Goal: Task Accomplishment & Management: Manage account settings

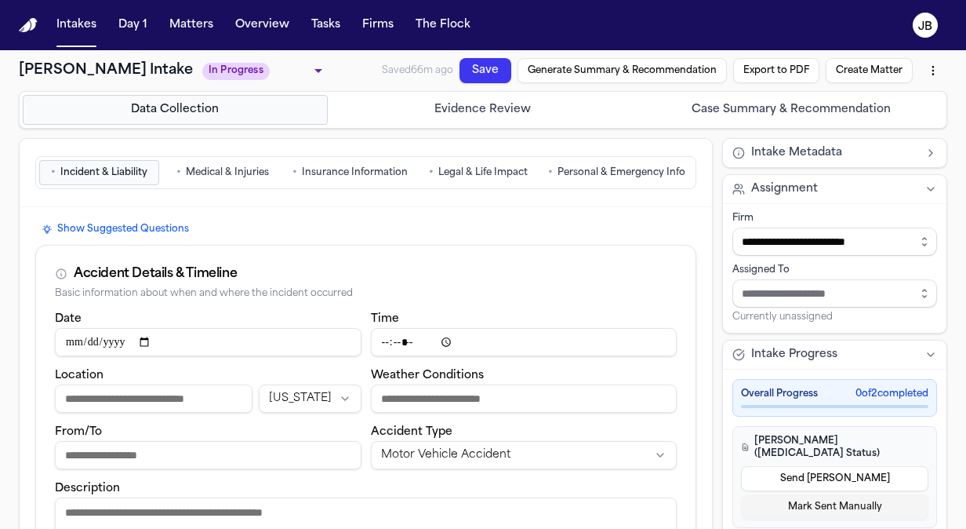
scroll to position [846, 0]
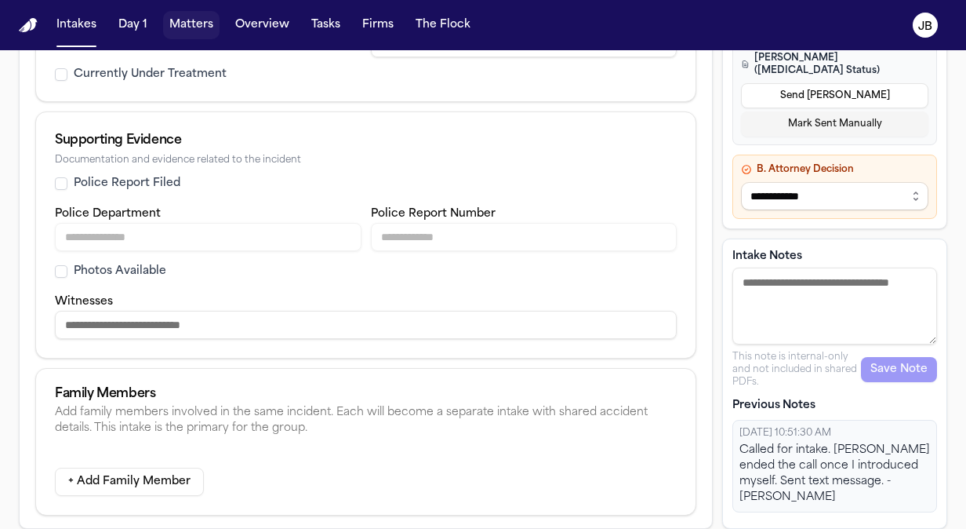
click at [202, 19] on button "Matters" at bounding box center [191, 25] width 56 height 28
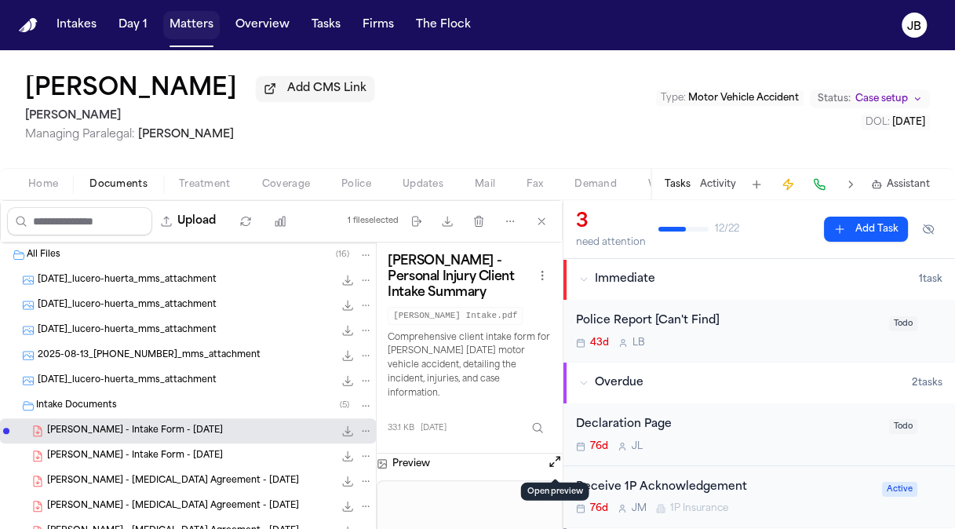
click at [182, 29] on button "Matters" at bounding box center [191, 25] width 56 height 28
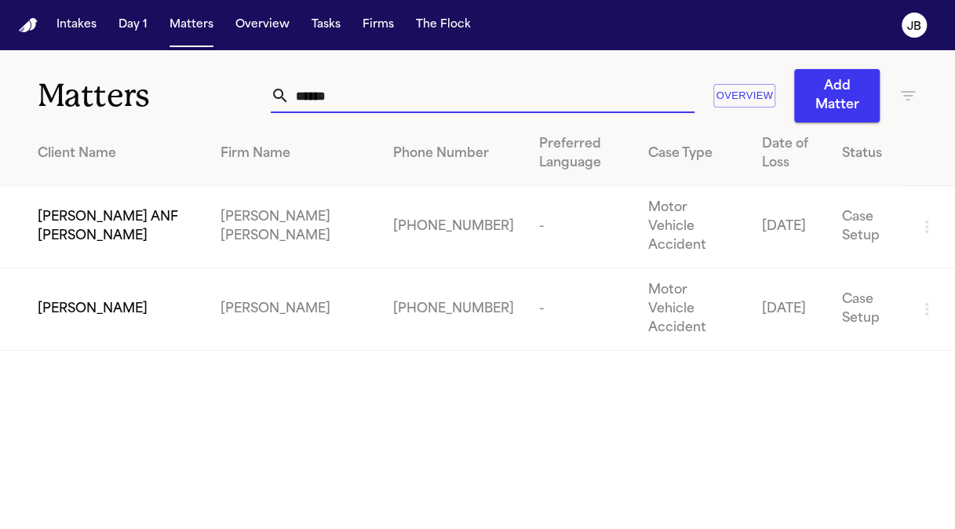
drag, startPoint x: 351, startPoint y: 96, endPoint x: 116, endPoint y: 104, distance: 235.4
click at [116, 104] on div "Matters ****** Overview Add Matter" at bounding box center [477, 86] width 955 height 72
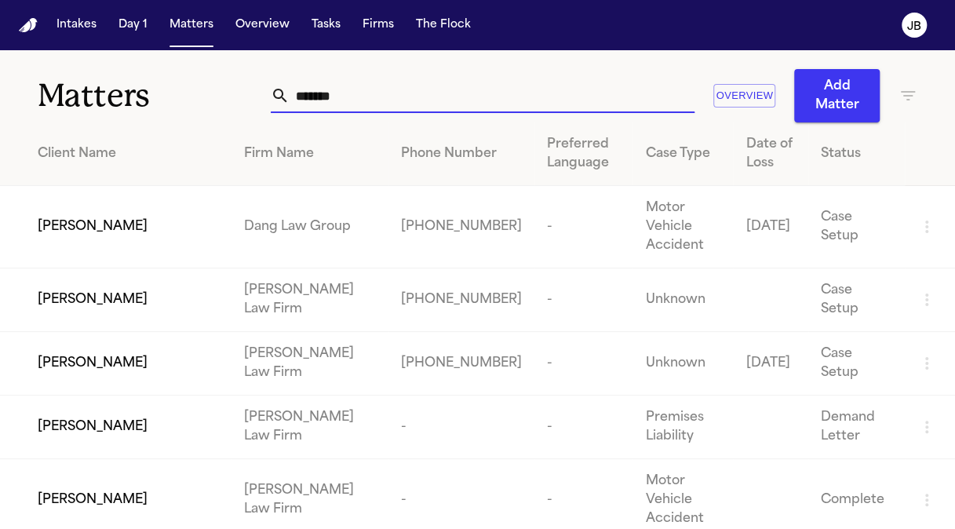
drag, startPoint x: 345, startPoint y: 94, endPoint x: 198, endPoint y: 116, distance: 148.3
click at [198, 116] on div "Matters ****** Overview Add Matter" at bounding box center [477, 86] width 955 height 72
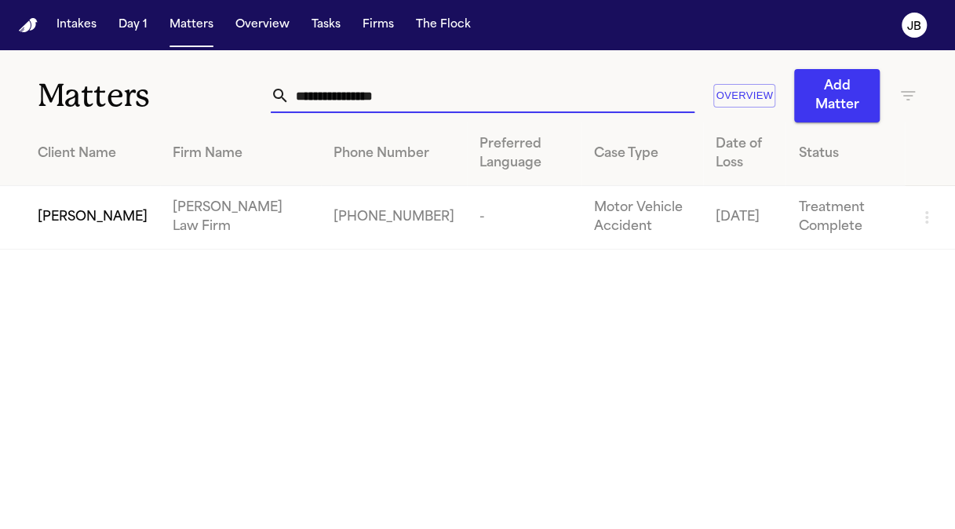
type input "**********"
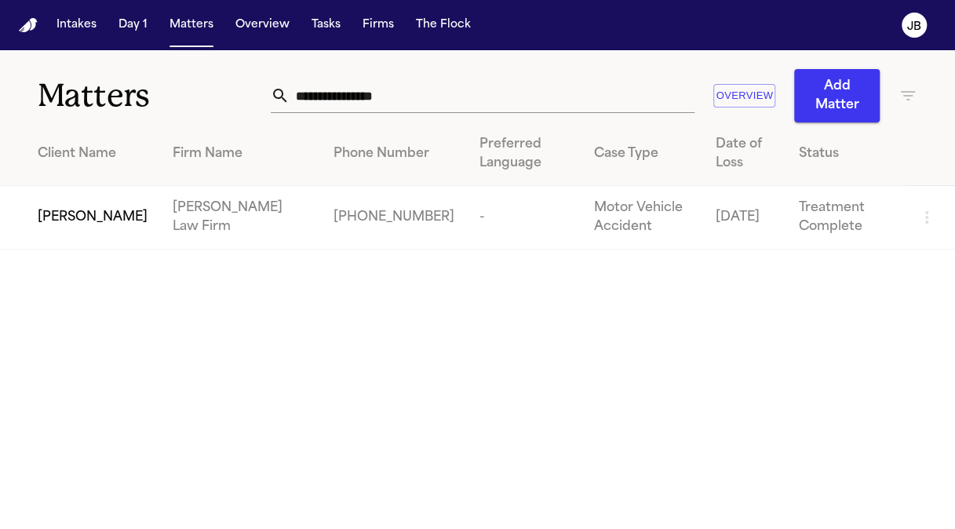
click at [96, 190] on td "[PERSON_NAME]" at bounding box center [80, 218] width 160 height 64
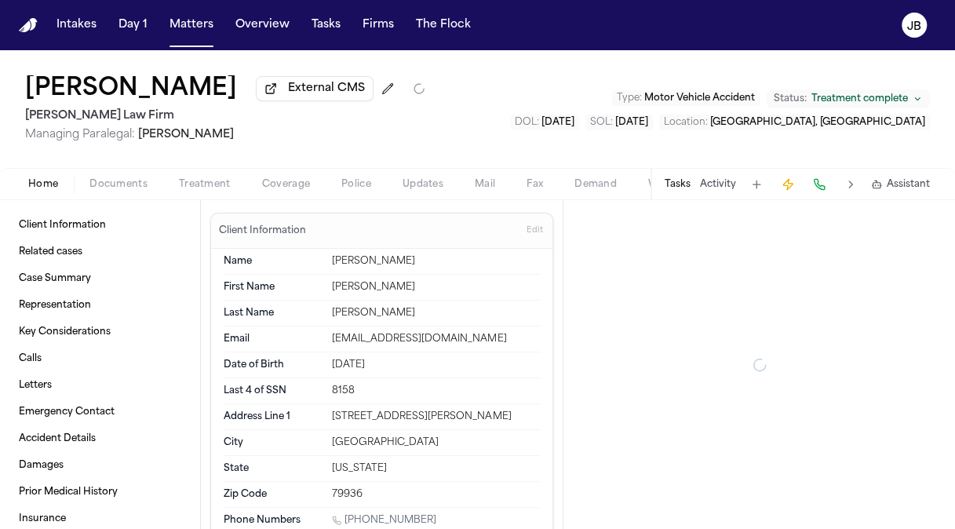
type textarea "*"
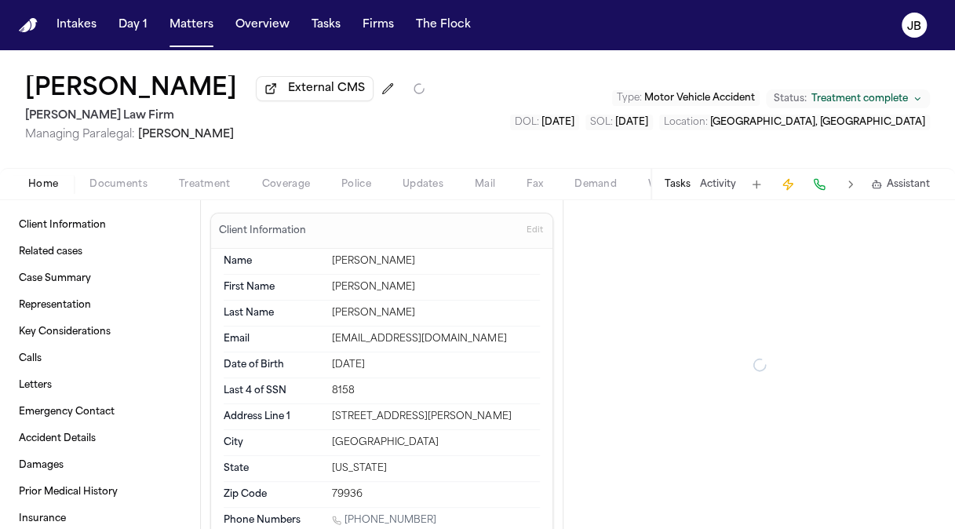
type textarea "*"
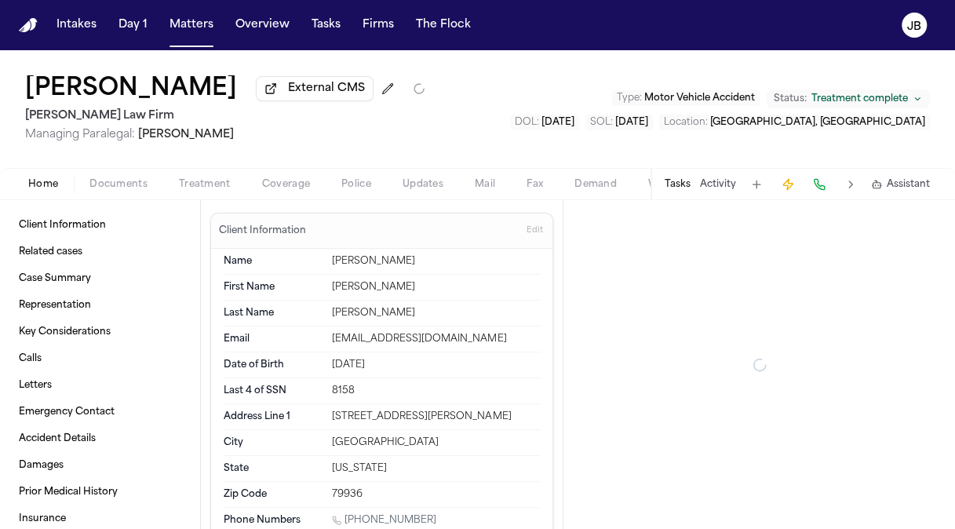
type textarea "*"
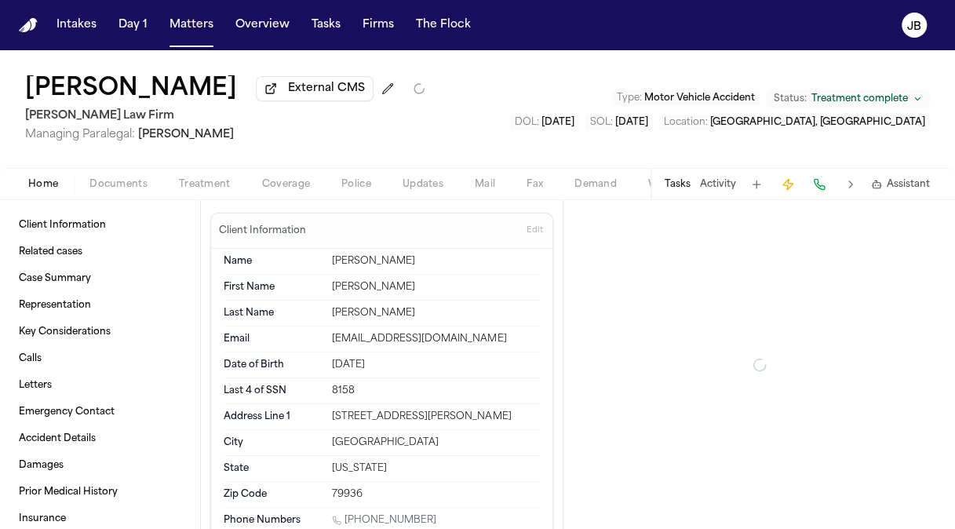
type textarea "*"
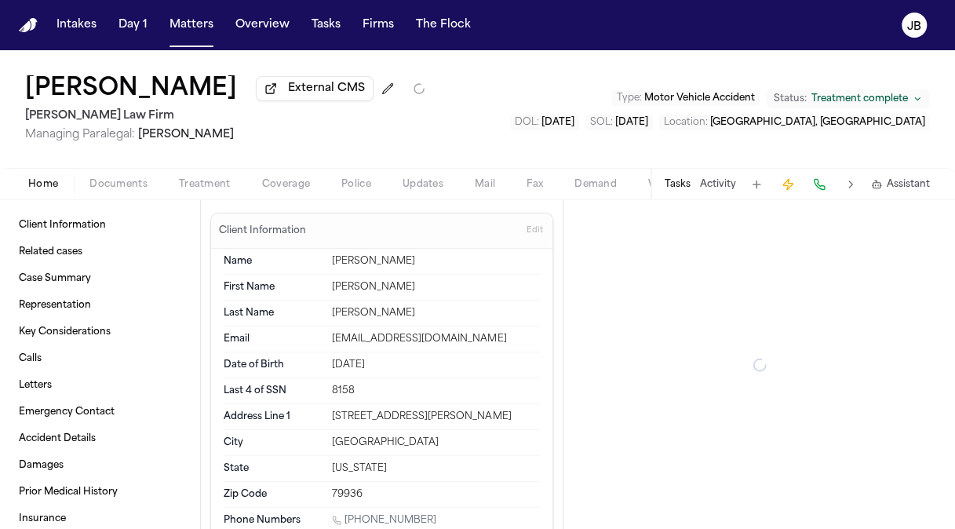
type textarea "*"
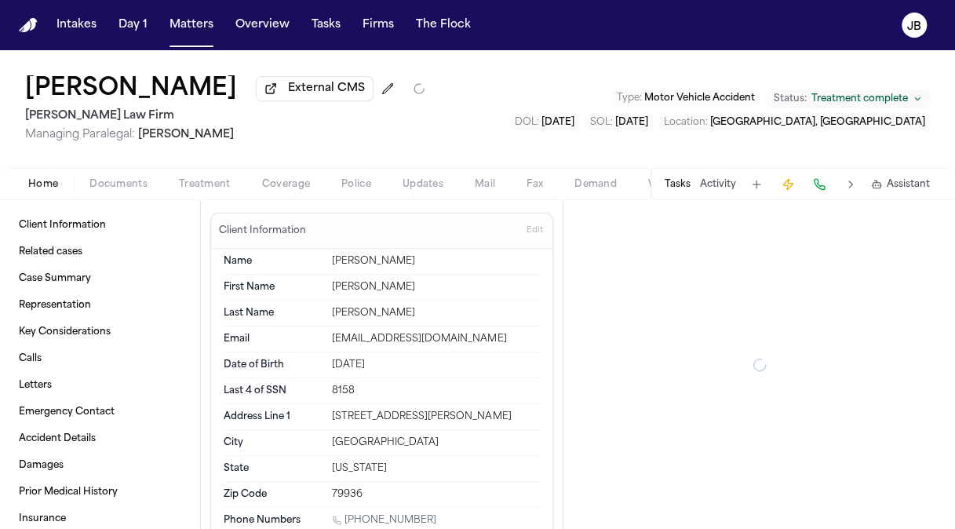
type textarea "*"
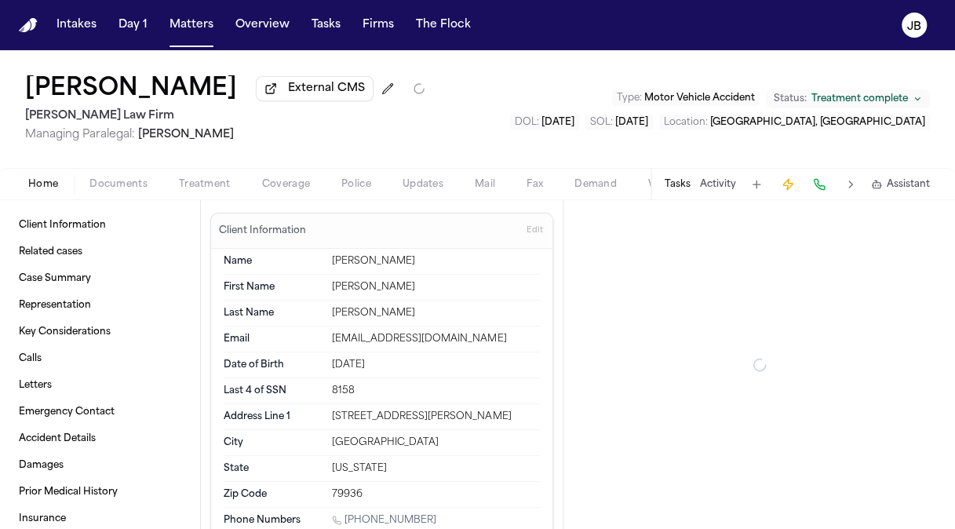
type textarea "*"
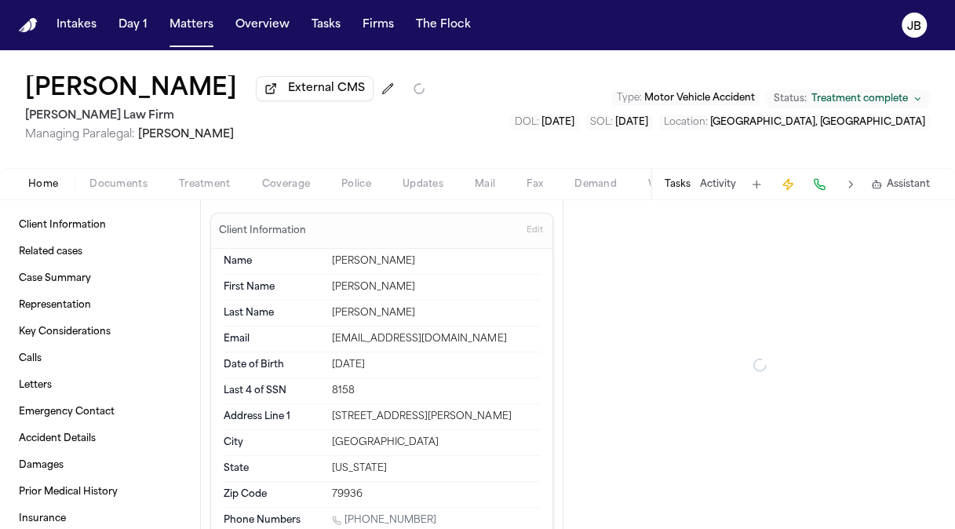
type textarea "*"
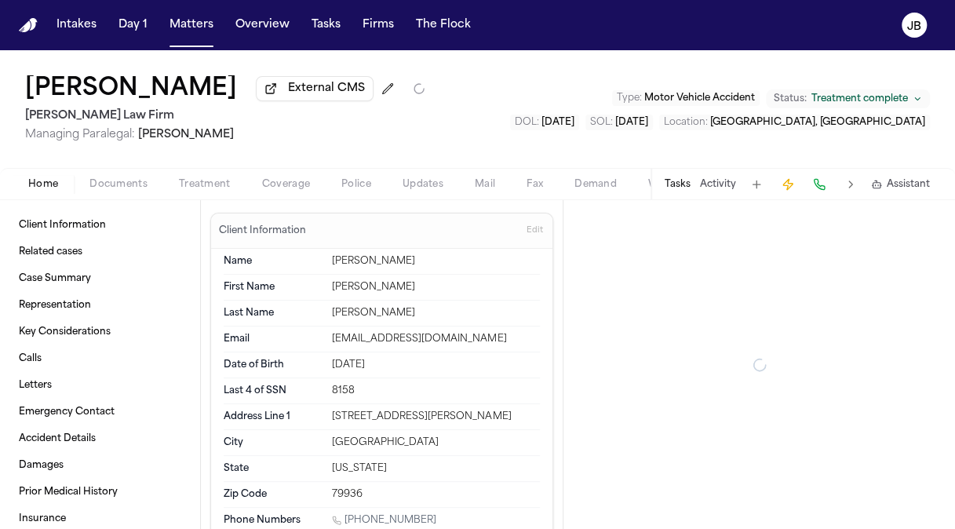
type textarea "*"
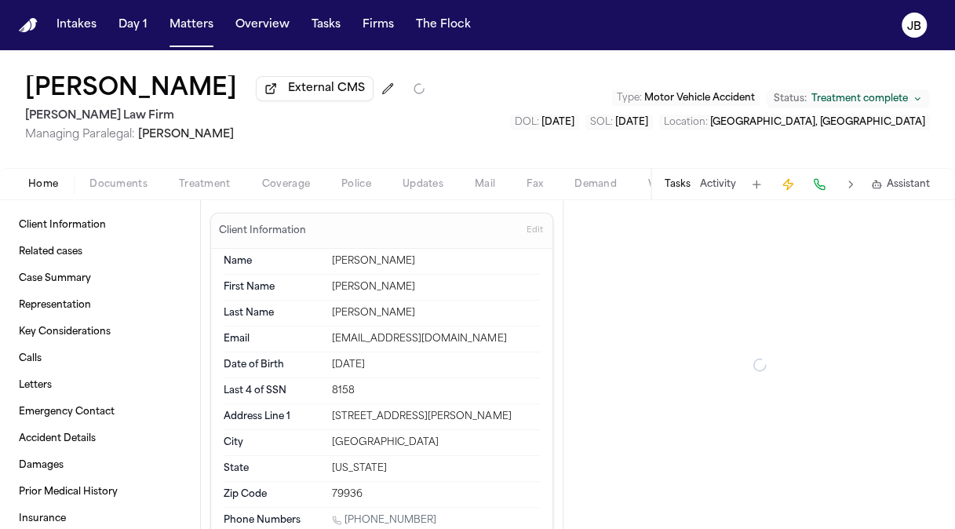
type textarea "*"
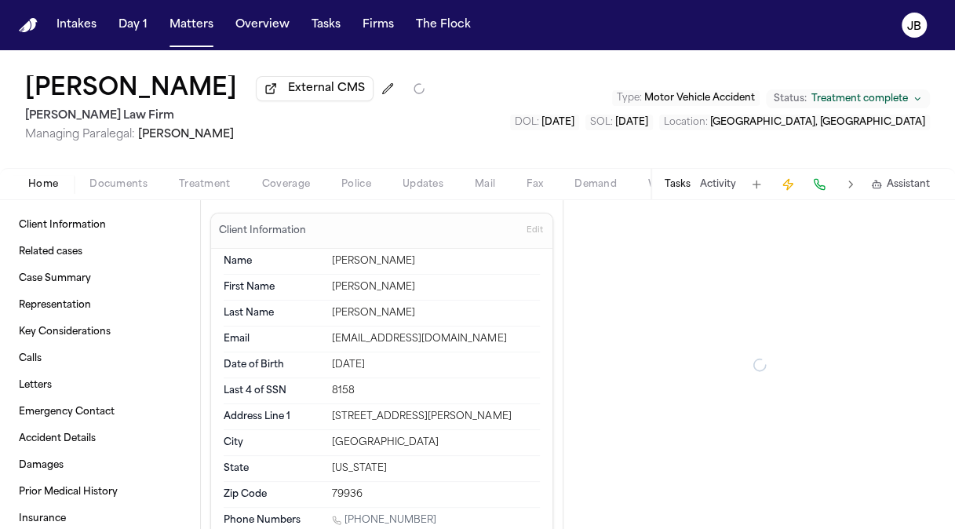
type textarea "*"
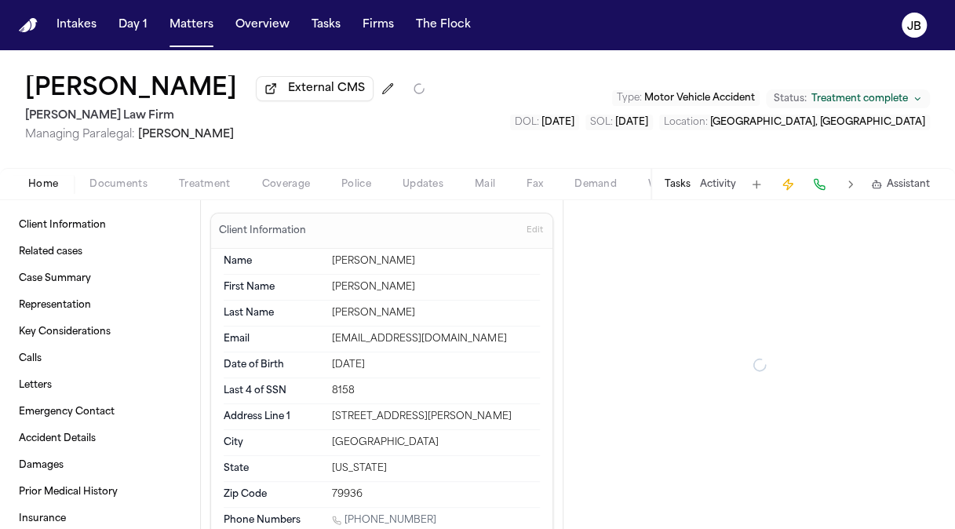
type textarea "*"
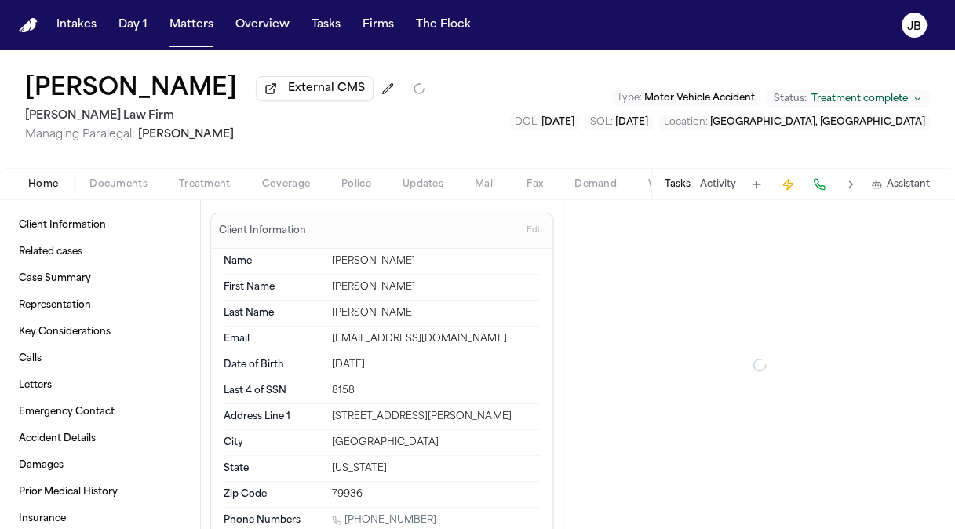
type textarea "*"
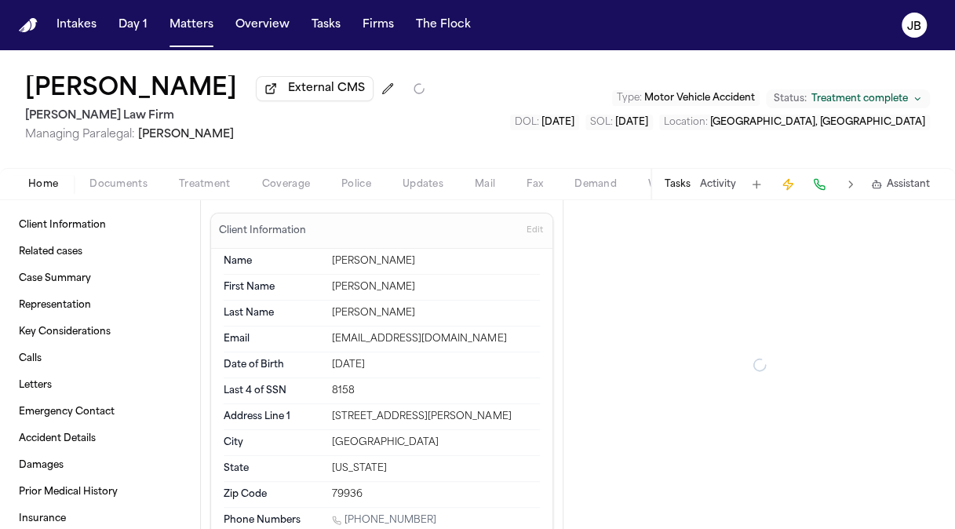
type textarea "*"
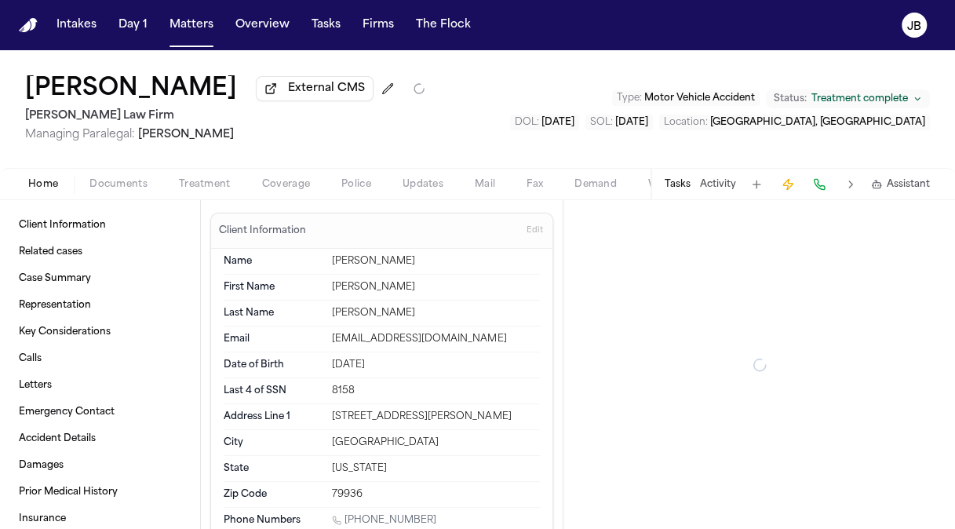
type textarea "*"
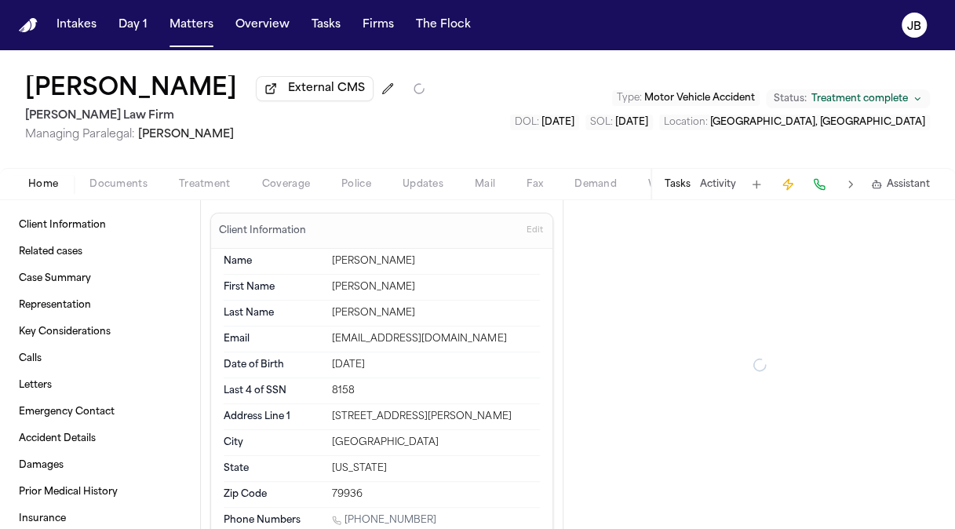
type textarea "*"
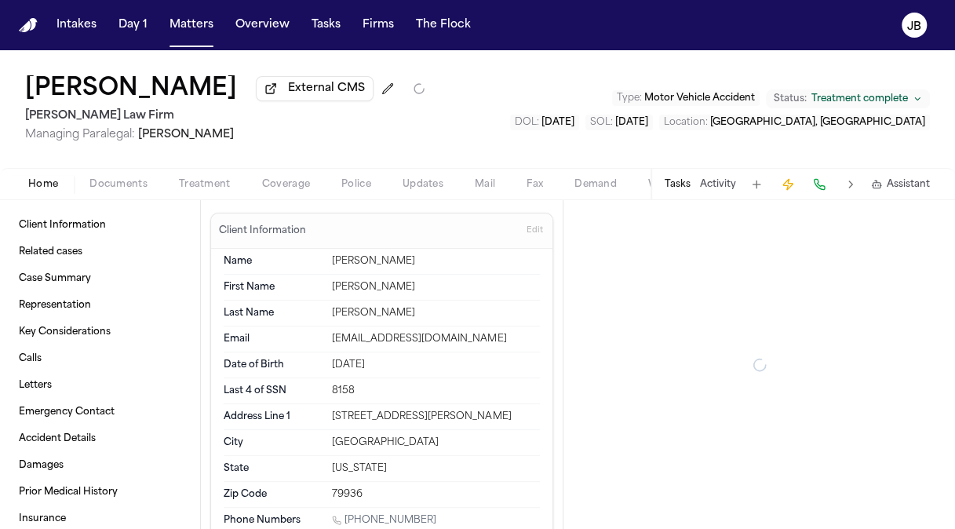
type textarea "*"
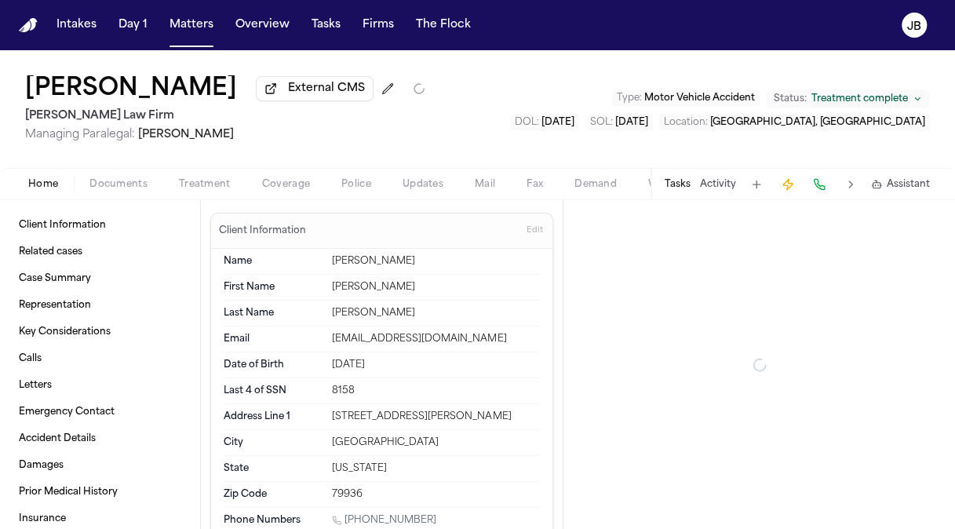
type textarea "*"
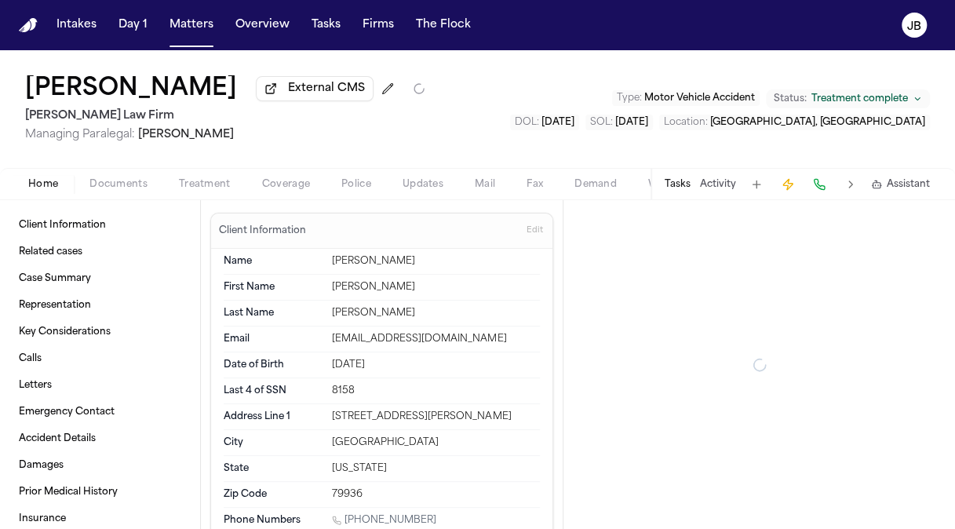
type textarea "*"
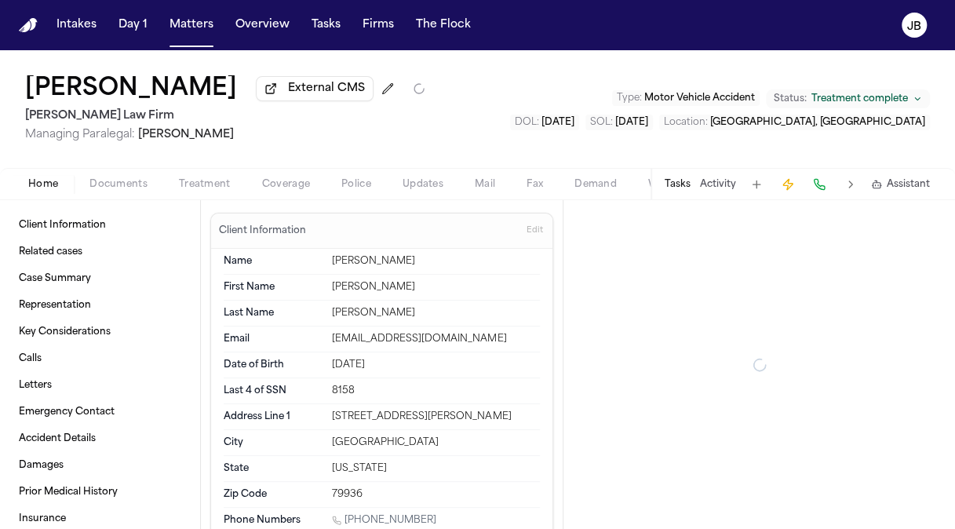
type textarea "*"
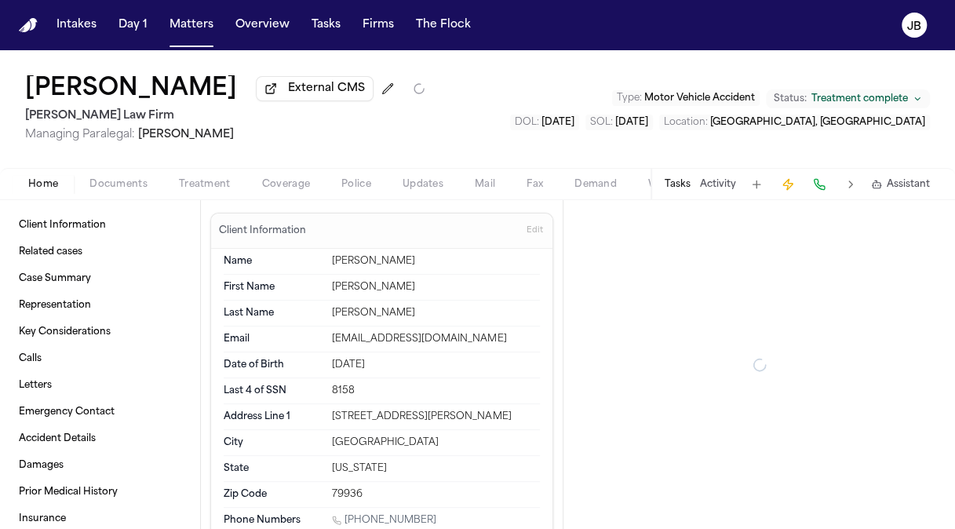
type textarea "*"
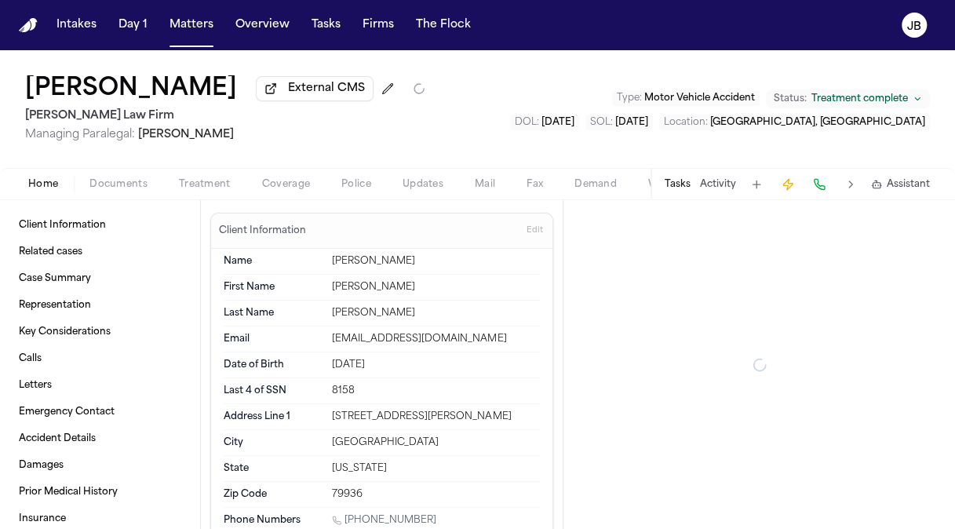
type textarea "*"
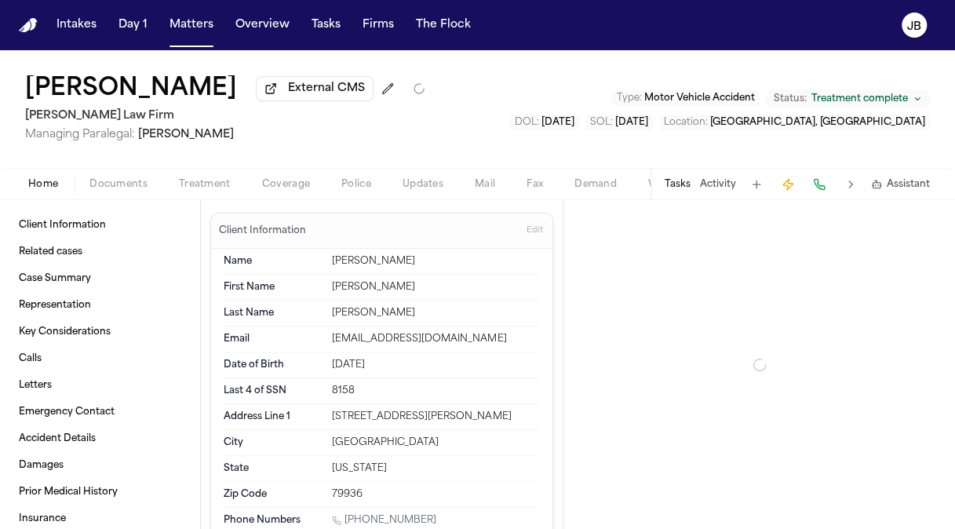
type textarea "*"
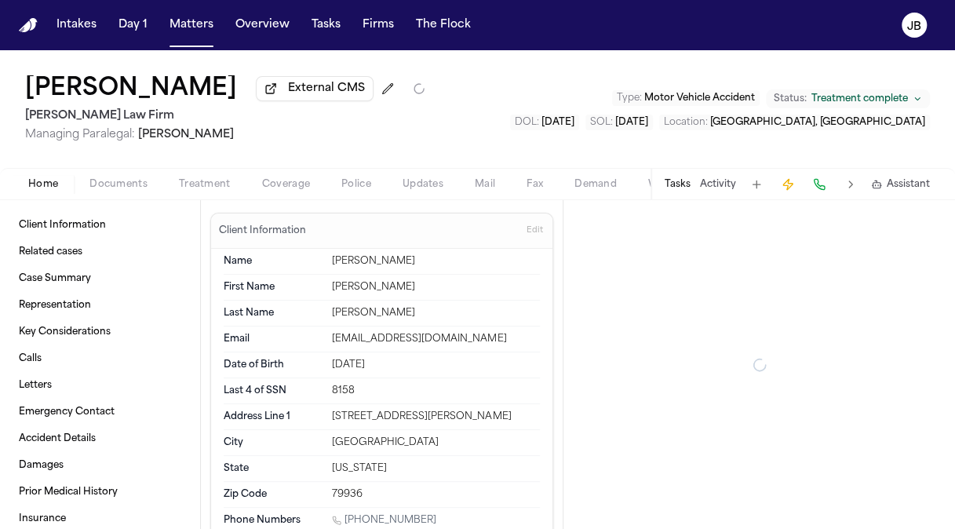
type textarea "*"
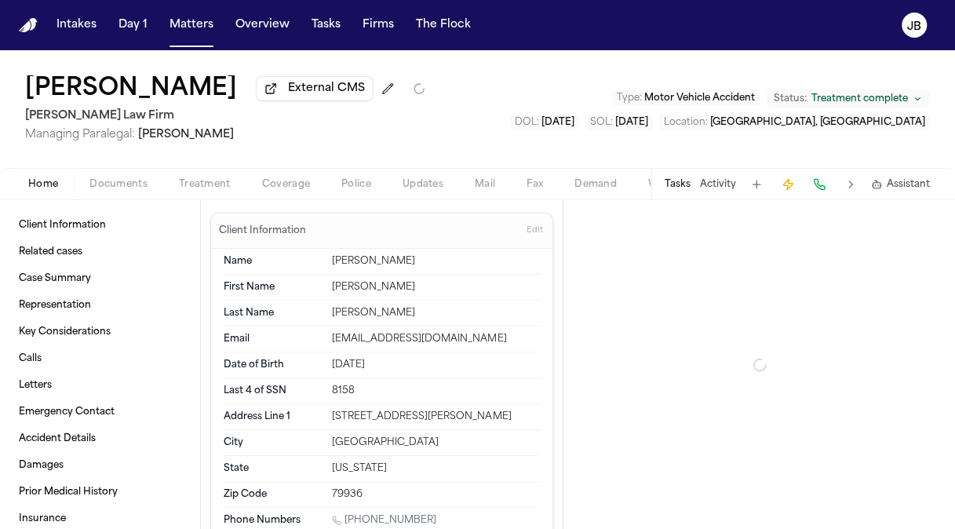
type textarea "*"
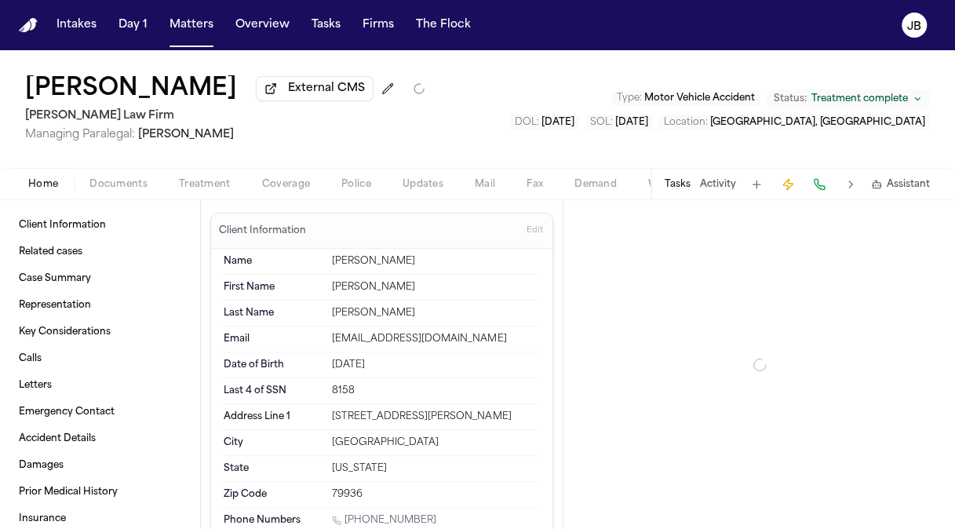
type textarea "*"
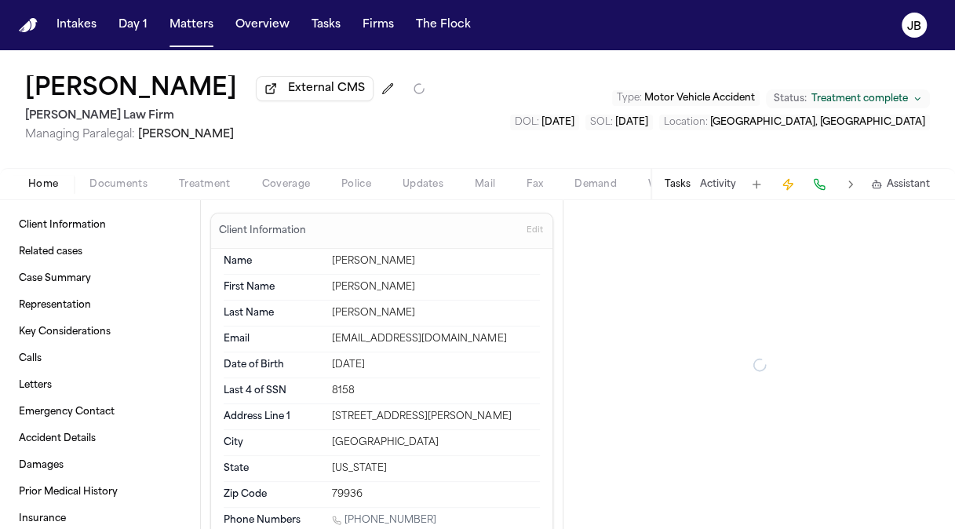
type textarea "*"
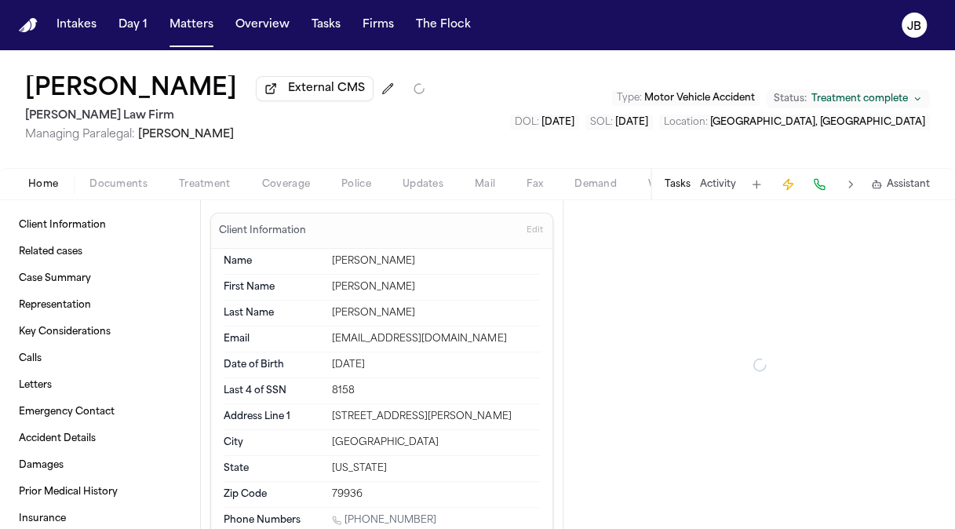
type textarea "*"
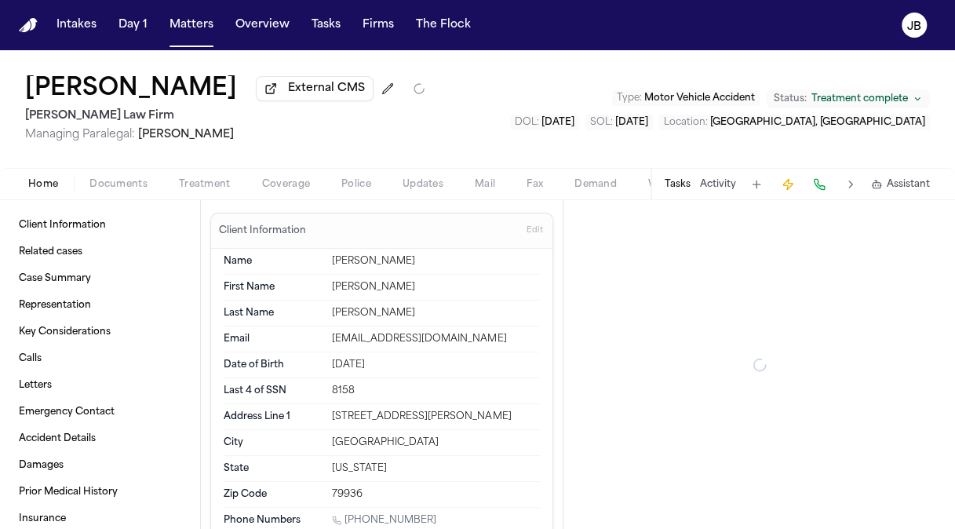
type textarea "*"
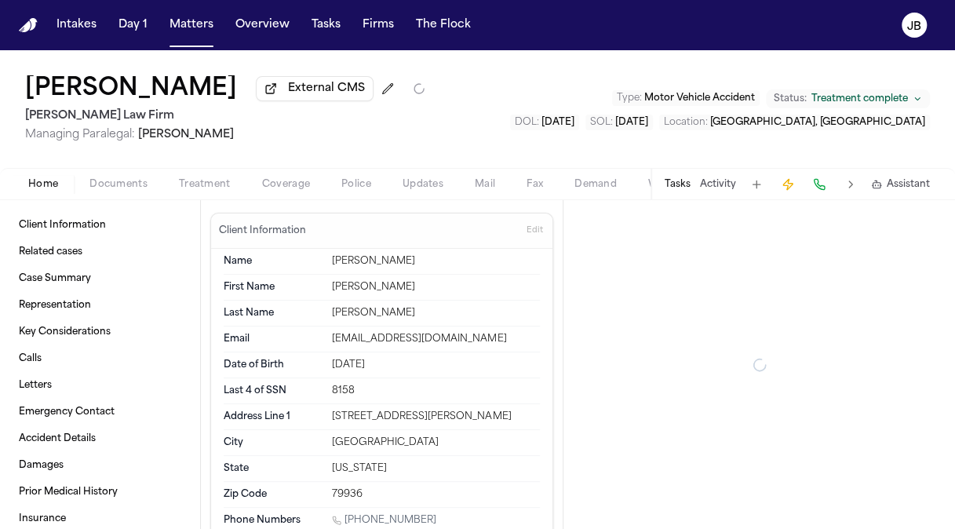
type textarea "*"
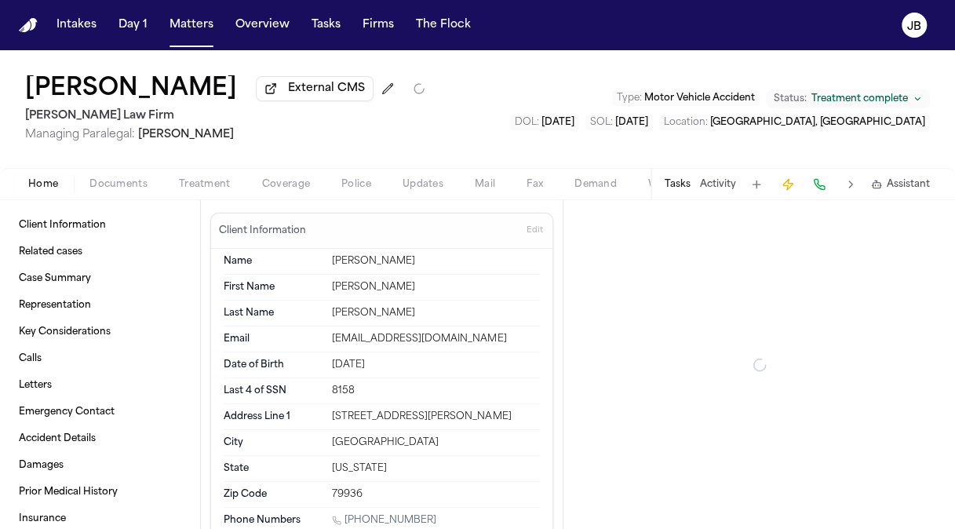
type textarea "*"
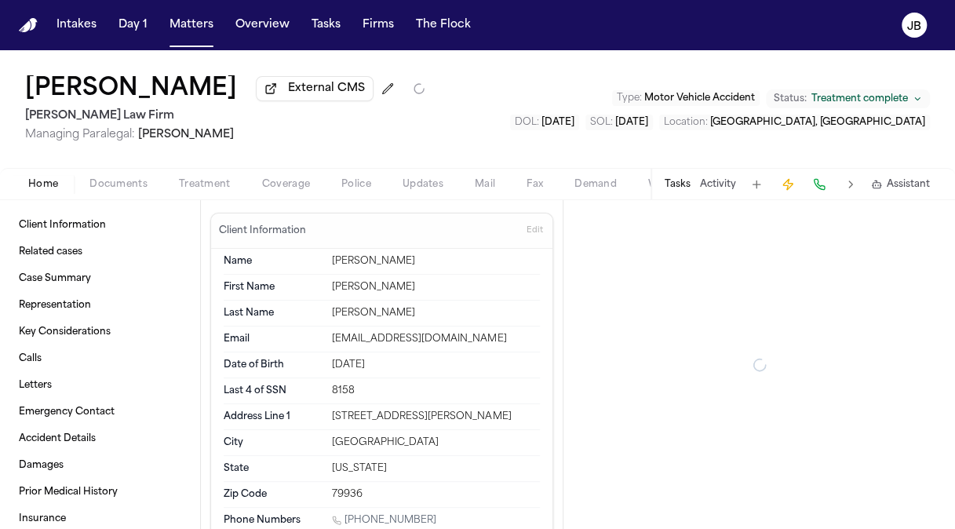
type textarea "*"
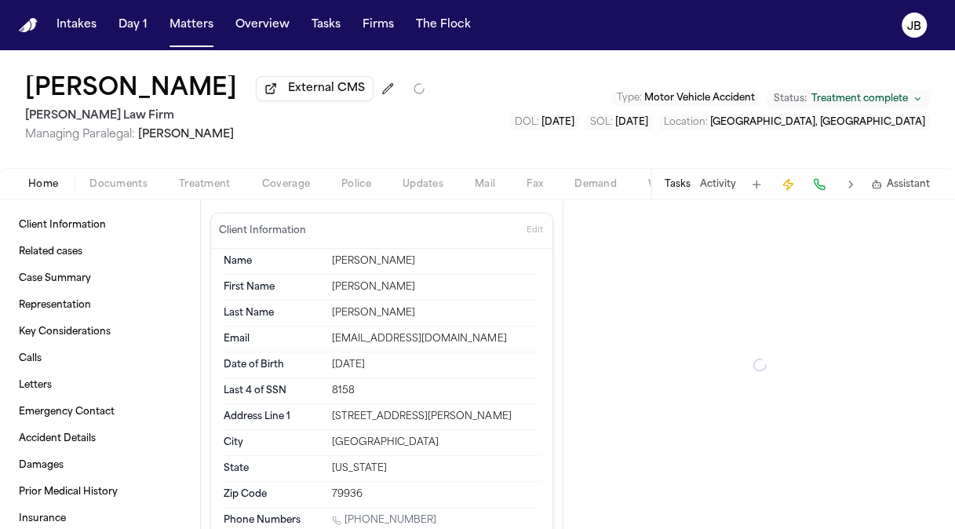
type textarea "*"
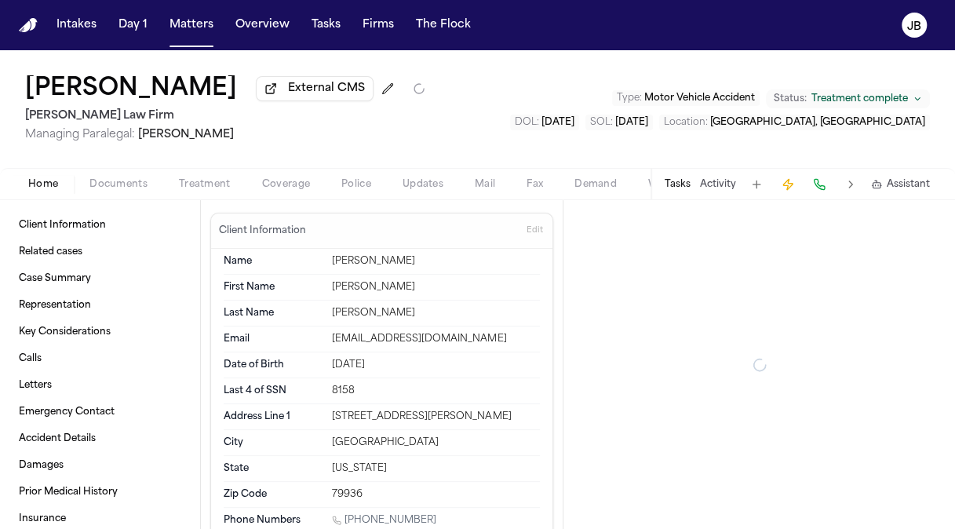
type textarea "*"
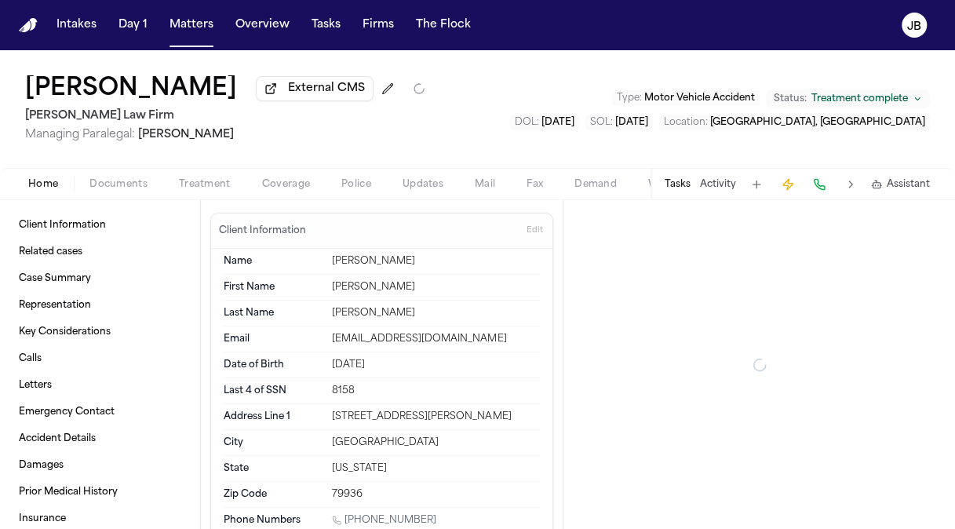
type textarea "*"
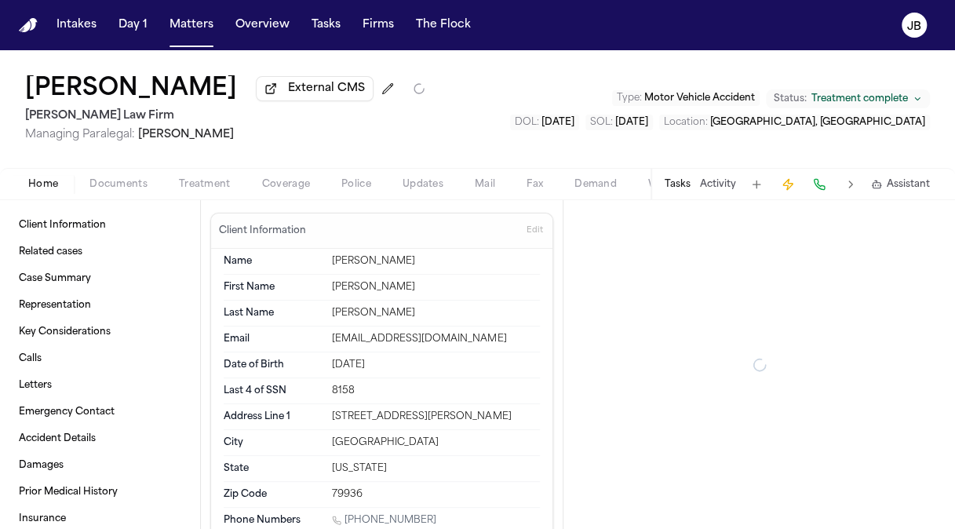
type textarea "*"
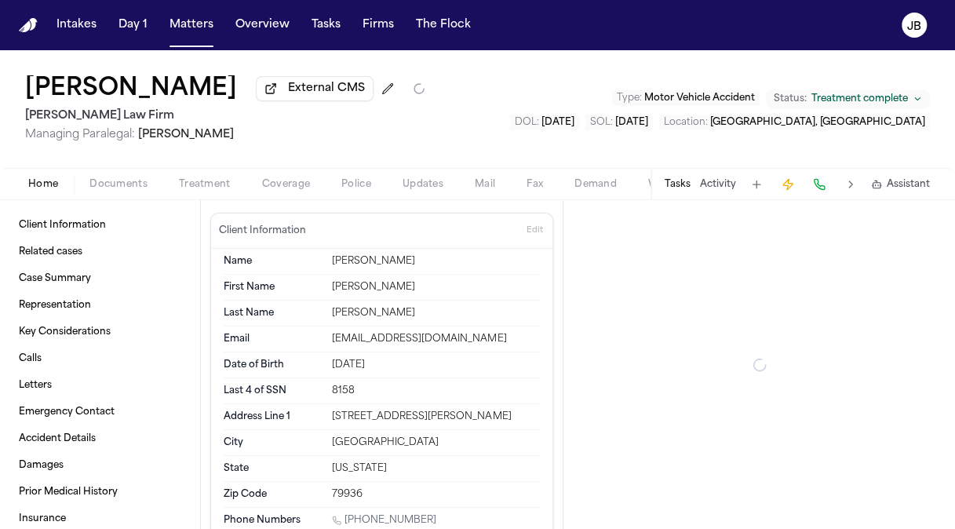
type textarea "*"
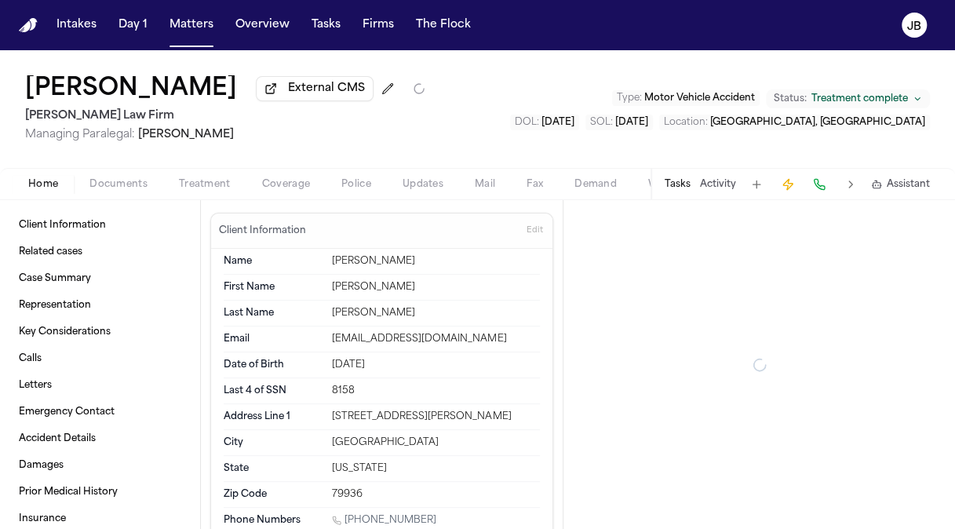
type textarea "*"
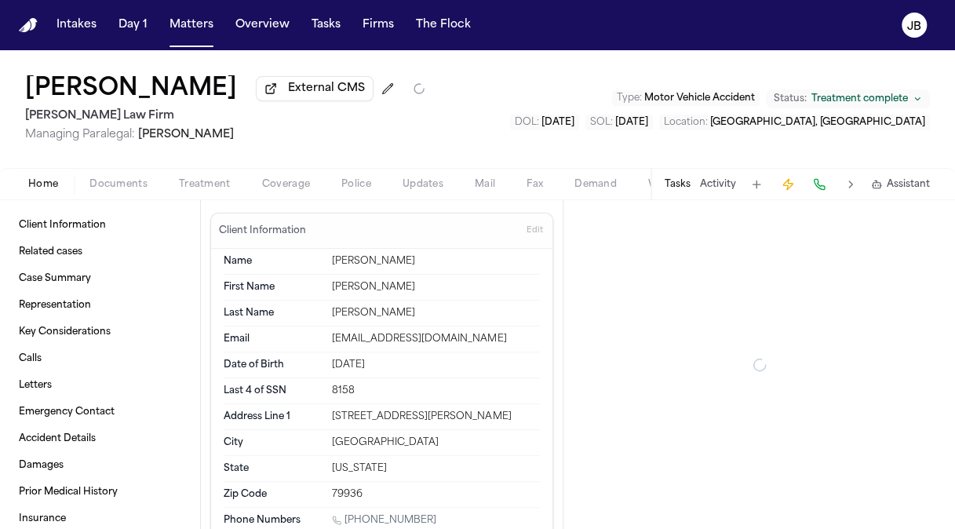
type textarea "*"
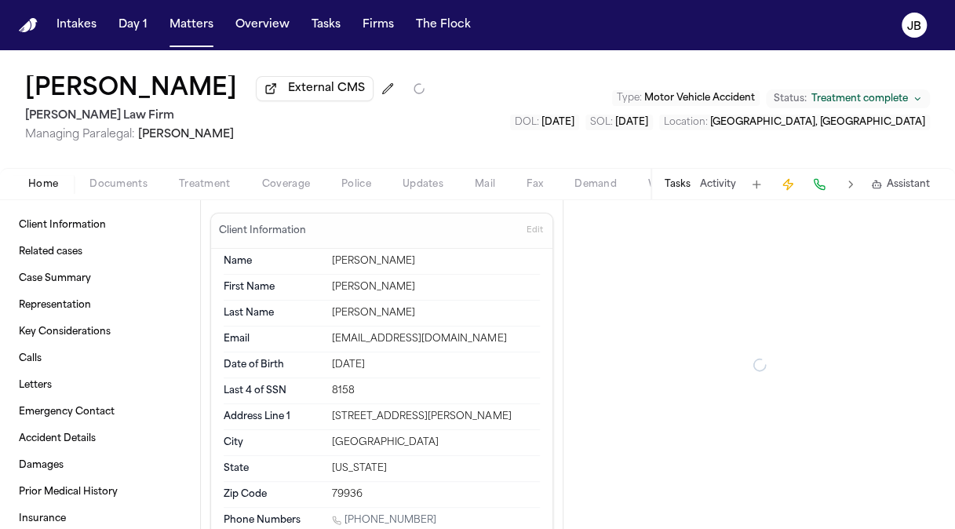
type textarea "*"
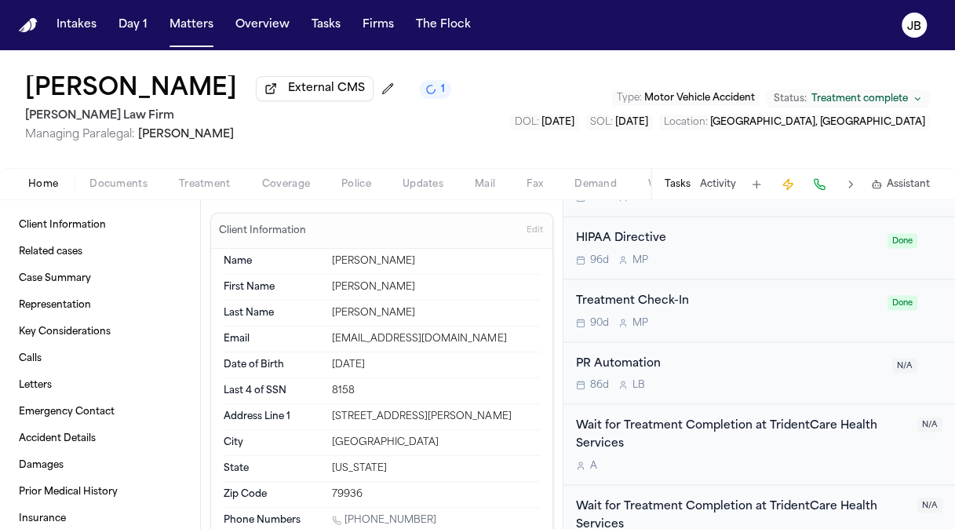
scroll to position [1406, 0]
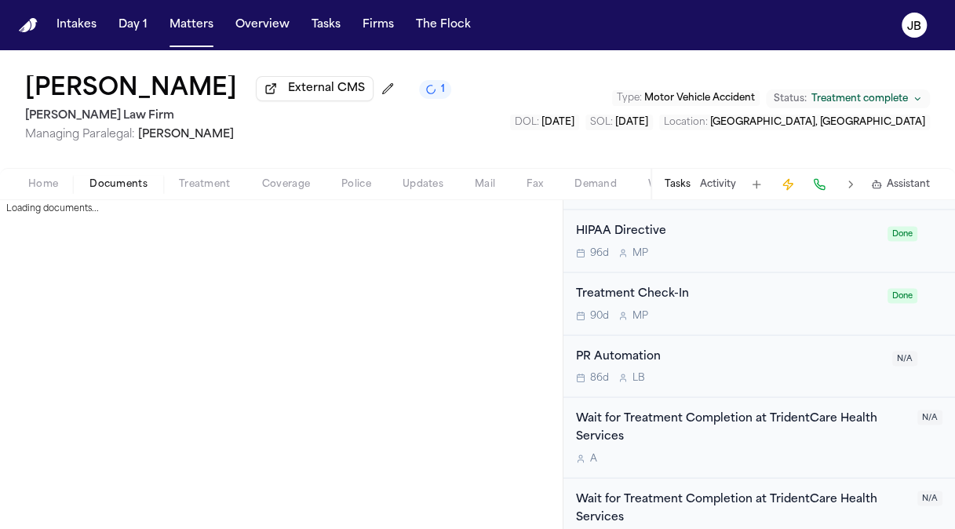
click at [130, 180] on span "Documents" at bounding box center [118, 184] width 58 height 13
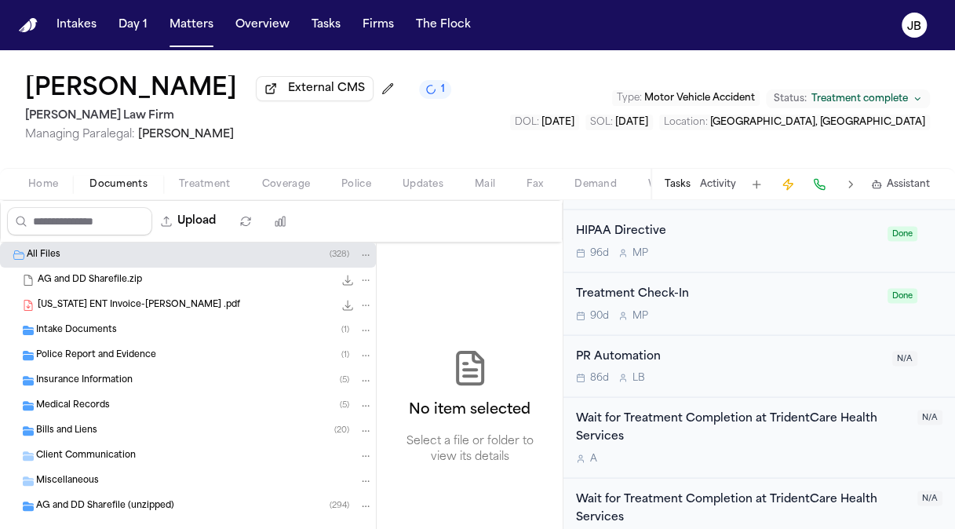
click at [227, 191] on button "Treatment" at bounding box center [204, 184] width 83 height 19
click at [130, 185] on span "Documents" at bounding box center [118, 184] width 58 height 13
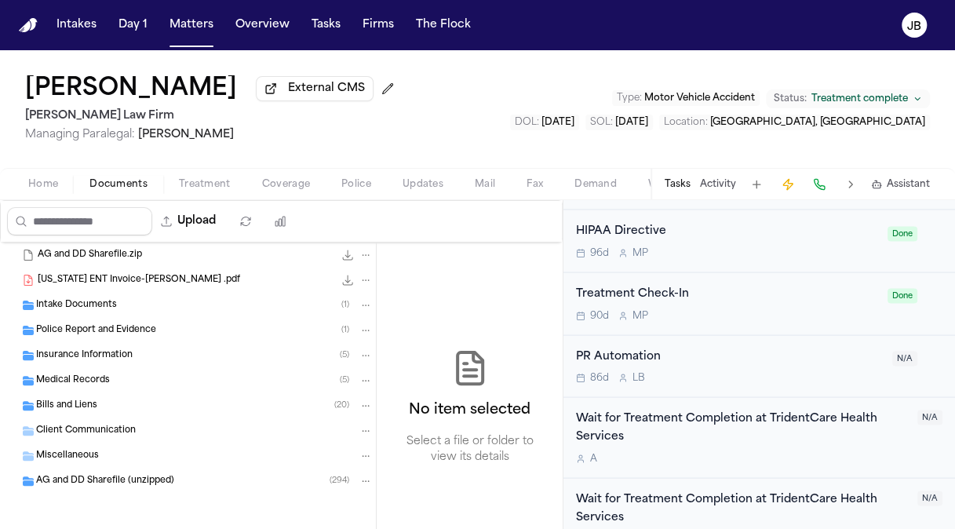
click at [81, 414] on div "Bills and Liens ( 20 )" at bounding box center [188, 405] width 376 height 25
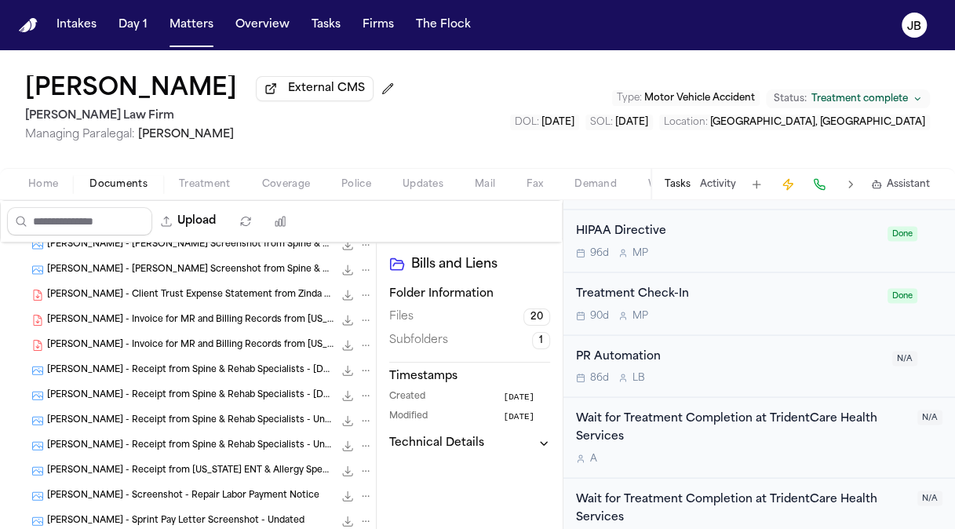
scroll to position [363, 0]
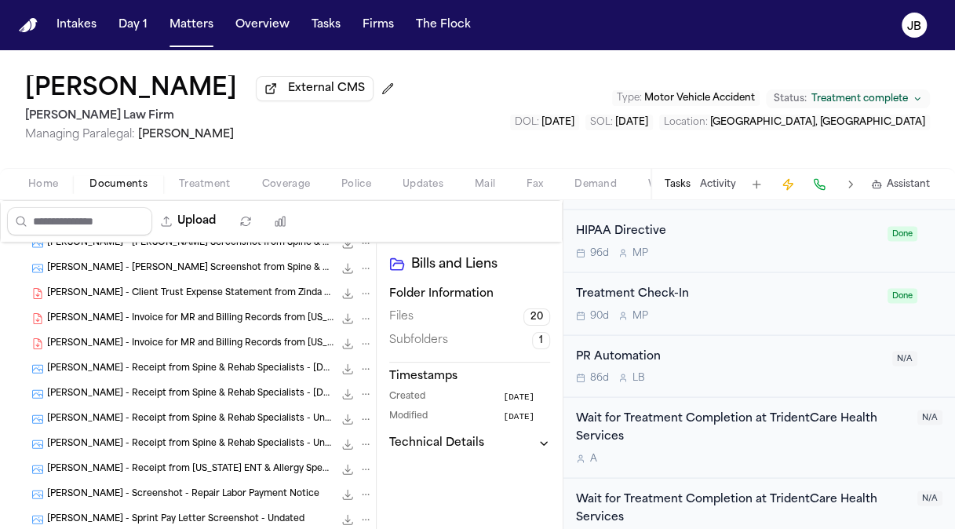
click at [248, 313] on span "[PERSON_NAME] - Invoice for MR and Billing Records from [US_STATE] ENT & Allerg…" at bounding box center [190, 318] width 286 height 13
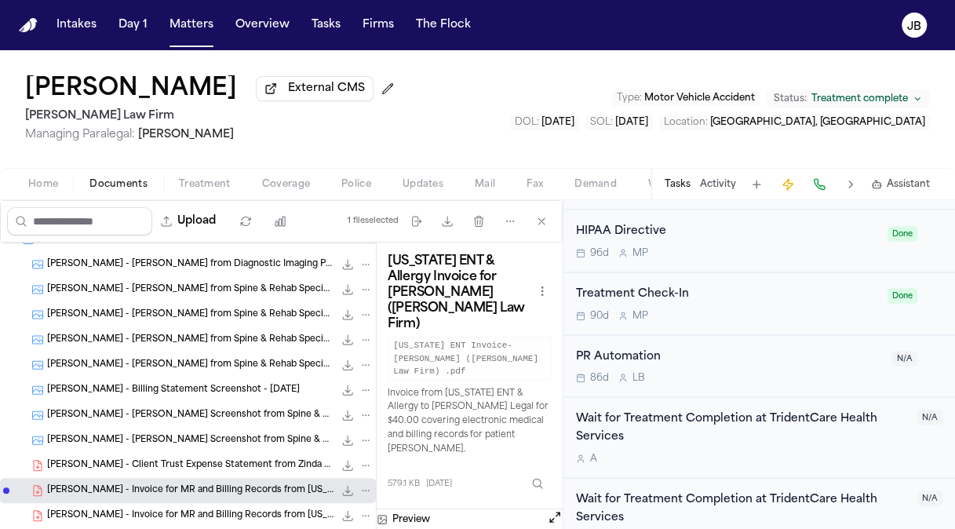
scroll to position [199, 0]
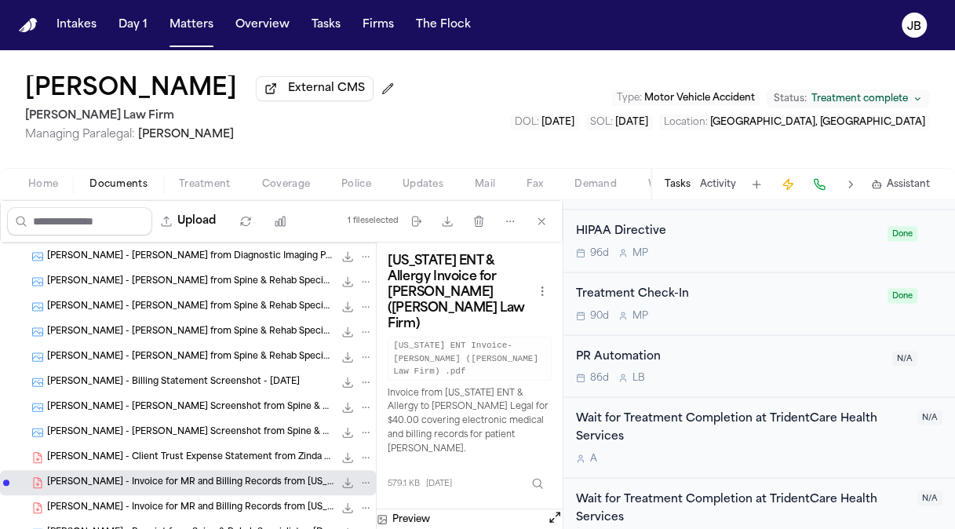
click at [49, 173] on div "Home Documents Treatment Coverage Police Updates Mail Fax Demand Workspaces Art…" at bounding box center [477, 183] width 955 height 31
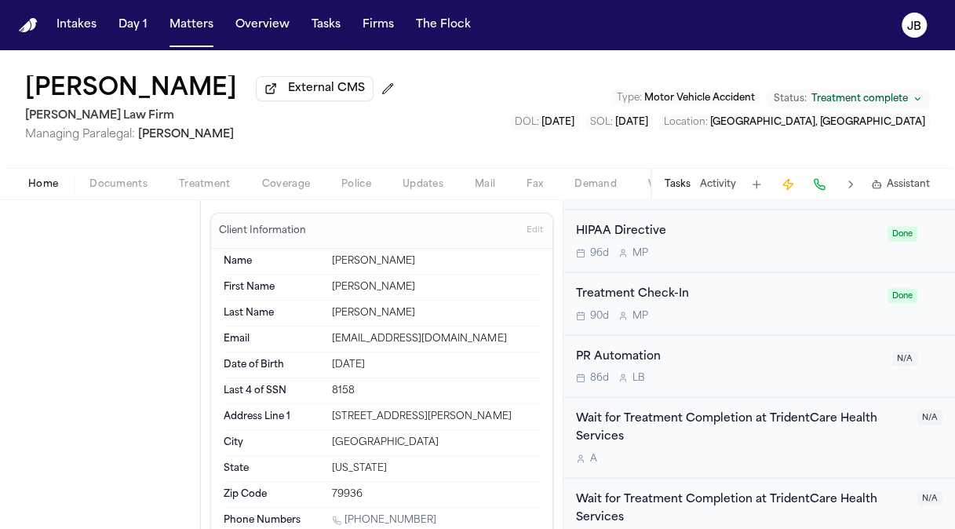
click at [49, 180] on span "Home" at bounding box center [43, 184] width 30 height 13
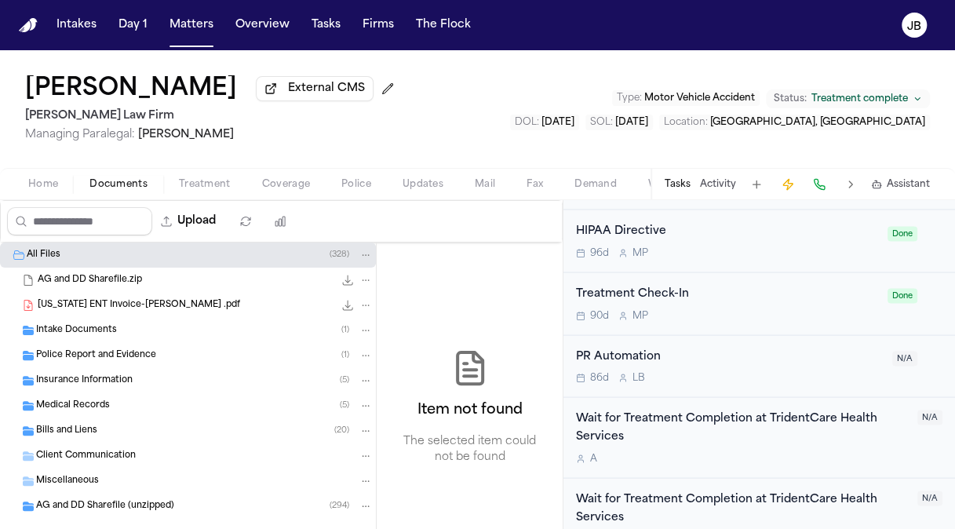
click at [107, 175] on button "Documents" at bounding box center [118, 184] width 89 height 19
click at [107, 303] on span "[US_STATE] ENT Invoice-[PERSON_NAME] .pdf" at bounding box center [139, 305] width 202 height 13
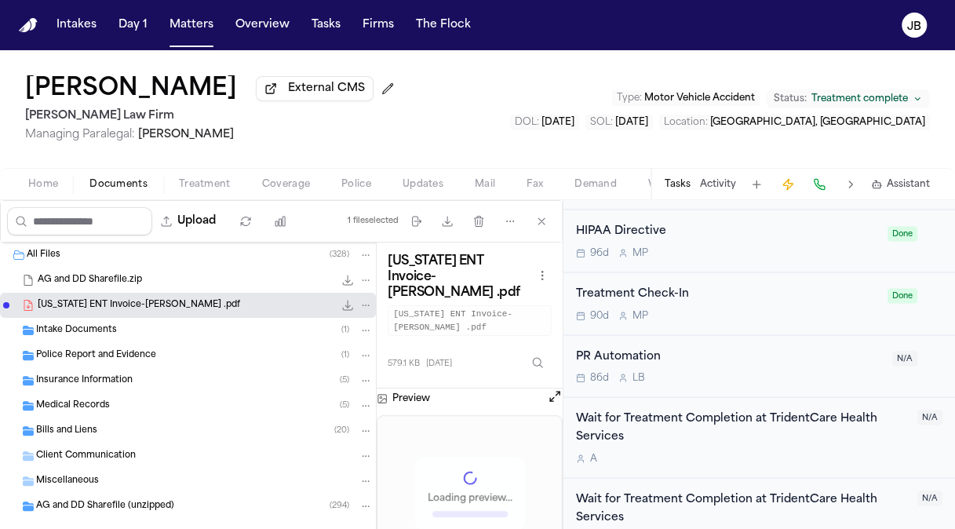
click at [89, 329] on span "Intake Documents" at bounding box center [76, 330] width 81 height 13
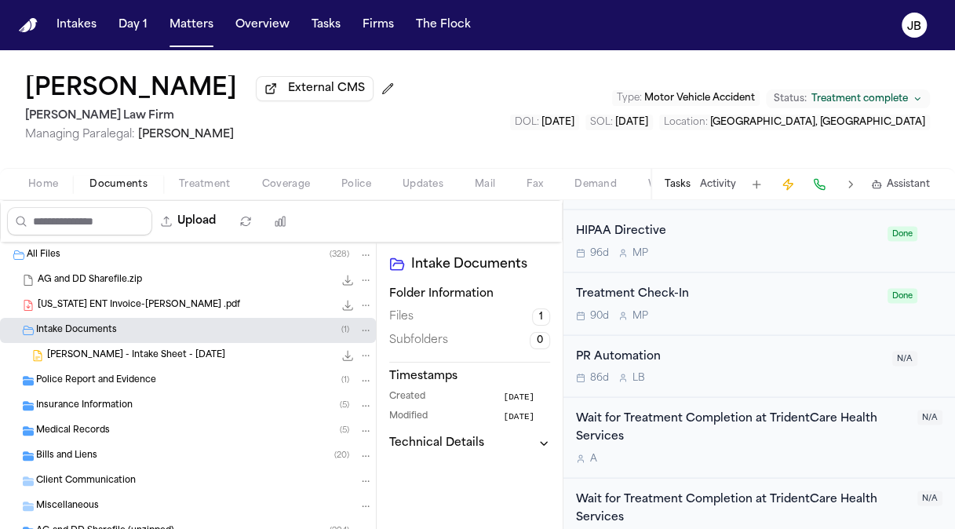
click at [156, 345] on div "[PERSON_NAME] - Intake Sheet - [DATE] 14.3 MB • DOCX" at bounding box center [188, 355] width 376 height 25
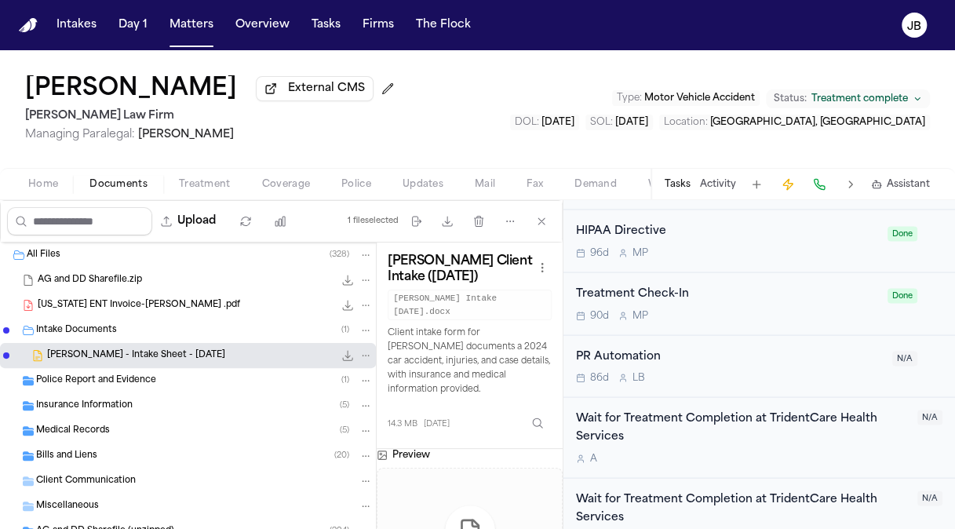
click at [341, 355] on icon "File: A. Garcia - Intake Sheet - 6.27.25" at bounding box center [347, 355] width 13 height 13
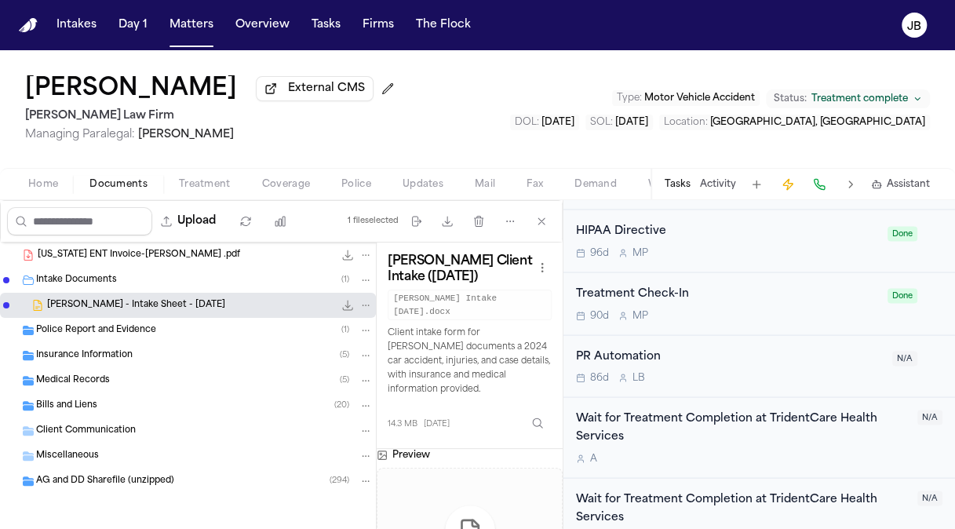
click at [58, 401] on span "Bills and Liens" at bounding box center [66, 405] width 61 height 13
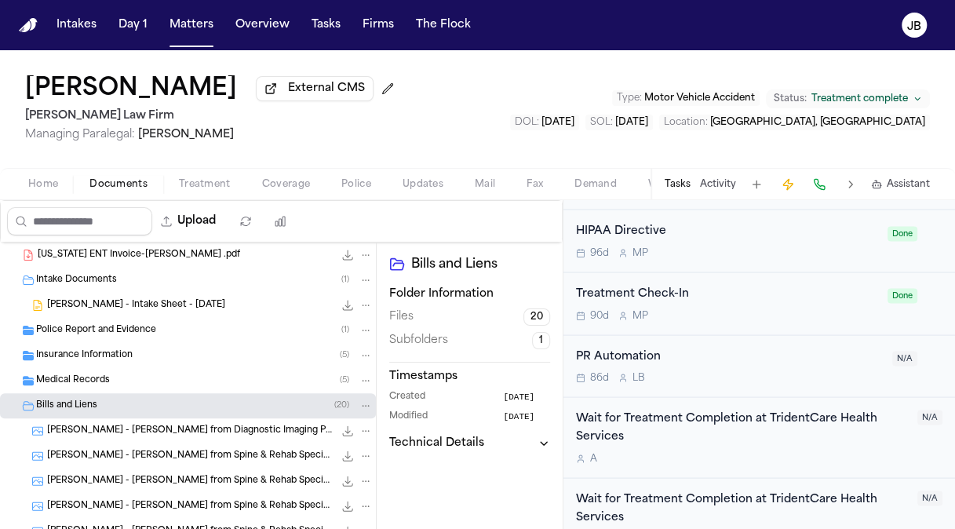
click at [155, 370] on div "Medical Records ( 5 )" at bounding box center [188, 380] width 376 height 25
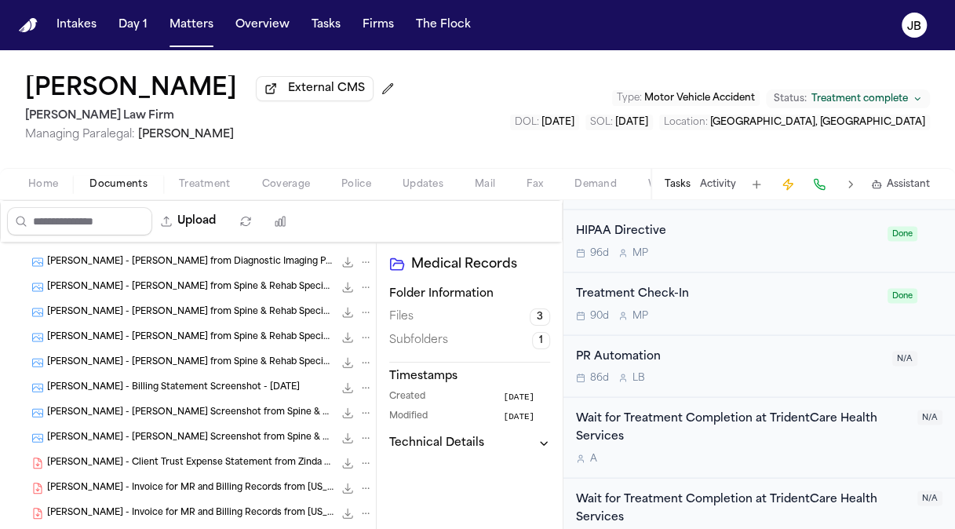
scroll to position [318, 0]
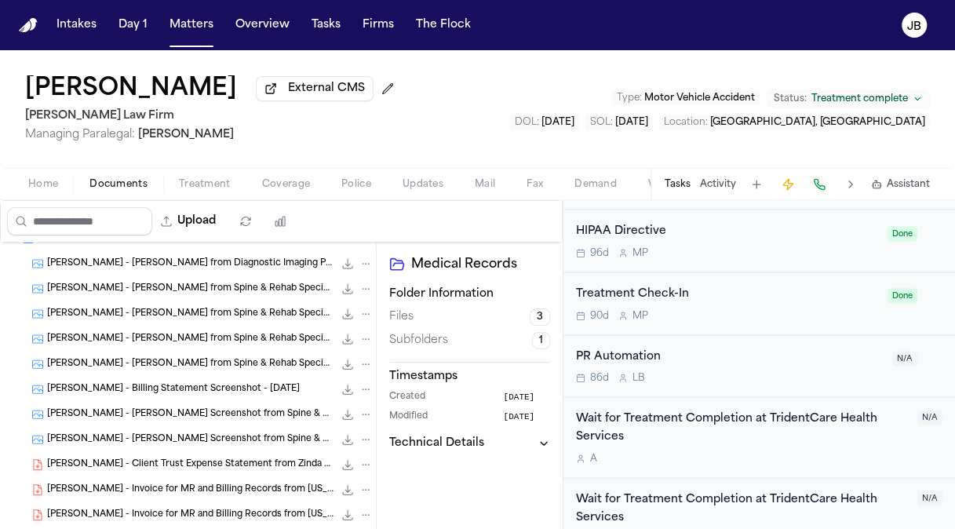
click at [234, 257] on span "[PERSON_NAME] - [PERSON_NAME] from Diagnostic Imaging Provider - [DATE]" at bounding box center [190, 263] width 286 height 13
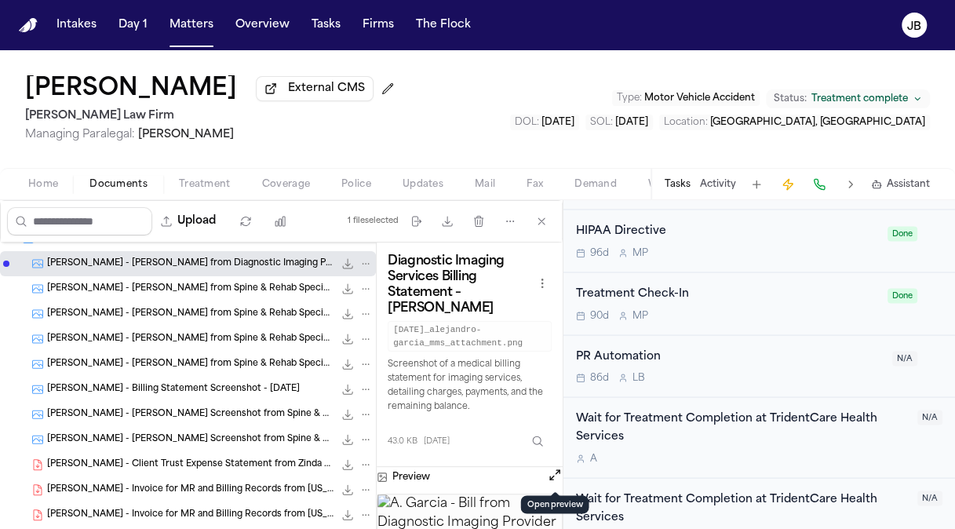
click at [555, 475] on button "Open preview" at bounding box center [555, 475] width 16 height 16
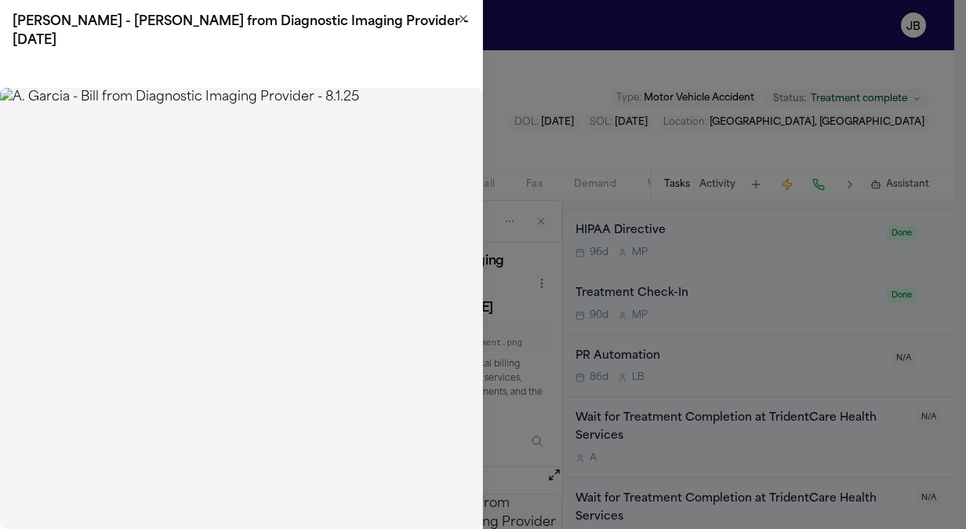
click at [460, 20] on icon "button" at bounding box center [463, 19] width 13 height 13
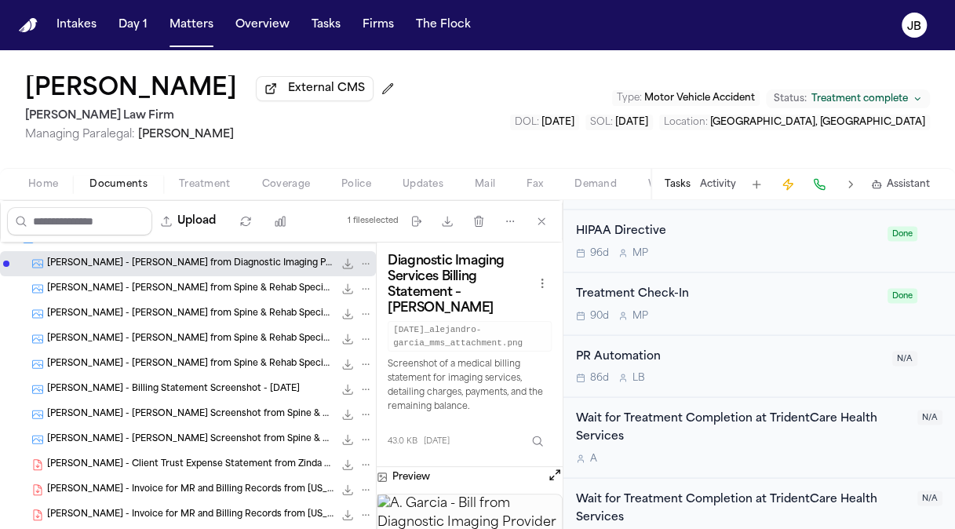
click at [198, 326] on div "[PERSON_NAME] - [PERSON_NAME] from Spine & Rehab Specialists - [DATE] 47.6 KB •…" at bounding box center [188, 338] width 376 height 25
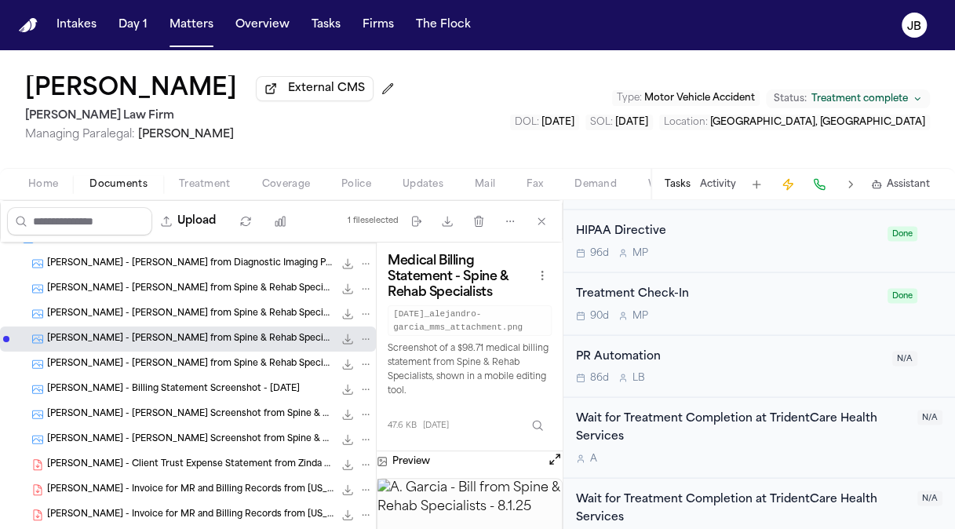
click at [224, 278] on div "[PERSON_NAME] - [PERSON_NAME] from Spine & Rehab Specialists 27.7 KB • PNG" at bounding box center [188, 288] width 376 height 25
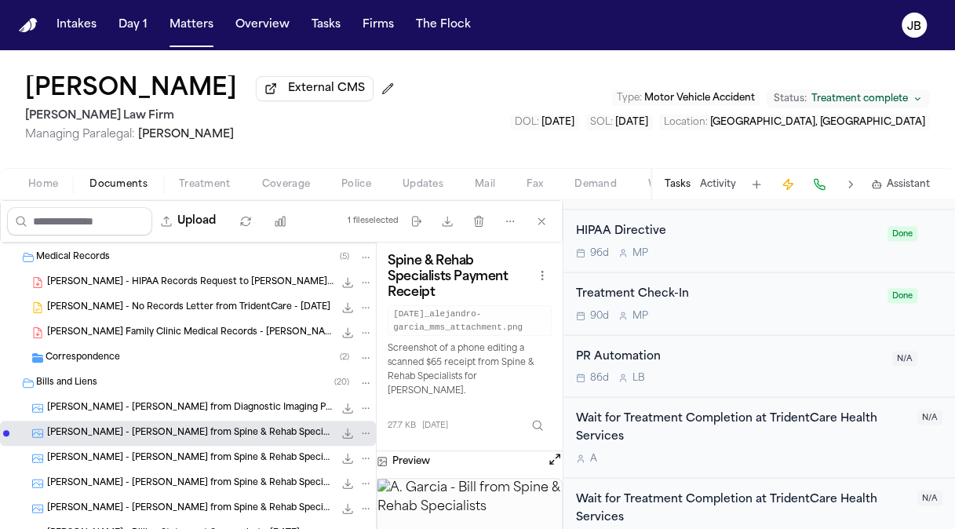
scroll to position [169, 0]
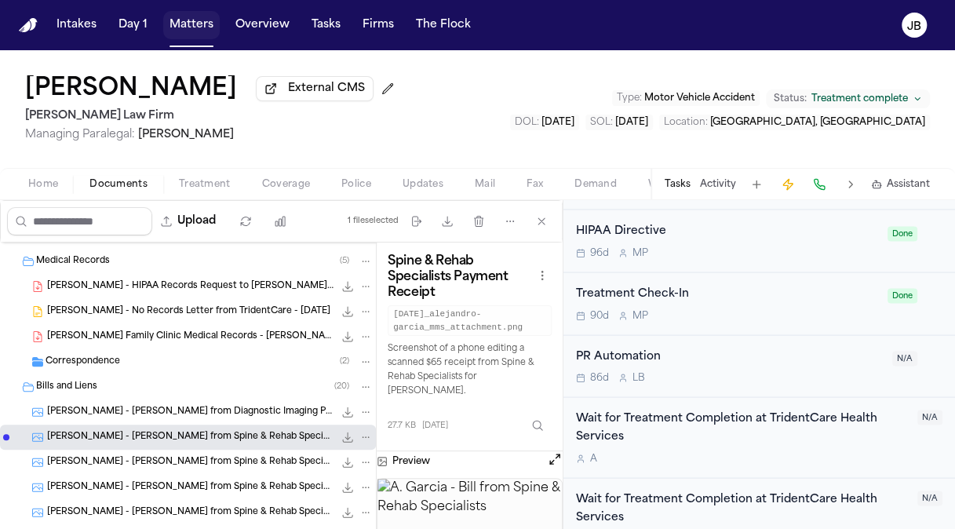
click at [181, 31] on button "Matters" at bounding box center [191, 25] width 56 height 28
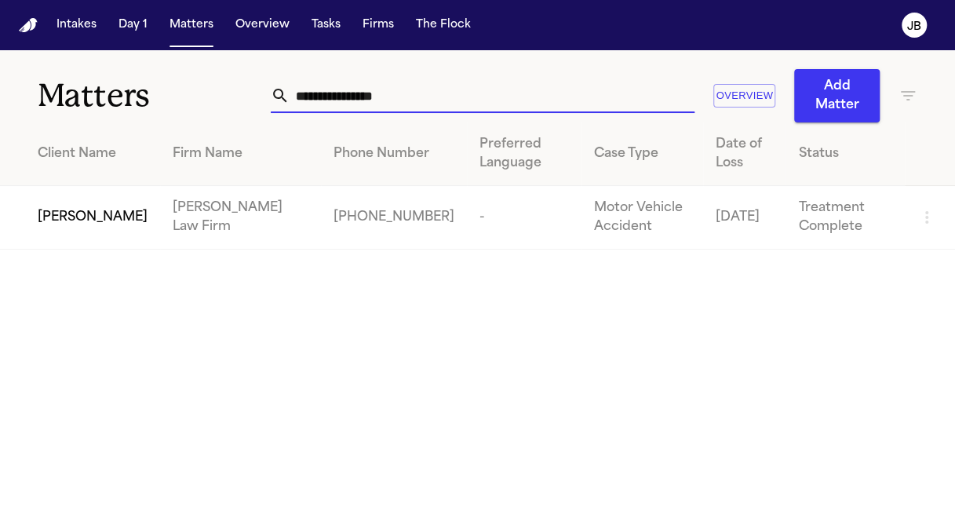
drag, startPoint x: 418, startPoint y: 95, endPoint x: 110, endPoint y: 103, distance: 308.3
click at [110, 103] on div "**********" at bounding box center [477, 86] width 955 height 72
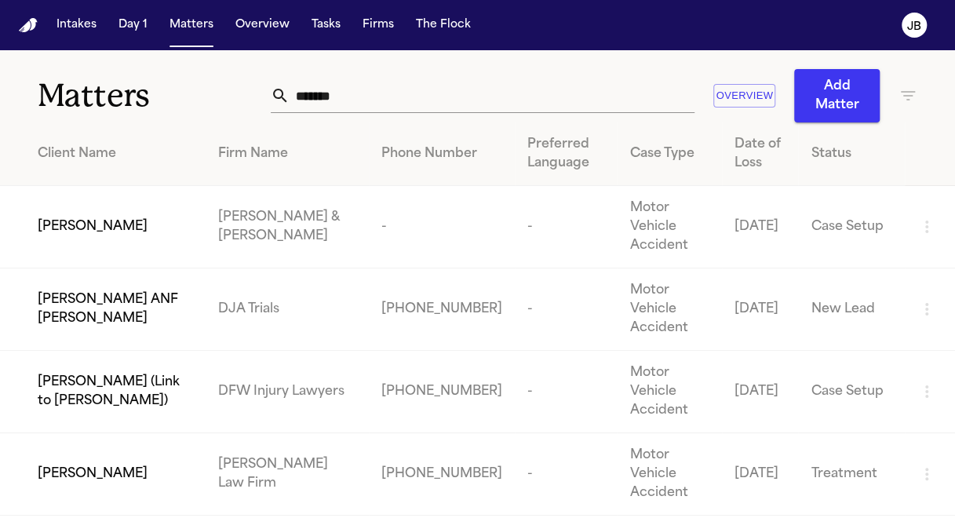
click at [122, 464] on div "[PERSON_NAME]" at bounding box center [115, 473] width 155 height 19
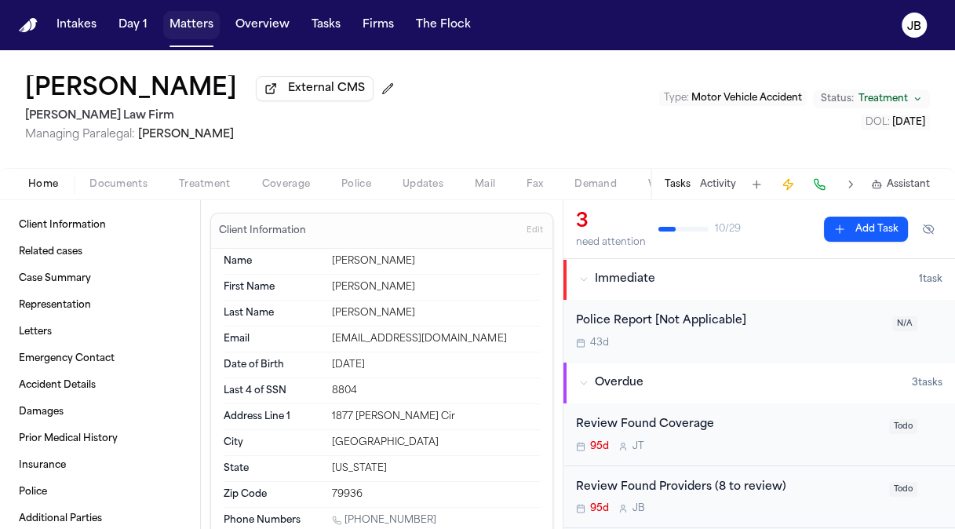
click at [183, 20] on button "Matters" at bounding box center [191, 25] width 56 height 28
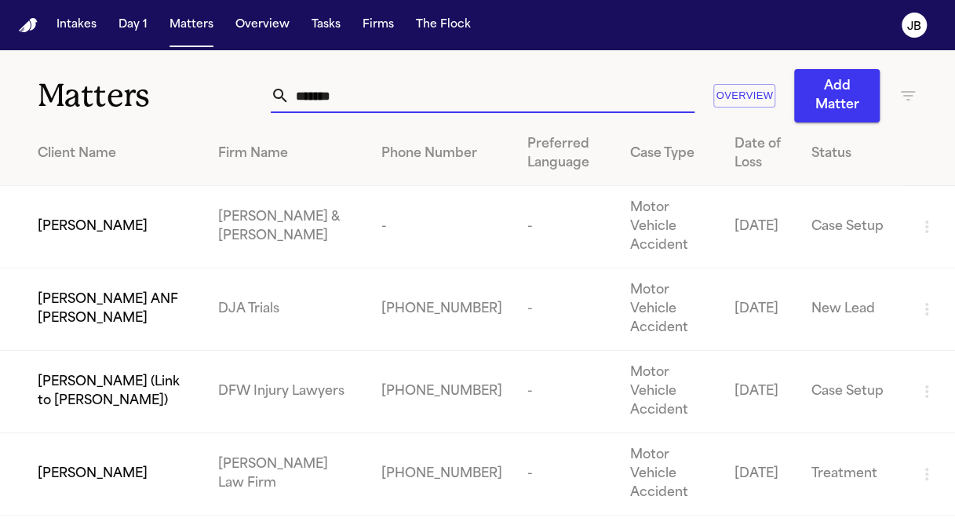
drag, startPoint x: 347, startPoint y: 93, endPoint x: 117, endPoint y: 108, distance: 230.3
click at [117, 108] on div "Matters ******* Overview Add Matter" at bounding box center [477, 86] width 955 height 72
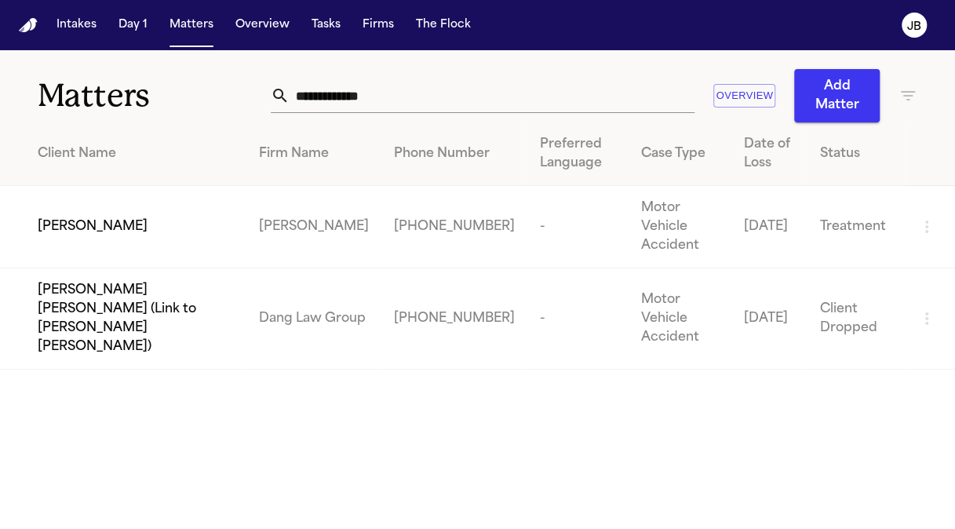
click at [74, 207] on td "[PERSON_NAME]" at bounding box center [123, 227] width 246 height 82
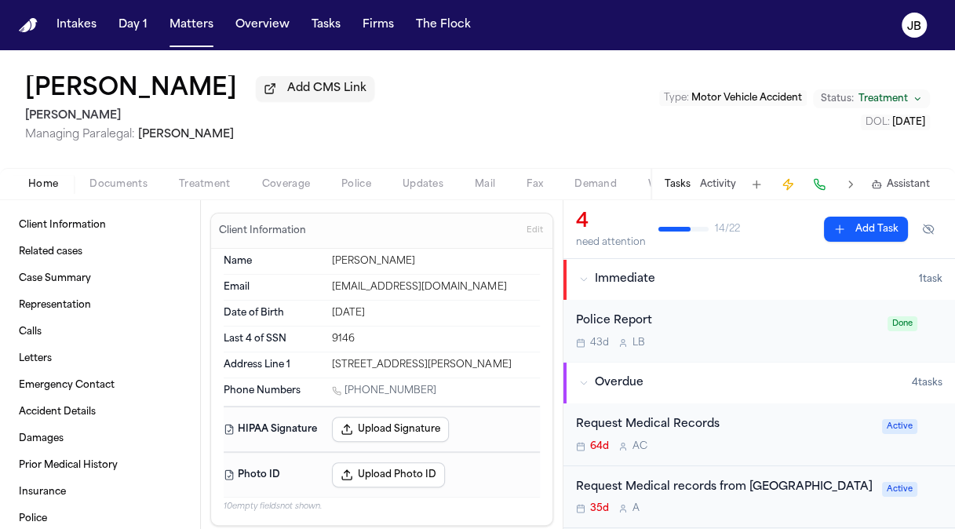
drag, startPoint x: 425, startPoint y: 387, endPoint x: 347, endPoint y: 387, distance: 77.6
click at [347, 387] on div "[PHONE_NUMBER]" at bounding box center [436, 391] width 208 height 15
copy link "[PHONE_NUMBER]"
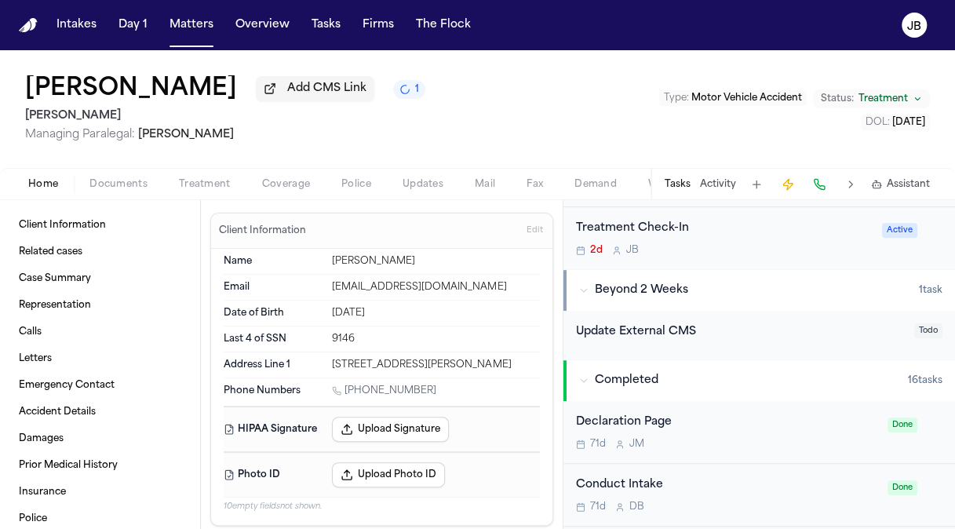
scroll to position [390, 0]
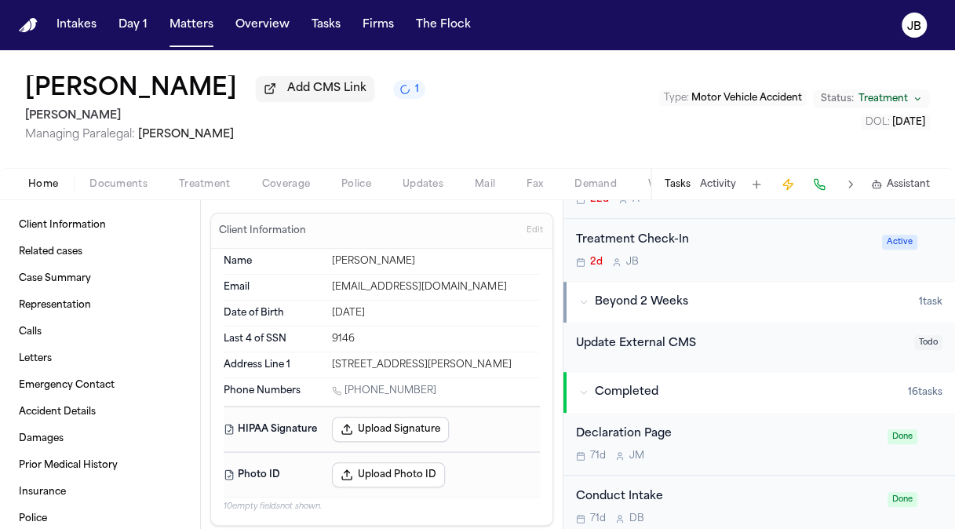
click at [761, 268] on div "2d [PERSON_NAME]" at bounding box center [724, 262] width 296 height 13
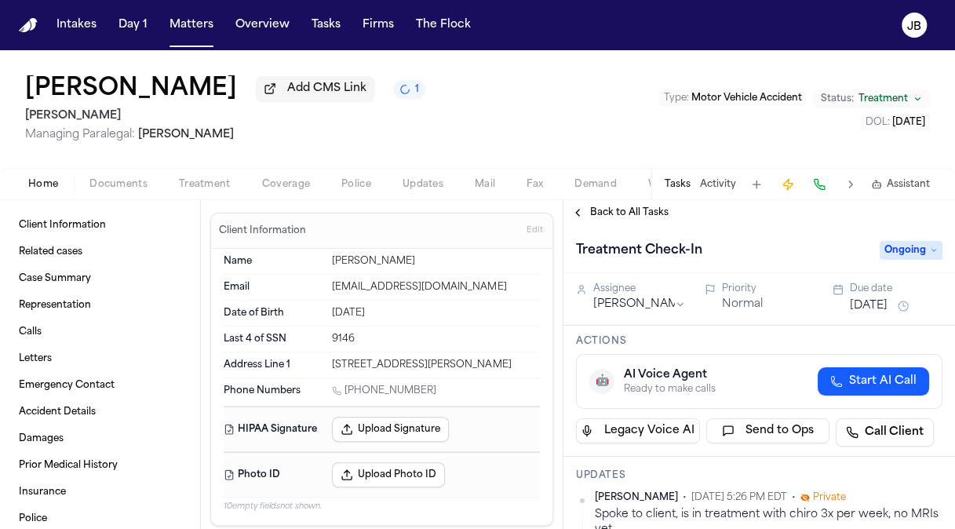
click at [885, 305] on button "[DATE]" at bounding box center [868, 306] width 38 height 16
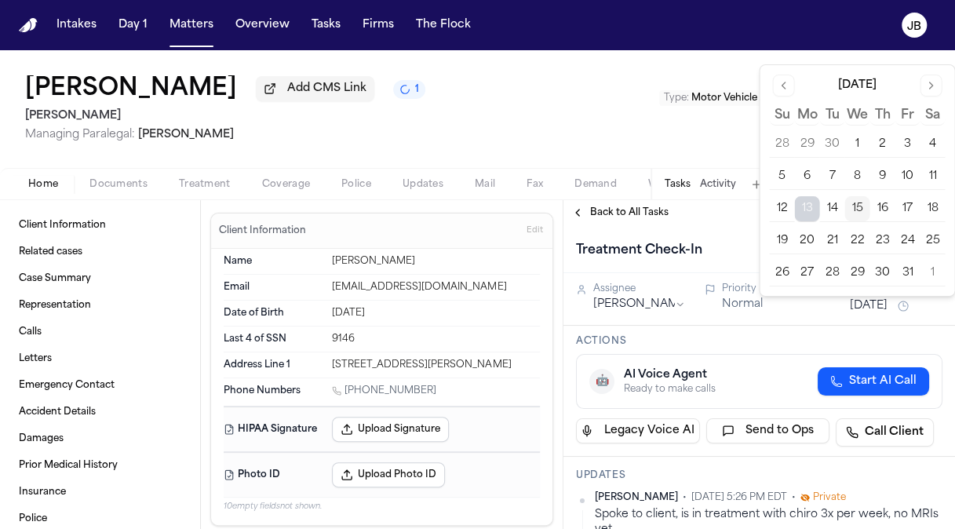
click at [884, 205] on button "16" at bounding box center [881, 208] width 25 height 25
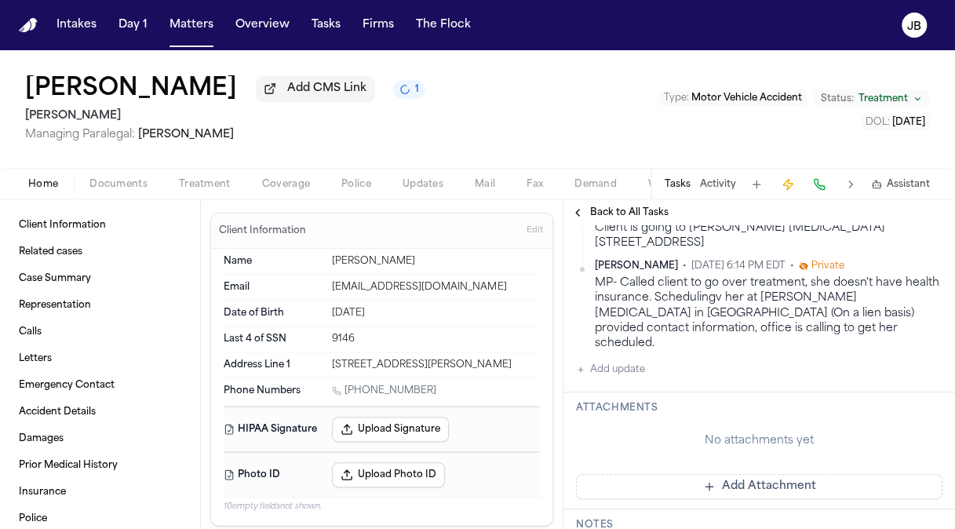
scroll to position [369, 0]
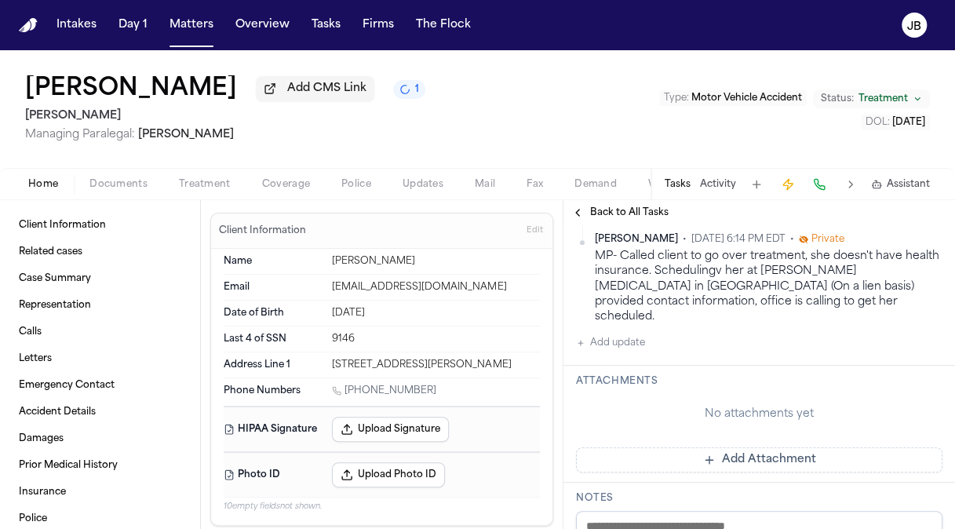
click at [631, 333] on button "Add update" at bounding box center [610, 342] width 69 height 19
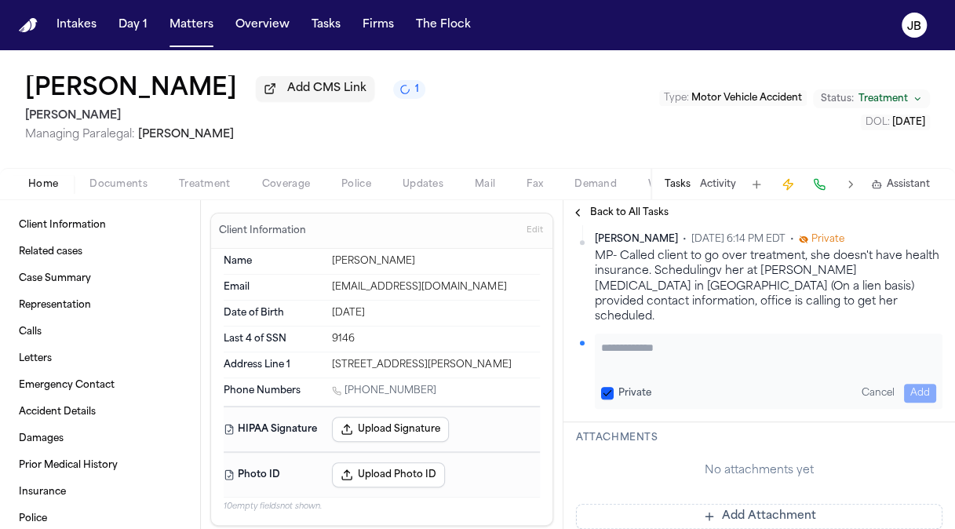
click at [637, 345] on textarea "Add your update" at bounding box center [768, 355] width 335 height 31
click at [910, 384] on button "Add" at bounding box center [920, 393] width 32 height 19
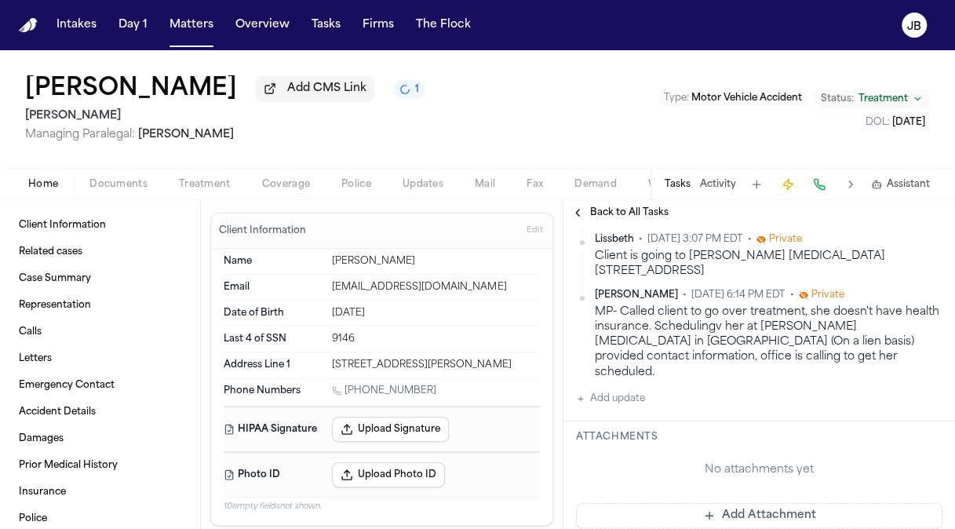
scroll to position [424, 0]
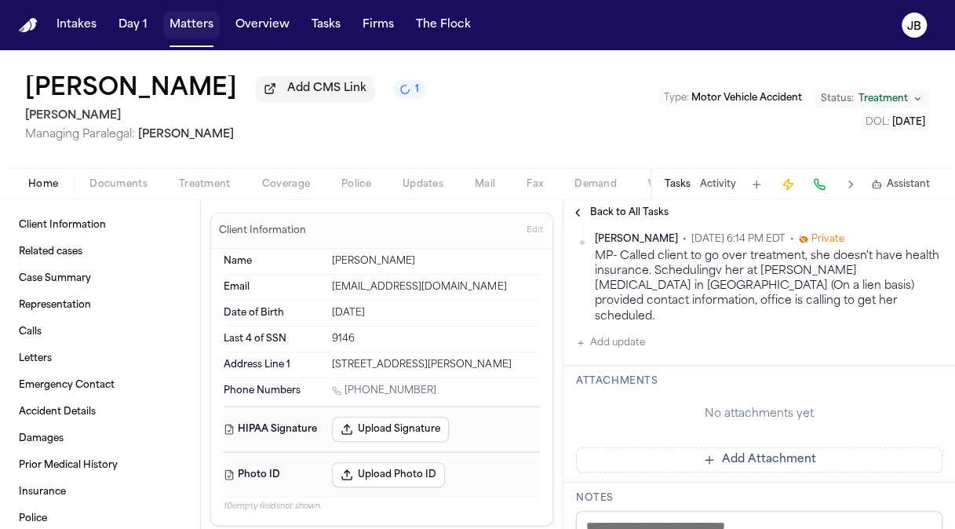
click at [191, 28] on button "Matters" at bounding box center [191, 25] width 56 height 28
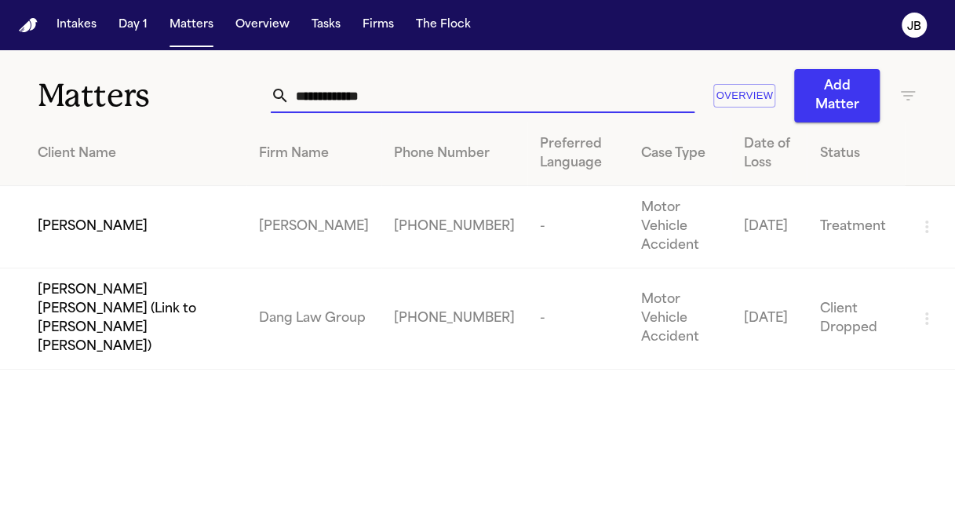
drag, startPoint x: 392, startPoint y: 85, endPoint x: 75, endPoint y: 133, distance: 320.5
click at [75, 133] on div "**********" at bounding box center [477, 209] width 955 height 319
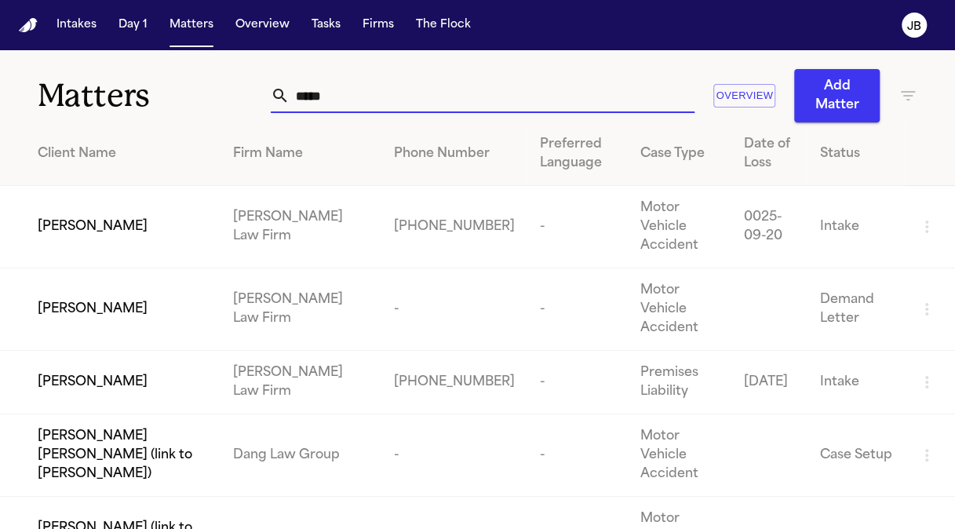
drag, startPoint x: 336, startPoint y: 95, endPoint x: 263, endPoint y: 93, distance: 73.8
click at [263, 93] on div "Matters ***** Overview Add Matter" at bounding box center [477, 86] width 955 height 72
paste input "**********"
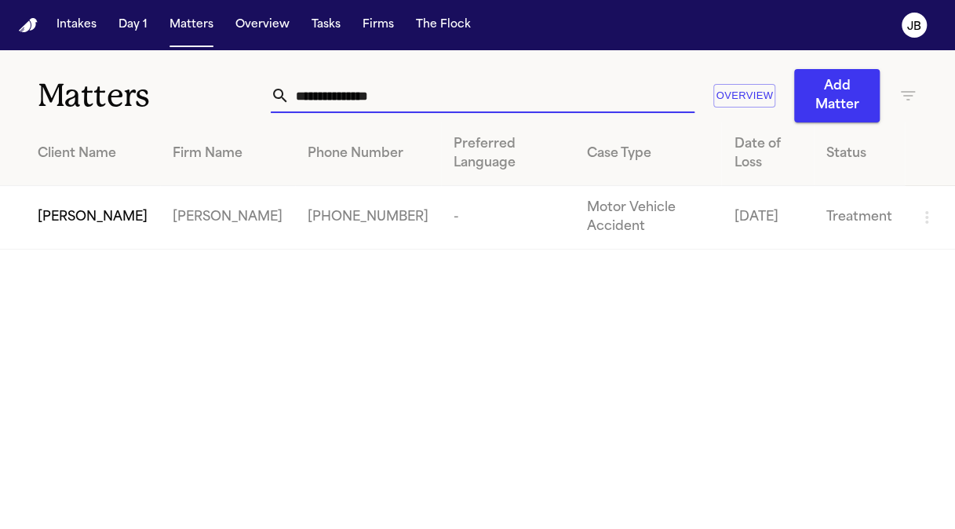
click at [100, 208] on span "[PERSON_NAME]" at bounding box center [93, 217] width 110 height 19
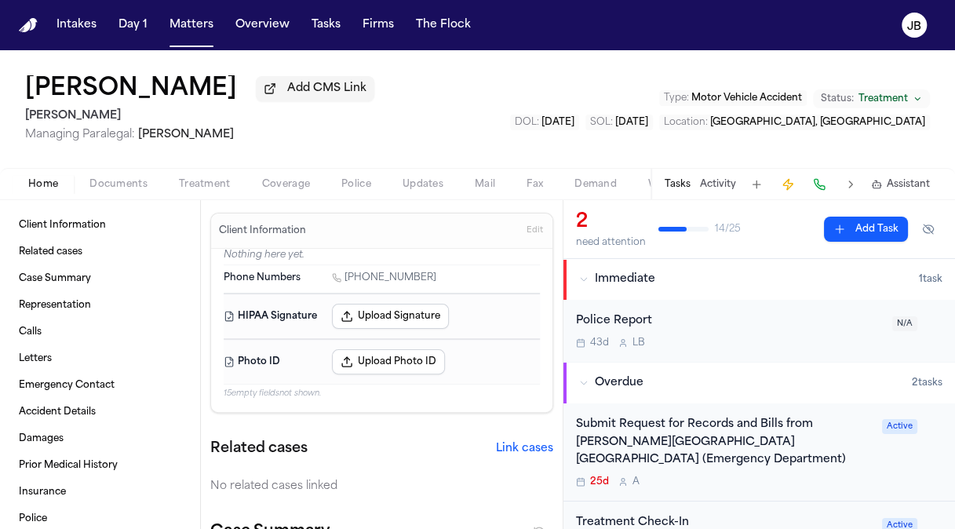
click at [143, 179] on span "Documents" at bounding box center [118, 184] width 58 height 13
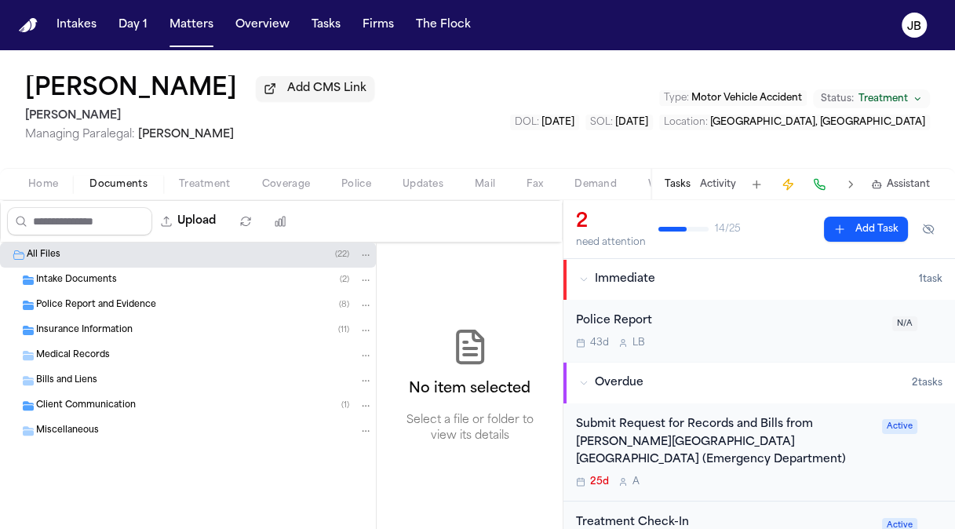
click at [167, 271] on div "Intake Documents ( 2 )" at bounding box center [188, 279] width 376 height 25
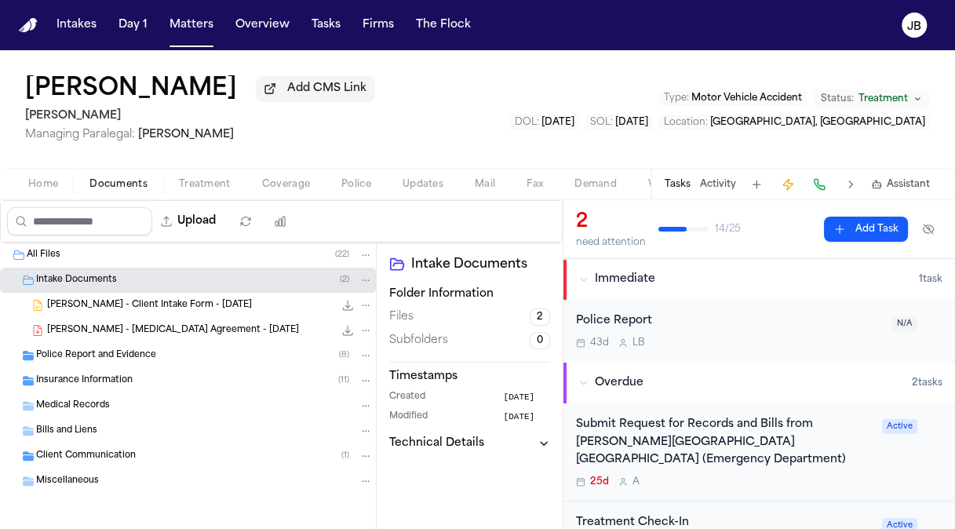
click at [191, 309] on span "[PERSON_NAME] - Client Intake Form - [DATE]" at bounding box center [149, 305] width 205 height 13
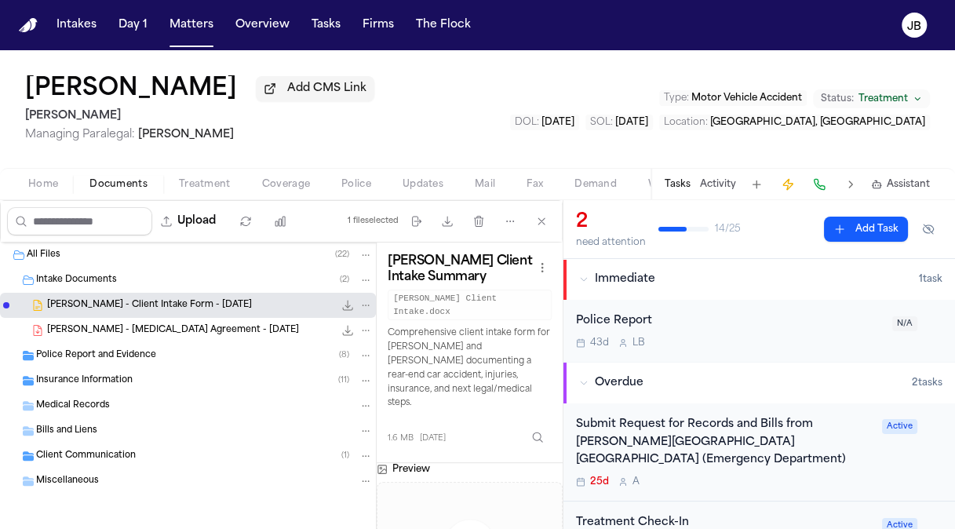
click at [176, 324] on span "[PERSON_NAME] - [MEDICAL_DATA] Agreement - [DATE]" at bounding box center [173, 330] width 252 height 13
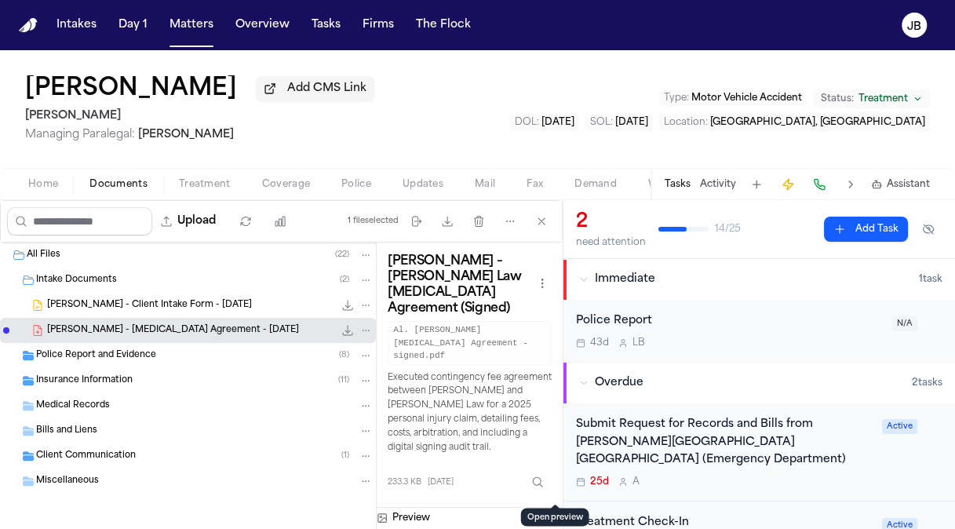
click at [552, 507] on button "Open preview" at bounding box center [555, 515] width 16 height 16
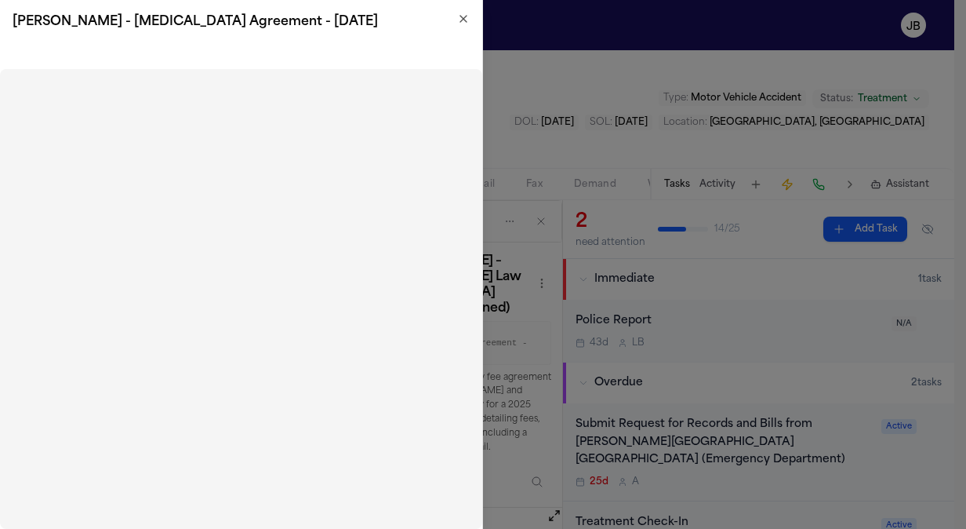
click at [463, 20] on icon "button" at bounding box center [463, 19] width 13 height 13
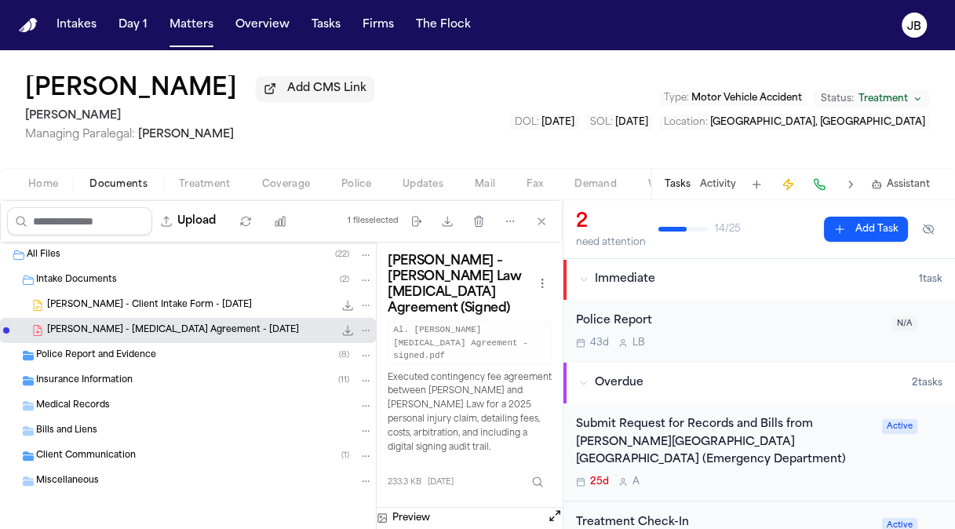
click at [24, 181] on button "Home" at bounding box center [43, 184] width 61 height 19
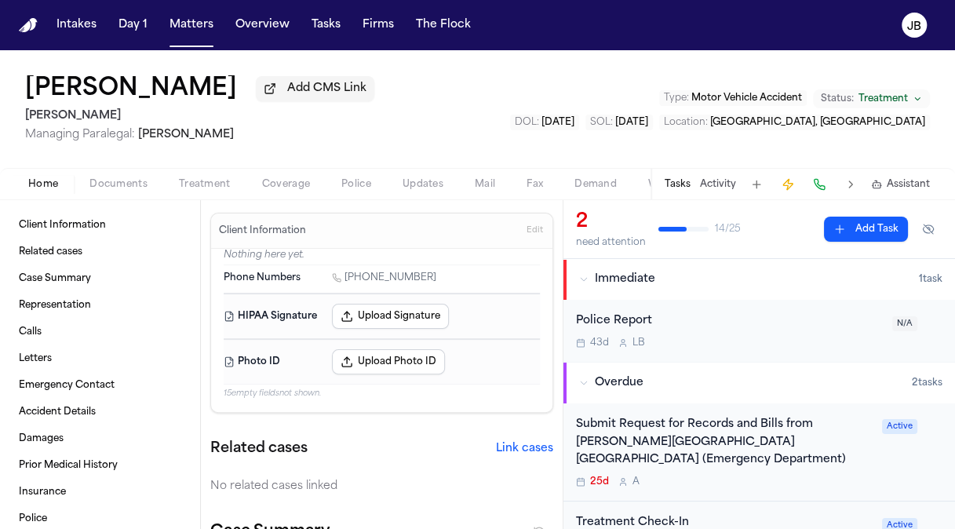
drag, startPoint x: 419, startPoint y: 277, endPoint x: 344, endPoint y: 289, distance: 76.2
click at [344, 289] on div "Phone Numbers [PHONE_NUMBER]" at bounding box center [382, 278] width 316 height 27
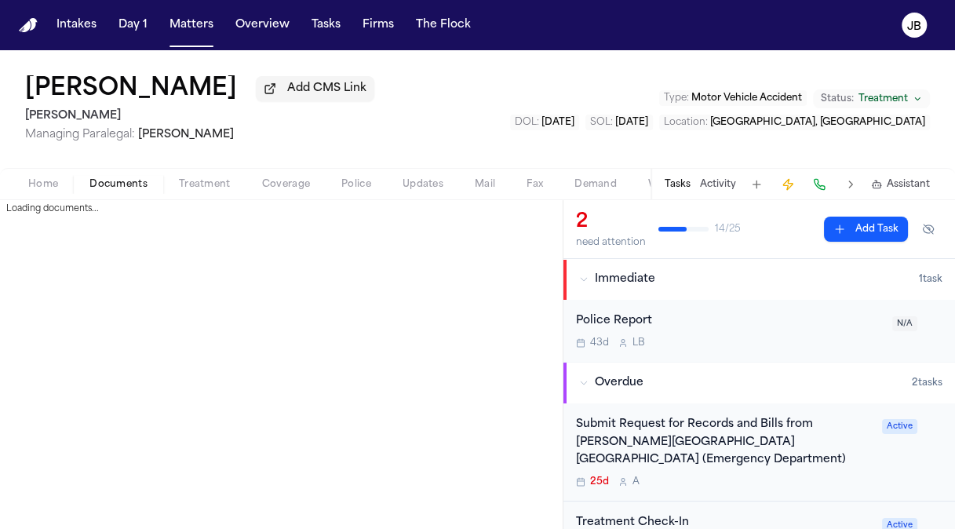
click at [107, 185] on span "Documents" at bounding box center [118, 184] width 58 height 13
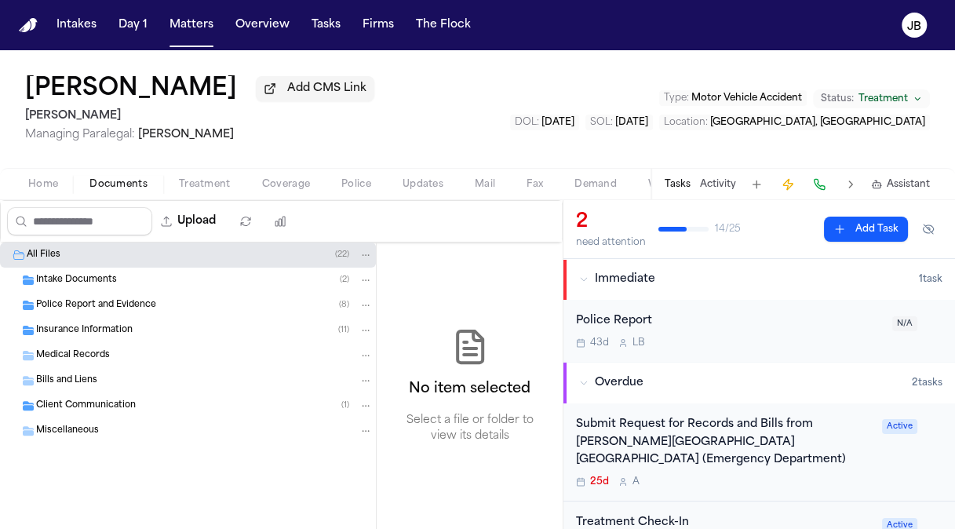
click at [56, 188] on span "Home" at bounding box center [43, 184] width 30 height 13
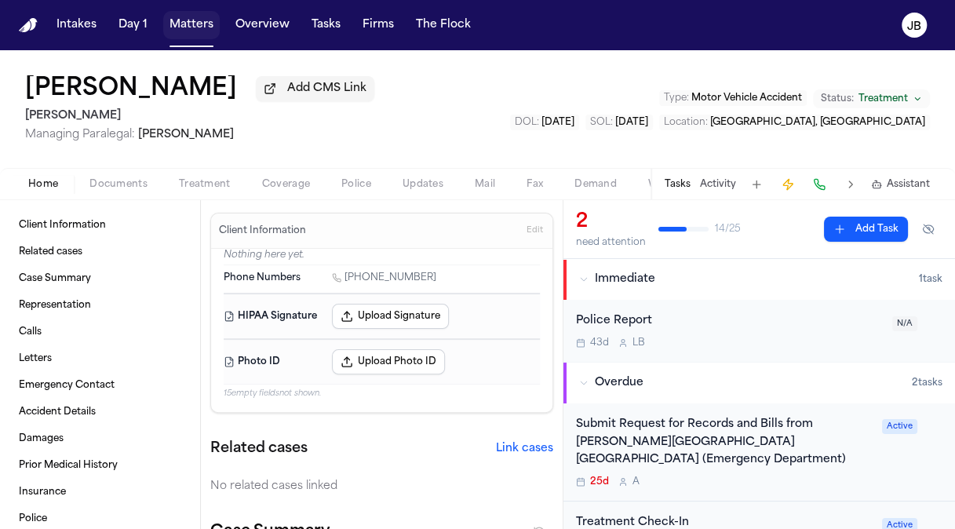
click at [185, 20] on button "Matters" at bounding box center [191, 25] width 56 height 28
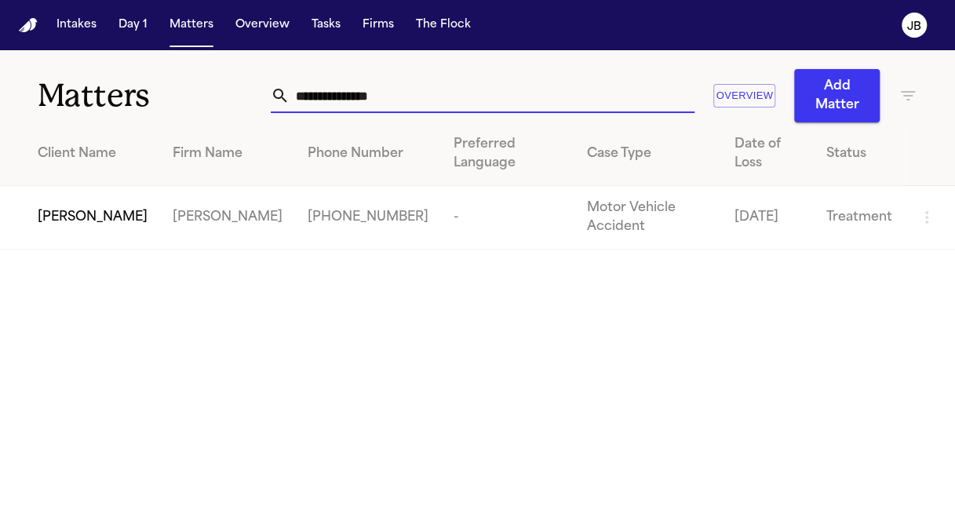
drag, startPoint x: 401, startPoint y: 106, endPoint x: 255, endPoint y: 83, distance: 147.6
click at [255, 83] on div "**********" at bounding box center [477, 86] width 955 height 72
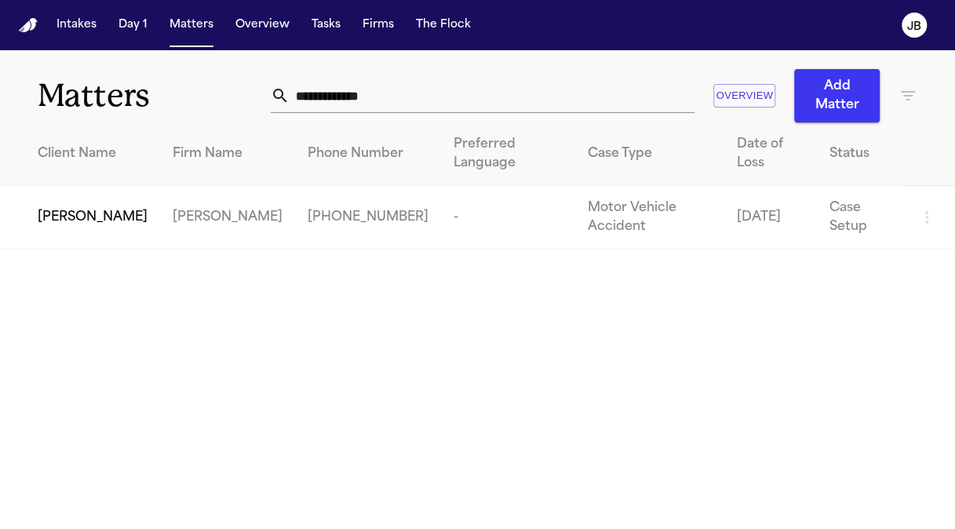
click at [100, 208] on span "[PERSON_NAME]" at bounding box center [93, 217] width 110 height 19
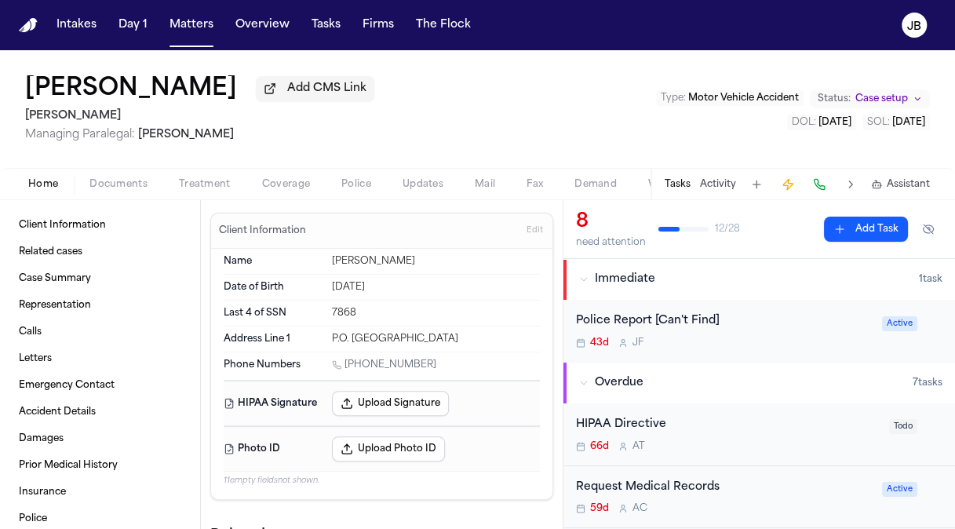
drag, startPoint x: 420, startPoint y: 358, endPoint x: 346, endPoint y: 367, distance: 74.2
click at [346, 367] on div "[PHONE_NUMBER]" at bounding box center [436, 365] width 208 height 15
copy link "[PHONE_NUMBER]"
click at [180, 31] on button "Matters" at bounding box center [191, 25] width 56 height 28
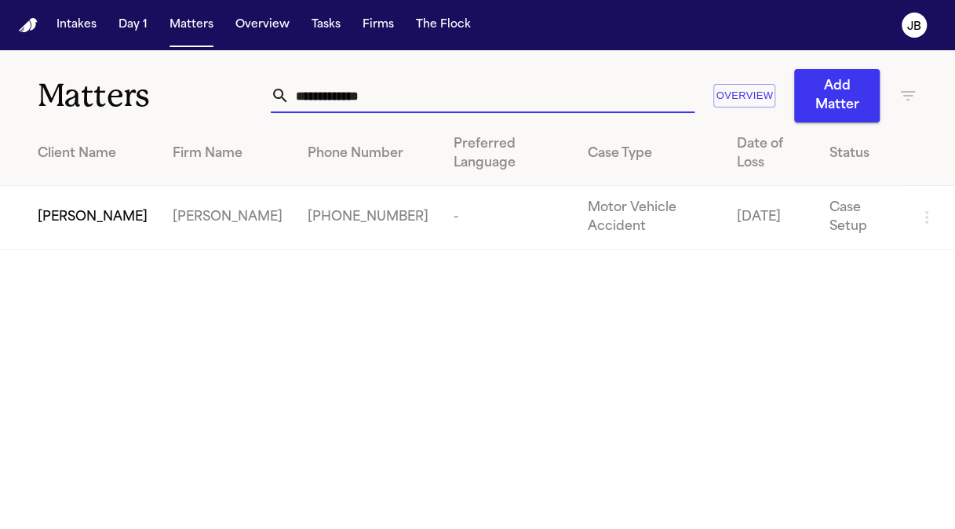
drag, startPoint x: 415, startPoint y: 97, endPoint x: 122, endPoint y: 58, distance: 295.2
click at [160, 77] on div "**********" at bounding box center [477, 86] width 955 height 72
click at [132, 186] on td "[PERSON_NAME]" at bounding box center [80, 218] width 160 height 64
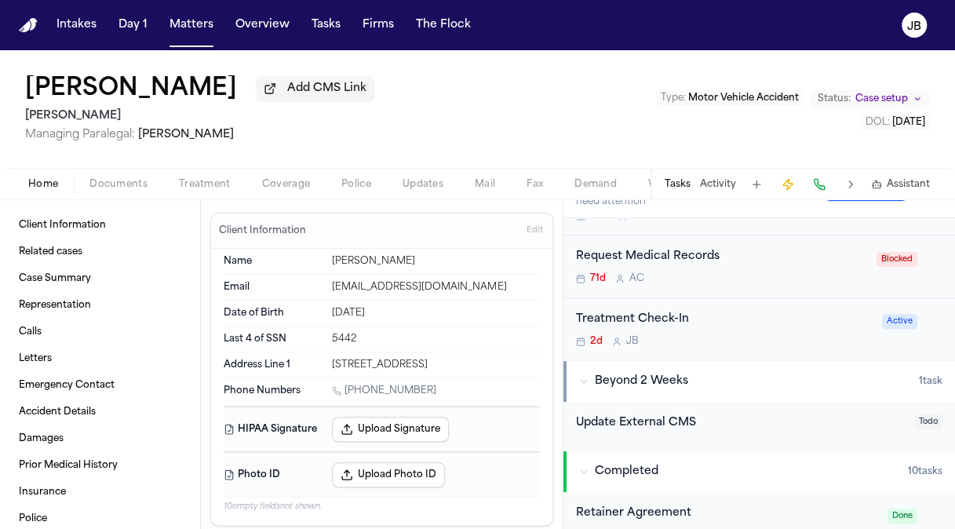
scroll to position [343, 0]
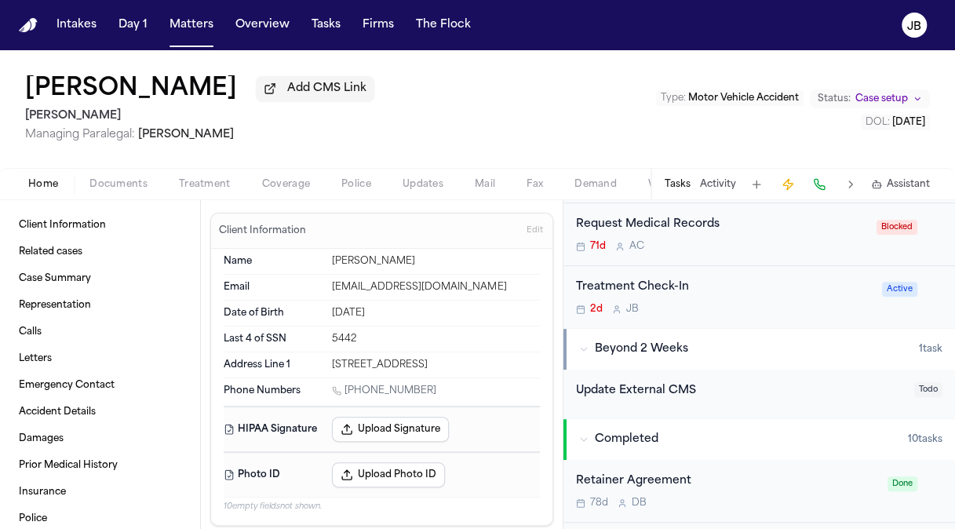
click at [811, 306] on div "2d [PERSON_NAME]" at bounding box center [724, 309] width 296 height 13
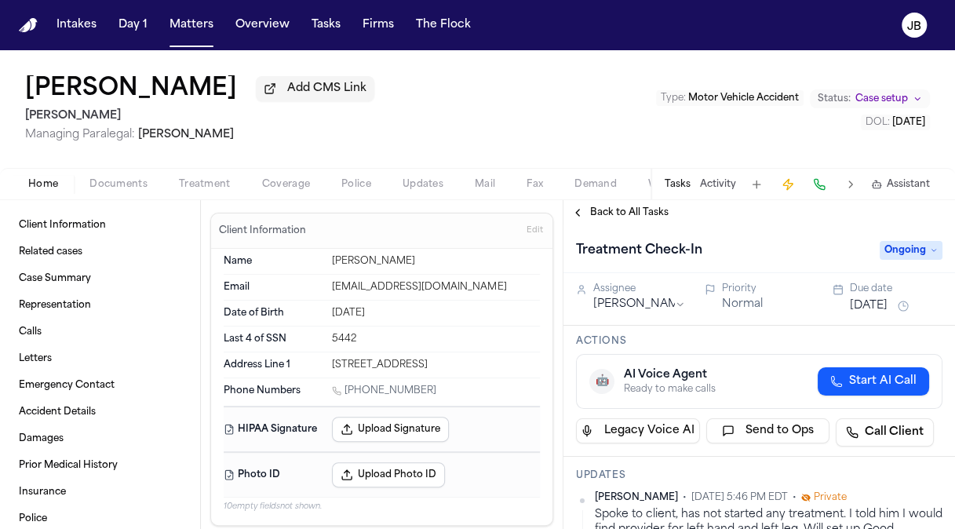
click at [873, 307] on button "[DATE]" at bounding box center [868, 306] width 38 height 16
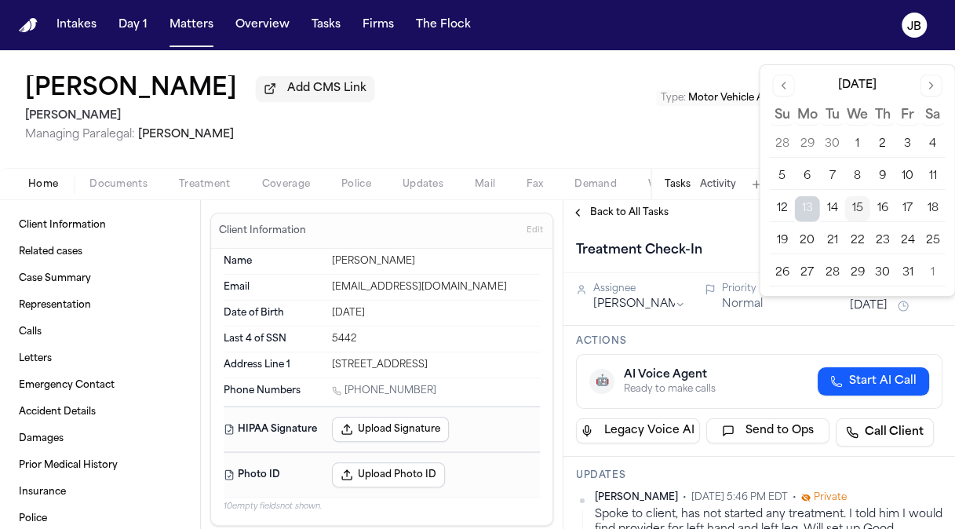
click at [902, 203] on button "17" at bounding box center [906, 208] width 25 height 25
click at [733, 234] on div "Treatment Check-In Ongoing" at bounding box center [758, 249] width 391 height 48
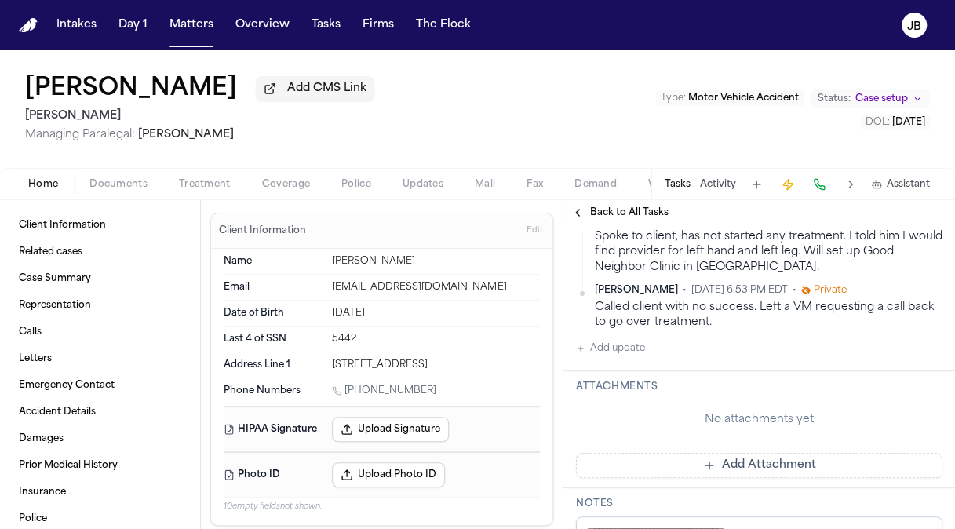
scroll to position [282, 0]
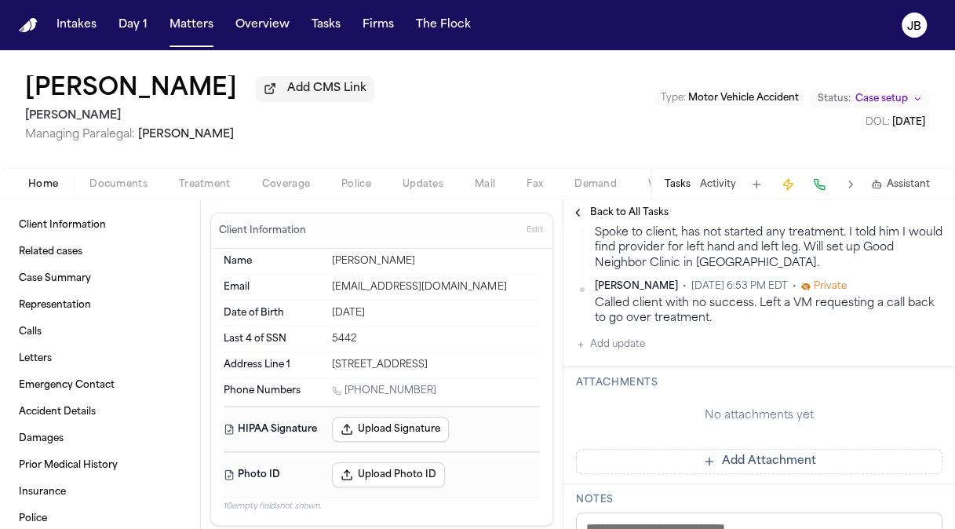
click at [624, 344] on button "Add update" at bounding box center [610, 344] width 69 height 19
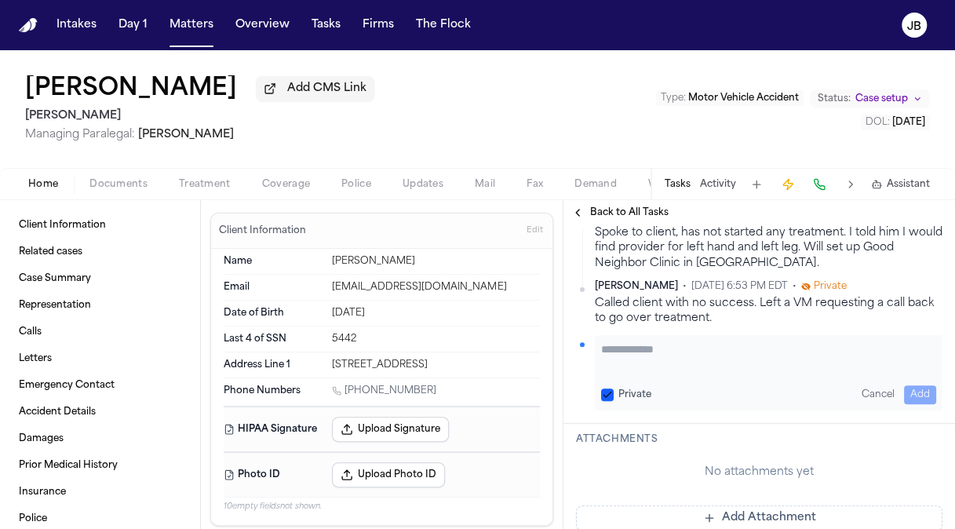
click at [629, 353] on textarea "Add your update" at bounding box center [768, 356] width 335 height 31
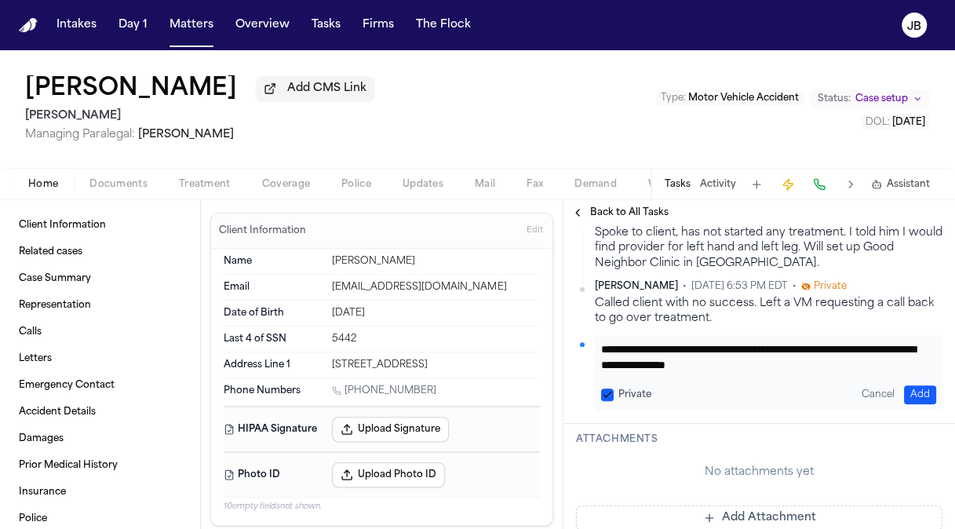
click at [908, 389] on button "Add" at bounding box center [920, 394] width 32 height 19
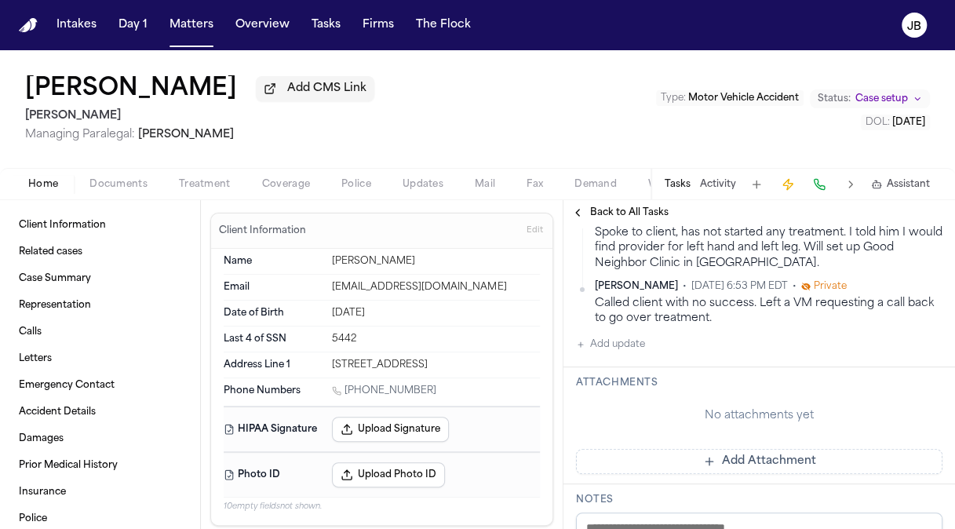
scroll to position [337, 0]
click at [195, 13] on button "Matters" at bounding box center [191, 25] width 56 height 28
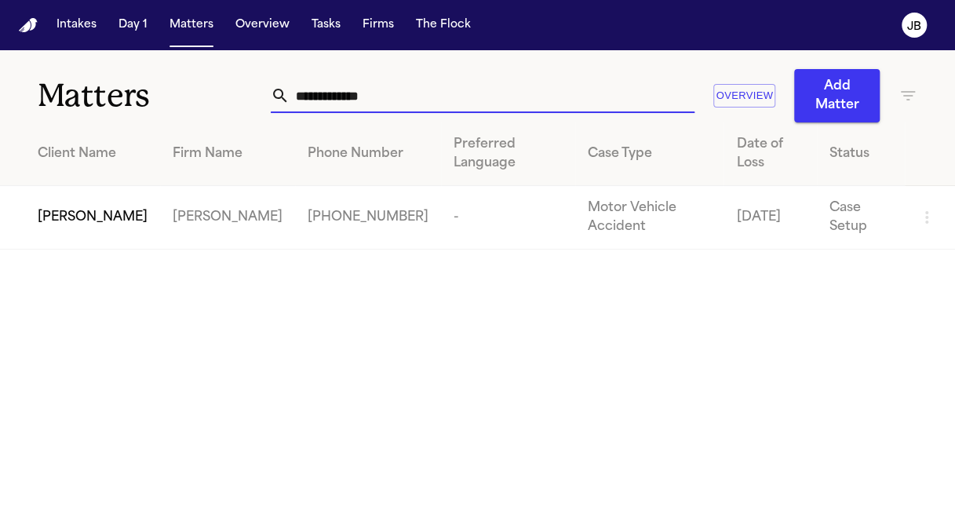
drag, startPoint x: 205, startPoint y: 94, endPoint x: 121, endPoint y: 103, distance: 84.4
click at [121, 103] on div "**********" at bounding box center [477, 86] width 955 height 72
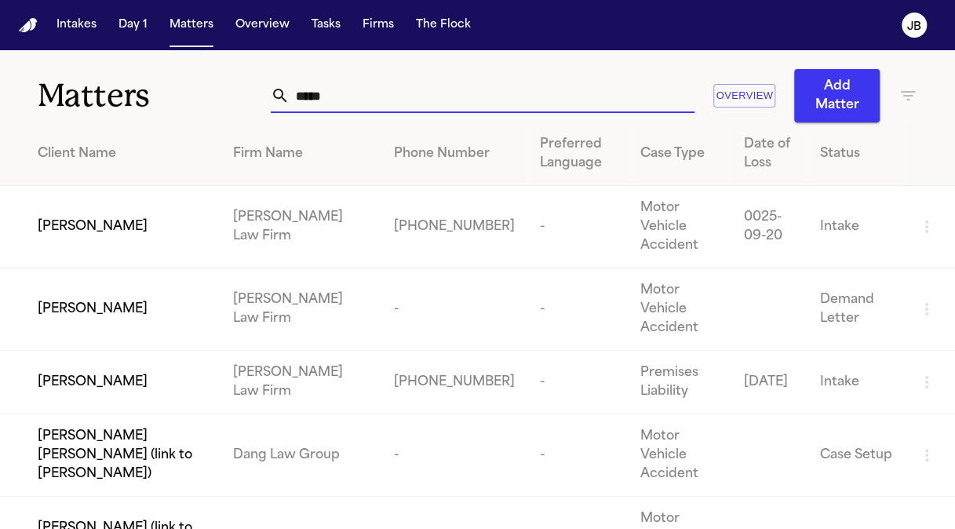
drag, startPoint x: 334, startPoint y: 84, endPoint x: 169, endPoint y: 122, distance: 169.1
click at [169, 122] on div "Matters ***** Overview Add Matter Client Name Firm Name Phone Number Preferred …" at bounding box center [477, 501] width 955 height 903
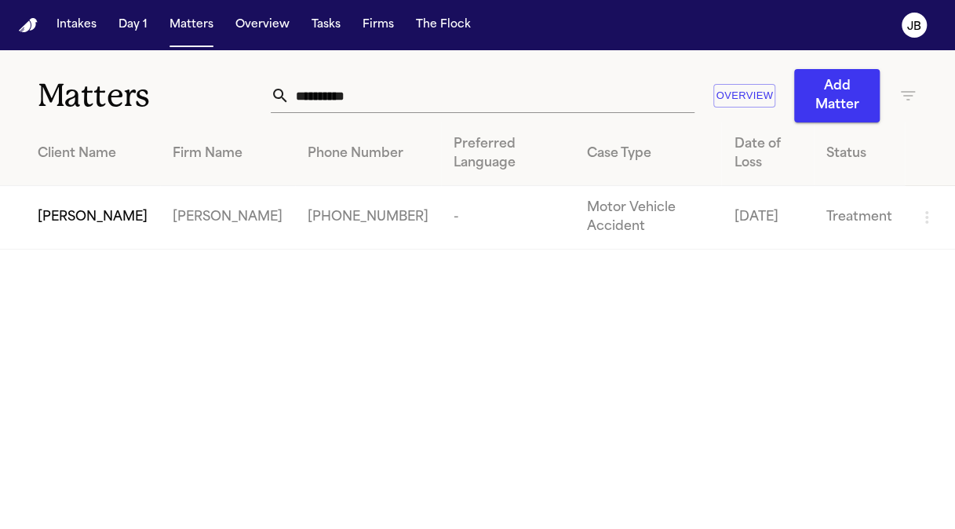
click at [99, 208] on span "[PERSON_NAME]" at bounding box center [93, 217] width 110 height 19
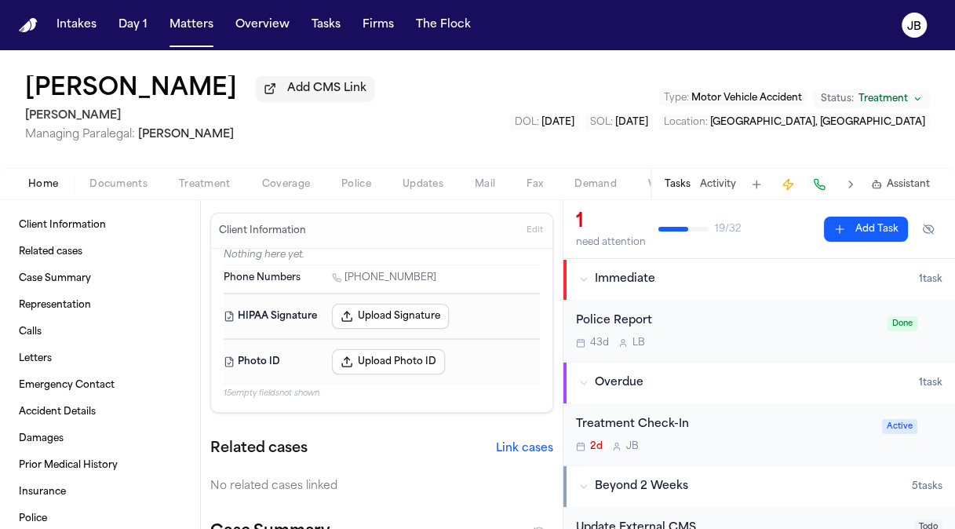
scroll to position [83, 0]
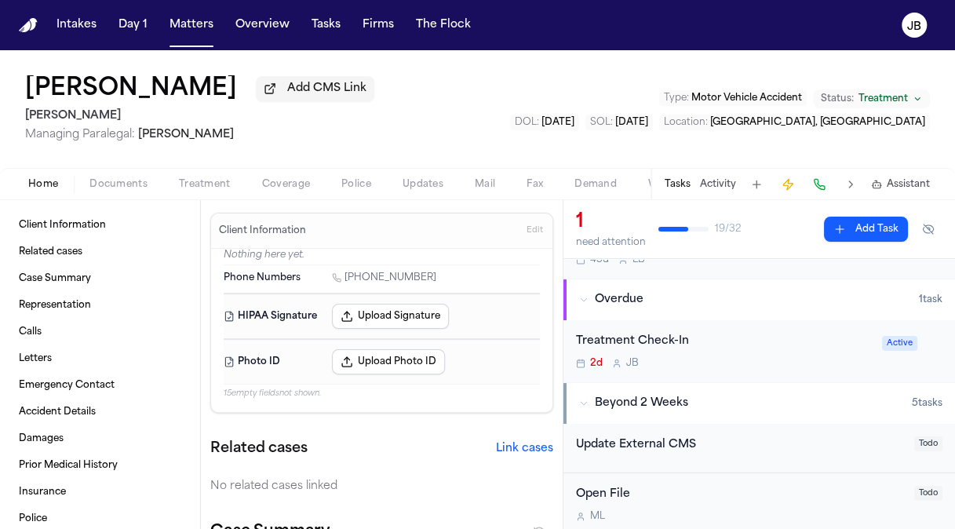
click at [787, 333] on div "Treatment Check-In" at bounding box center [724, 342] width 296 height 18
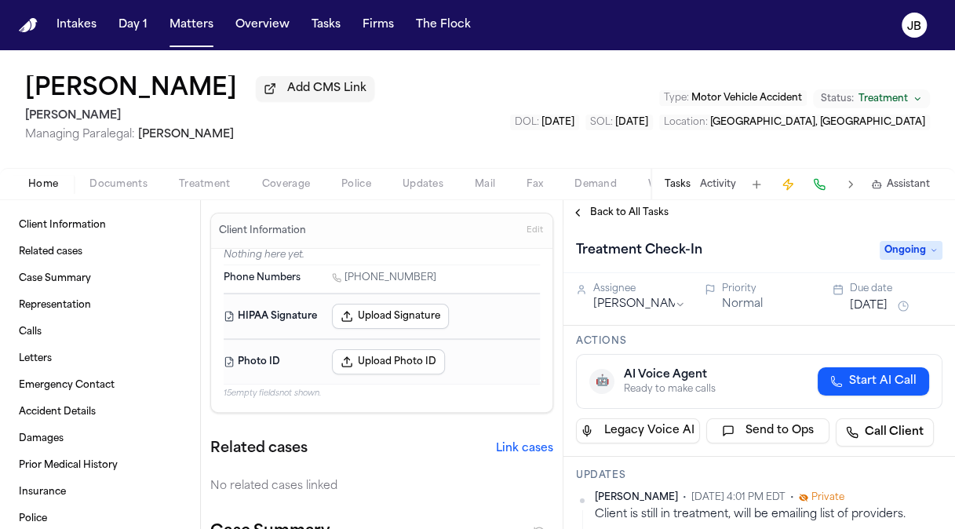
click at [896, 296] on div "[DATE]" at bounding box center [895, 305] width 93 height 19
click at [882, 296] on div "[DATE]" at bounding box center [895, 305] width 93 height 19
click at [880, 296] on div "[DATE]" at bounding box center [895, 305] width 93 height 19
click at [875, 299] on button "[DATE]" at bounding box center [868, 306] width 38 height 16
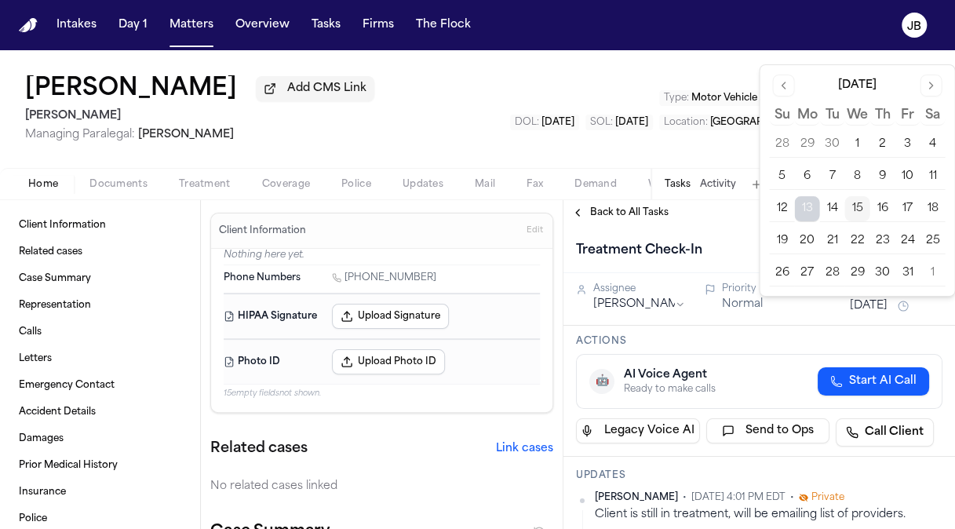
click at [902, 202] on button "17" at bounding box center [906, 208] width 25 height 25
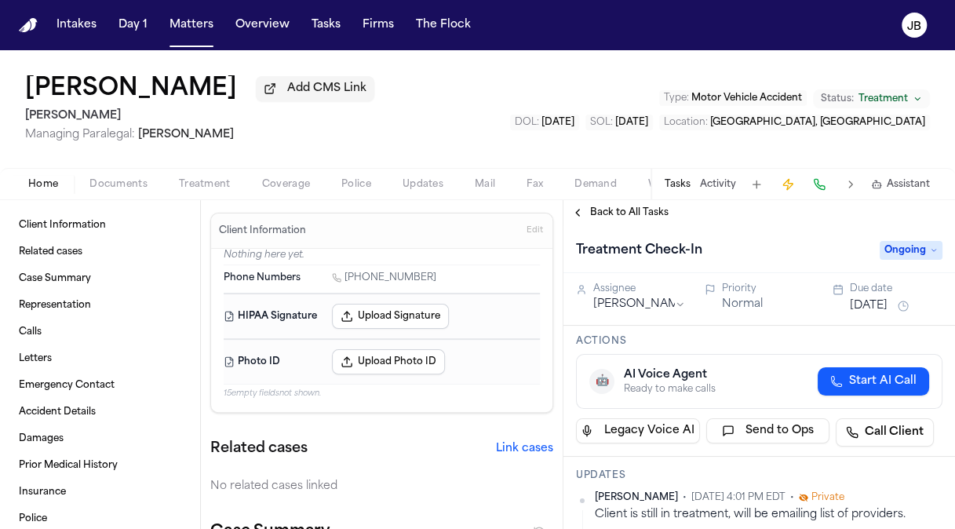
click at [715, 229] on div "Treatment Check-In Ongoing" at bounding box center [758, 249] width 391 height 48
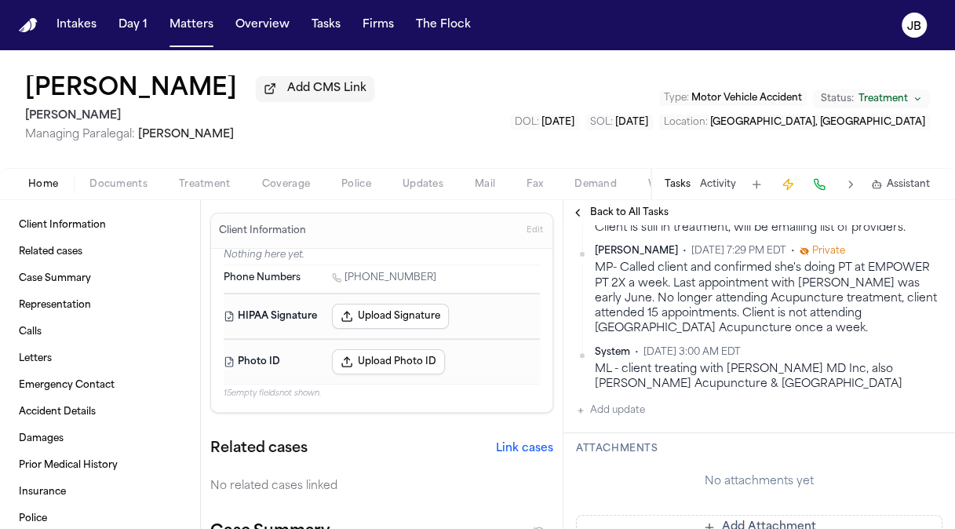
scroll to position [314, 0]
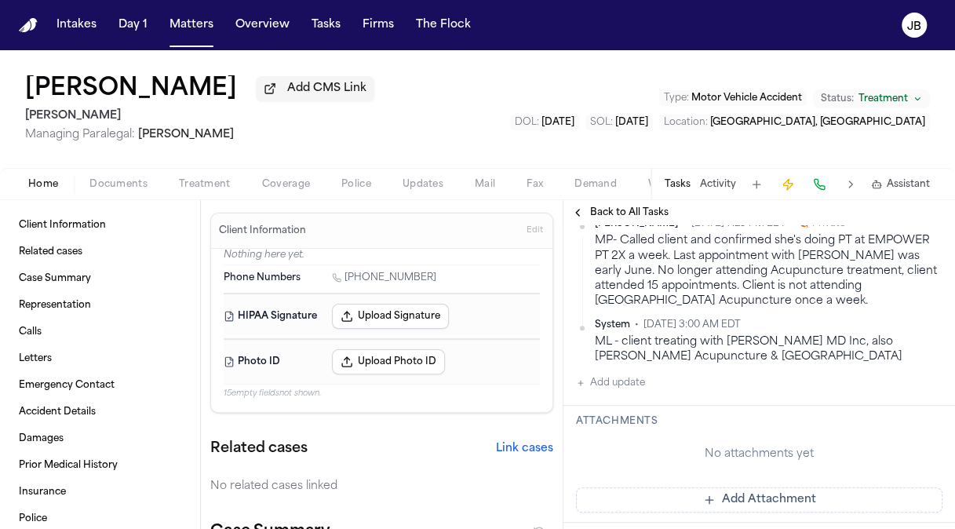
click at [608, 380] on button "Add update" at bounding box center [610, 382] width 69 height 19
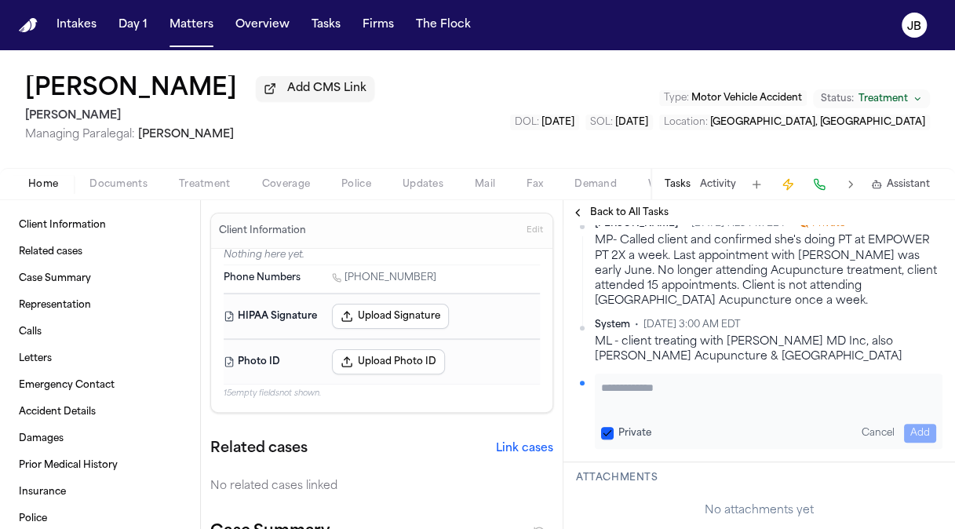
click at [670, 380] on textarea "Add your update" at bounding box center [768, 395] width 335 height 31
paste textarea "**********"
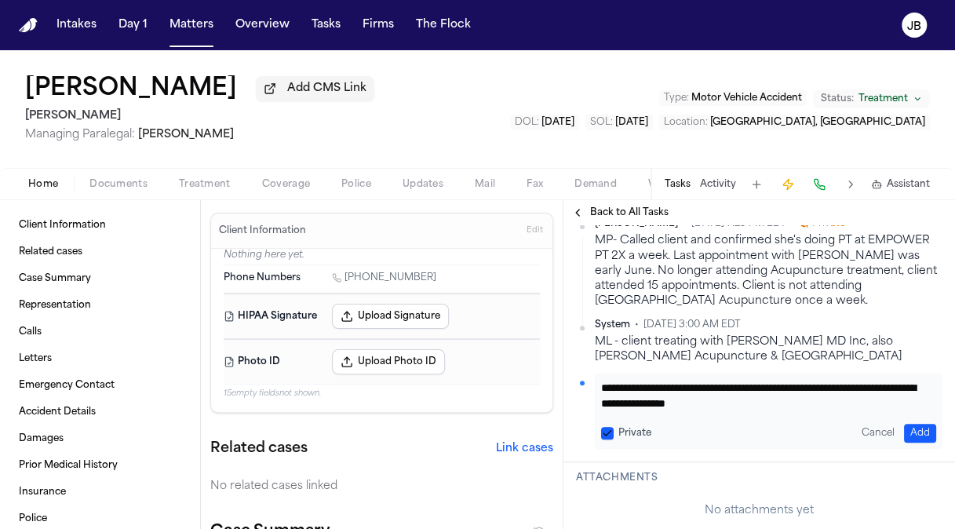
click at [911, 431] on button "Add" at bounding box center [920, 433] width 32 height 19
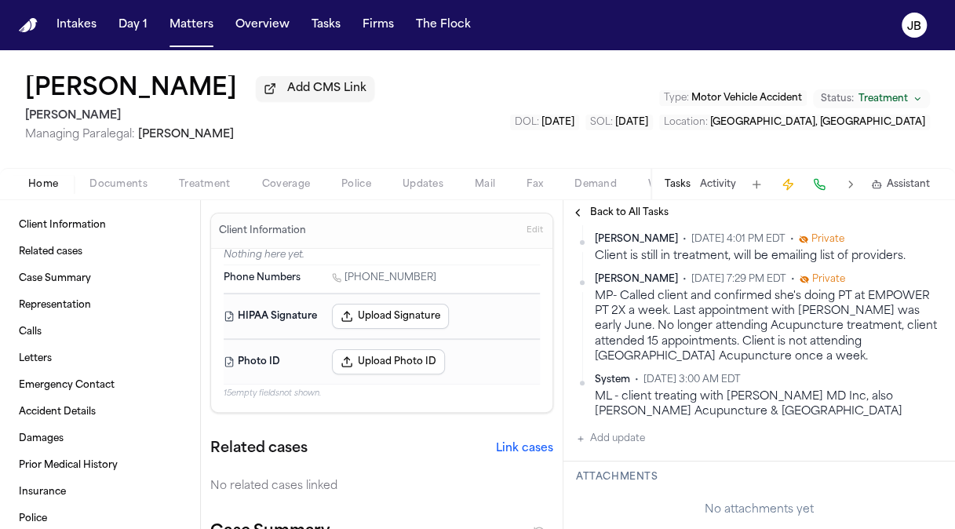
scroll to position [369, 0]
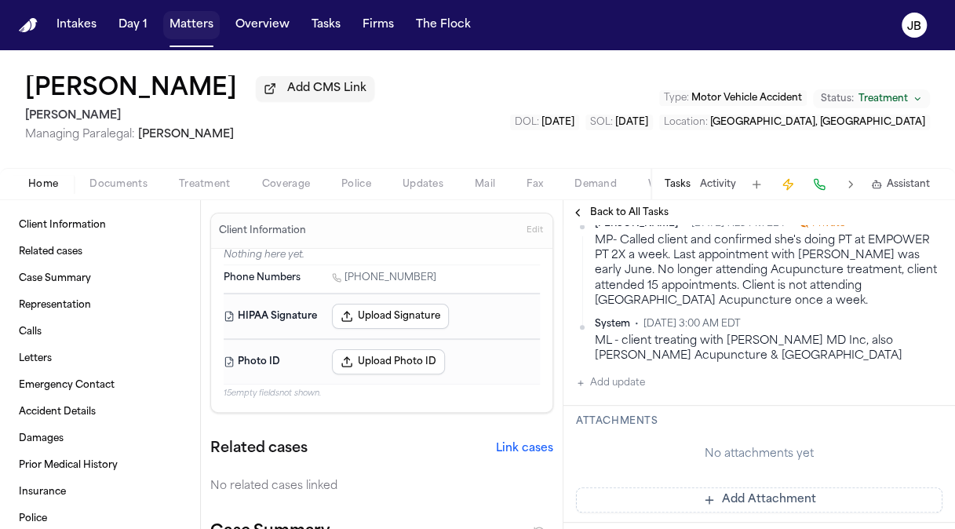
click at [182, 24] on button "Matters" at bounding box center [191, 25] width 56 height 28
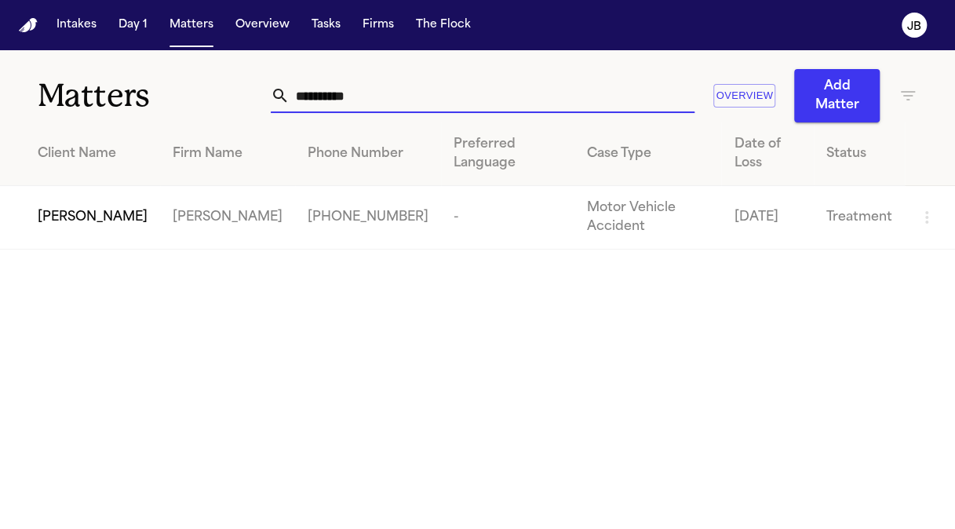
drag, startPoint x: 144, startPoint y: 99, endPoint x: 19, endPoint y: 119, distance: 127.1
click at [19, 119] on div "**********" at bounding box center [477, 86] width 955 height 72
click at [90, 208] on span "[PERSON_NAME]" at bounding box center [93, 217] width 110 height 19
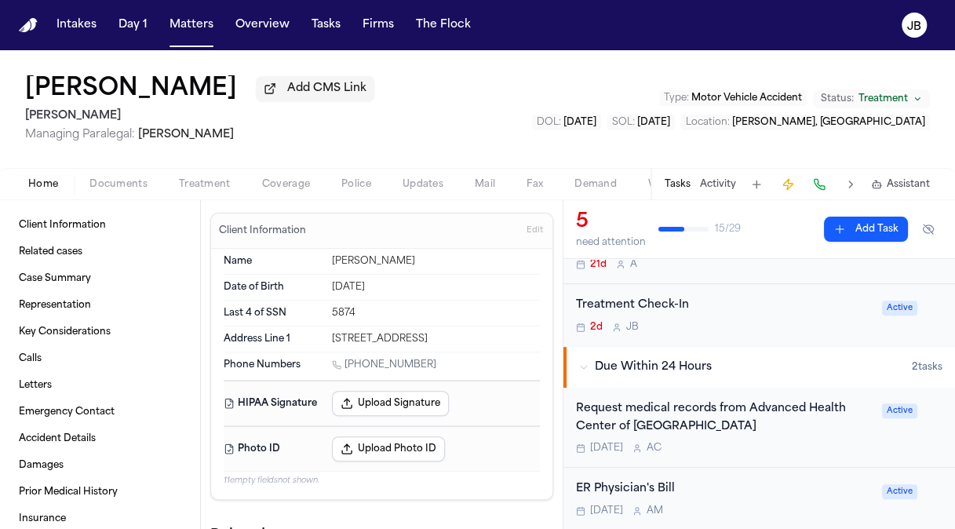
scroll to position [247, 0]
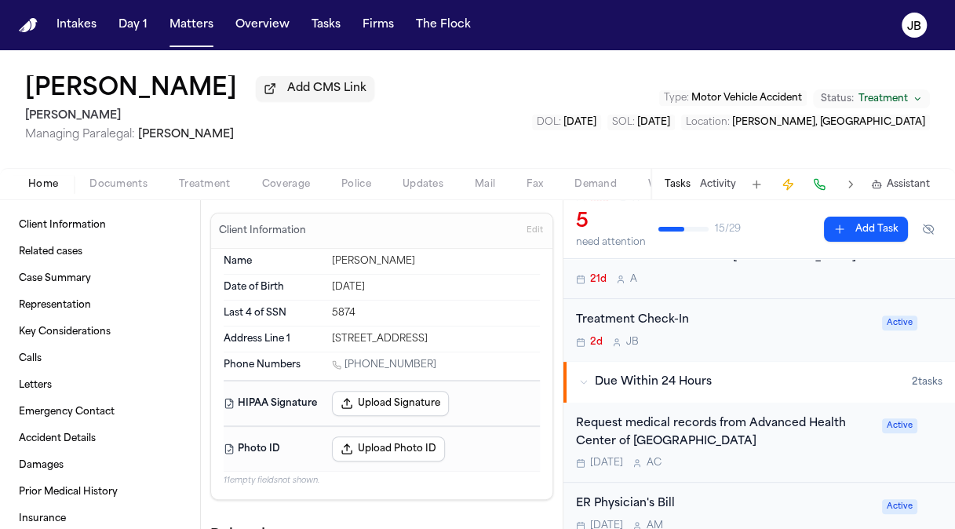
click at [745, 303] on div "Treatment Check-In 2d [PERSON_NAME] Active" at bounding box center [758, 330] width 391 height 62
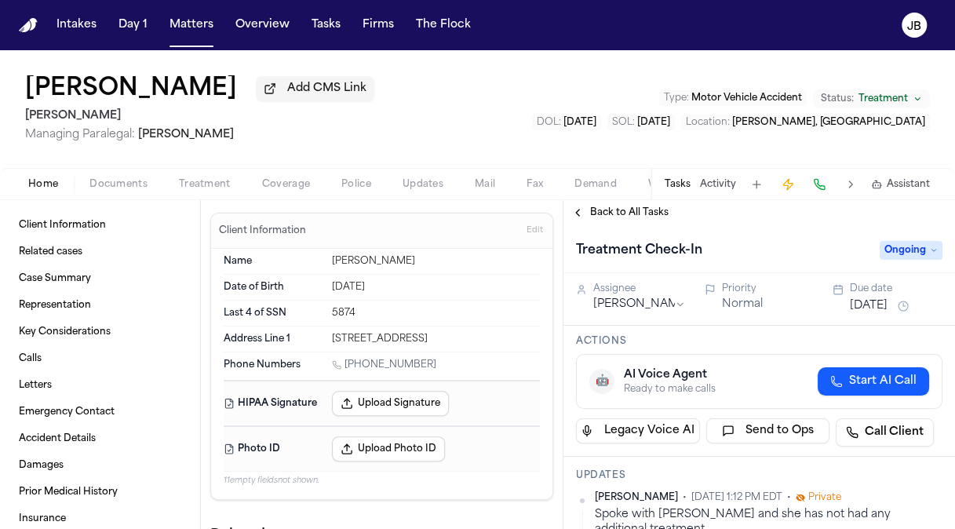
click at [878, 300] on button "[DATE]" at bounding box center [868, 306] width 38 height 16
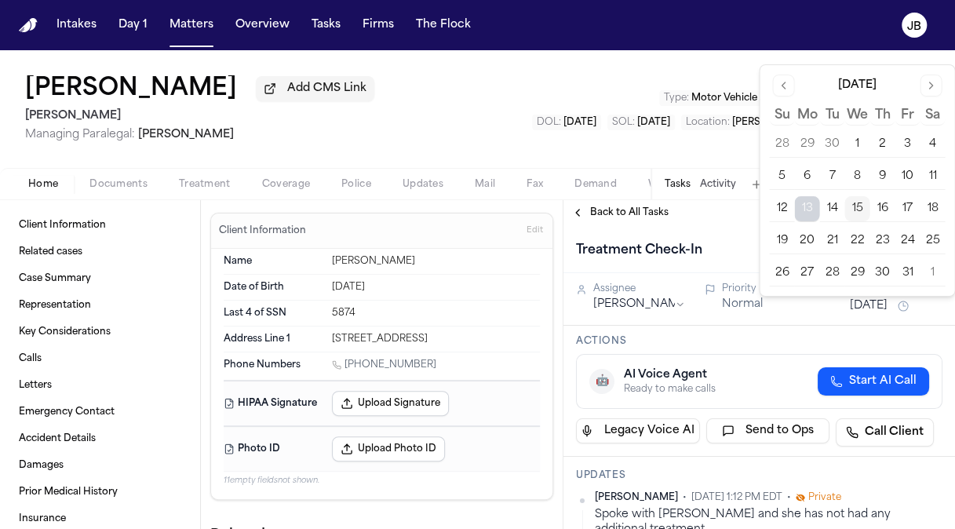
click at [908, 209] on button "17" at bounding box center [906, 208] width 25 height 25
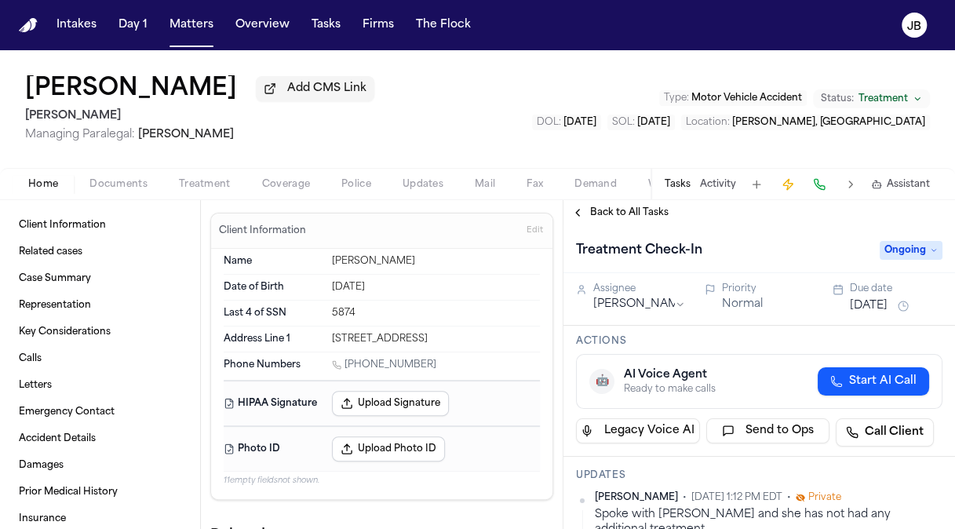
click at [631, 145] on div "[PERSON_NAME] Add CMS Link [PERSON_NAME] Managing Paralegal: [PERSON_NAME] Type…" at bounding box center [477, 109] width 955 height 118
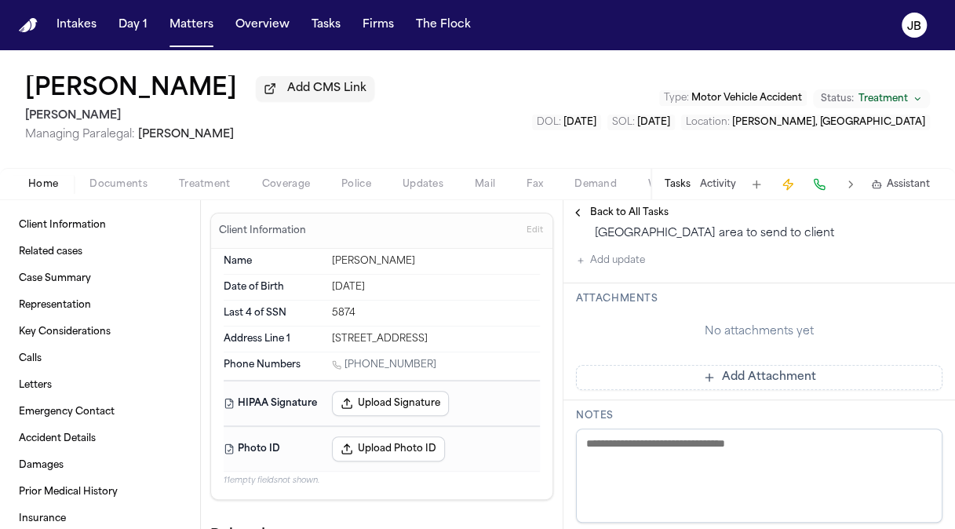
scroll to position [404, 0]
click at [620, 272] on button "Add update" at bounding box center [610, 262] width 69 height 19
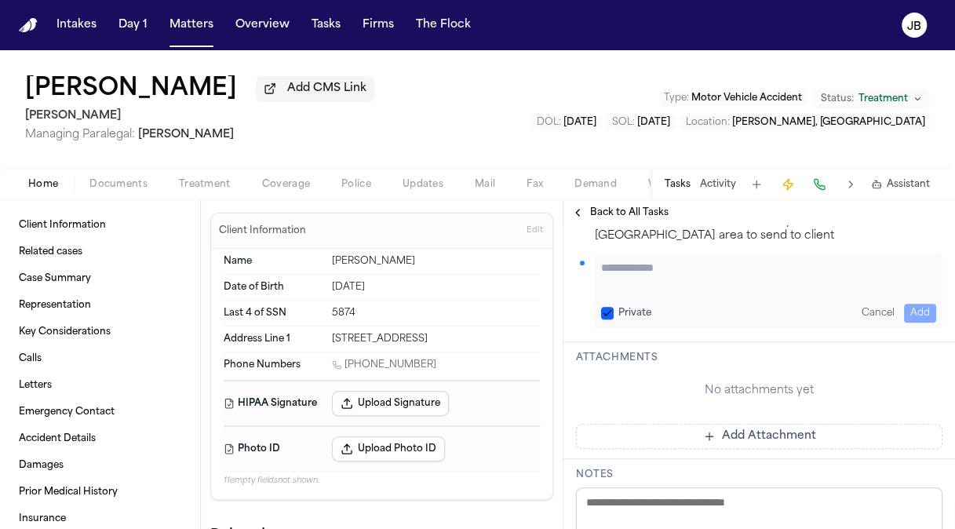
click at [661, 291] on textarea "Add your update" at bounding box center [768, 275] width 335 height 31
paste textarea "**********"
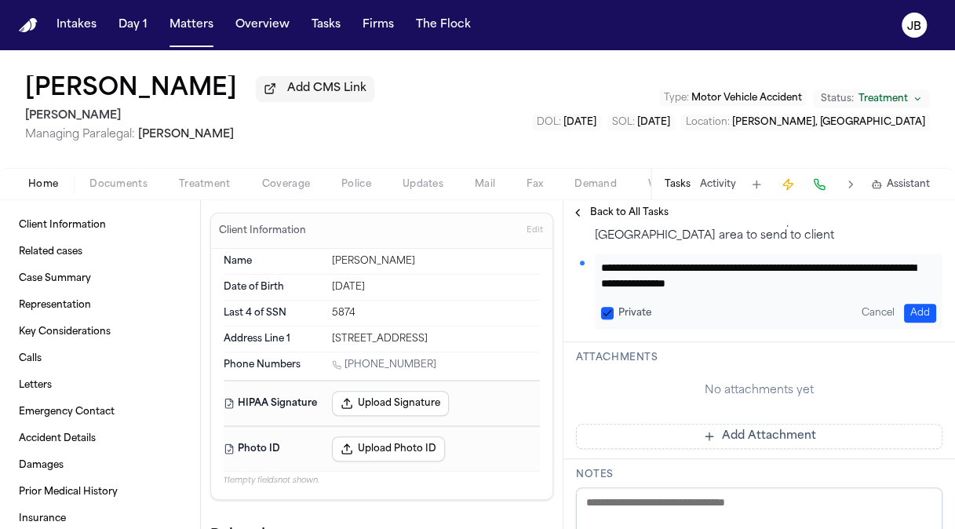
click at [904, 322] on button "Add" at bounding box center [920, 313] width 32 height 19
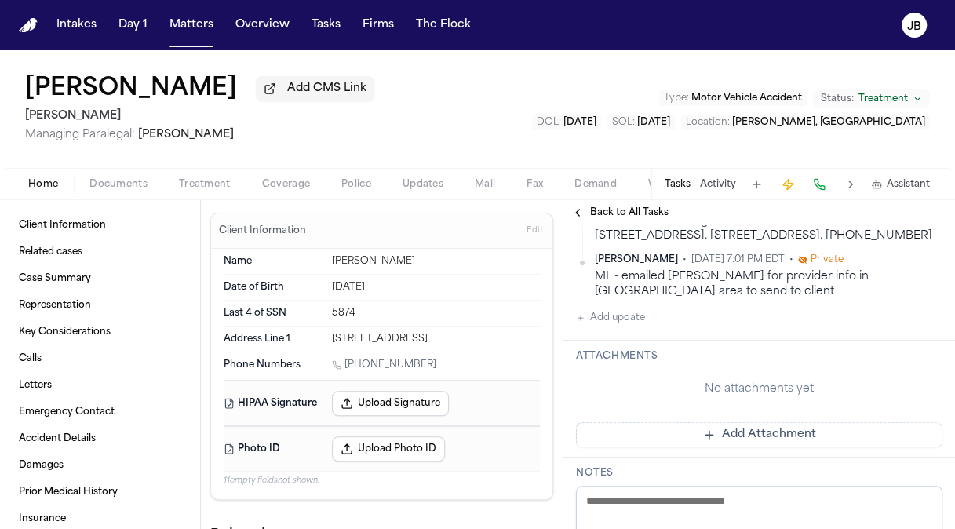
scroll to position [460, 0]
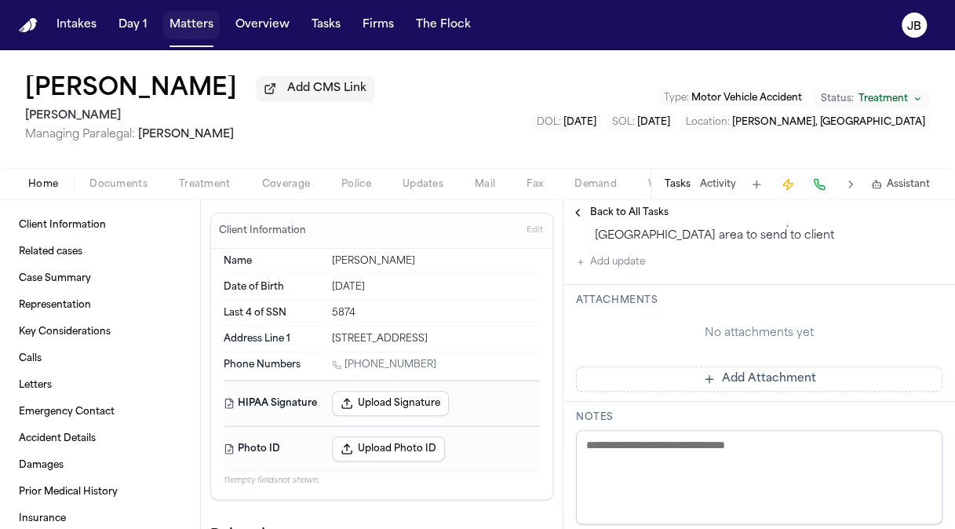
click at [177, 29] on button "Matters" at bounding box center [191, 25] width 56 height 28
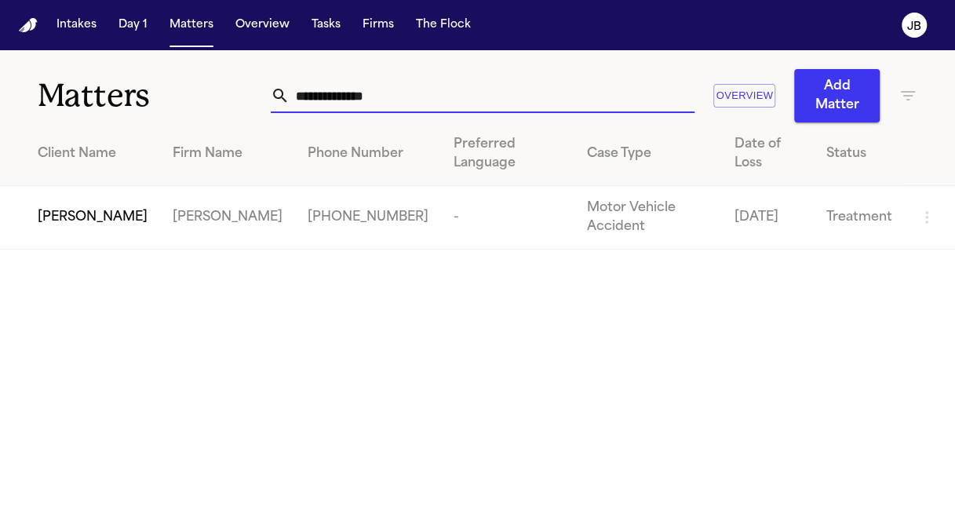
drag, startPoint x: 411, startPoint y: 94, endPoint x: 104, endPoint y: 89, distance: 307.5
click at [104, 89] on div "**********" at bounding box center [477, 86] width 955 height 72
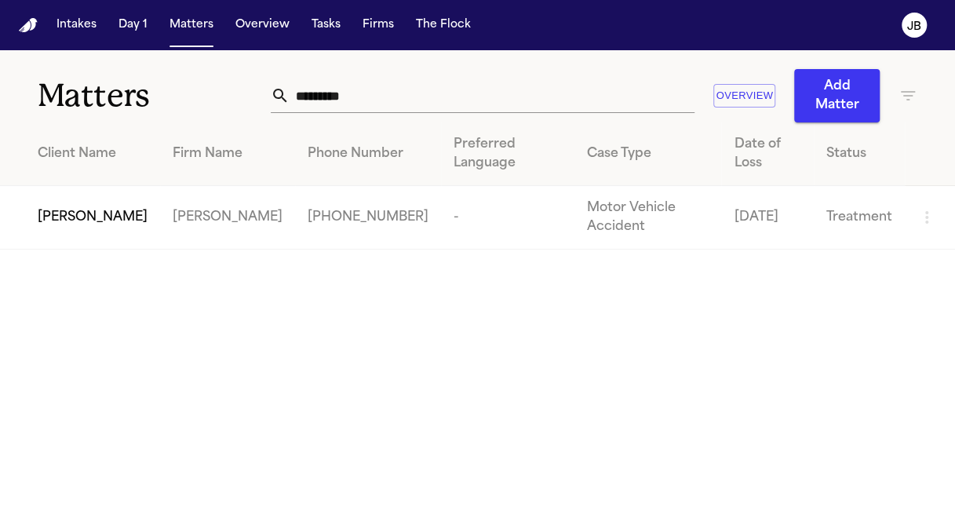
click at [68, 208] on span "[PERSON_NAME]" at bounding box center [93, 217] width 110 height 19
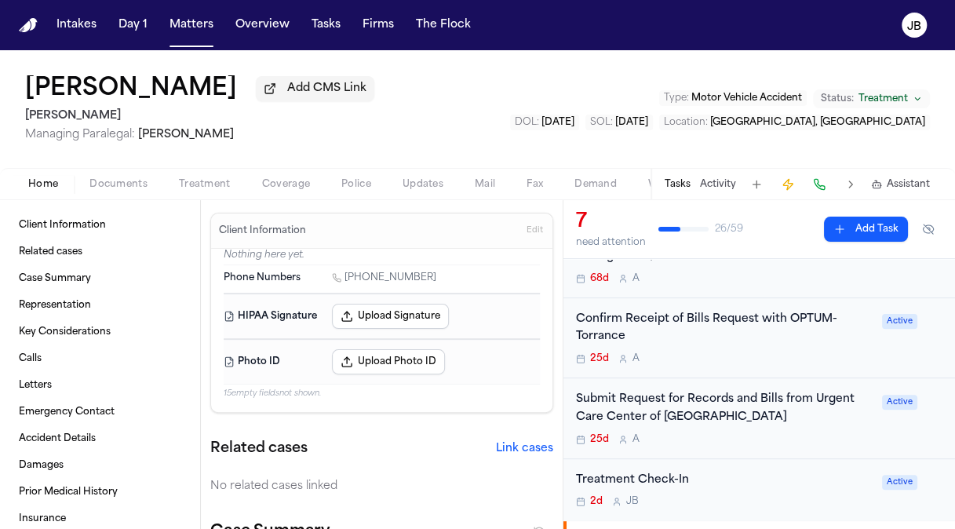
scroll to position [301, 0]
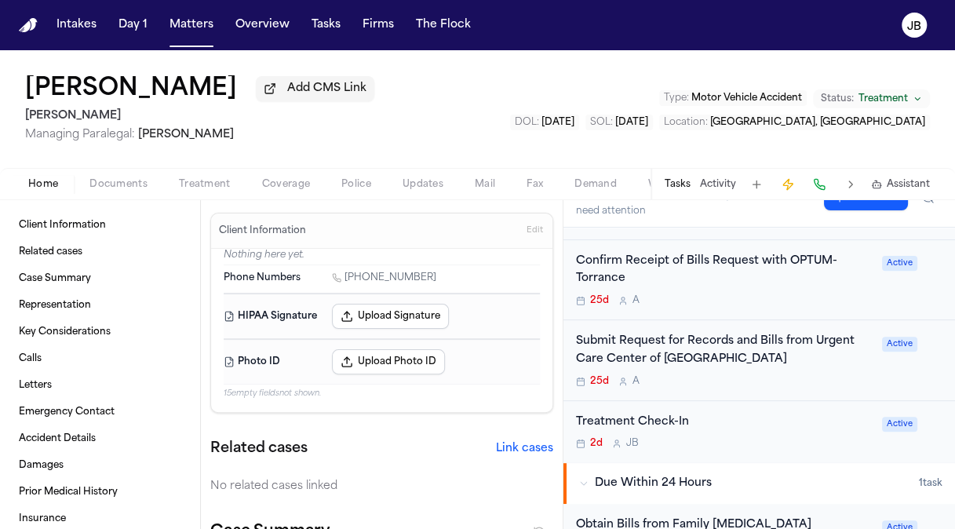
click at [776, 413] on div "Treatment Check-In" at bounding box center [724, 422] width 296 height 18
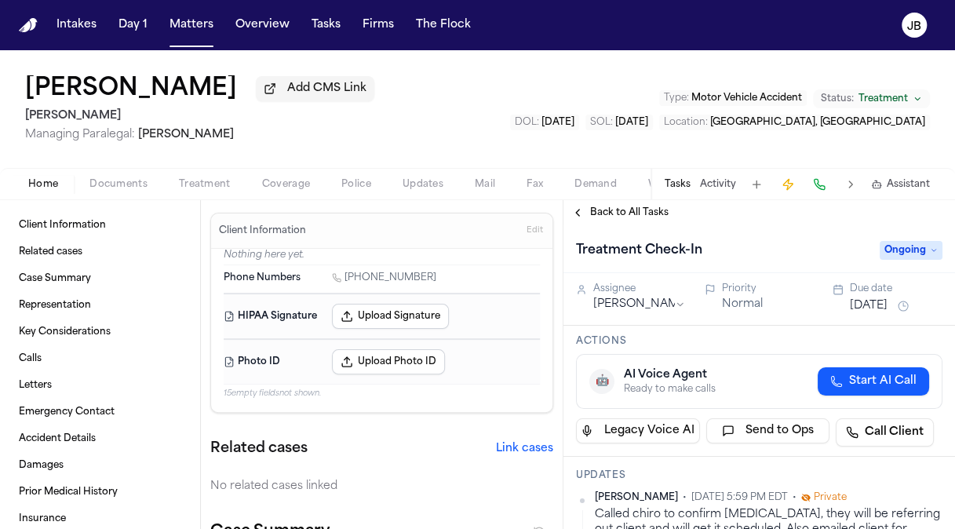
click at [933, 251] on div "Treatment Check-In Ongoing" at bounding box center [758, 249] width 391 height 48
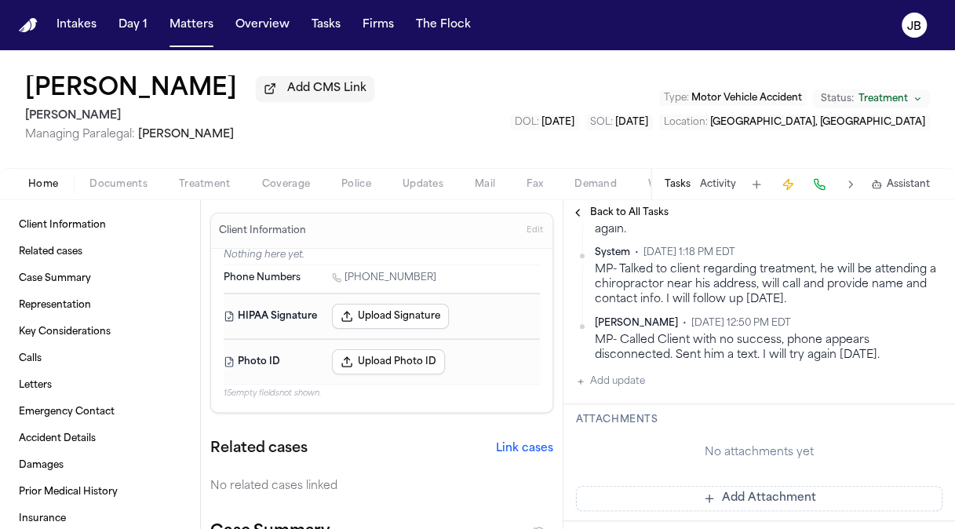
scroll to position [750, 0]
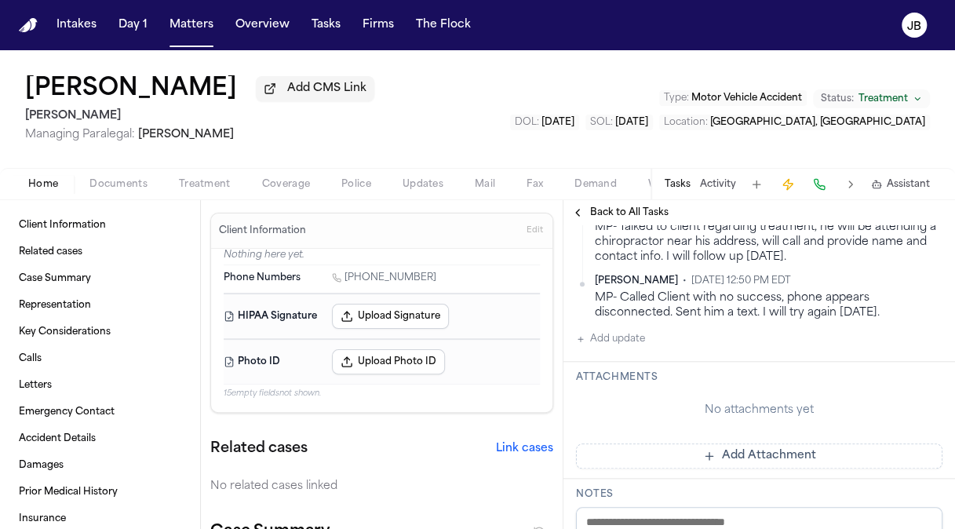
click at [624, 317] on div "Updates [PERSON_NAME] • [DATE] 5:59 PM EDT • Private Called chiro to confirm [M…" at bounding box center [758, 34] width 391 height 655
click at [637, 329] on button "Add update" at bounding box center [610, 338] width 69 height 19
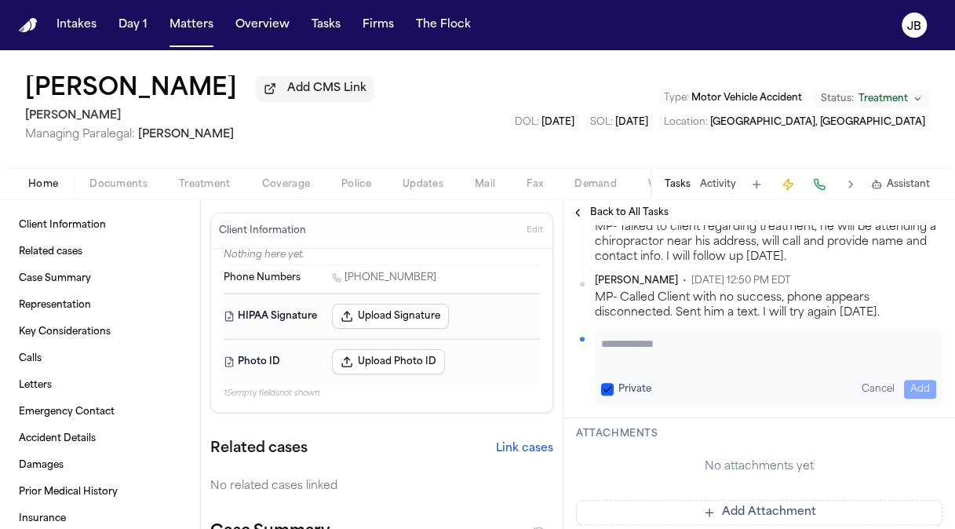
click at [637, 336] on textarea "Add your update" at bounding box center [768, 351] width 335 height 31
paste textarea "**********"
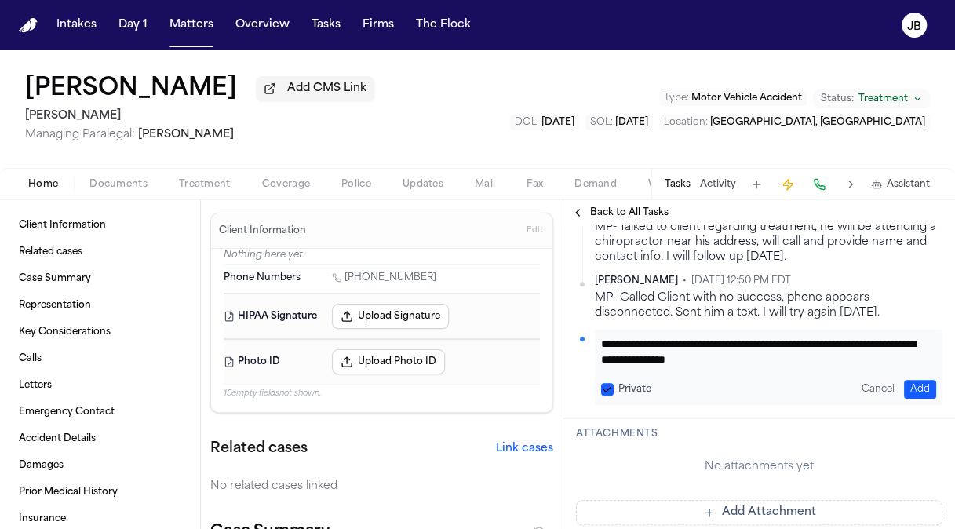
click at [905, 380] on button "Add" at bounding box center [920, 389] width 32 height 19
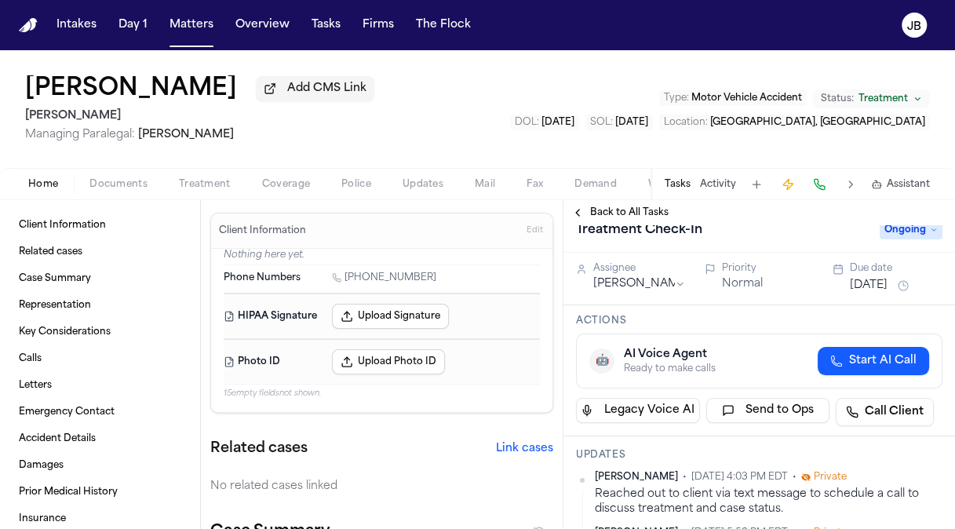
scroll to position [0, 0]
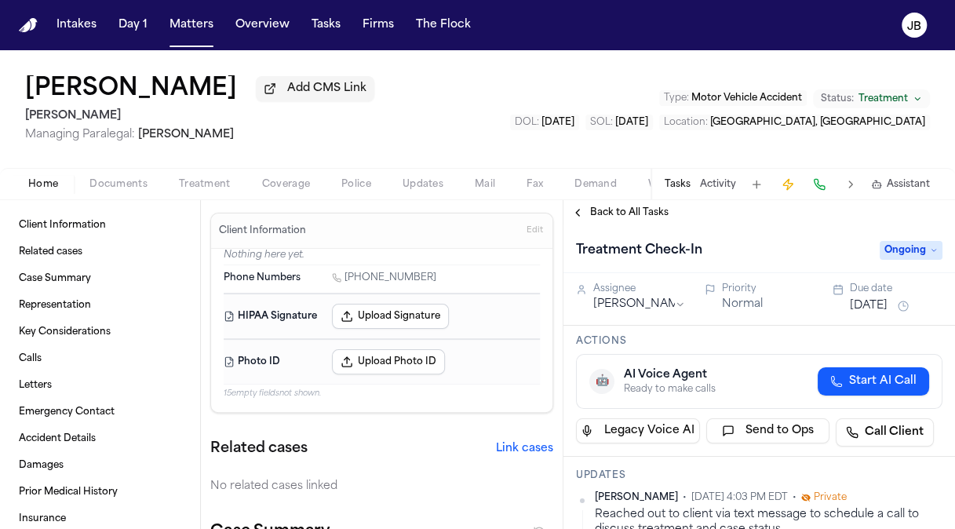
click at [871, 300] on button "[DATE]" at bounding box center [868, 306] width 38 height 16
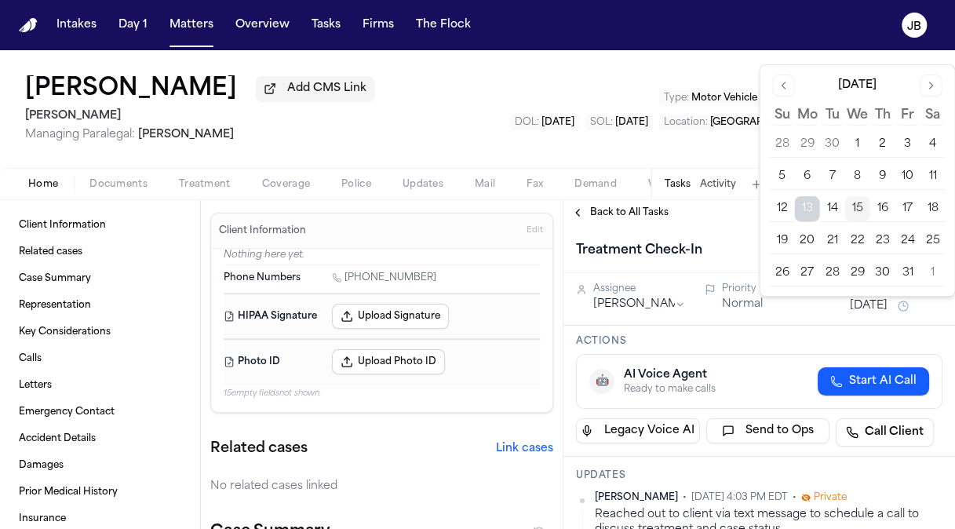
click at [909, 206] on button "17" at bounding box center [906, 208] width 25 height 25
click at [507, 139] on div "[PERSON_NAME] Add CMS Link [PERSON_NAME] Managing Paralegal: [PERSON_NAME] Type…" at bounding box center [477, 109] width 955 height 118
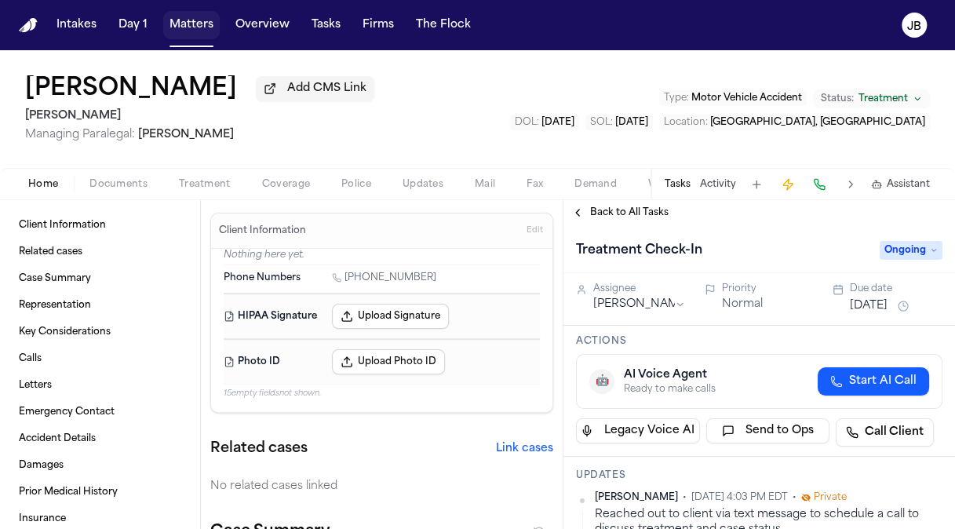
click at [195, 16] on button "Matters" at bounding box center [191, 25] width 56 height 28
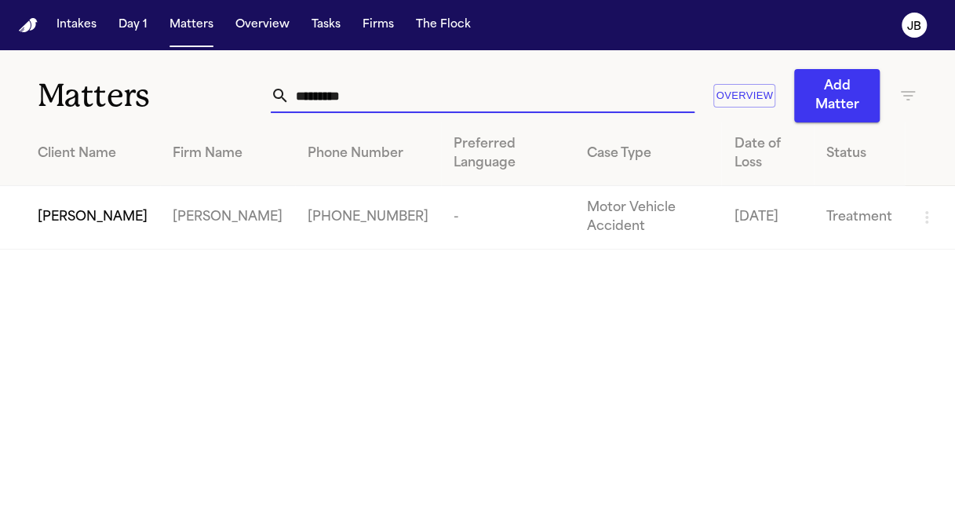
drag, startPoint x: 176, startPoint y: 88, endPoint x: 129, endPoint y: 2, distance: 97.2
click at [129, 89] on div "Matters ********* Overview Add Matter" at bounding box center [477, 86] width 955 height 72
click at [94, 208] on span "[PERSON_NAME]" at bounding box center [93, 217] width 110 height 19
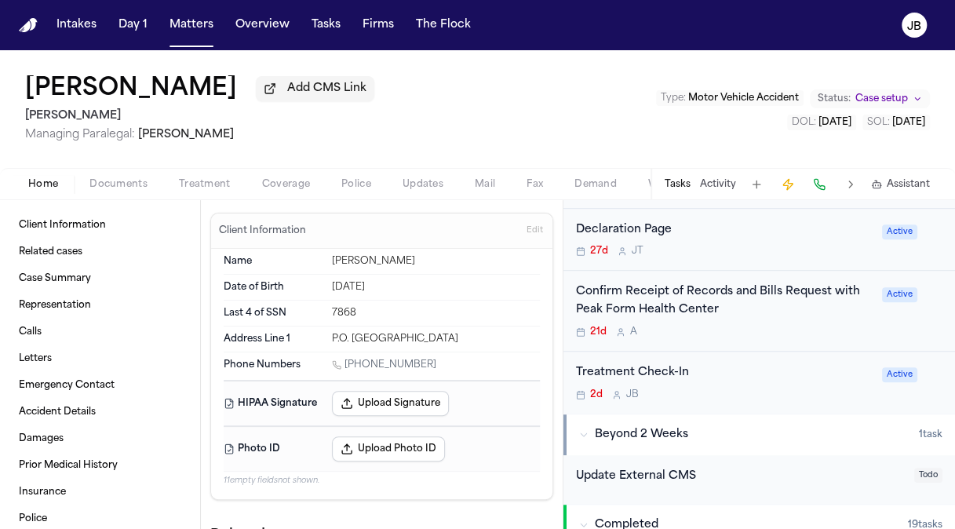
scroll to position [481, 0]
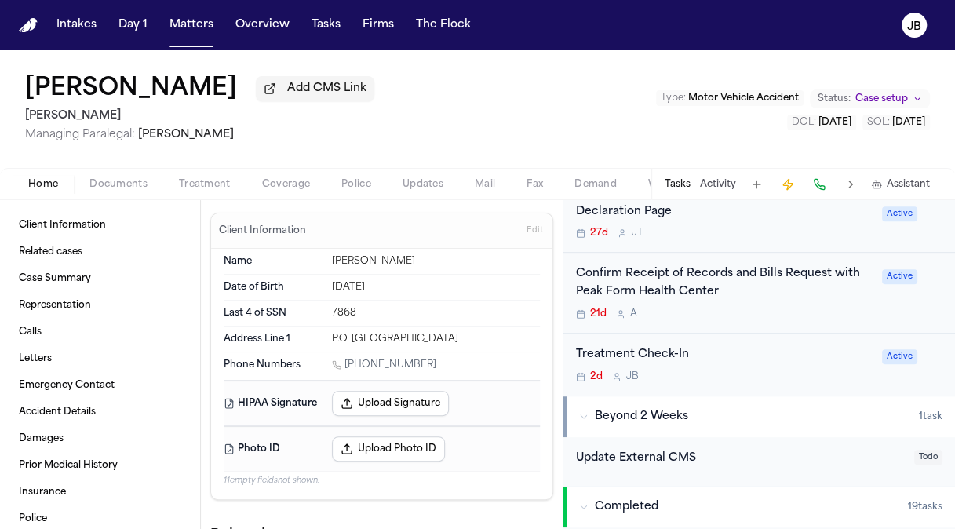
click at [827, 346] on div "Treatment Check-In" at bounding box center [724, 355] width 296 height 18
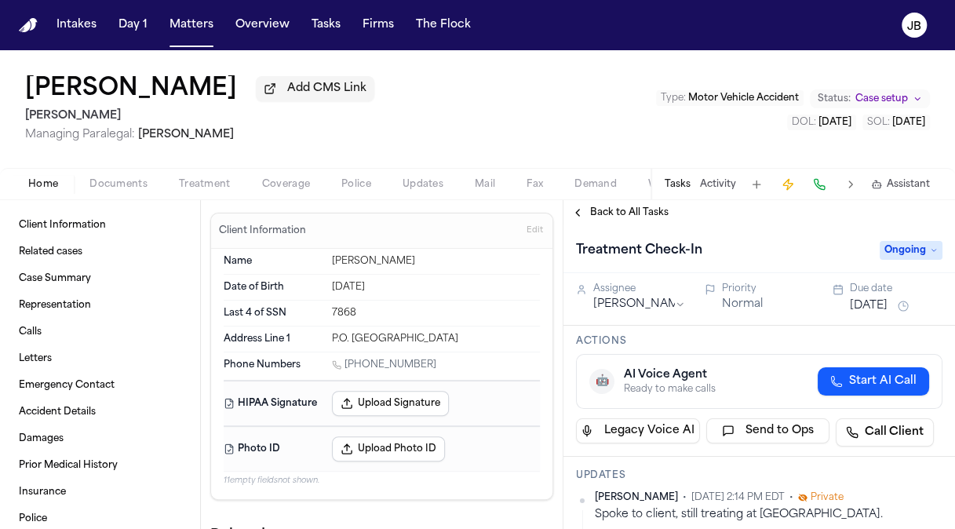
click at [886, 307] on button "[DATE]" at bounding box center [868, 306] width 38 height 16
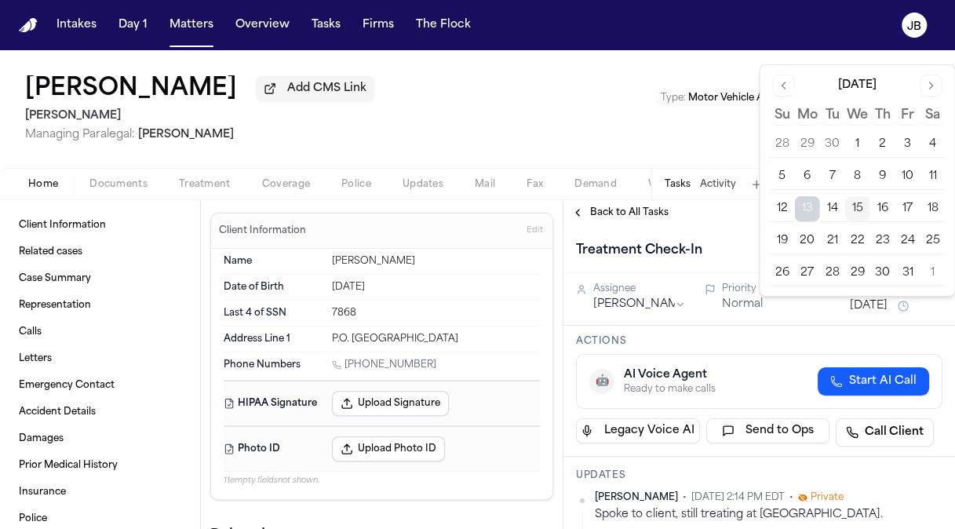
click at [908, 199] on button "17" at bounding box center [906, 208] width 25 height 25
click at [640, 140] on div "[PERSON_NAME] Add CMS Link [PERSON_NAME] Managing Paralegal: [PERSON_NAME] Type…" at bounding box center [477, 109] width 955 height 118
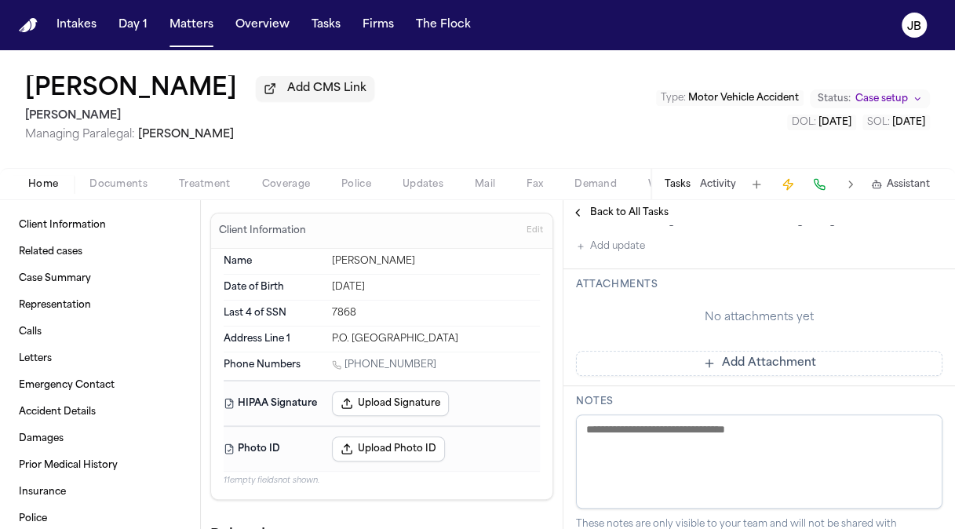
scroll to position [351, 0]
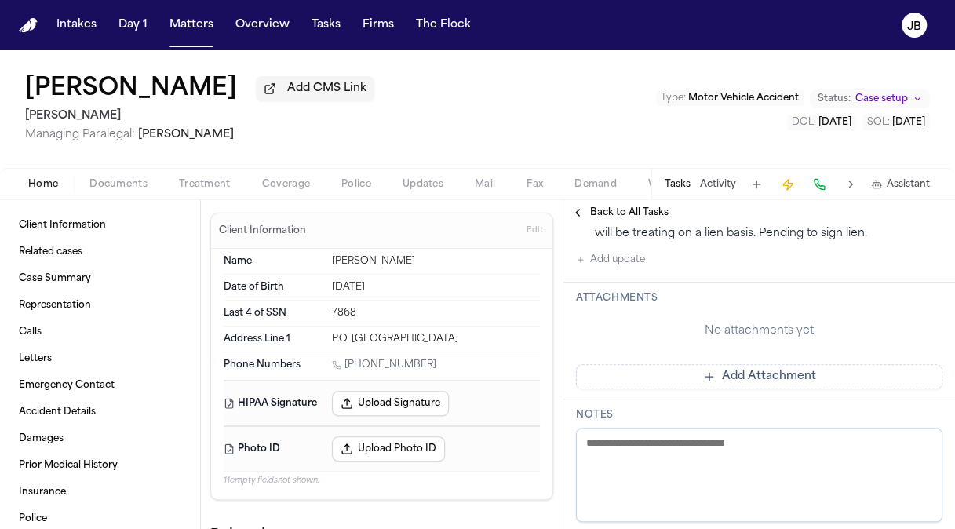
click at [634, 269] on button "Add update" at bounding box center [610, 259] width 69 height 19
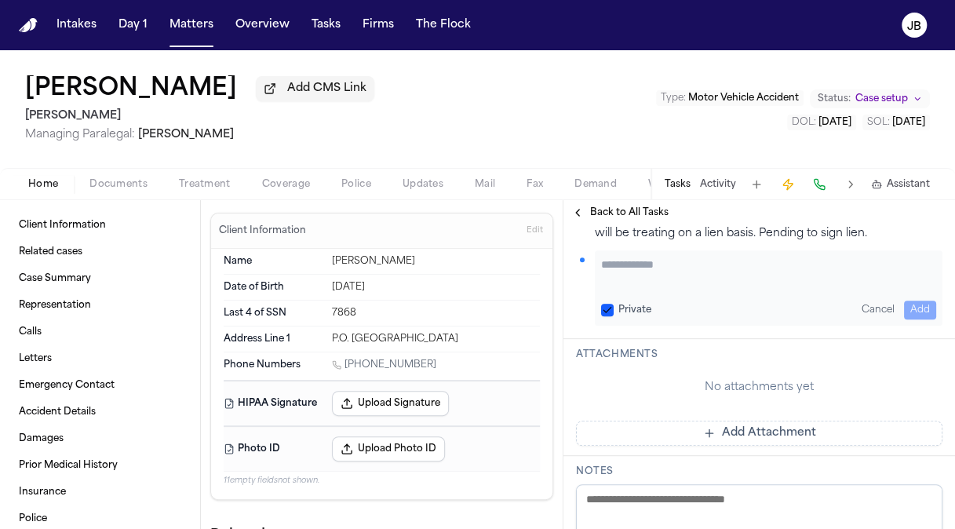
click at [656, 288] on textarea "Add your update" at bounding box center [768, 271] width 335 height 31
paste textarea "**********"
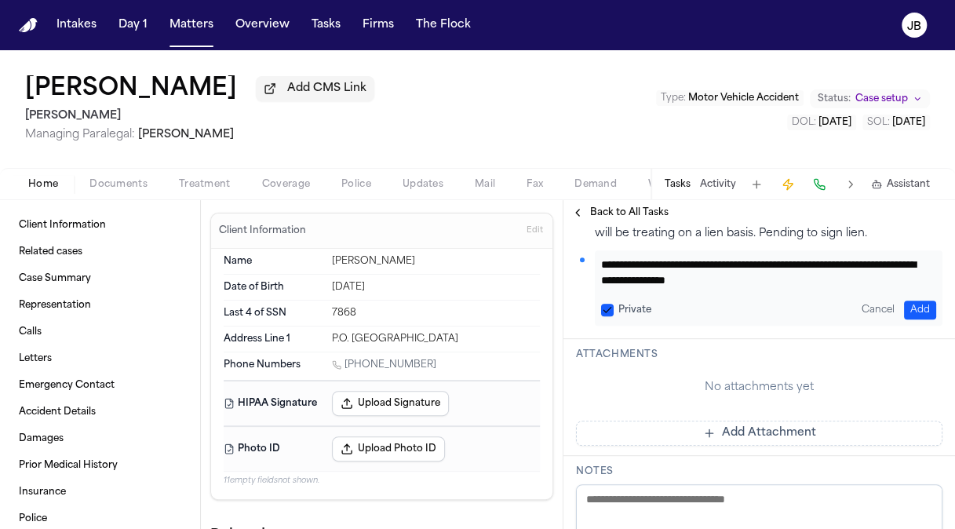
click at [911, 319] on button "Add" at bounding box center [920, 309] width 32 height 19
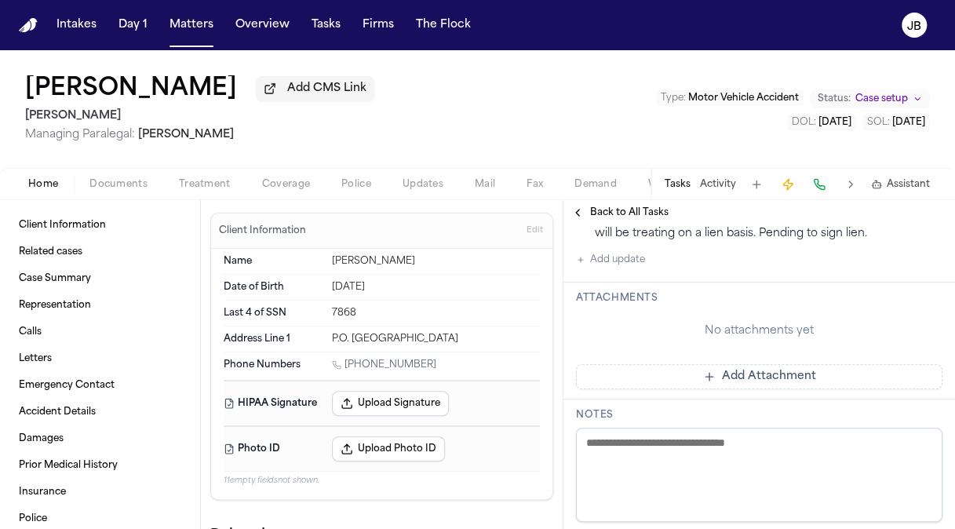
scroll to position [406, 0]
click at [185, 24] on button "Matters" at bounding box center [191, 25] width 56 height 28
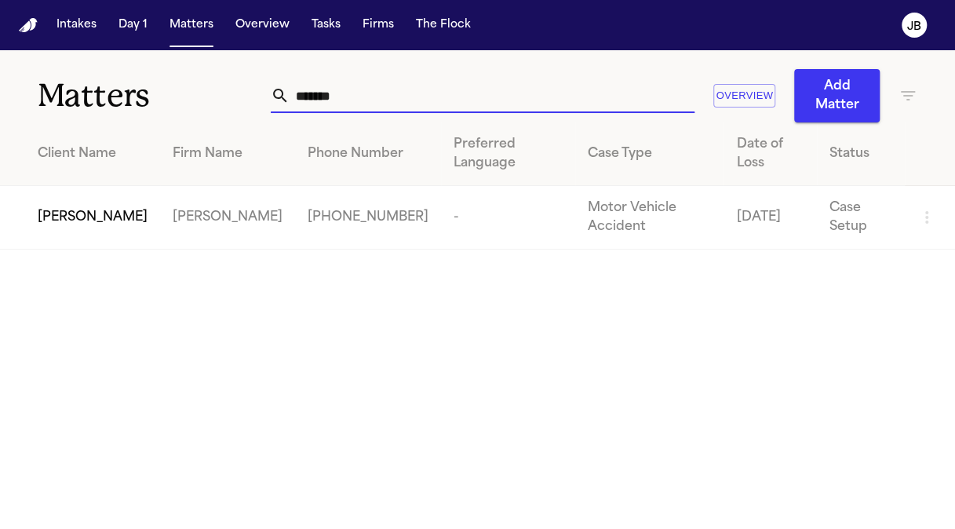
drag, startPoint x: 376, startPoint y: 96, endPoint x: 141, endPoint y: 101, distance: 234.6
click at [141, 101] on div "Matters ******* Overview Add Matter" at bounding box center [477, 86] width 955 height 72
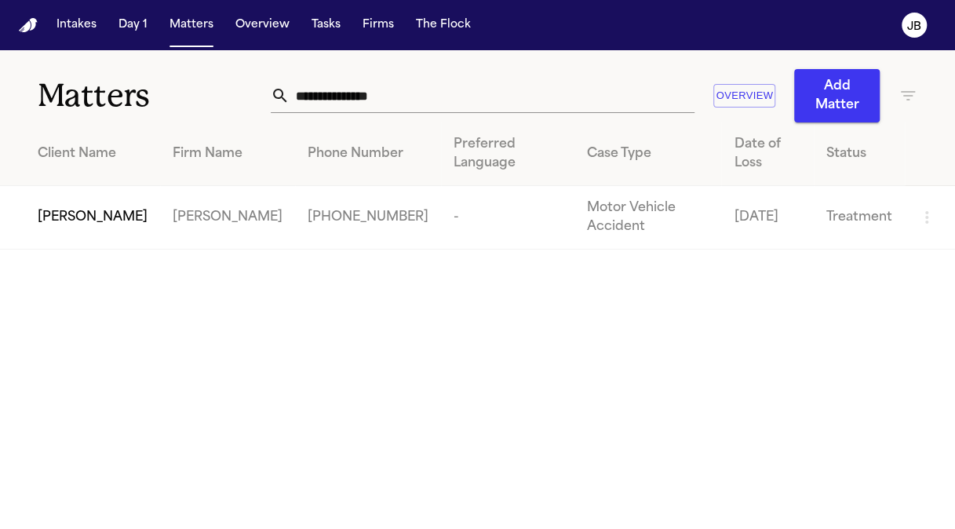
click at [85, 186] on td "[PERSON_NAME]" at bounding box center [80, 218] width 160 height 64
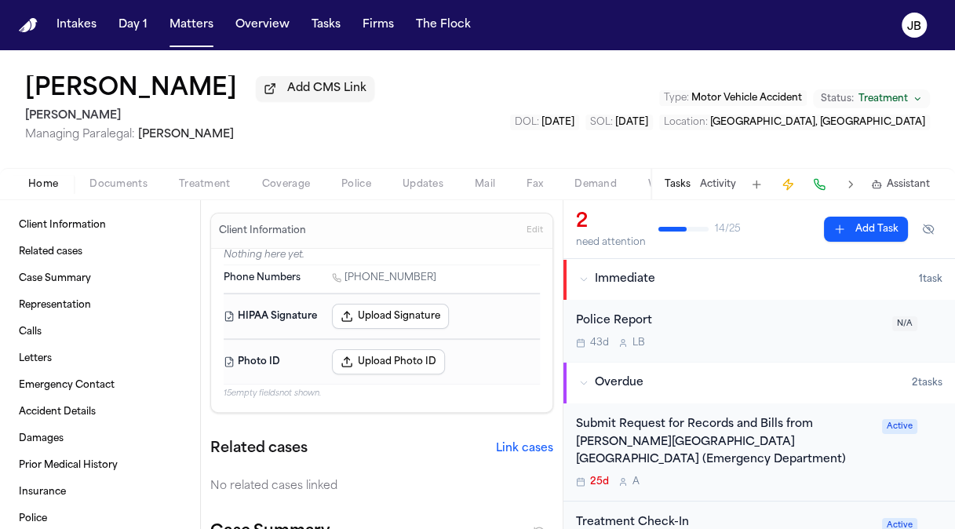
click at [789, 514] on div "Treatment Check-In" at bounding box center [724, 523] width 296 height 18
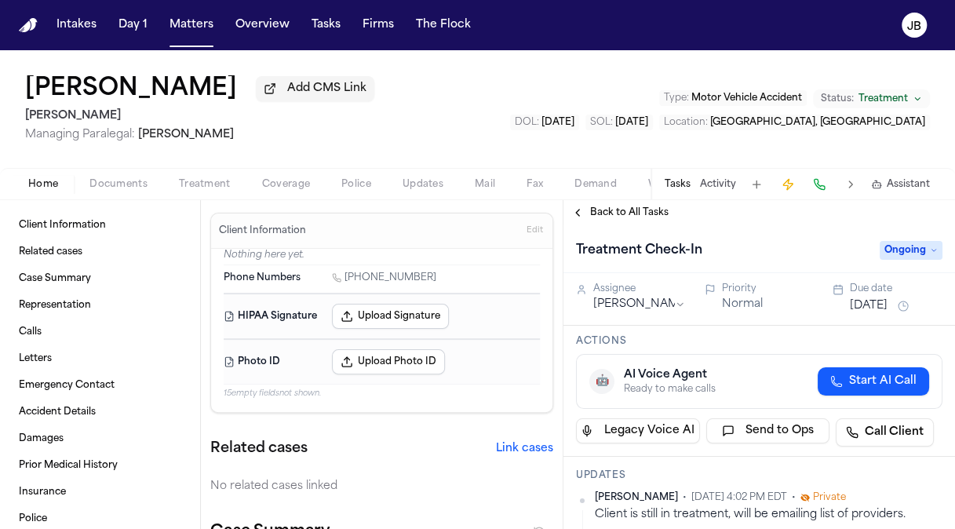
click at [884, 294] on div "Due date [DATE]" at bounding box center [895, 298] width 93 height 33
click at [875, 303] on button "[DATE]" at bounding box center [868, 306] width 38 height 16
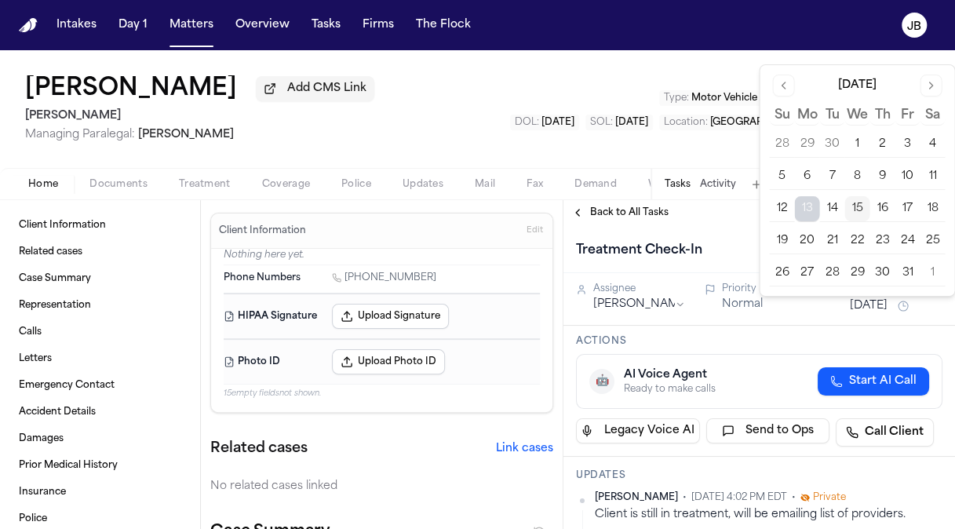
click at [902, 207] on button "17" at bounding box center [906, 208] width 25 height 25
click at [723, 258] on div "Treatment Check-In" at bounding box center [723, 250] width 294 height 25
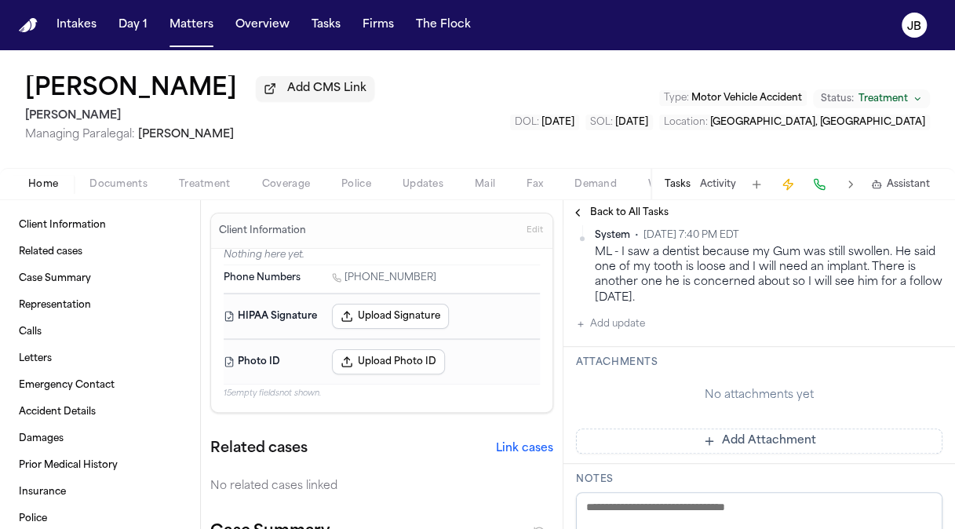
scroll to position [454, 0]
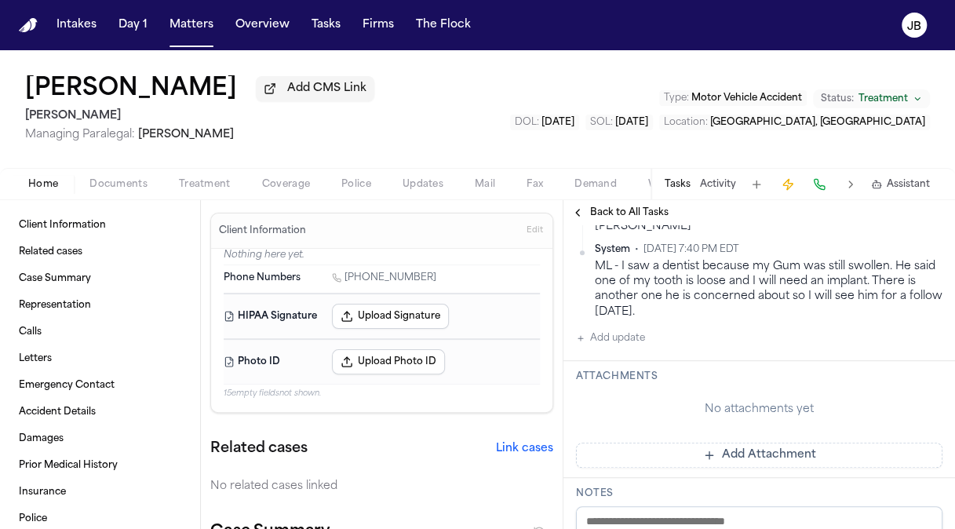
click at [613, 347] on button "Add update" at bounding box center [610, 338] width 69 height 19
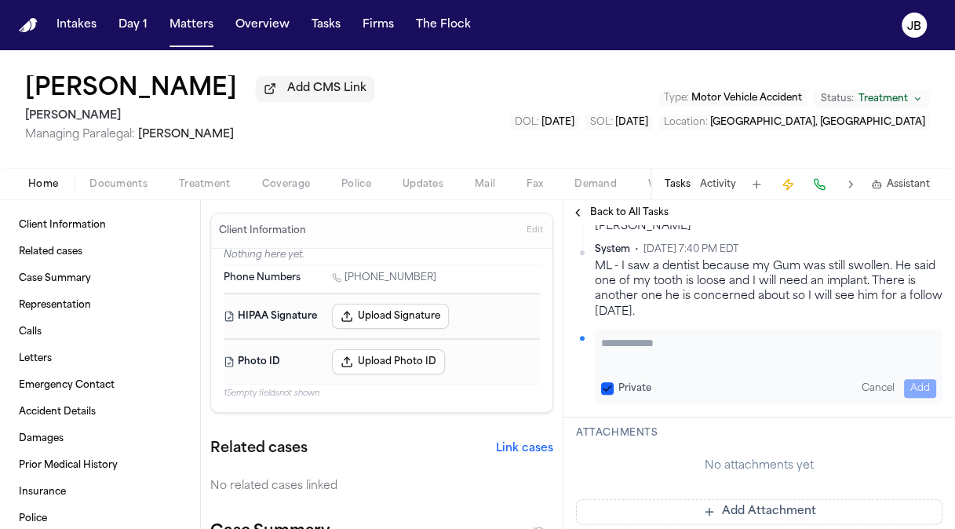
click at [668, 348] on textarea "Add your update" at bounding box center [768, 350] width 335 height 31
paste textarea "**********"
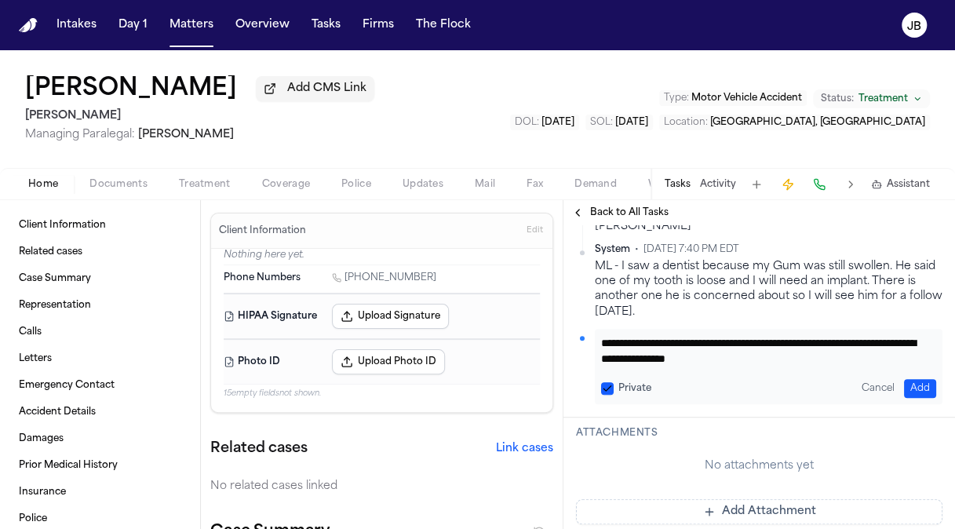
click at [904, 395] on button "Add" at bounding box center [920, 388] width 32 height 19
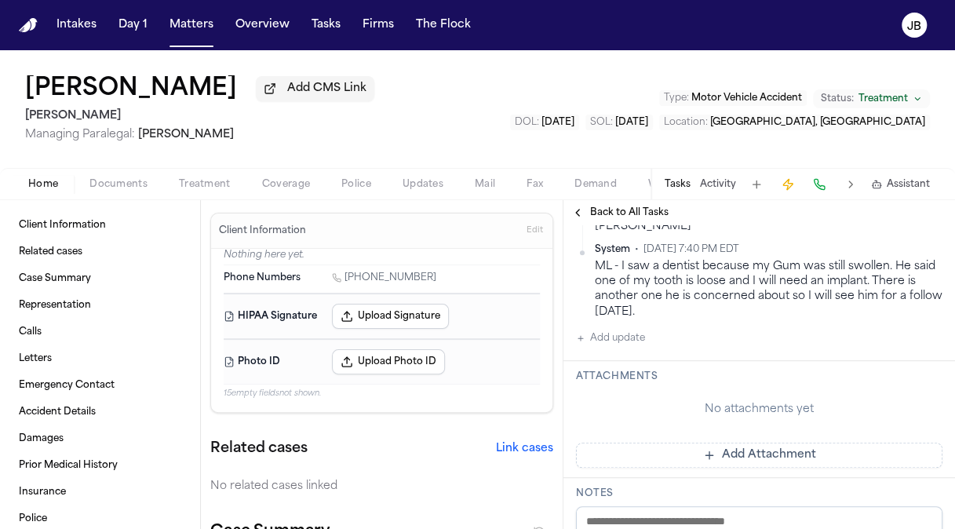
scroll to position [510, 0]
click at [196, 31] on button "Matters" at bounding box center [191, 25] width 56 height 28
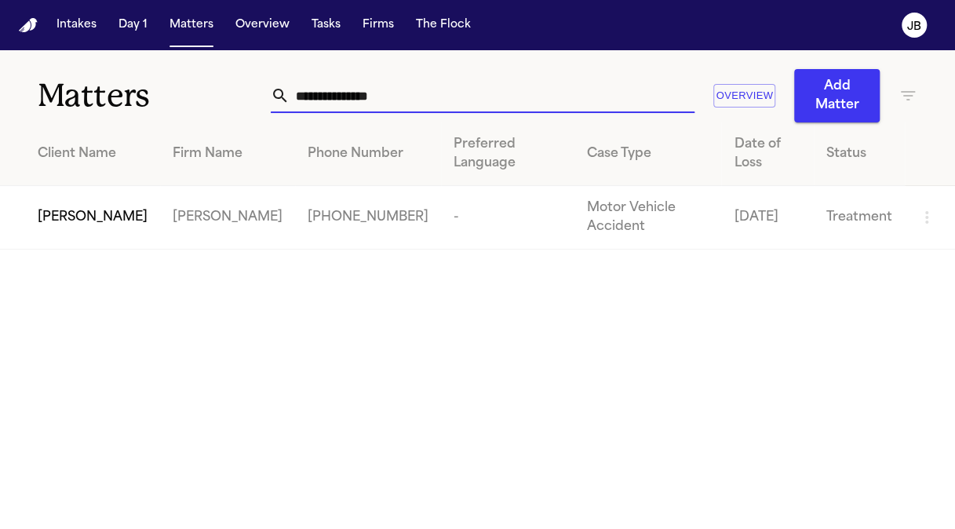
drag, startPoint x: 408, startPoint y: 104, endPoint x: 89, endPoint y: 115, distance: 319.4
click at [89, 115] on div "**********" at bounding box center [477, 86] width 955 height 72
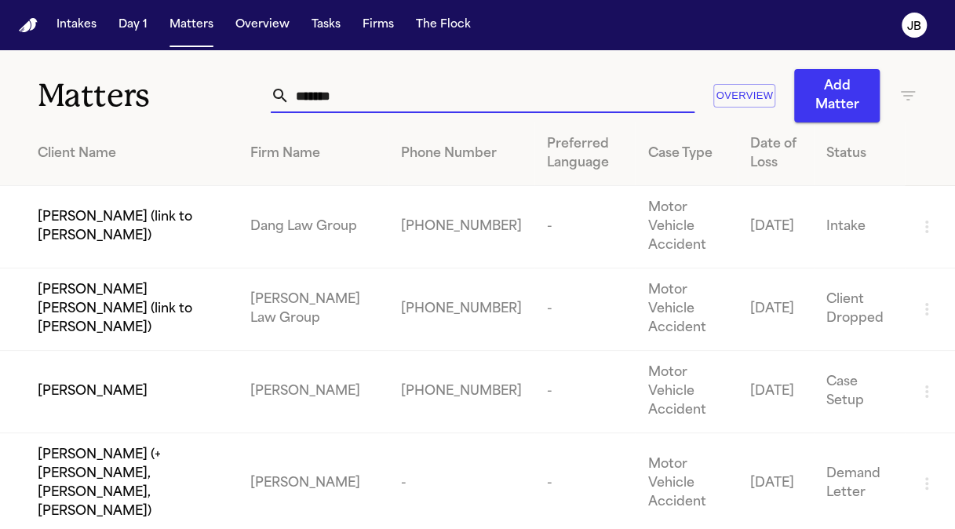
click at [104, 351] on td "[PERSON_NAME]" at bounding box center [119, 392] width 238 height 82
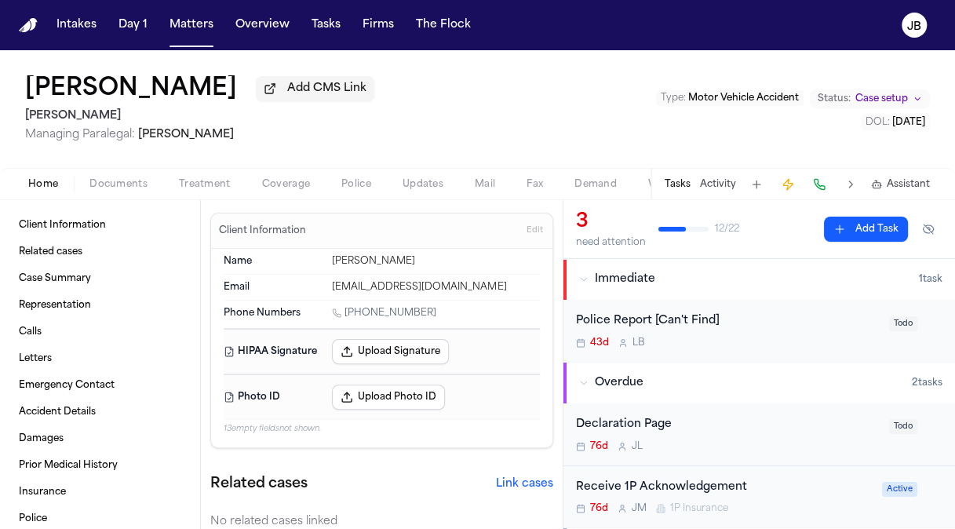
click at [506, 107] on div "[PERSON_NAME] Add CMS Link [PERSON_NAME] Managing Paralegal: [PERSON_NAME] Type…" at bounding box center [477, 109] width 955 height 118
click at [719, 184] on button "Activity" at bounding box center [718, 184] width 36 height 13
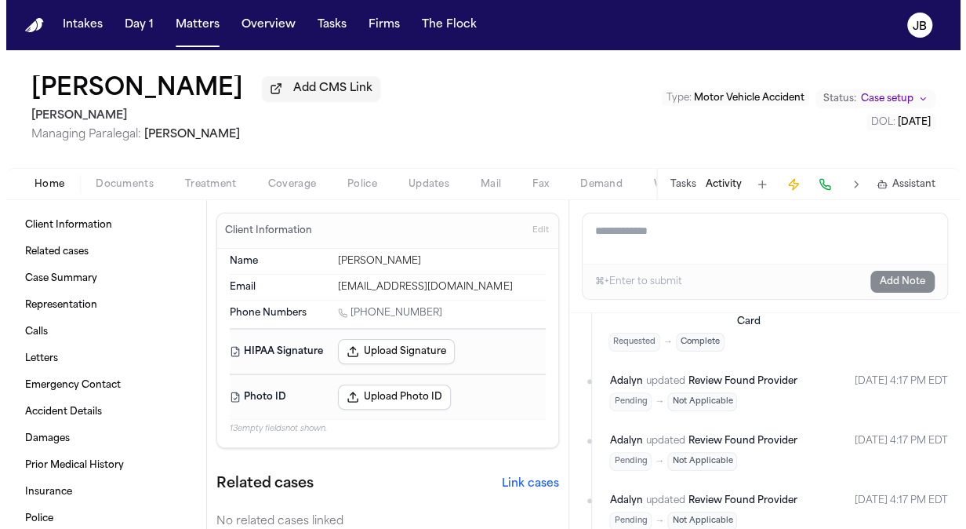
scroll to position [1125, 0]
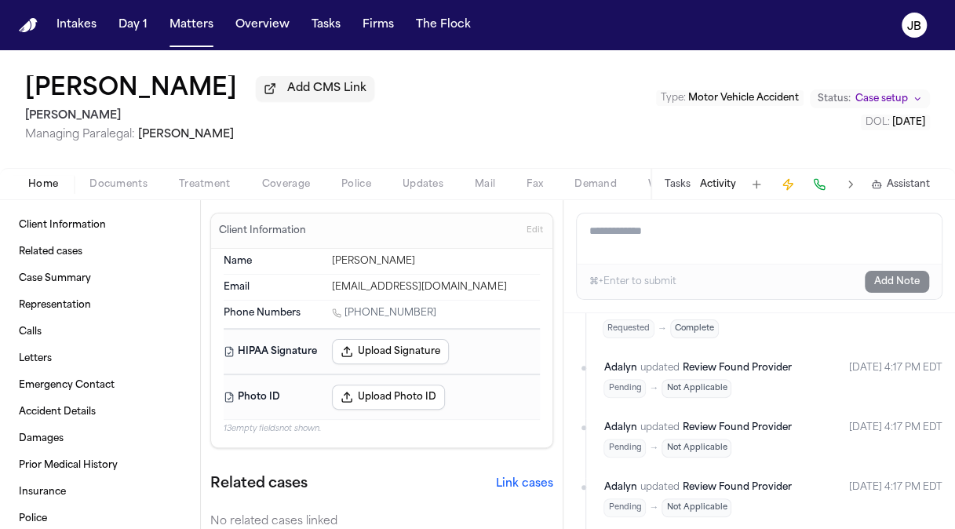
click at [119, 175] on button "Documents" at bounding box center [118, 184] width 89 height 19
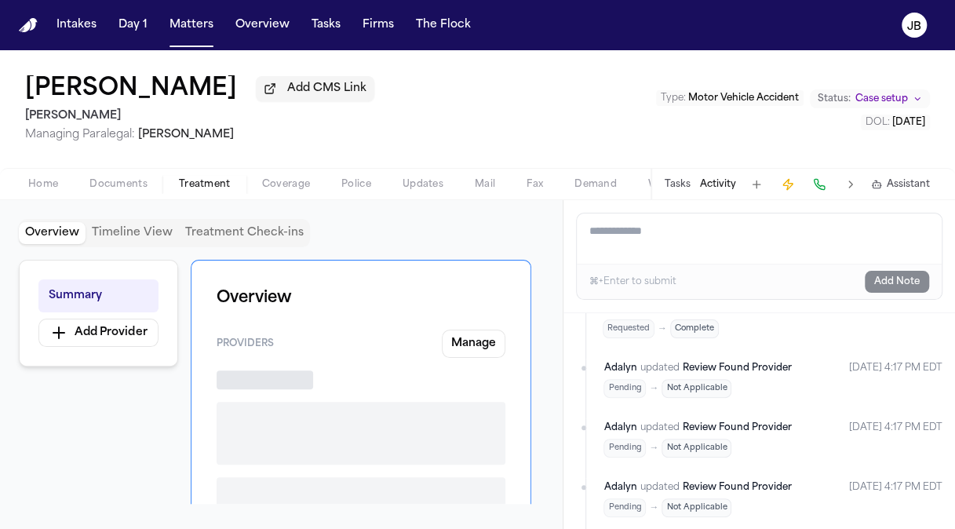
click at [204, 191] on button "Treatment" at bounding box center [204, 184] width 83 height 19
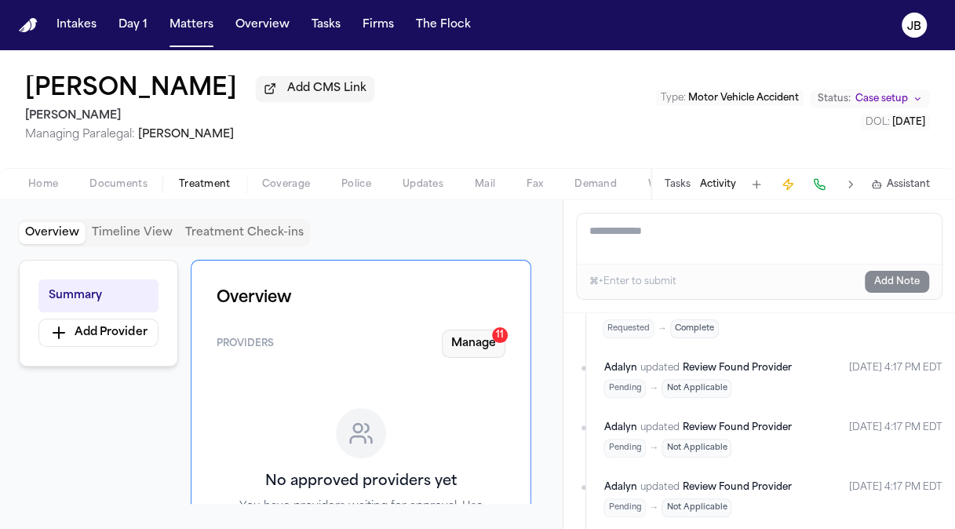
click at [465, 331] on button "Manage 11" at bounding box center [474, 343] width 64 height 28
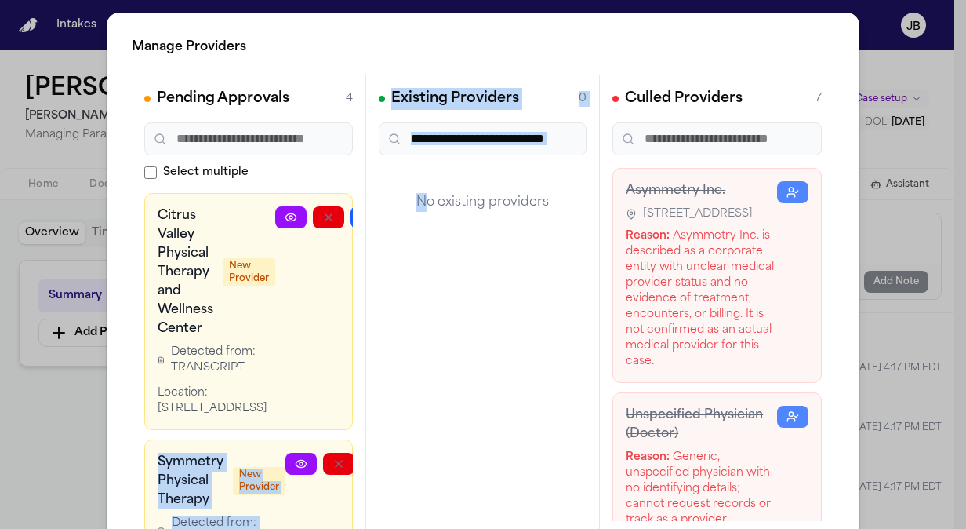
drag, startPoint x: 279, startPoint y: 313, endPoint x: 420, endPoint y: 315, distance: 140.4
click at [420, 315] on div "Pending Approvals 4 Select multiple Citrus Valley Physical Therapy and Wellness…" at bounding box center [483, 310] width 703 height 471
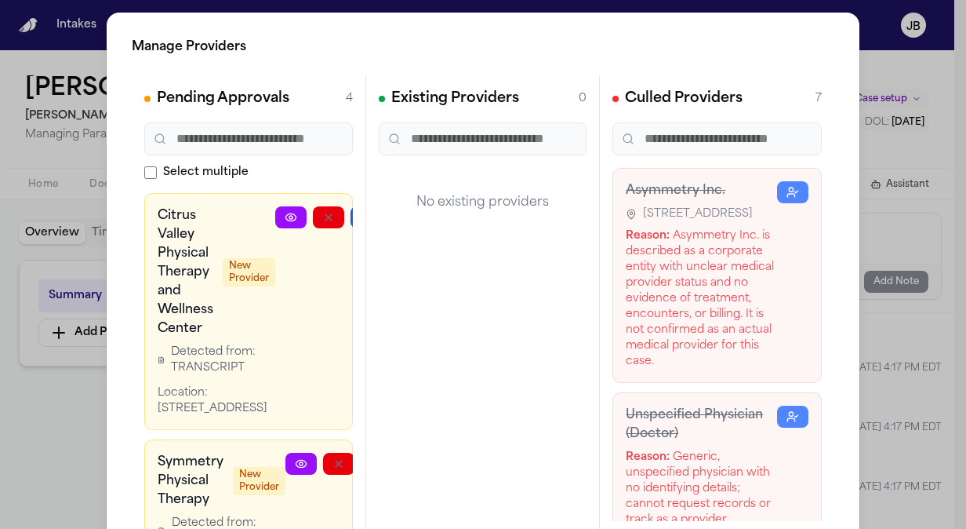
drag, startPoint x: 420, startPoint y: 315, endPoint x: 309, endPoint y: 303, distance: 111.2
click at [309, 303] on div at bounding box center [347, 311] width 144 height 210
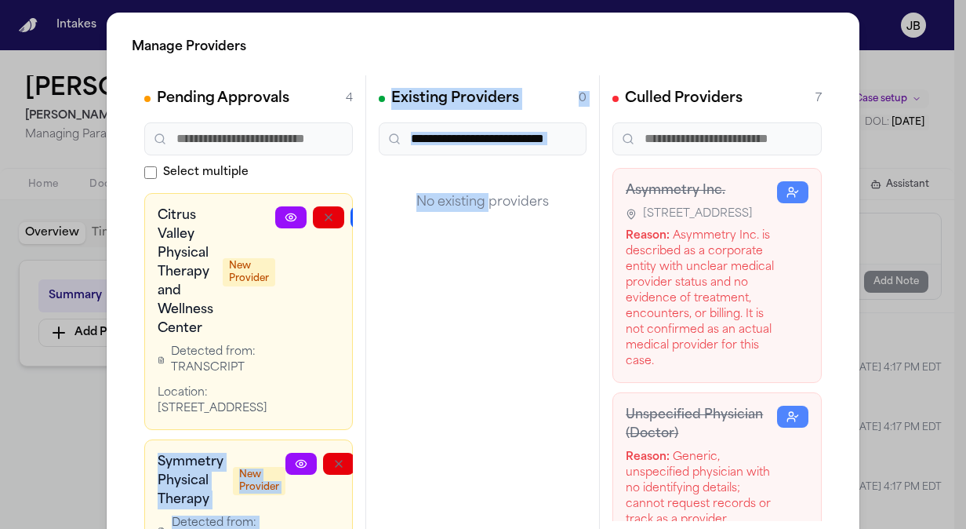
drag, startPoint x: 305, startPoint y: 282, endPoint x: 480, endPoint y: 292, distance: 175.2
click at [480, 292] on div "Pending Approvals 4 Select multiple Citrus Valley Physical Therapy and Wellness…" at bounding box center [483, 310] width 703 height 471
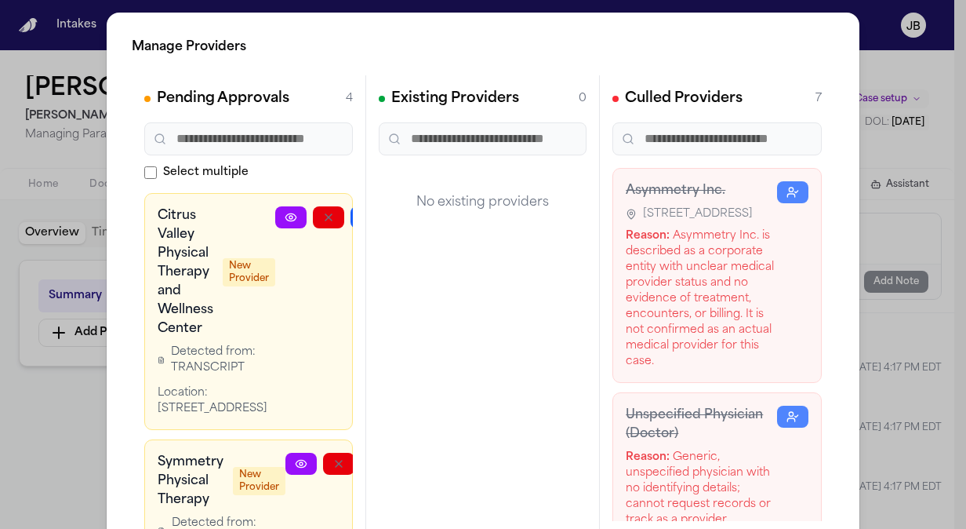
click at [269, 273] on span "New Provider" at bounding box center [249, 272] width 53 height 28
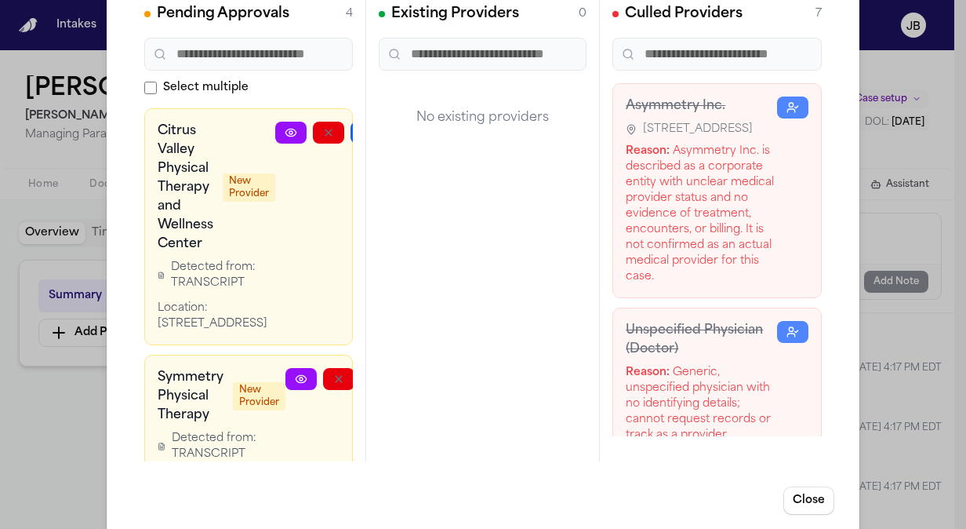
scroll to position [107, 0]
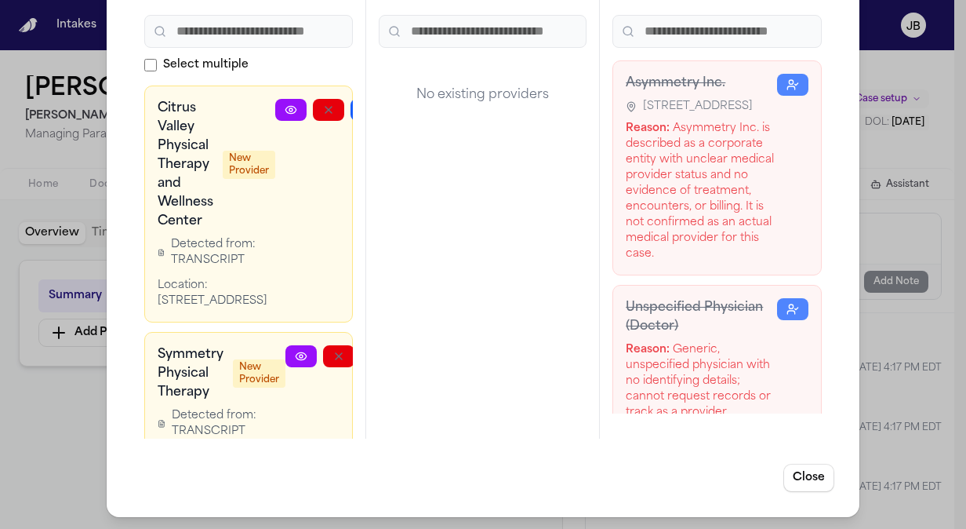
click at [221, 424] on span "Detected from: TRANSCRIPT" at bounding box center [229, 423] width 114 height 31
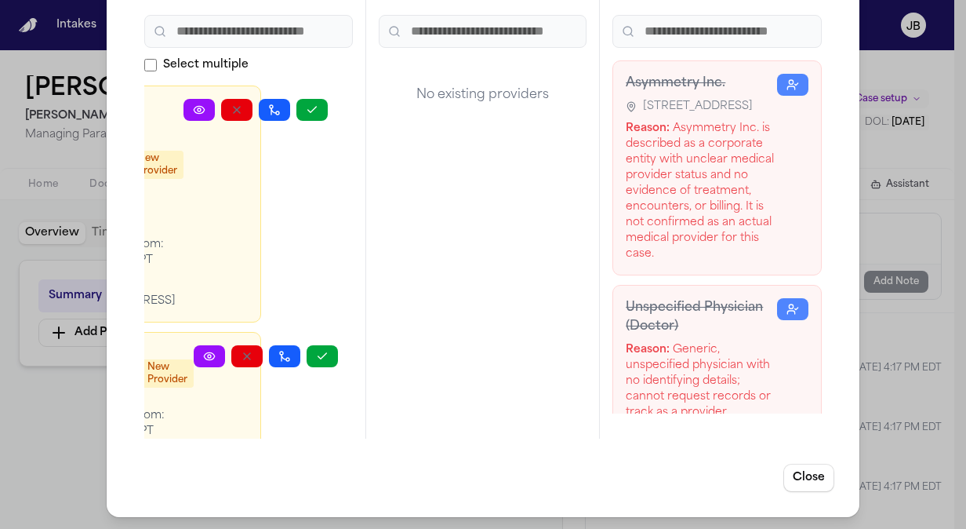
scroll to position [0, 95]
click at [312, 113] on icon "button" at bounding box center [309, 110] width 13 height 13
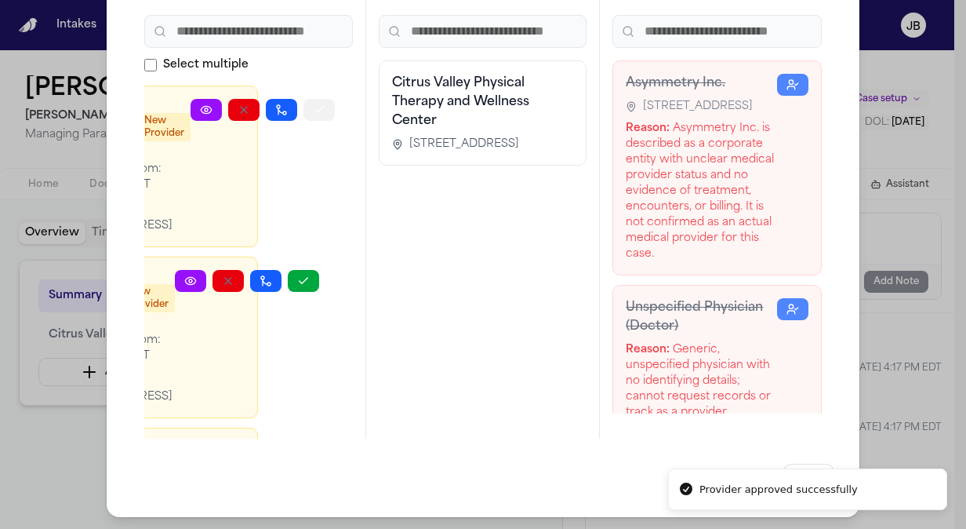
click at [318, 100] on button "button" at bounding box center [319, 110] width 31 height 22
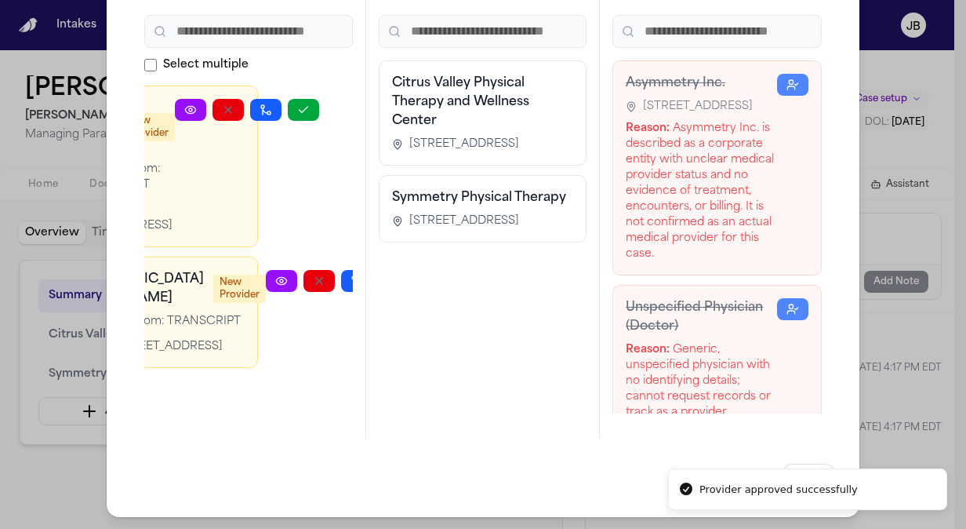
click at [486, 223] on div "Symmetry Physical Therapy [STREET_ADDRESS]" at bounding box center [483, 208] width 182 height 41
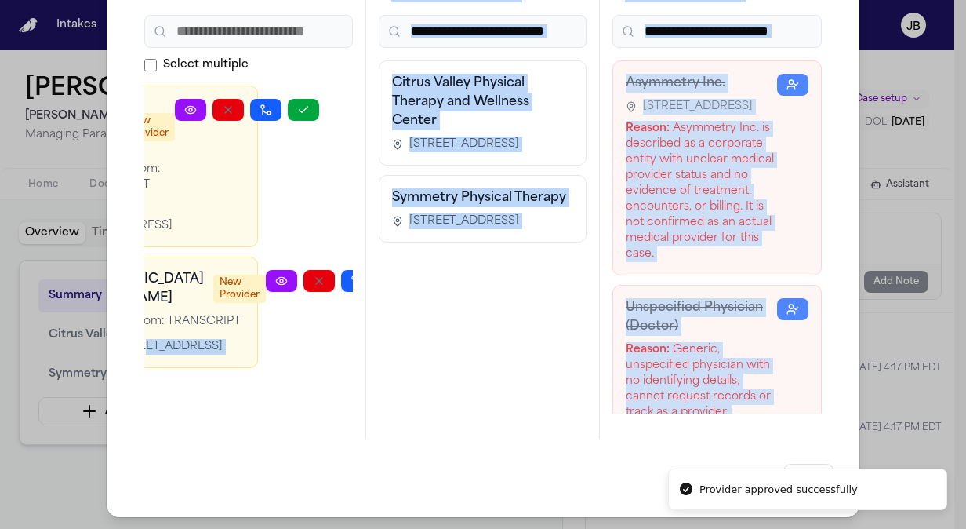
drag, startPoint x: 273, startPoint y: 438, endPoint x: 159, endPoint y: 427, distance: 114.3
click at [159, 427] on div "Manage Providers Pending Approvals 2 Select multiple Razi Medical Group New Pro…" at bounding box center [483, 211] width 753 height 612
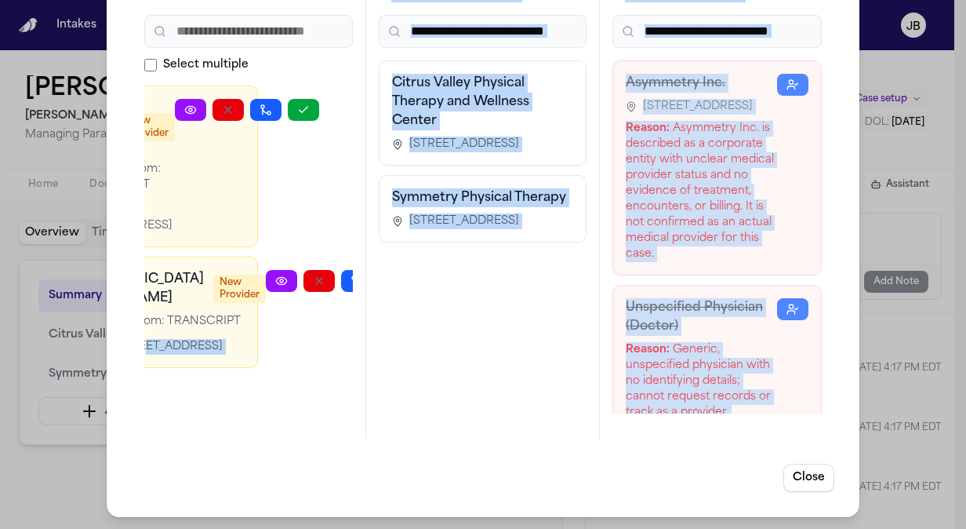
scroll to position [0, 0]
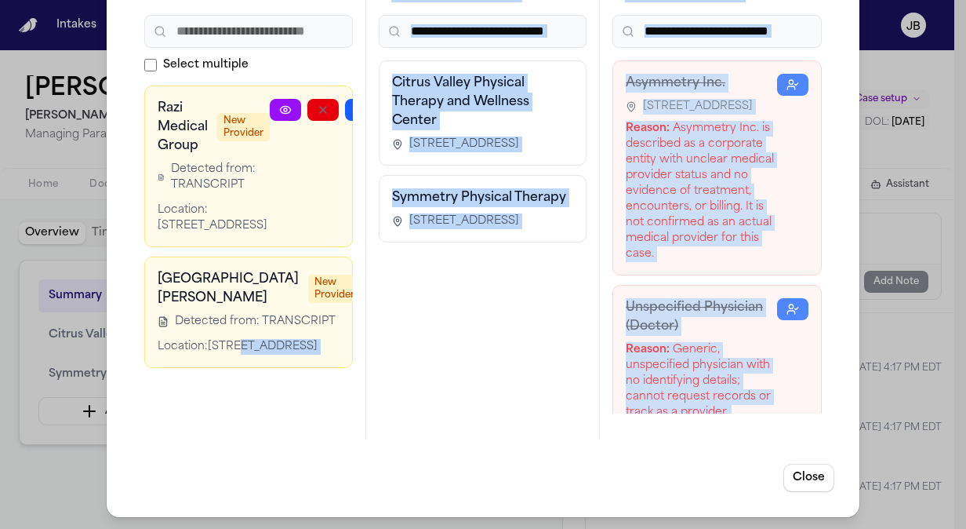
click at [361, 355] on div at bounding box center [433, 312] width 144 height 85
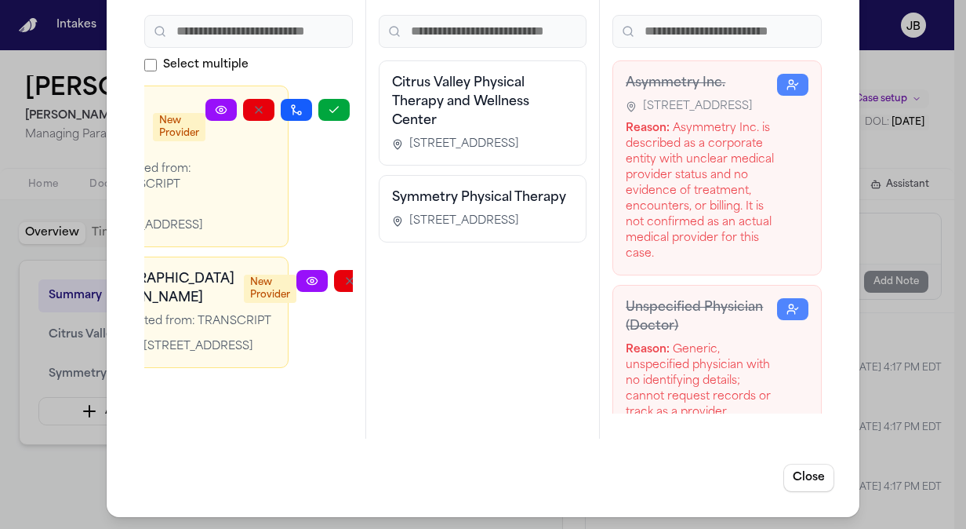
scroll to position [0, 80]
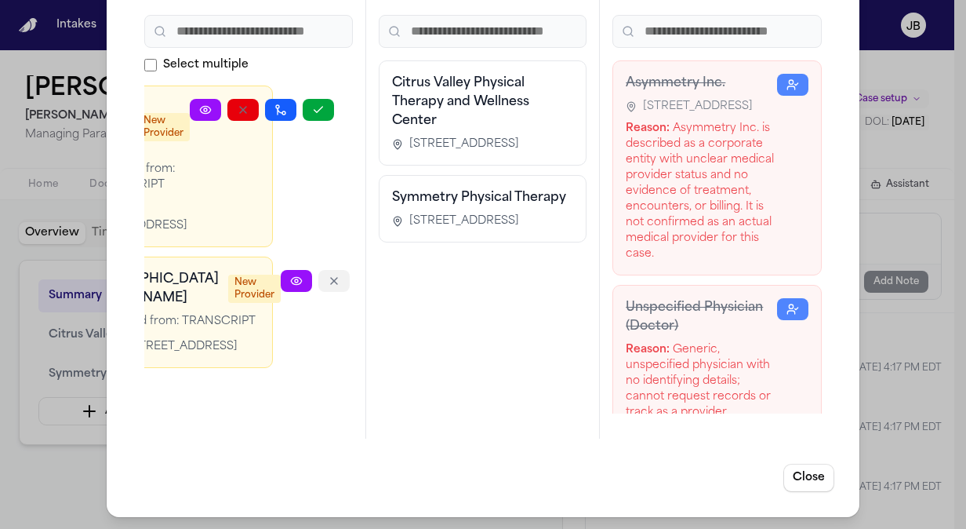
click at [331, 284] on icon "button" at bounding box center [334, 281] width 6 height 6
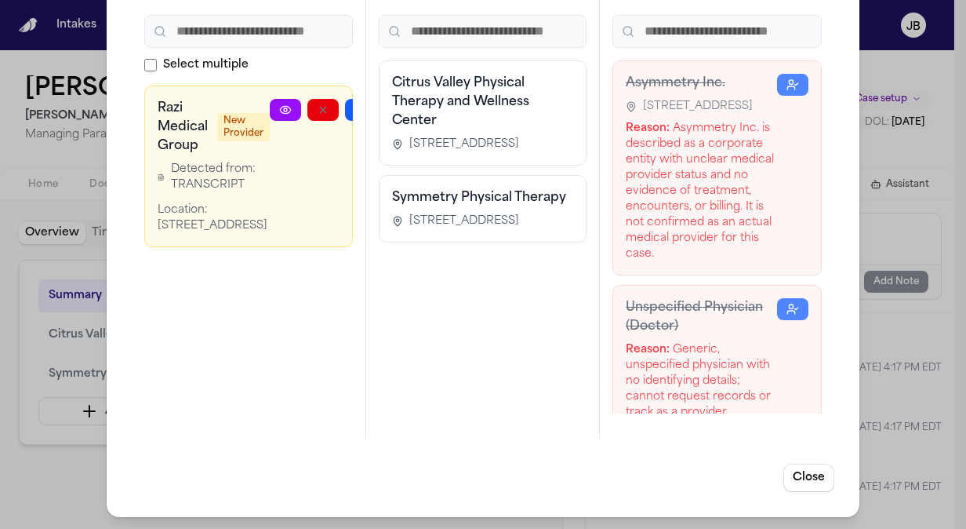
scroll to position [0, 62]
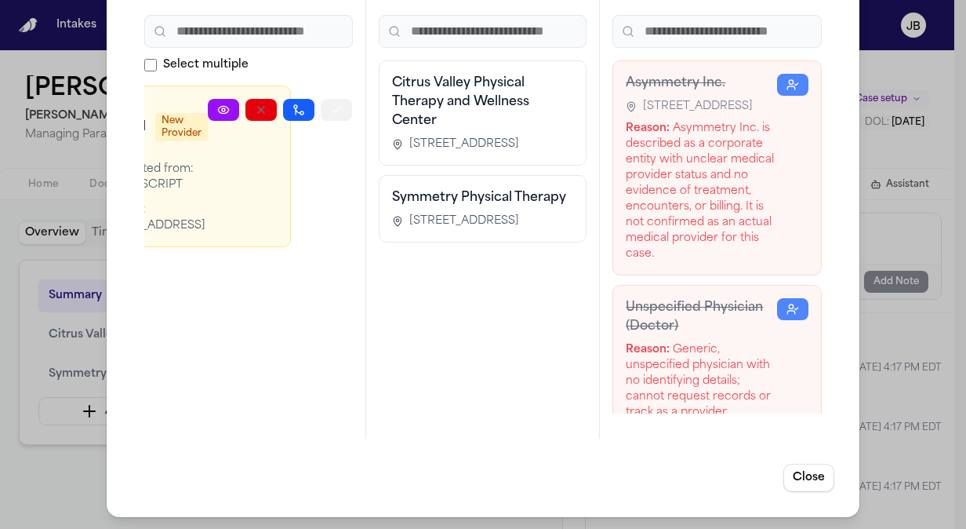
click at [336, 105] on icon "button" at bounding box center [336, 110] width 13 height 13
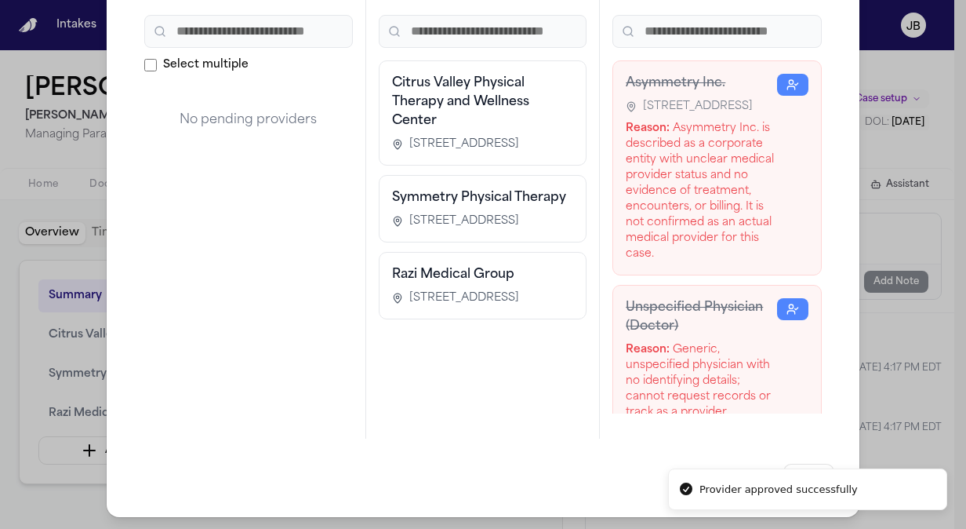
scroll to position [0, 0]
click at [787, 83] on icon "button" at bounding box center [793, 84] width 13 height 13
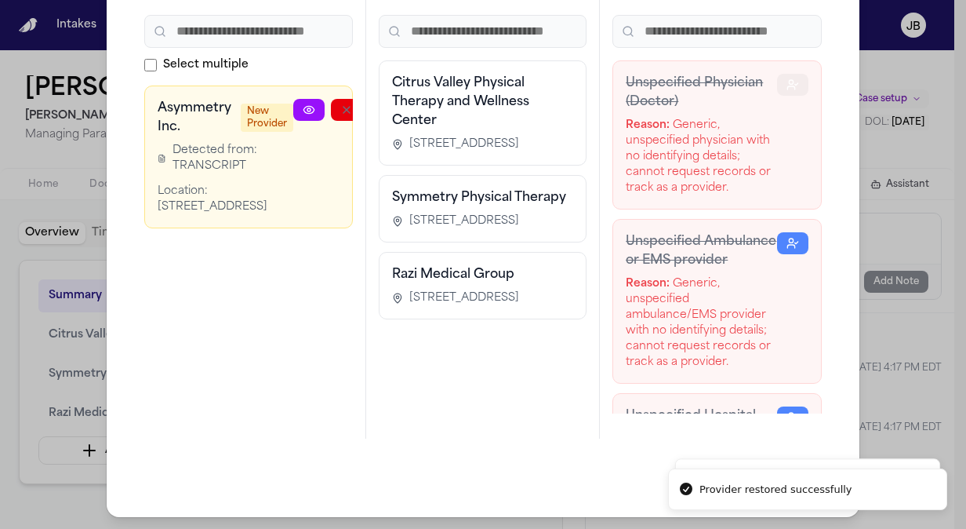
click at [787, 83] on icon "button" at bounding box center [793, 84] width 13 height 13
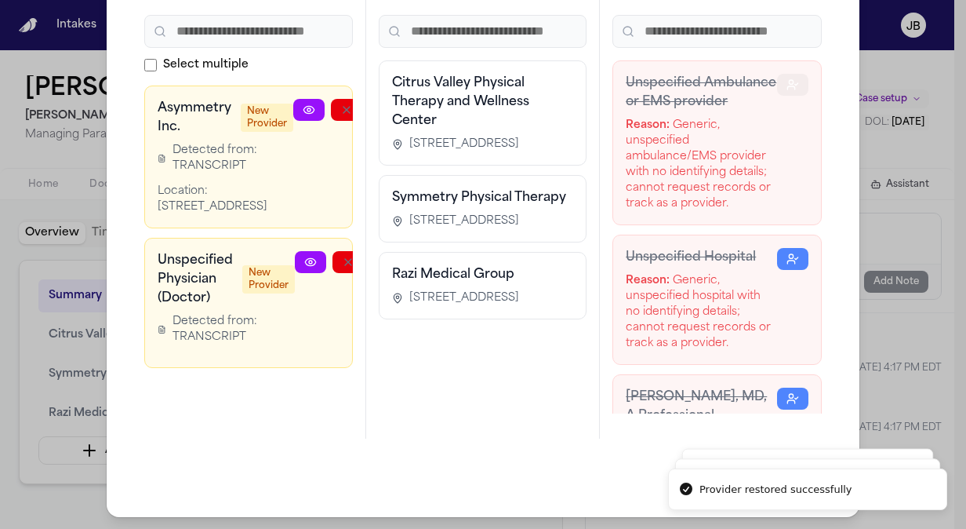
click at [787, 83] on icon "button" at bounding box center [793, 84] width 13 height 13
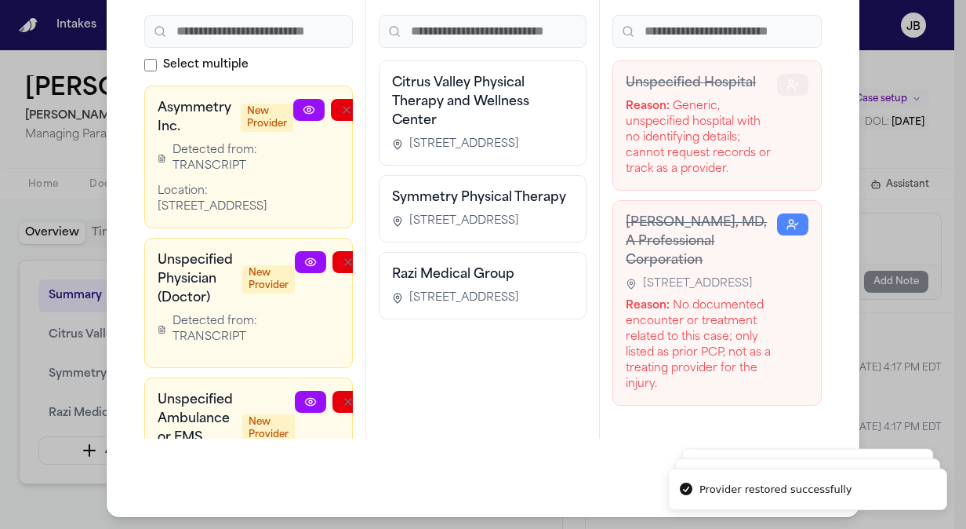
click at [787, 83] on icon "button" at bounding box center [793, 84] width 13 height 13
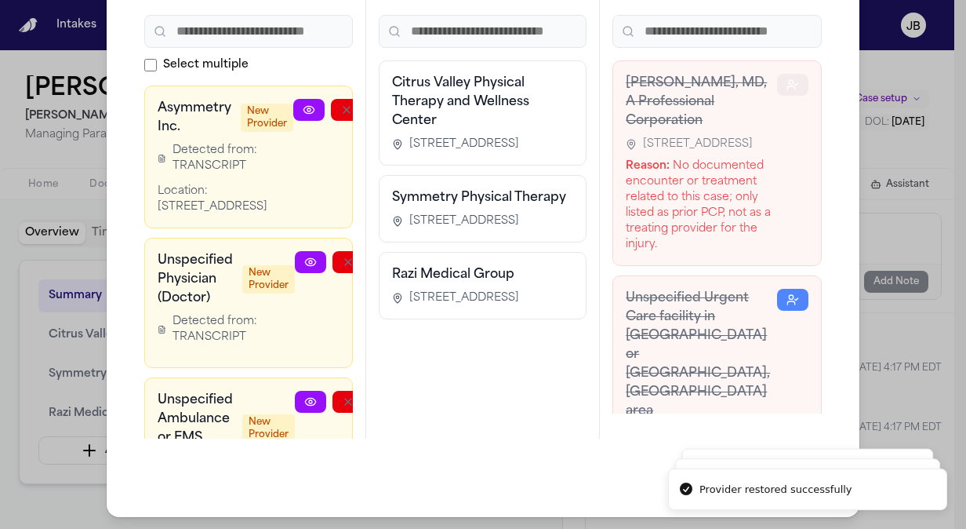
click at [787, 83] on icon "button" at bounding box center [793, 84] width 13 height 13
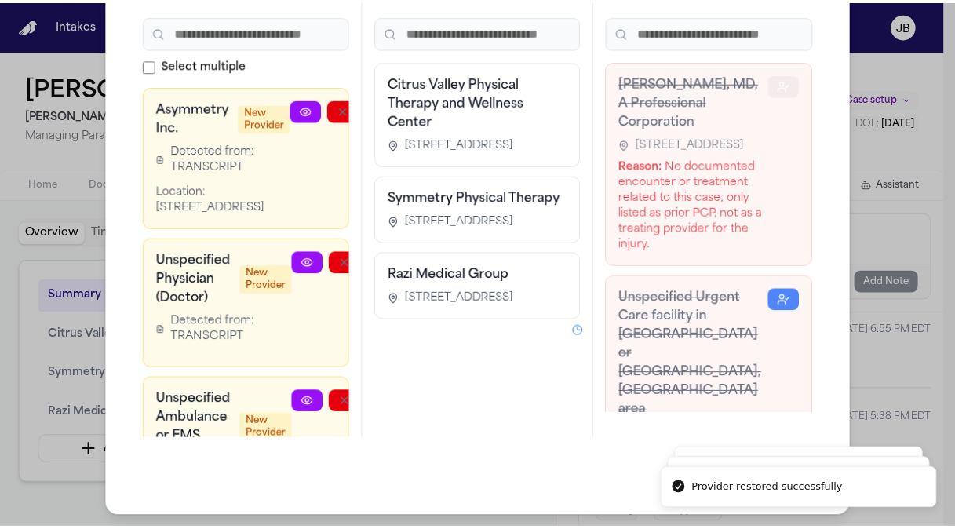
scroll to position [1235, 0]
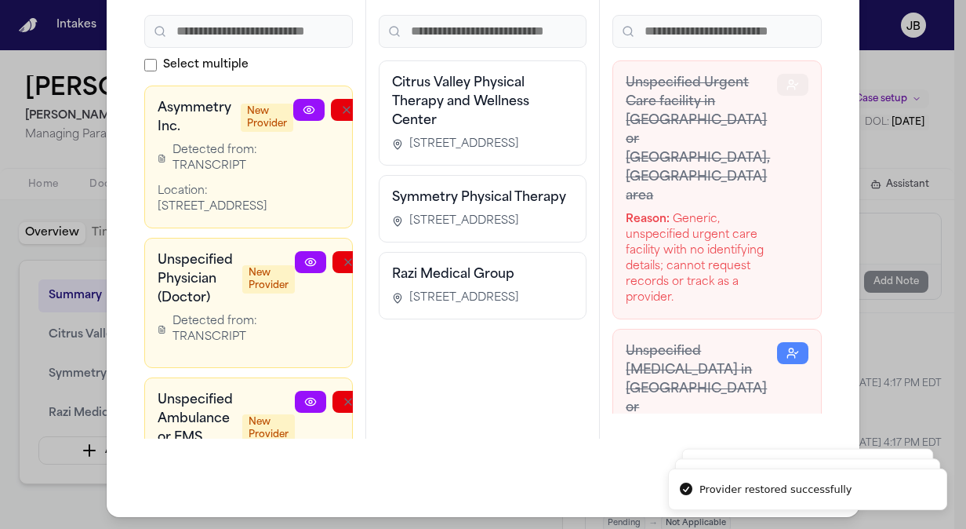
click at [787, 83] on icon "button" at bounding box center [793, 84] width 13 height 13
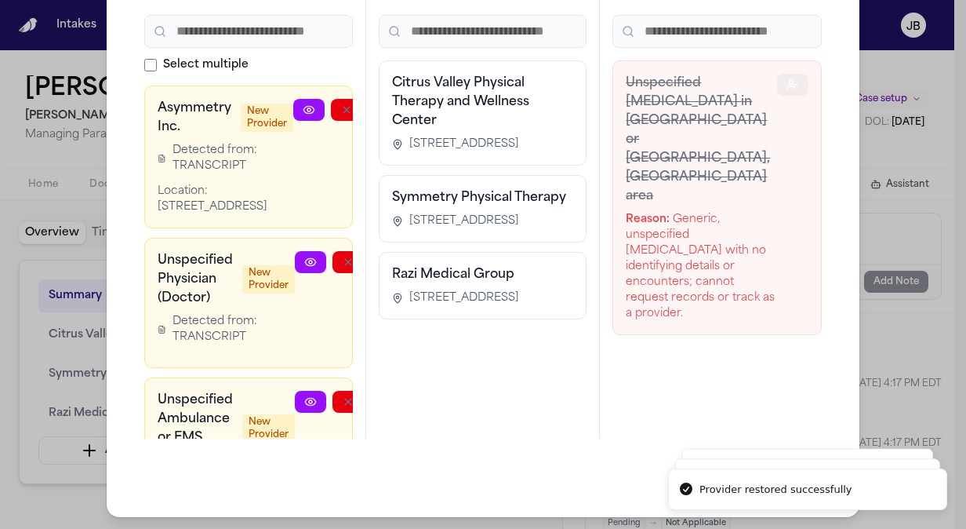
click at [777, 83] on button "button" at bounding box center [792, 85] width 31 height 22
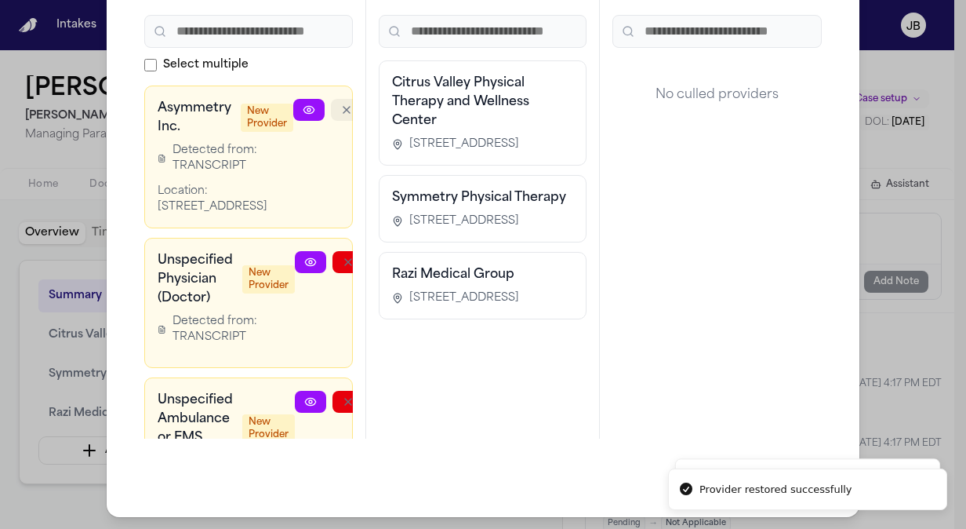
click at [331, 113] on button "button" at bounding box center [346, 110] width 31 height 22
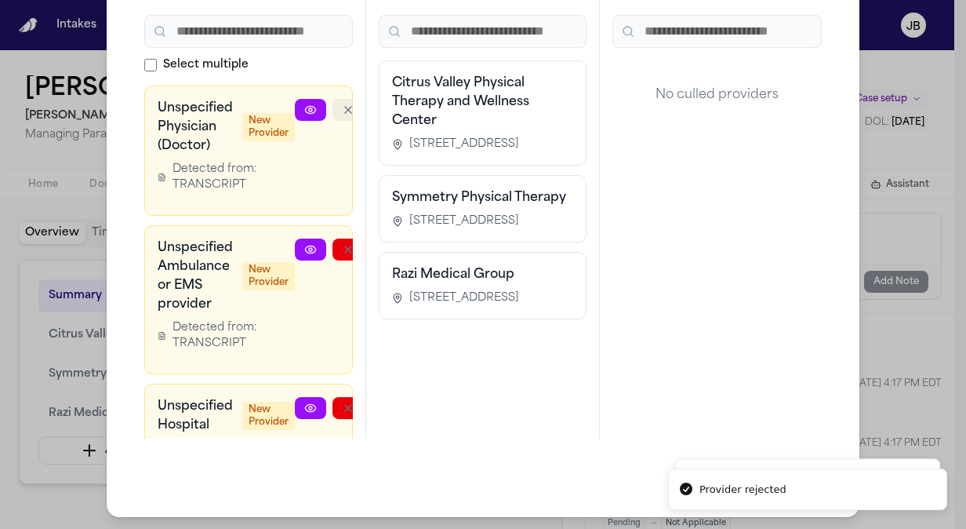
click at [333, 113] on button "button" at bounding box center [348, 110] width 31 height 22
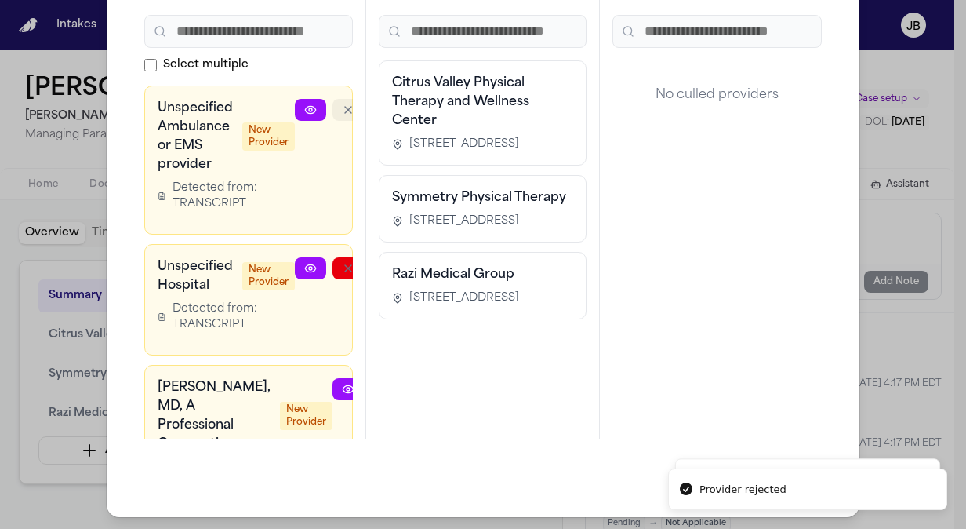
click at [333, 114] on button "button" at bounding box center [348, 110] width 31 height 22
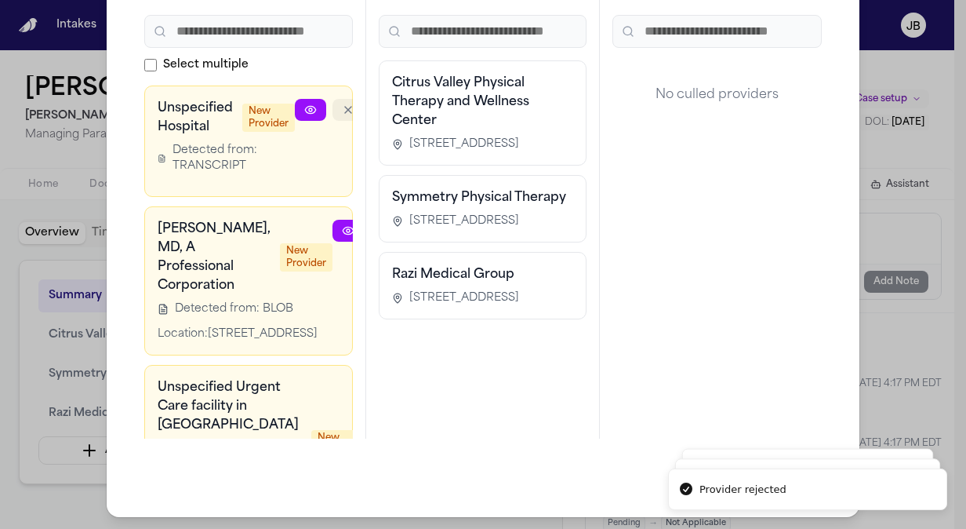
click at [333, 114] on button "button" at bounding box center [348, 110] width 31 height 22
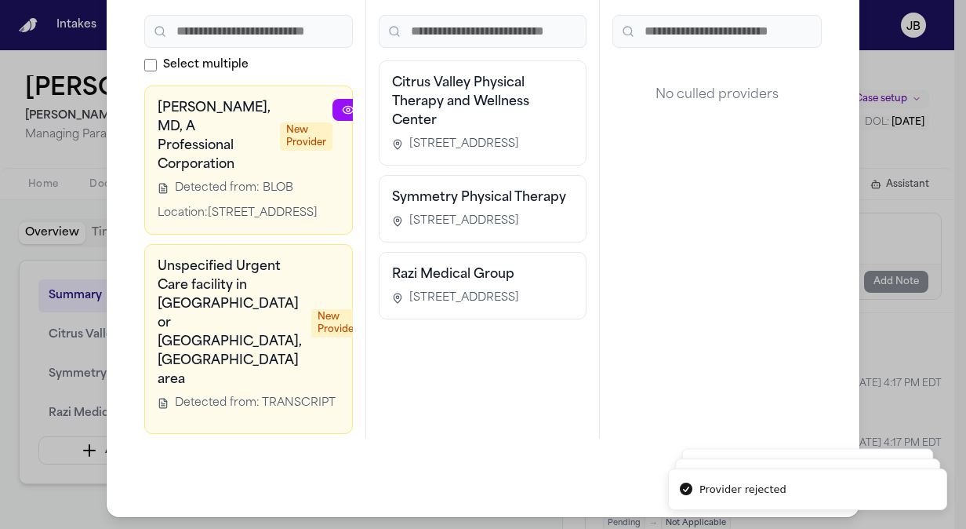
click at [333, 114] on div at bounding box center [405, 160] width 144 height 122
click at [370, 115] on button "button" at bounding box center [385, 110] width 31 height 22
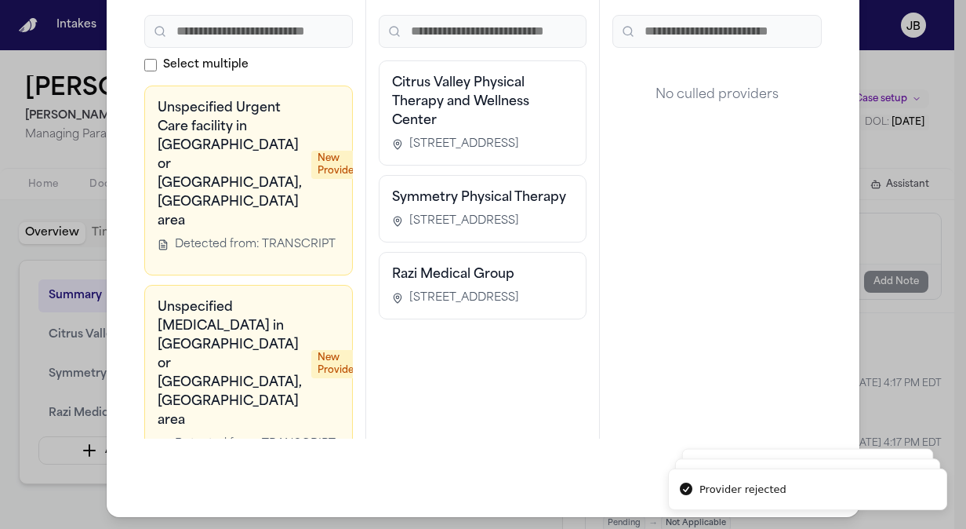
click at [402, 115] on button "button" at bounding box center [417, 110] width 31 height 22
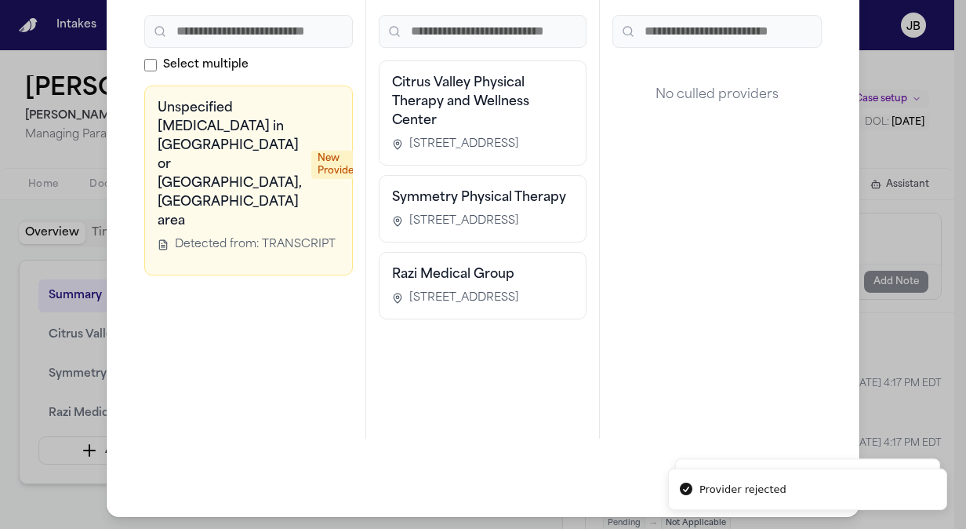
click at [402, 111] on button "button" at bounding box center [417, 110] width 31 height 22
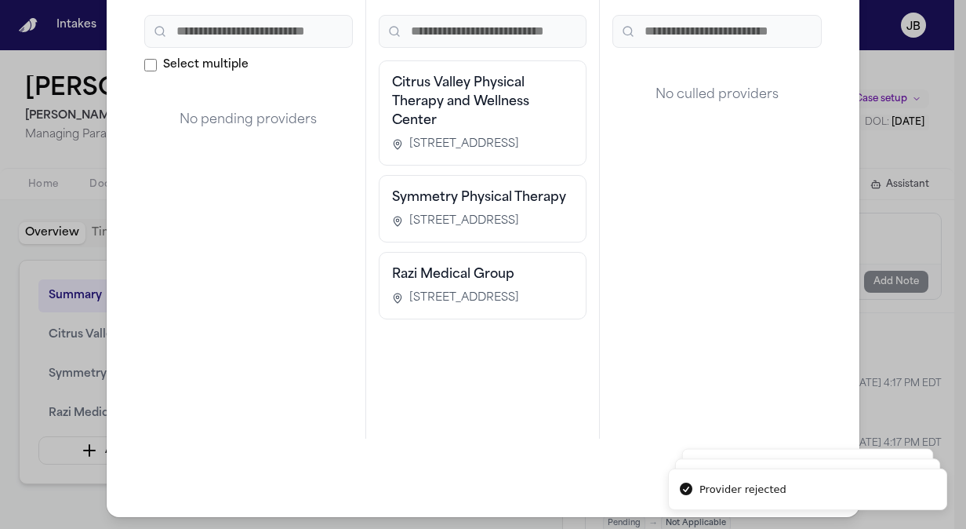
click at [5, 340] on div "Manage Providers Pending Approvals 0 Select multiple No pending providers Exist…" at bounding box center [483, 211] width 966 height 637
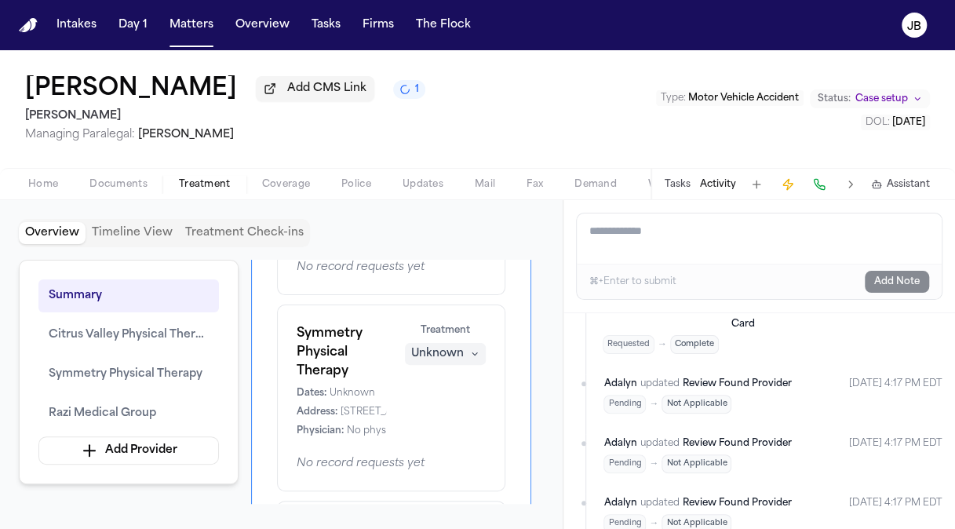
scroll to position [314, 0]
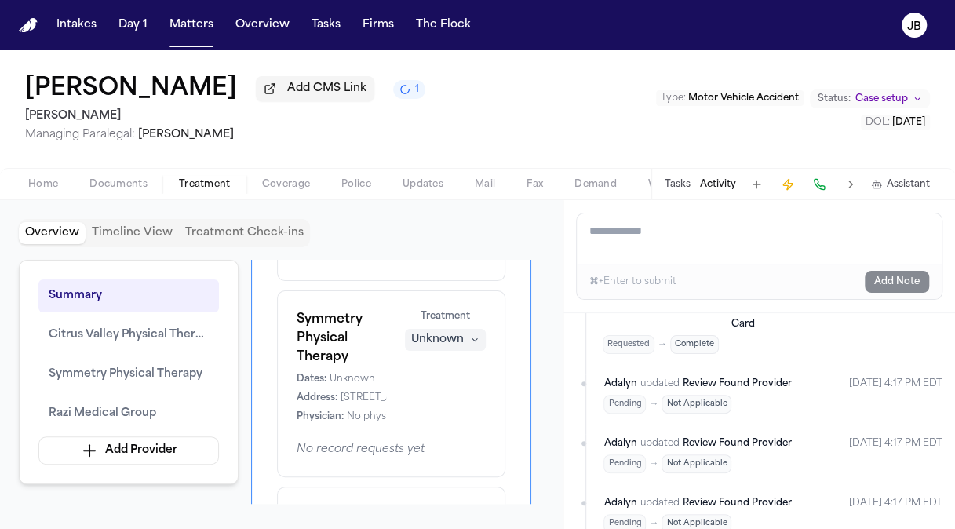
click at [467, 338] on button "Unknown" at bounding box center [445, 340] width 81 height 22
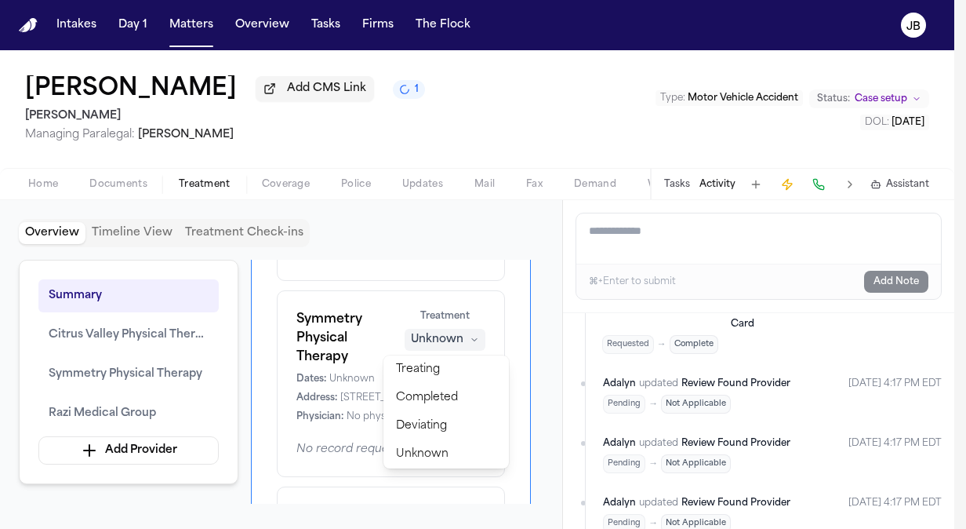
click at [356, 335] on div "Symmetry Physical Therapy Dates: Unknown Address: [STREET_ADDRESS] Physician: N…" at bounding box center [390, 366] width 189 height 113
click at [254, 336] on div "Overview Providers Manage [GEOGRAPHIC_DATA] Physical Therapy and Wellness Cente…" at bounding box center [391, 313] width 280 height 734
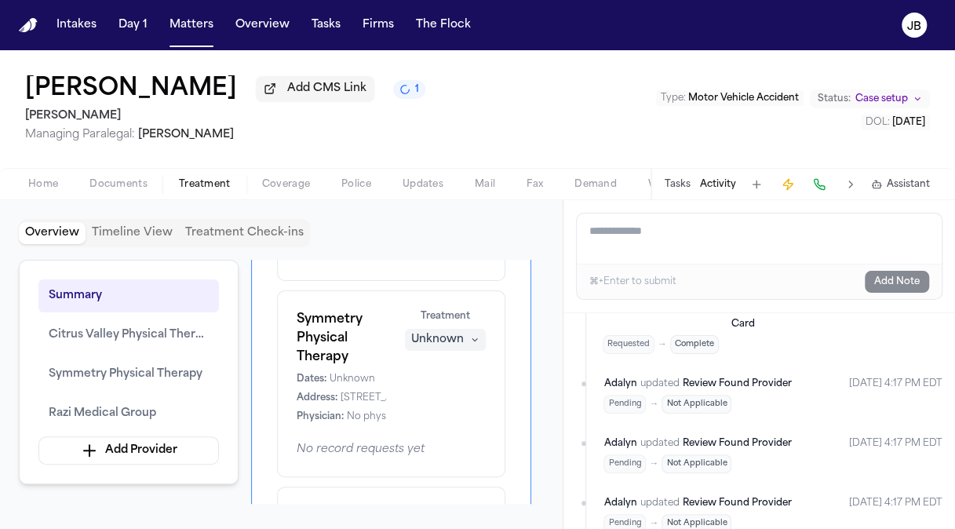
click at [276, 350] on div "Overview Providers Manage [GEOGRAPHIC_DATA] Physical Therapy and Wellness Cente…" at bounding box center [391, 313] width 280 height 734
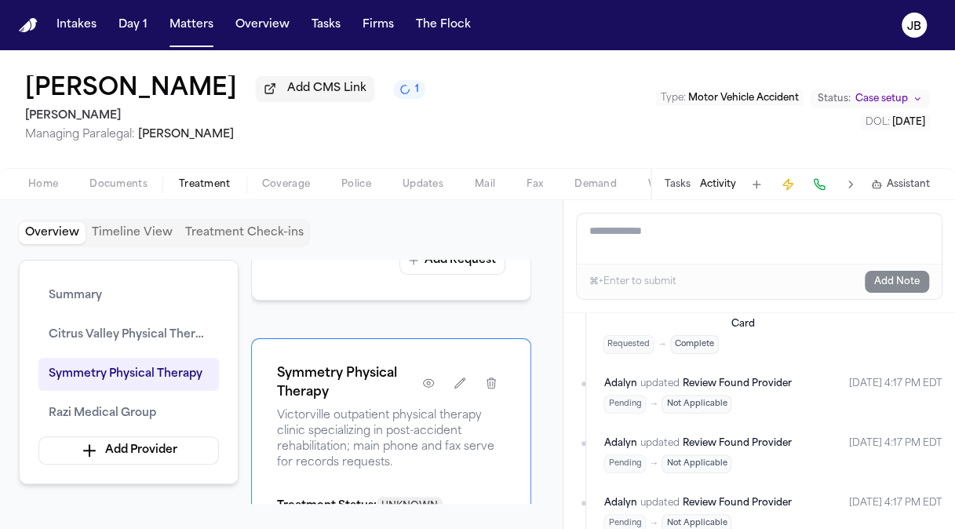
scroll to position [1098, 0]
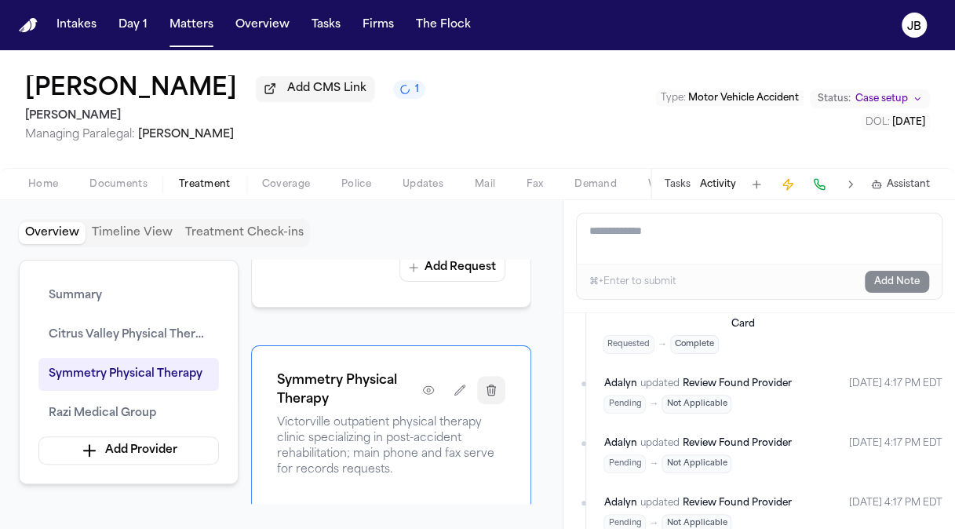
click at [491, 384] on icon "button" at bounding box center [491, 390] width 13 height 13
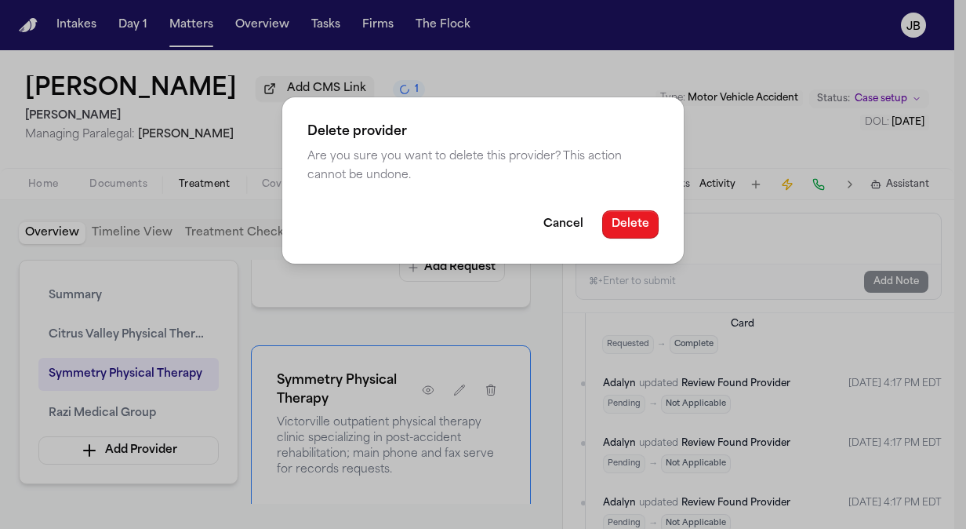
click at [635, 217] on button "Delete" at bounding box center [630, 224] width 56 height 28
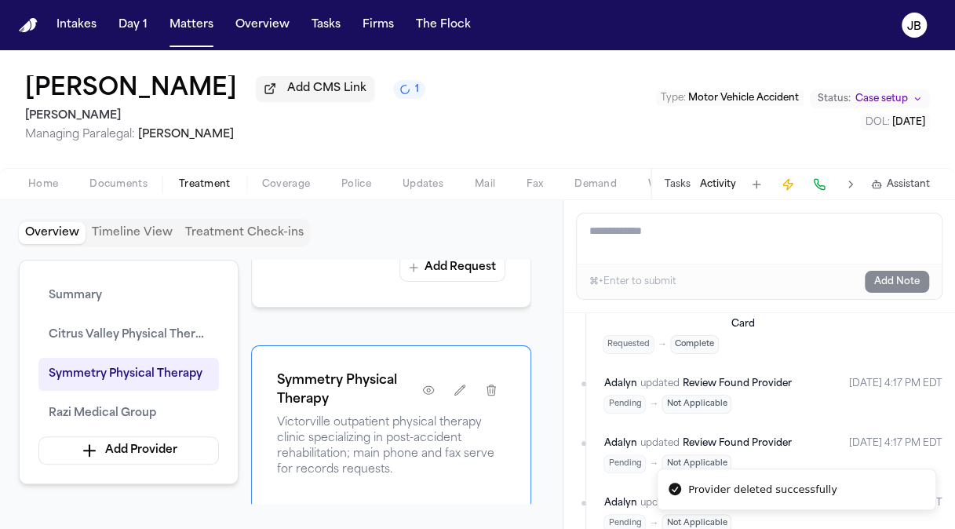
scroll to position [902, 0]
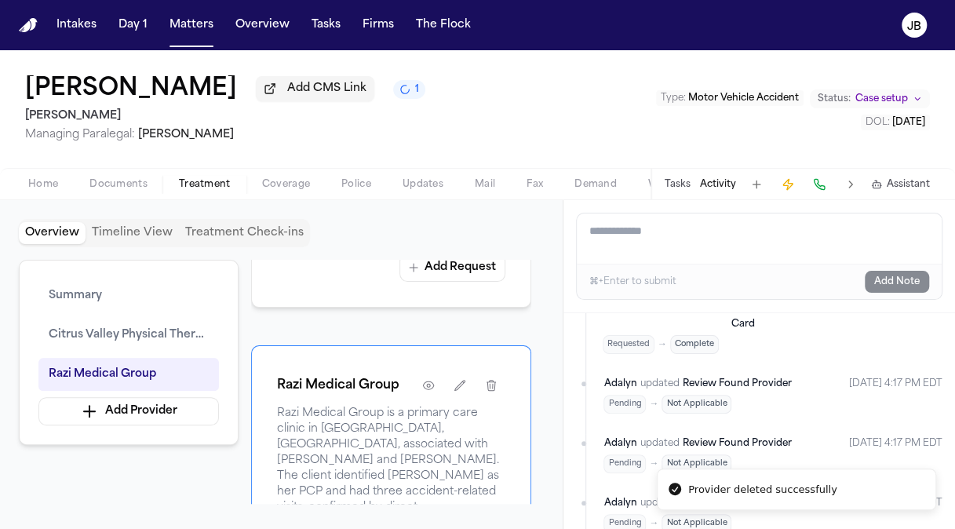
click at [691, 182] on div "Tasks Activity Assistant" at bounding box center [796, 184] width 292 height 31
click at [665, 190] on button "Tasks" at bounding box center [677, 184] width 26 height 13
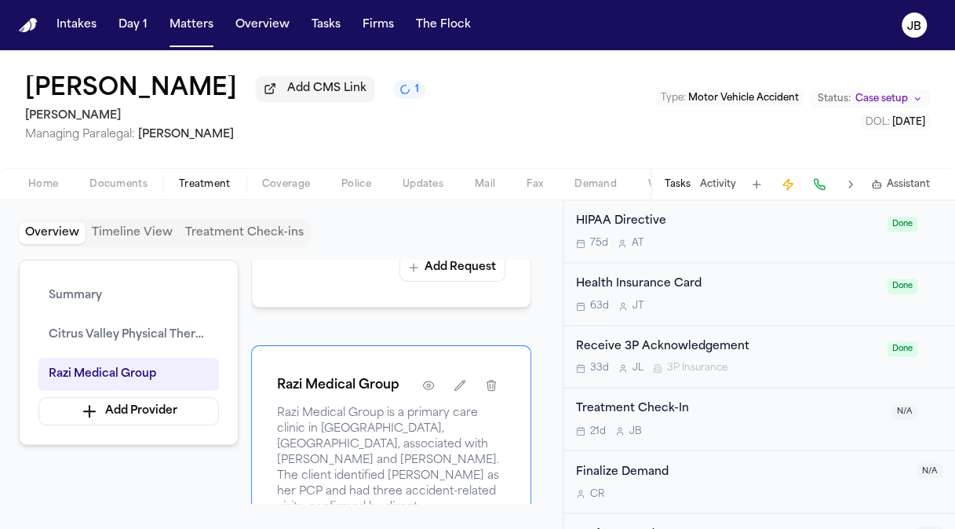
scroll to position [1250, 0]
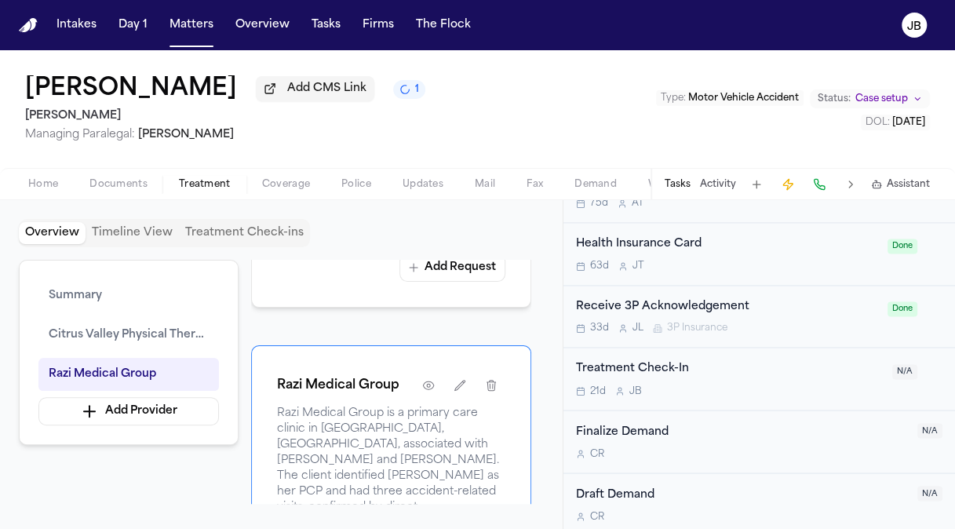
click at [796, 369] on div "Treatment Check-In" at bounding box center [729, 369] width 307 height 18
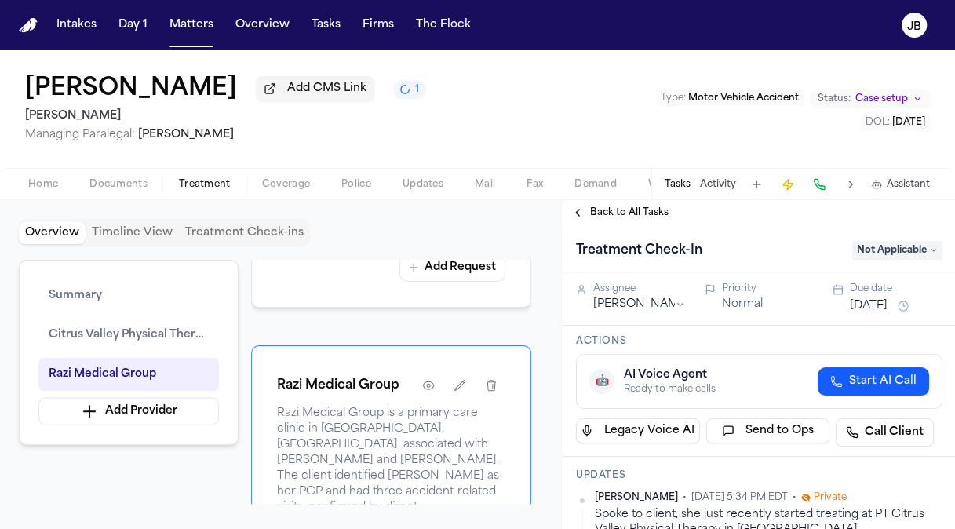
click at [900, 247] on span "Not Applicable" at bounding box center [897, 250] width 90 height 19
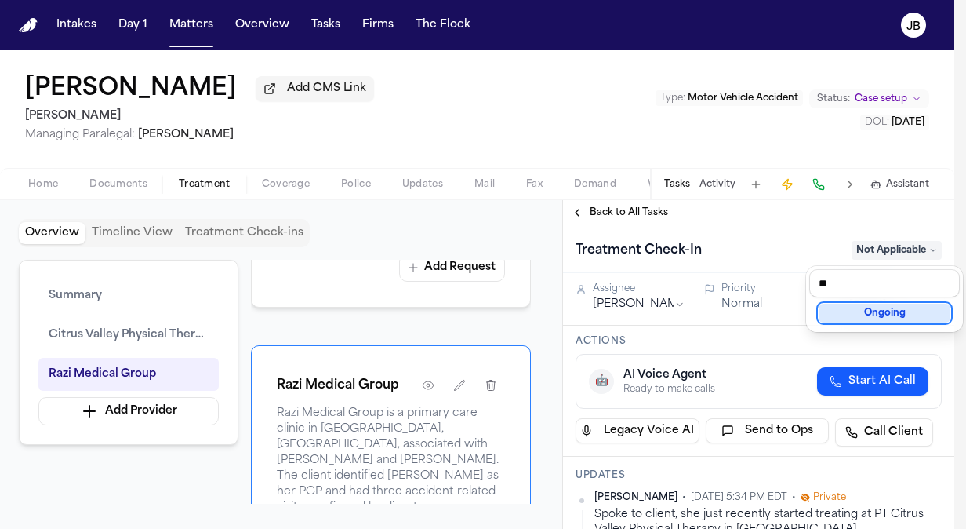
click at [843, 311] on div "Ongoing" at bounding box center [885, 313] width 132 height 19
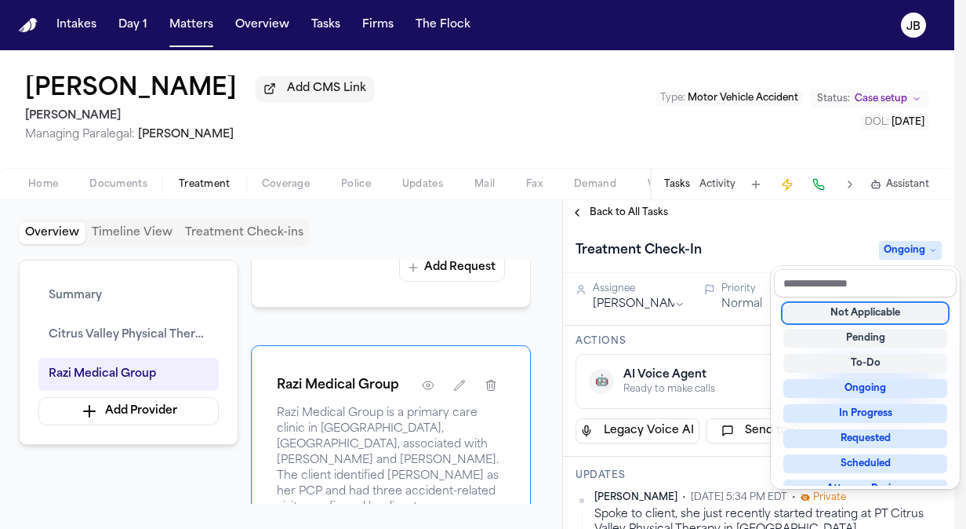
click at [802, 231] on div "Treatment Check-In Ongoing" at bounding box center [758, 249] width 391 height 48
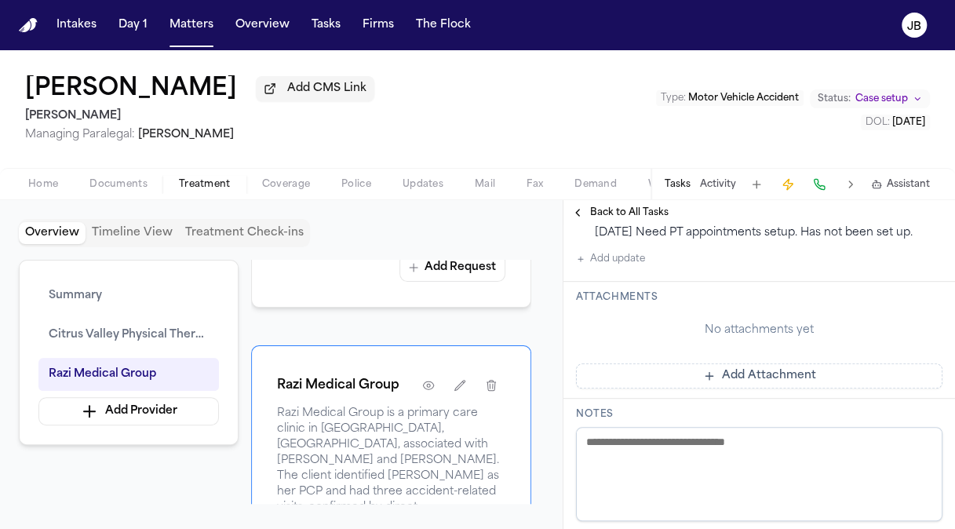
scroll to position [469, 0]
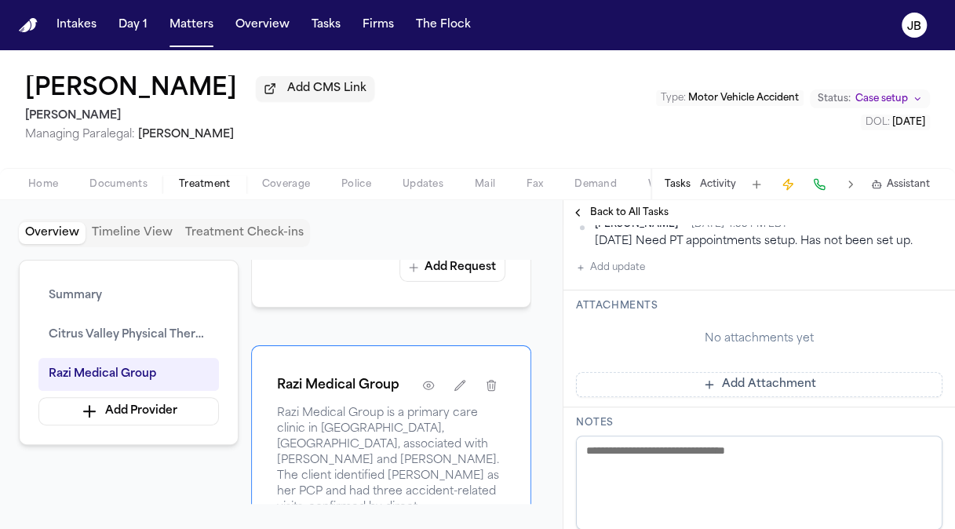
click at [636, 258] on button "Add update" at bounding box center [610, 267] width 69 height 19
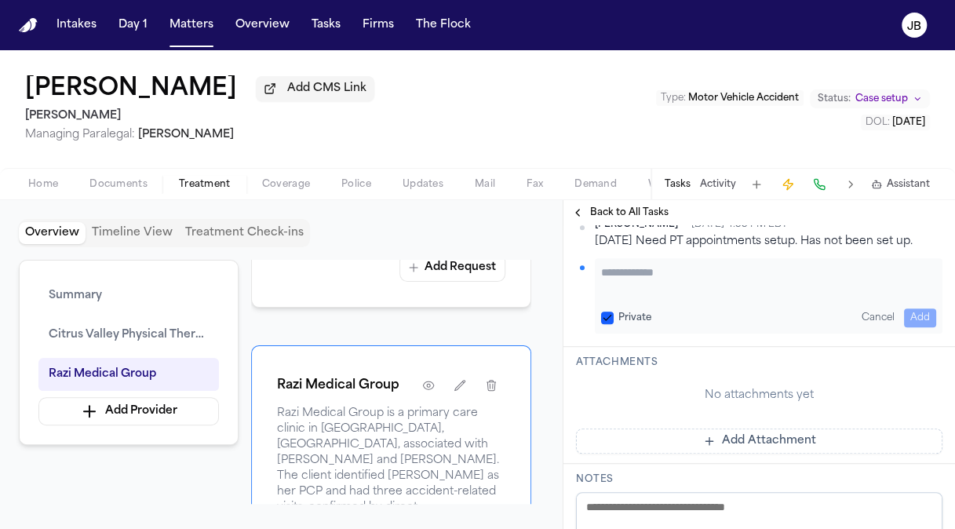
click at [662, 271] on textarea "Add your update" at bounding box center [768, 279] width 335 height 31
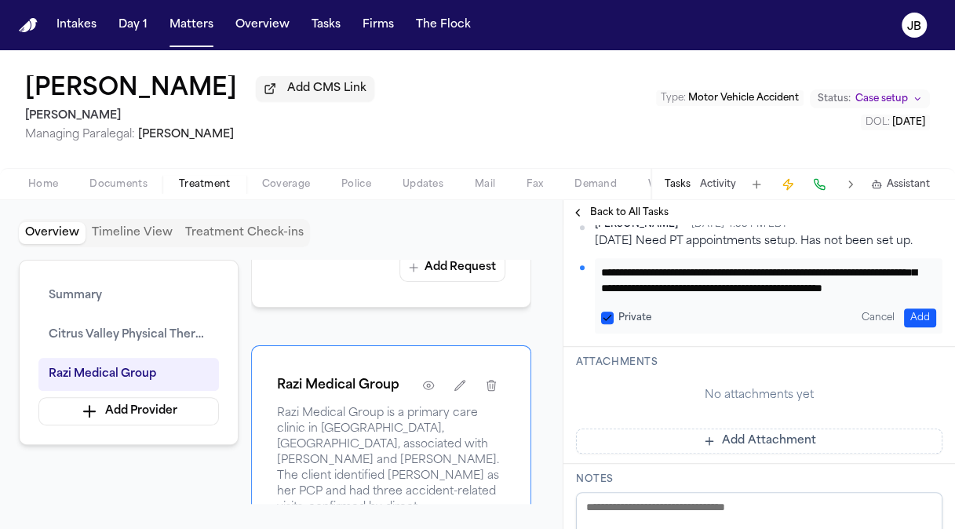
scroll to position [44, 0]
click at [904, 308] on button "Add" at bounding box center [920, 317] width 32 height 19
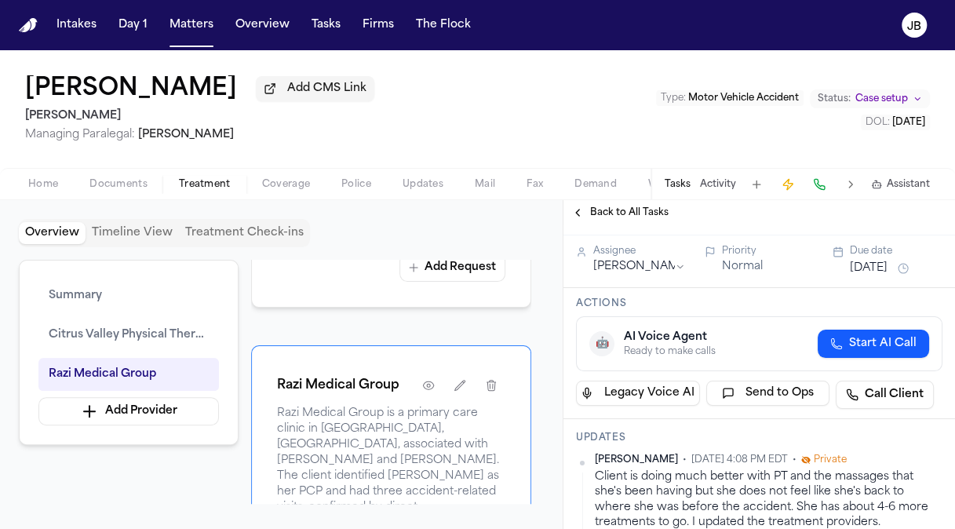
scroll to position [40, 0]
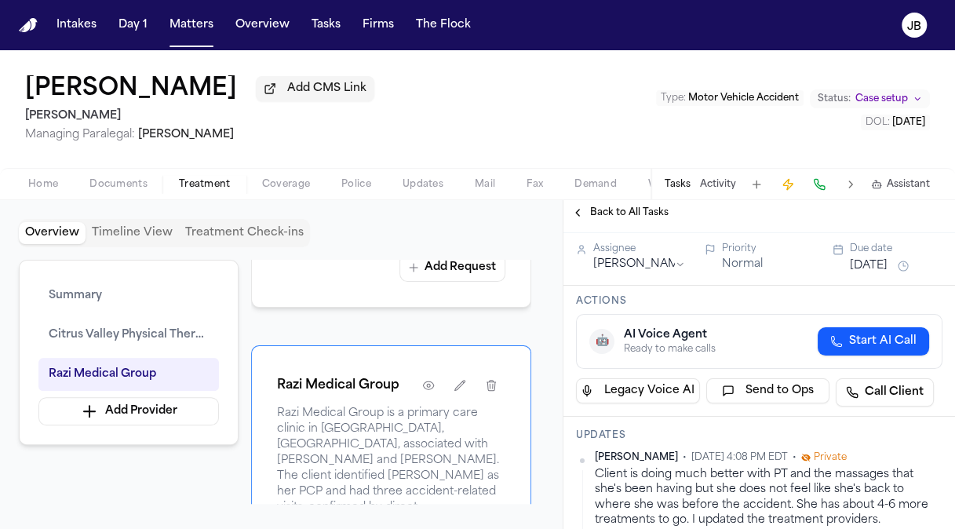
click at [887, 266] on button "[DATE]" at bounding box center [868, 266] width 38 height 16
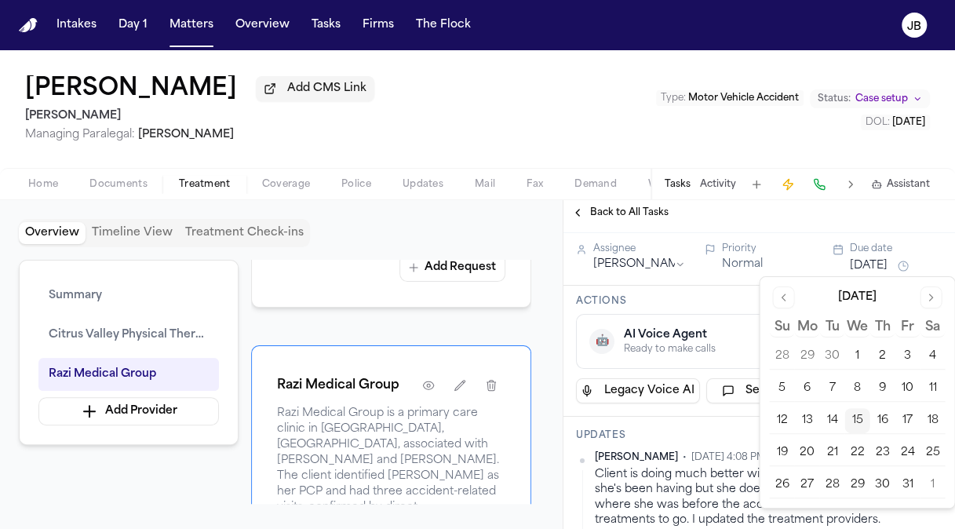
click at [811, 478] on button "27" at bounding box center [806, 484] width 25 height 25
click at [416, 226] on div "Overview Timeline View Treatment Check-ins" at bounding box center [281, 233] width 525 height 28
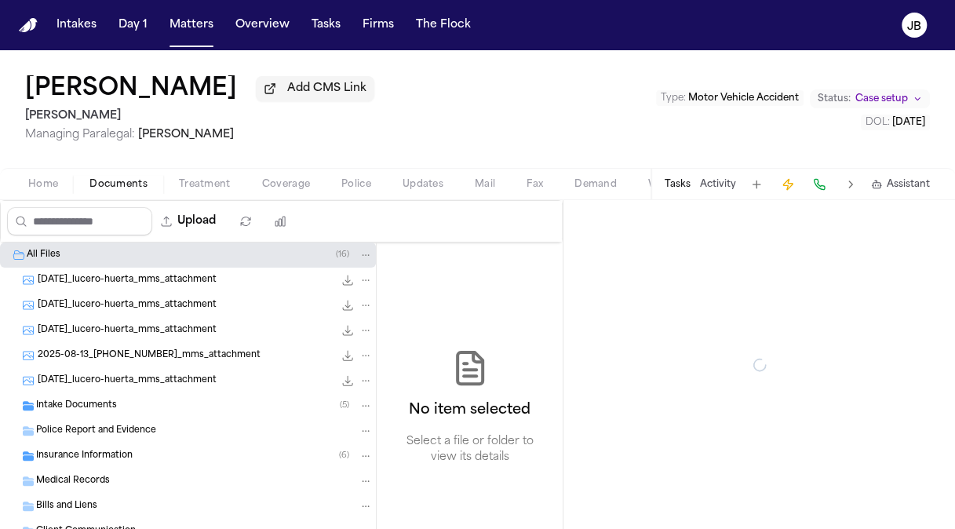
click at [122, 180] on span "Documents" at bounding box center [118, 184] width 58 height 13
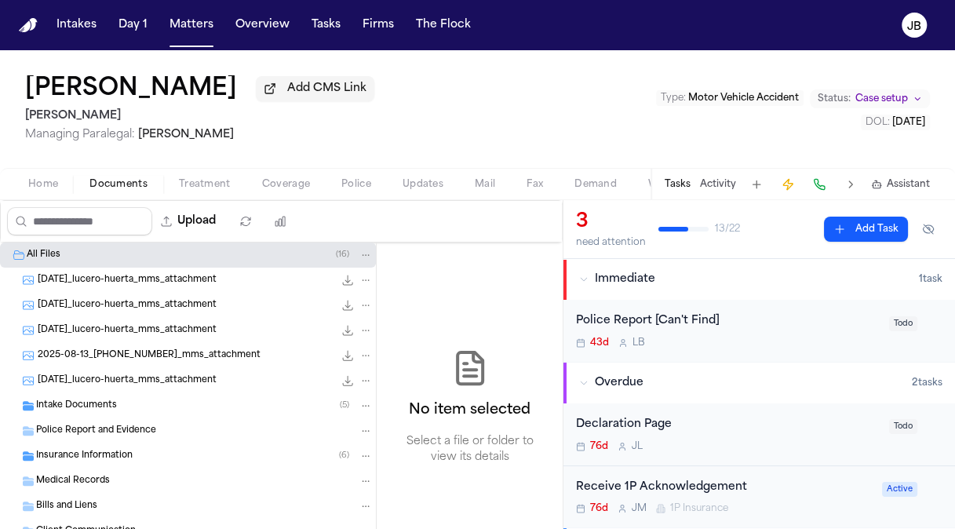
scroll to position [45, 0]
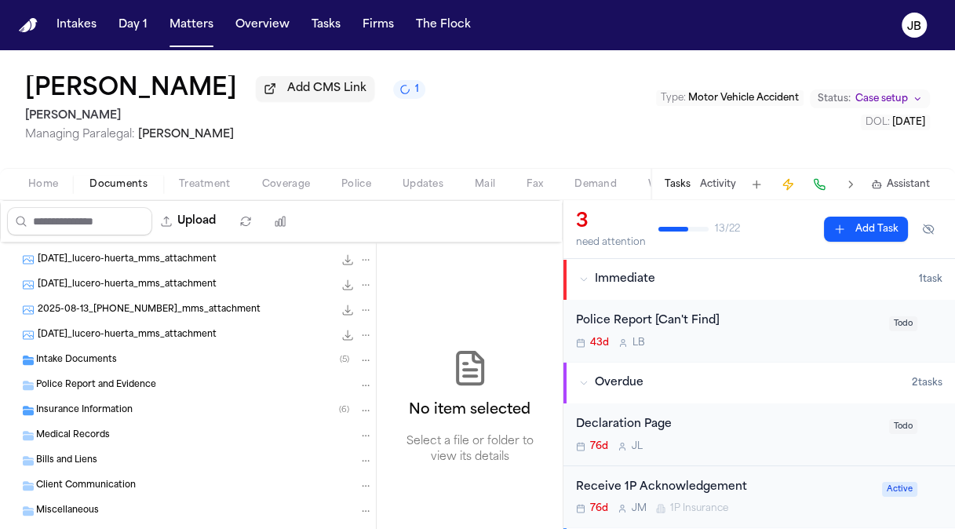
click at [86, 365] on div "Intake Documents ( 5 )" at bounding box center [188, 359] width 376 height 25
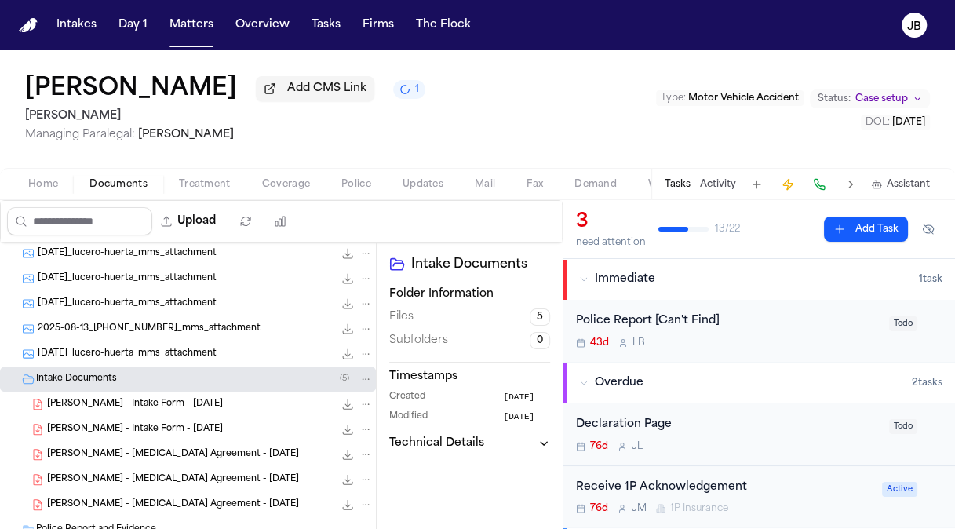
scroll to position [0, 0]
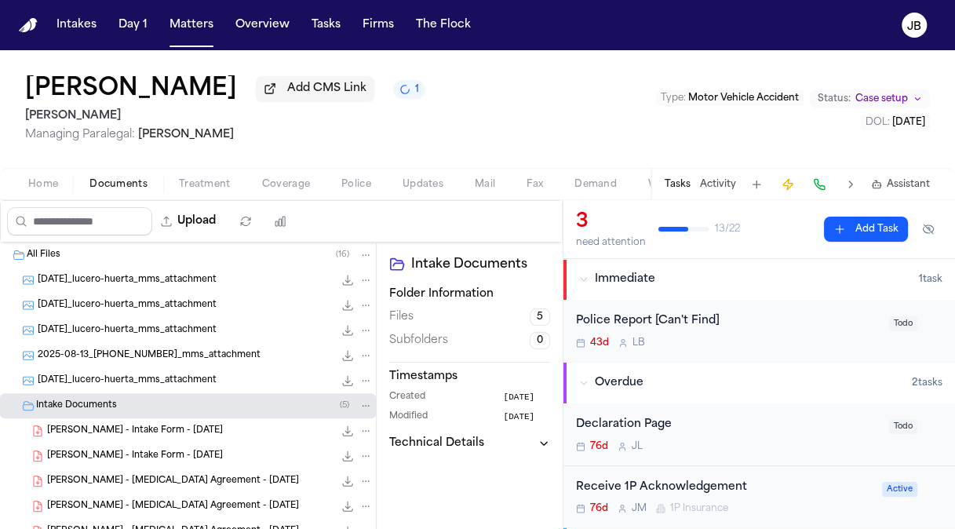
click at [142, 433] on span "[PERSON_NAME] - Intake Form - [DATE]" at bounding box center [135, 430] width 176 height 13
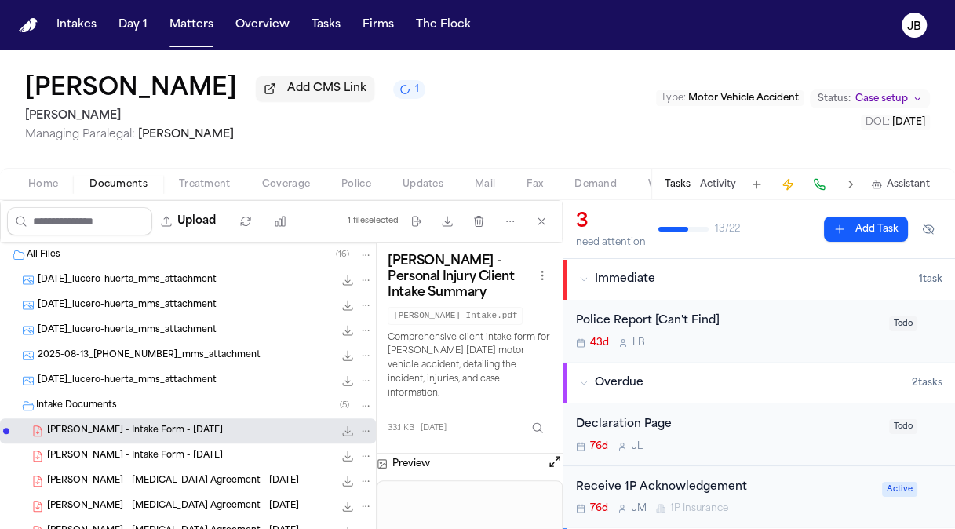
click at [555, 464] on button "Open preview" at bounding box center [555, 461] width 16 height 16
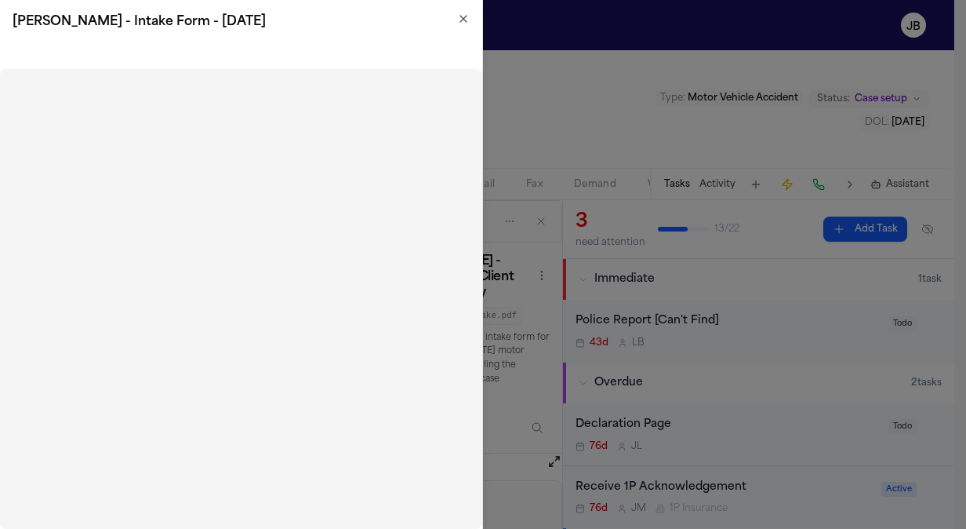
click at [456, 16] on h2 "[PERSON_NAME] - Intake Form - [DATE]" at bounding box center [241, 22] width 457 height 19
click at [468, 23] on icon "button" at bounding box center [463, 19] width 13 height 13
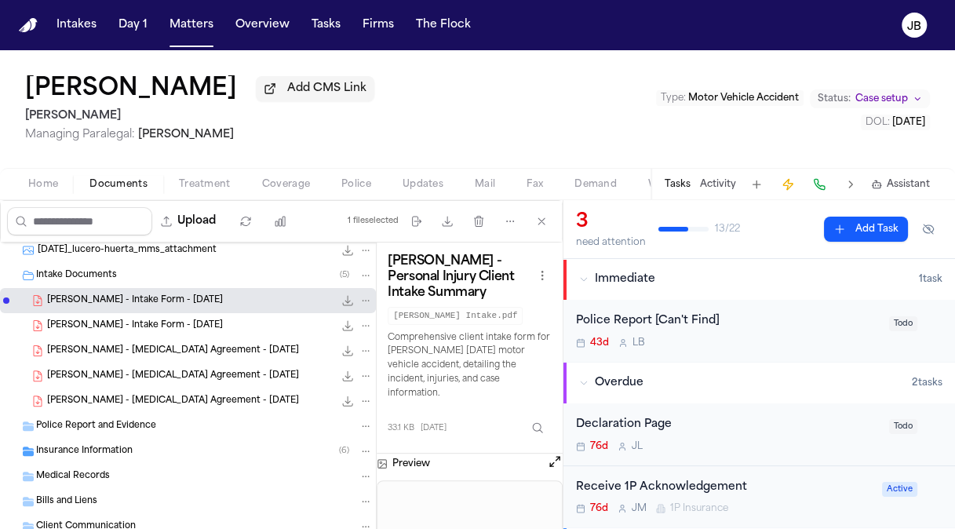
scroll to position [133, 0]
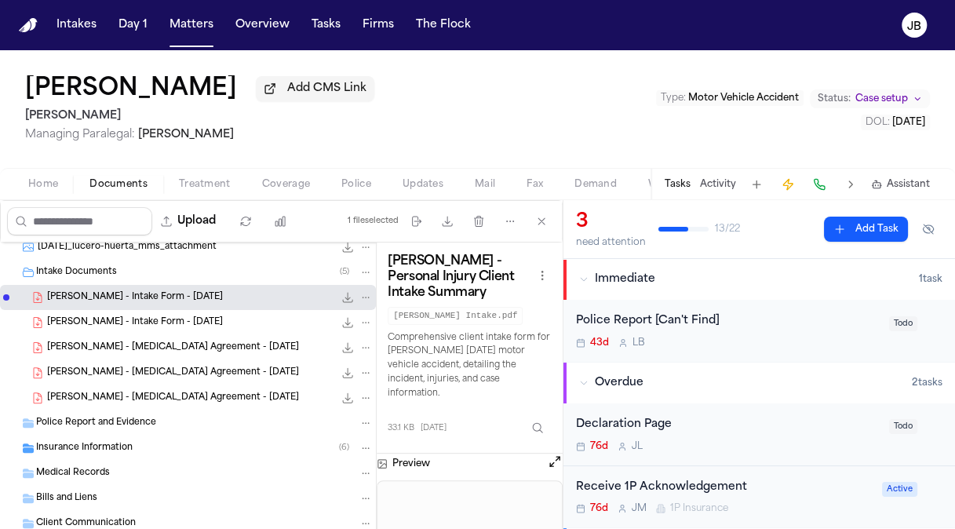
click at [134, 347] on span "[PERSON_NAME] - [MEDICAL_DATA] Agreement - [DATE]" at bounding box center [173, 347] width 252 height 13
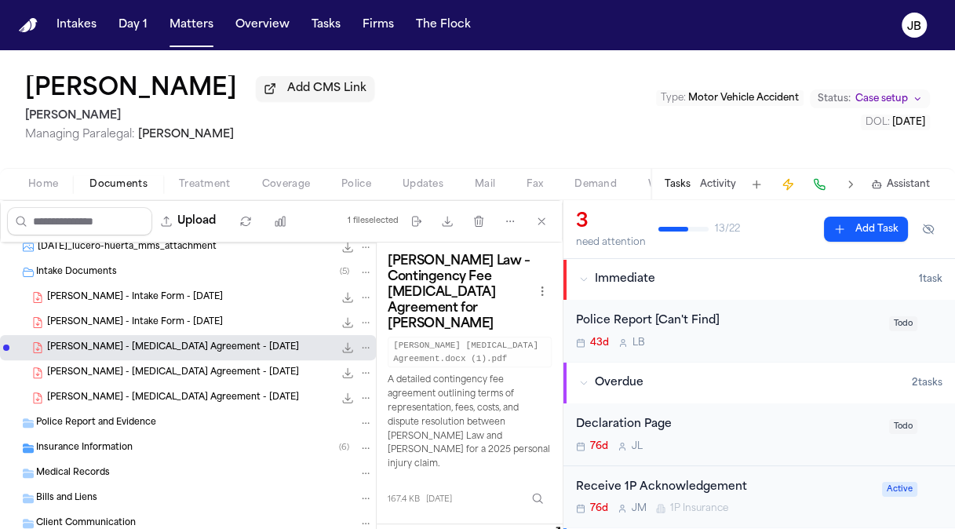
click at [552, 524] on button "Open preview" at bounding box center [555, 532] width 16 height 16
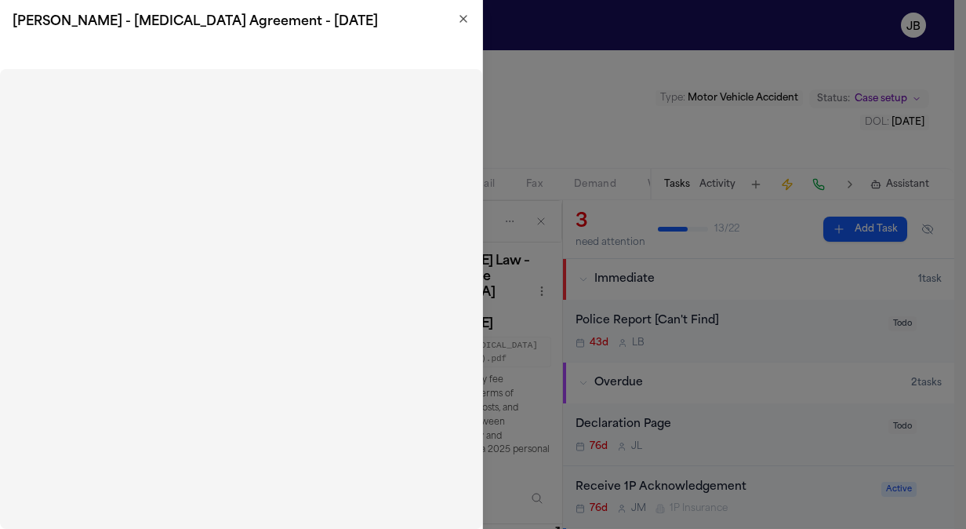
click at [467, 16] on icon "button" at bounding box center [463, 19] width 13 height 13
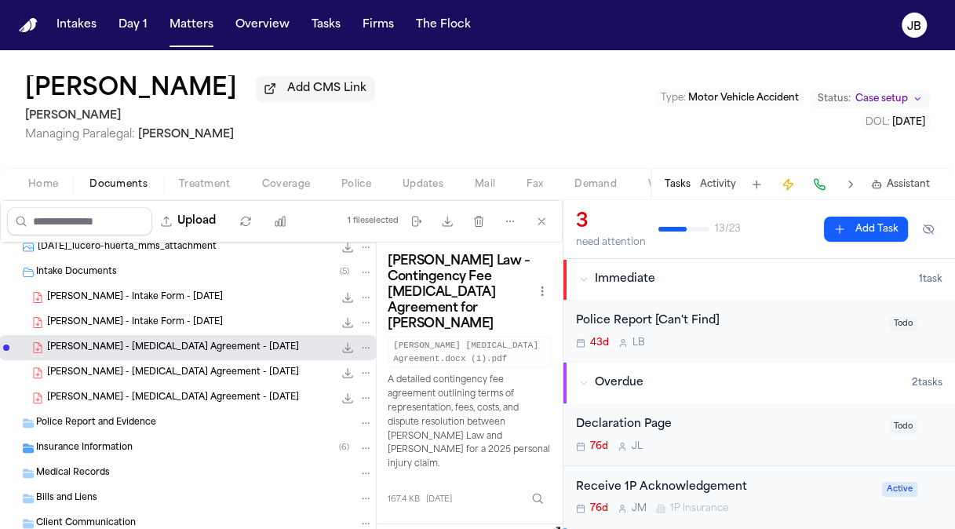
scroll to position [201, 0]
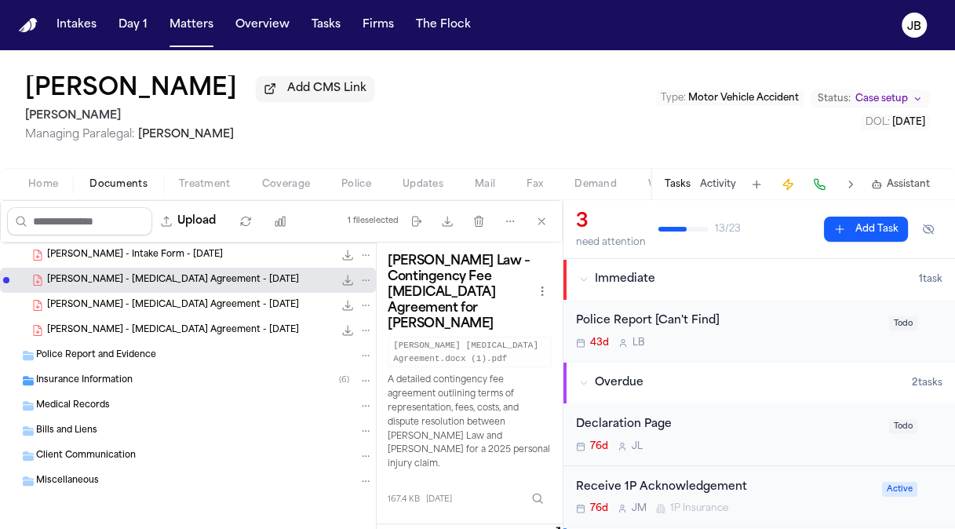
click at [75, 376] on span "Insurance Information" at bounding box center [84, 380] width 96 height 13
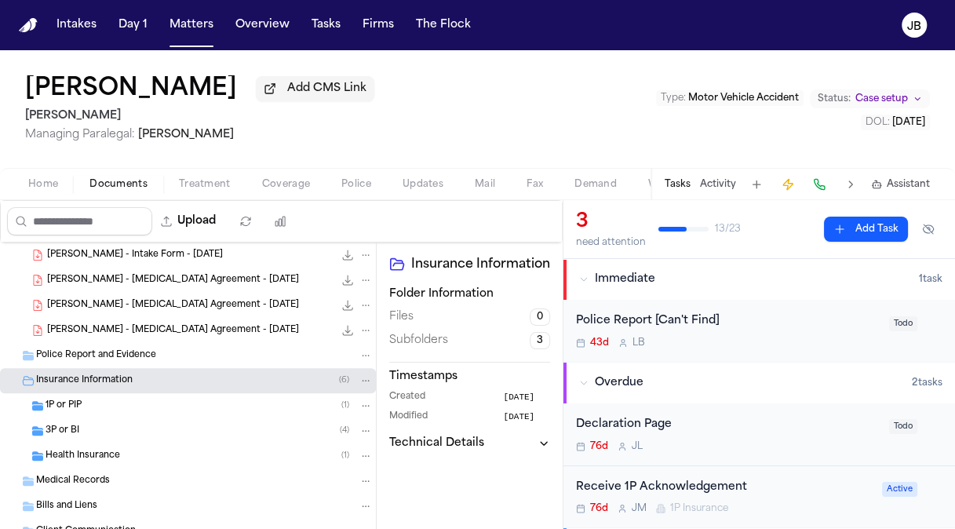
click at [83, 430] on div "3P or BI ( 4 )" at bounding box center [208, 431] width 327 height 14
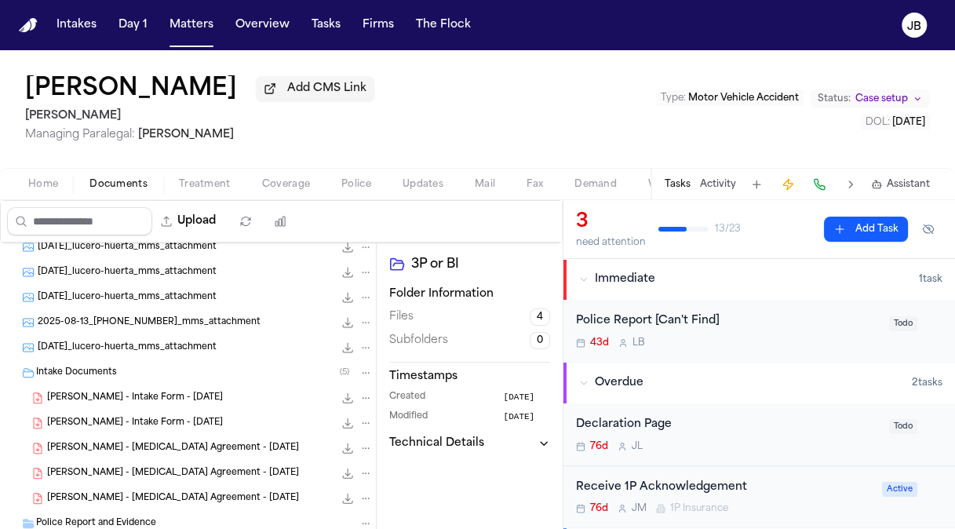
scroll to position [0, 0]
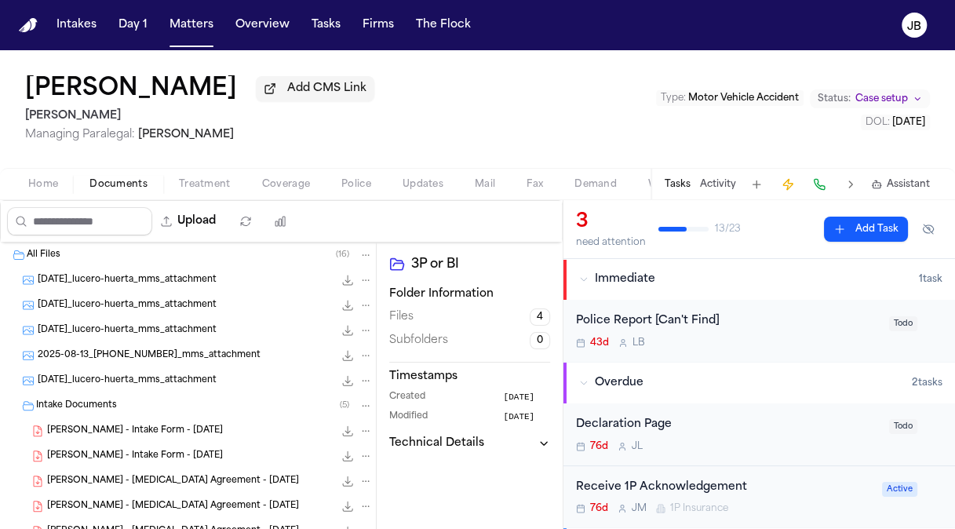
click at [253, 287] on div "[DATE]_lucero-huerta_mms_attachment 250.8 KB • JPG" at bounding box center [188, 279] width 376 height 25
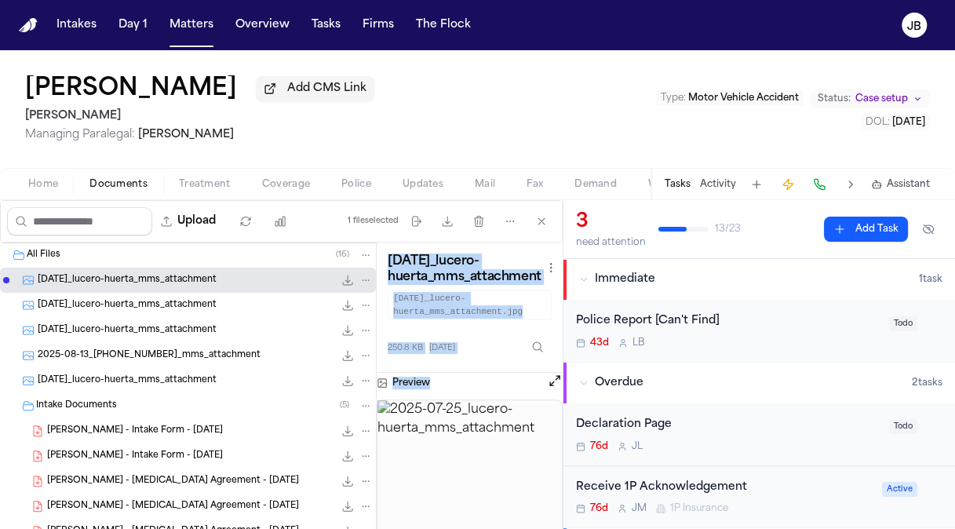
drag, startPoint x: 370, startPoint y: 364, endPoint x: 378, endPoint y: 482, distance: 117.9
click at [378, 482] on div "All Files [PHONE_NUMBER][DATE]_lucero-huerta_mms_attachment 250.8 KB • JPG [DAT…" at bounding box center [281, 406] width 562 height 329
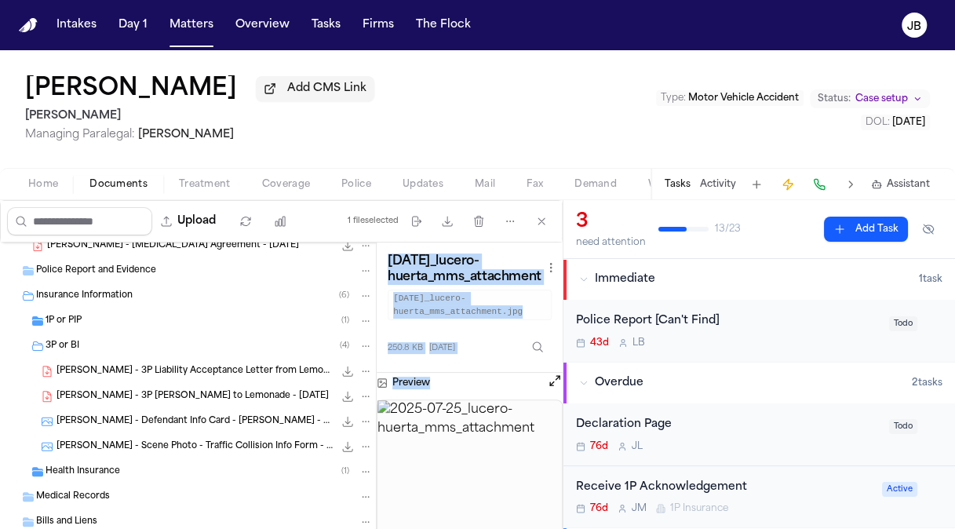
scroll to position [273, 0]
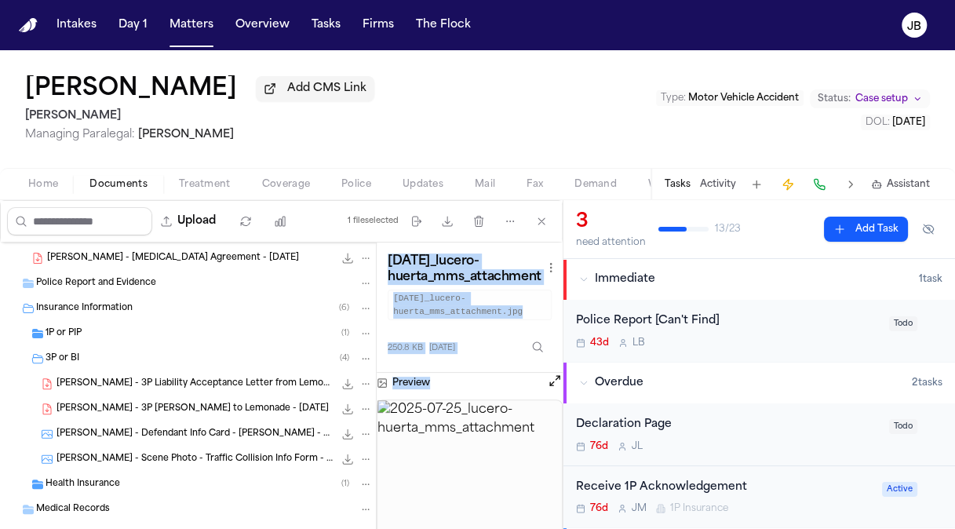
click at [170, 387] on span "[PERSON_NAME] - 3P Liability Acceptance Letter from Lemonade Insurance - [DATE]" at bounding box center [194, 383] width 277 height 13
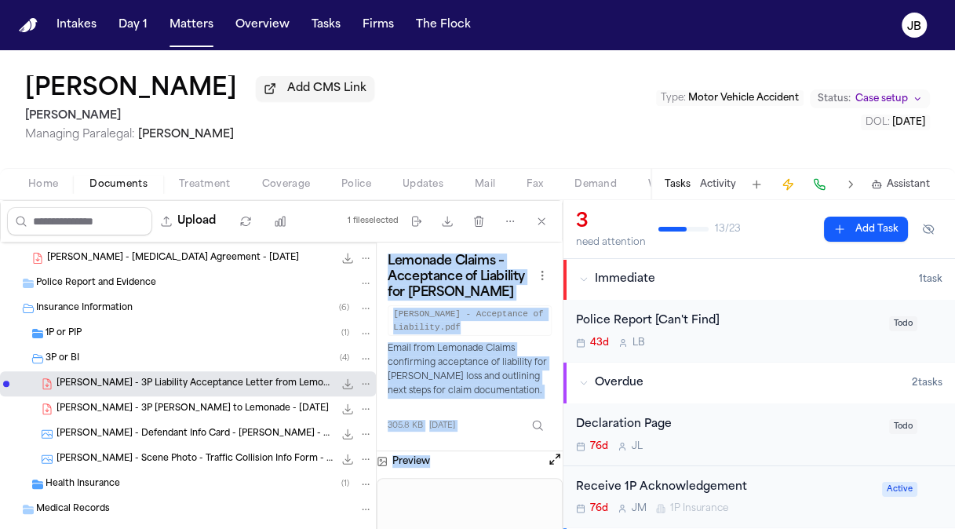
click at [557, 458] on button "Open preview" at bounding box center [555, 459] width 16 height 16
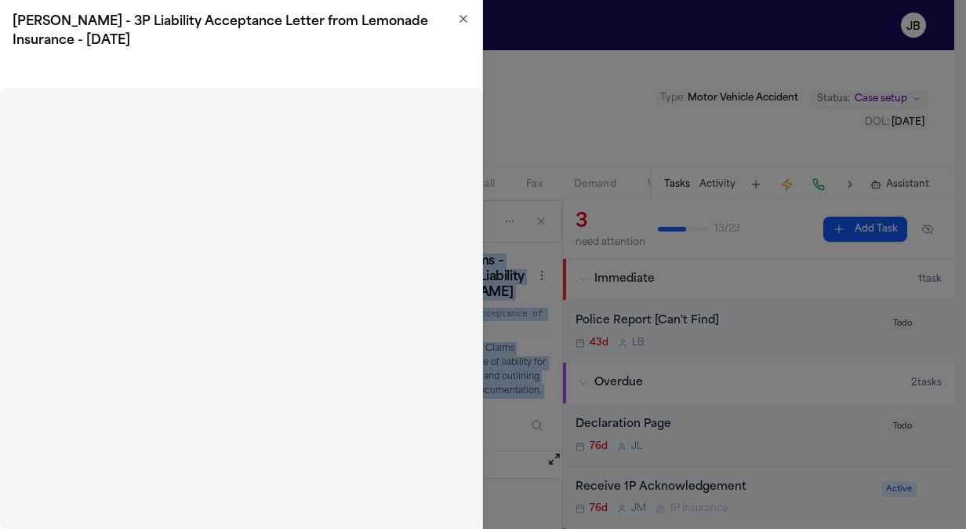
click at [463, 20] on icon "button" at bounding box center [463, 19] width 6 height 6
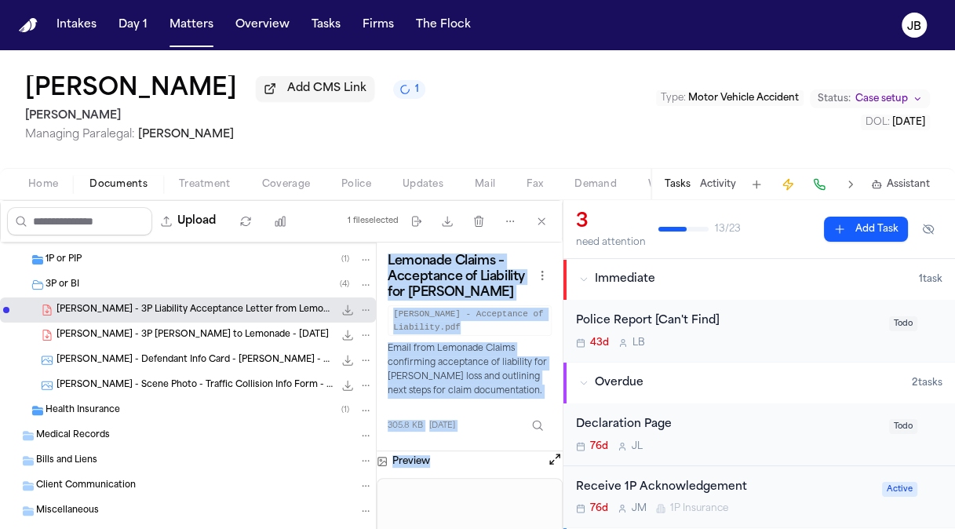
scroll to position [350, 0]
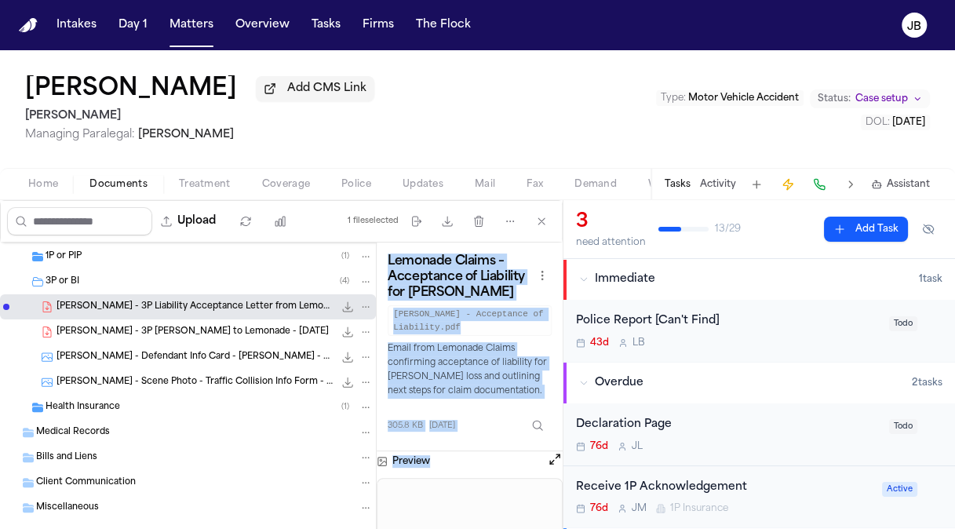
click at [897, 91] on button "Status: Case setup" at bounding box center [869, 98] width 120 height 19
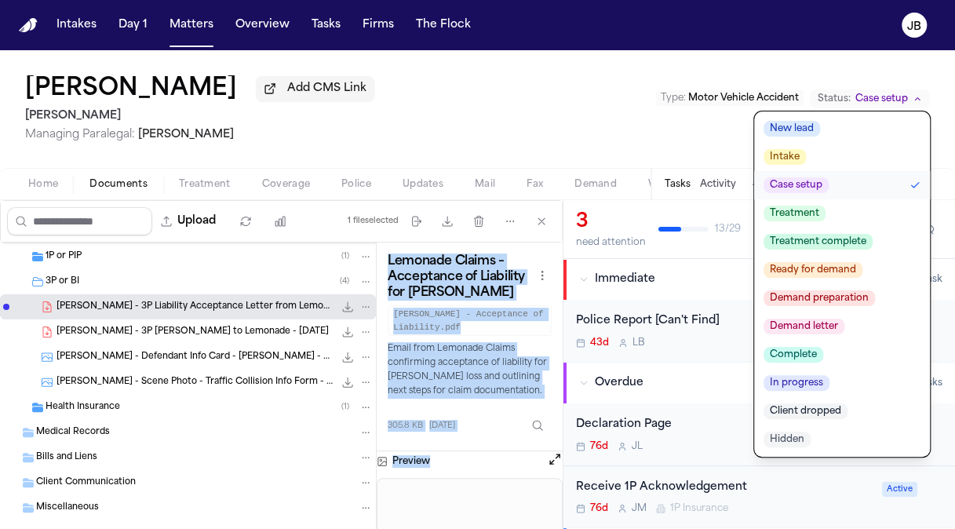
click at [800, 218] on span "Treatment" at bounding box center [794, 213] width 62 height 16
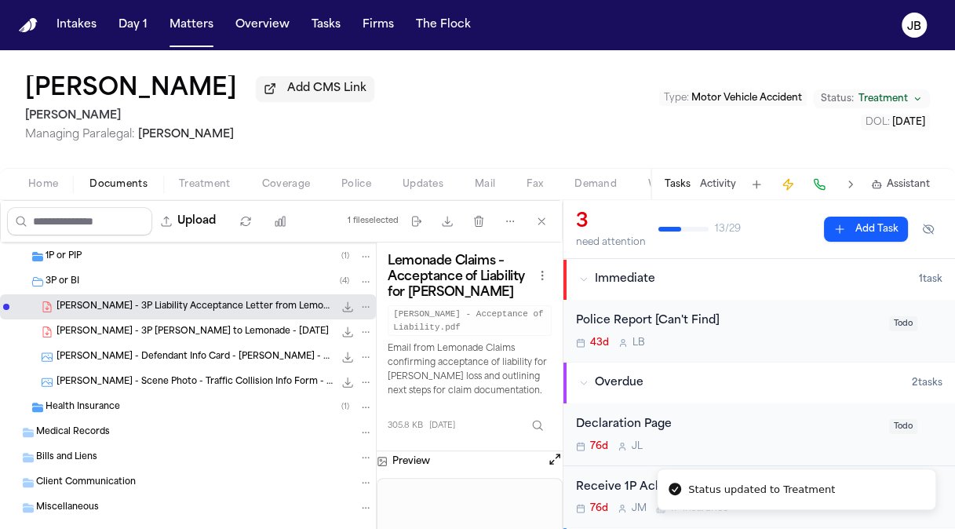
click at [396, 121] on div "[PERSON_NAME] Add CMS Link [PERSON_NAME] Managing Paralegal: [PERSON_NAME] Type…" at bounding box center [477, 109] width 955 height 118
click at [474, 115] on div "[PERSON_NAME] Add CMS Link 1 [PERSON_NAME] Managing Paralegal: [PERSON_NAME] Ty…" at bounding box center [477, 109] width 955 height 118
click at [189, 27] on button "Matters" at bounding box center [191, 25] width 56 height 28
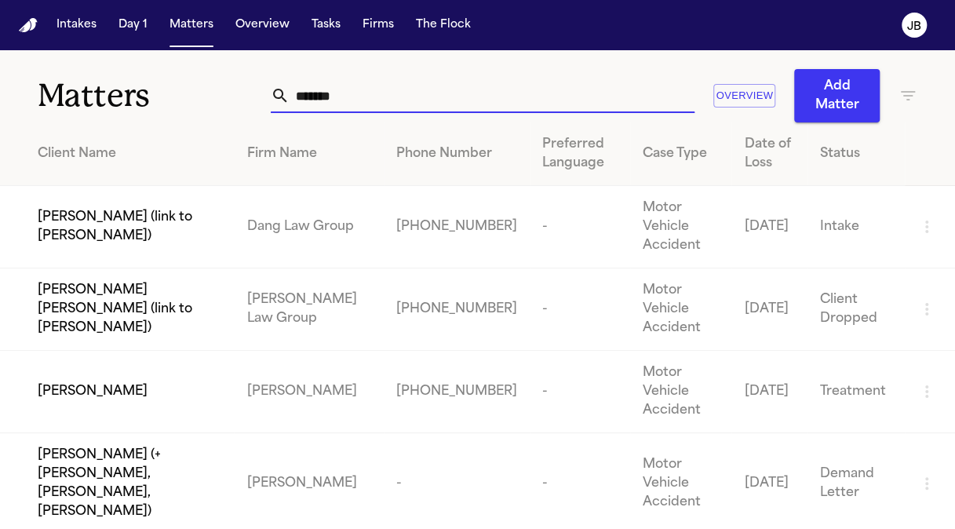
drag, startPoint x: 342, startPoint y: 91, endPoint x: 147, endPoint y: 38, distance: 201.7
click at [143, 44] on div "Intakes Day 1 Matters Overview Tasks Firms The [PERSON_NAME] Matters ****** Ove…" at bounding box center [477, 264] width 955 height 529
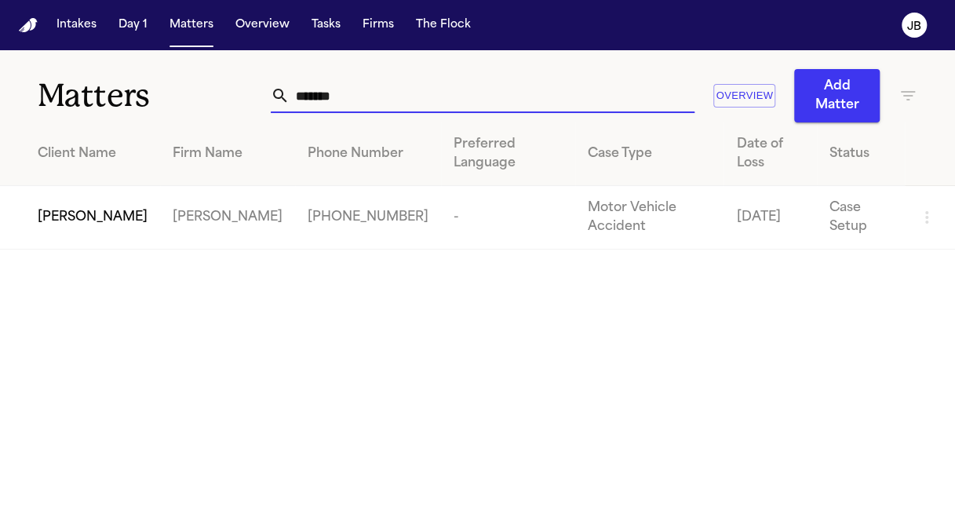
click at [86, 208] on span "[PERSON_NAME]" at bounding box center [93, 217] width 110 height 19
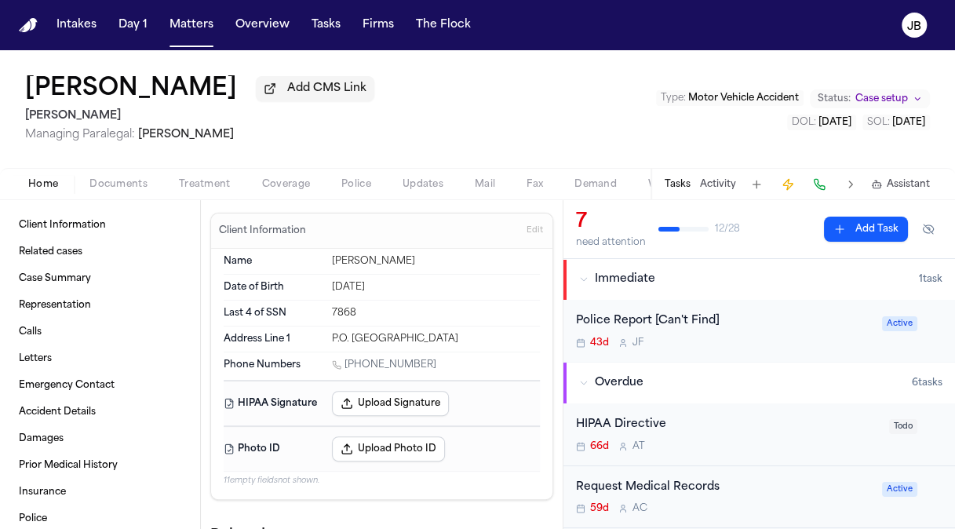
click at [195, 178] on span "Treatment" at bounding box center [205, 184] width 52 height 13
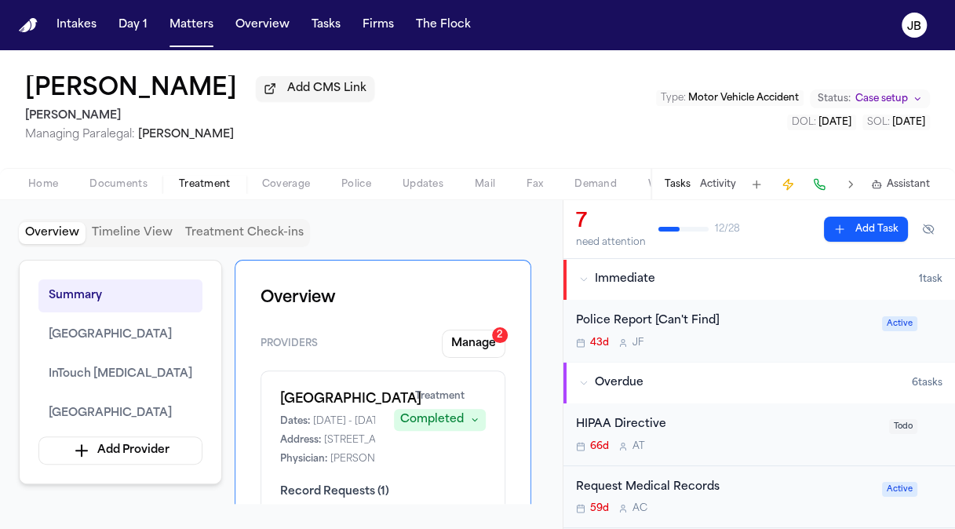
click at [105, 187] on span "Documents" at bounding box center [118, 184] width 58 height 13
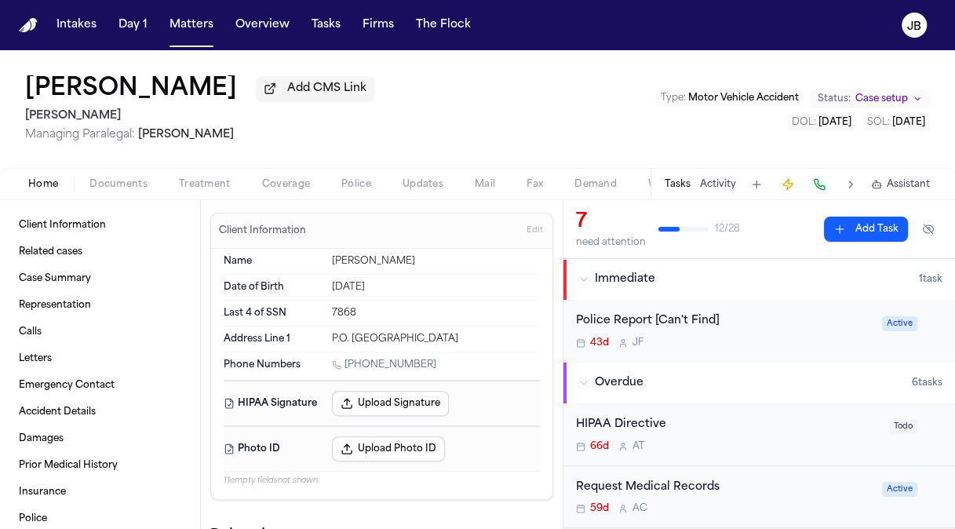
click at [56, 183] on span "Home" at bounding box center [43, 184] width 30 height 13
click at [185, 31] on button "Matters" at bounding box center [191, 25] width 56 height 28
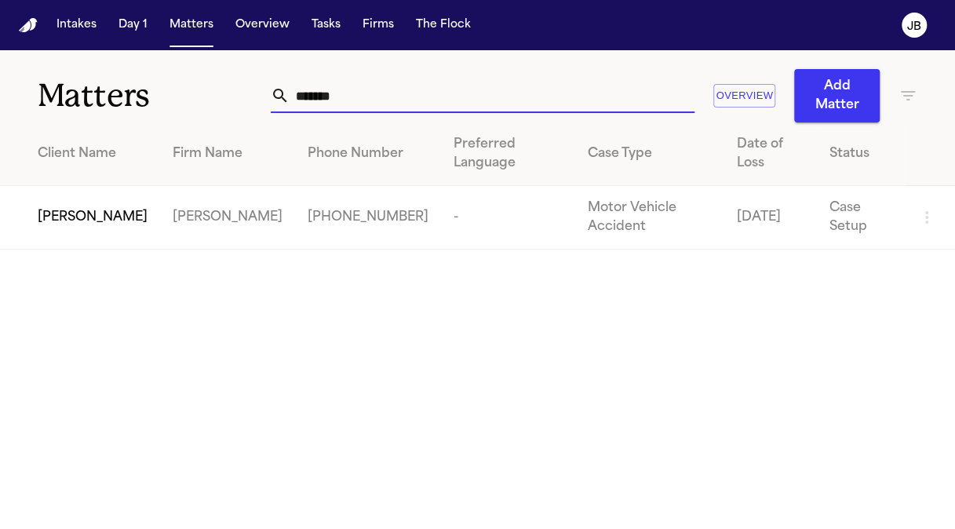
drag, startPoint x: 380, startPoint y: 102, endPoint x: 206, endPoint y: 103, distance: 173.3
click at [206, 103] on div "Matters ******* Overview Add Matter" at bounding box center [477, 86] width 955 height 72
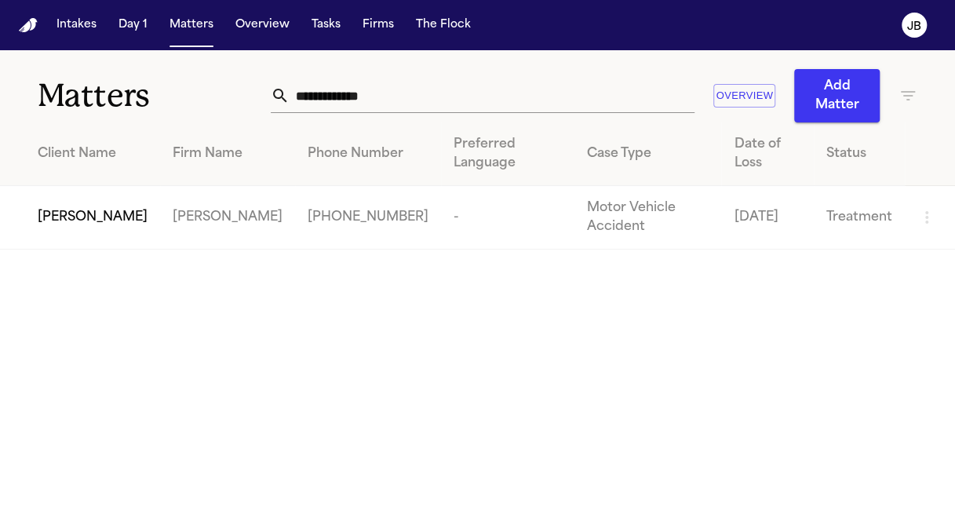
click at [100, 208] on span "[PERSON_NAME]" at bounding box center [93, 217] width 110 height 19
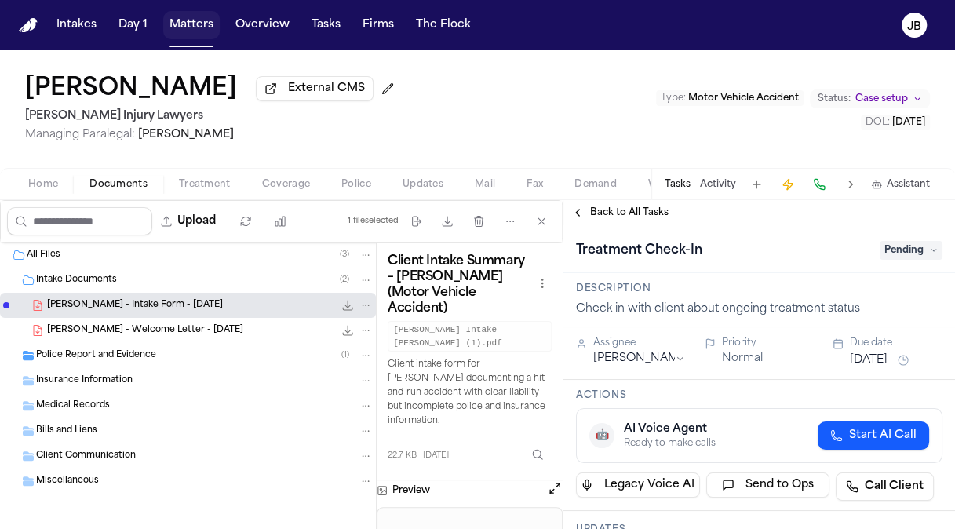
click at [201, 20] on button "Matters" at bounding box center [191, 25] width 56 height 28
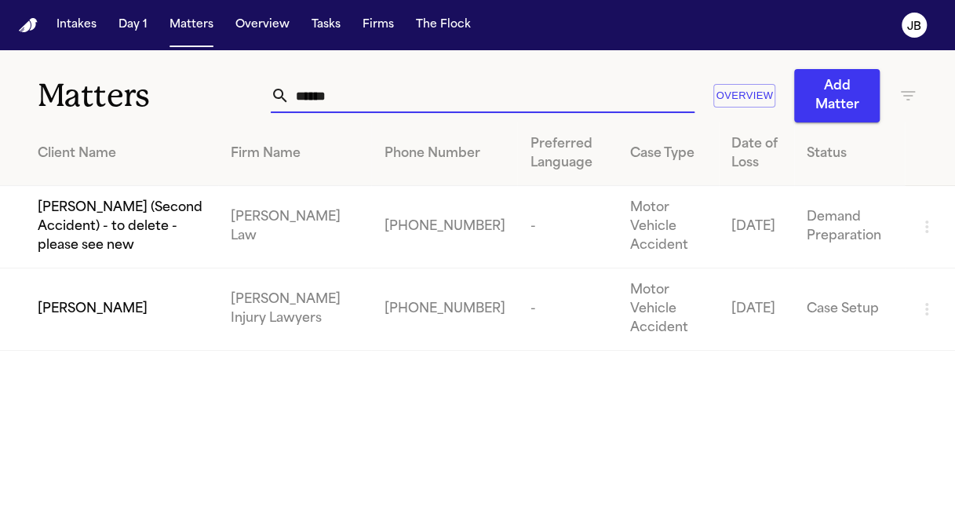
drag, startPoint x: 354, startPoint y: 91, endPoint x: 136, endPoint y: 72, distance: 218.1
click at [136, 72] on div "Matters ****** Overview Add Matter" at bounding box center [477, 86] width 955 height 72
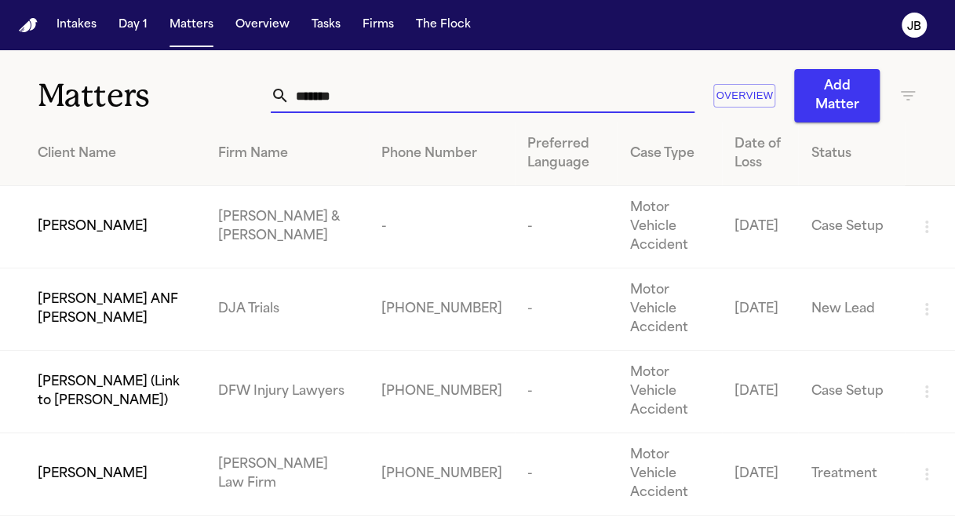
type input "*******"
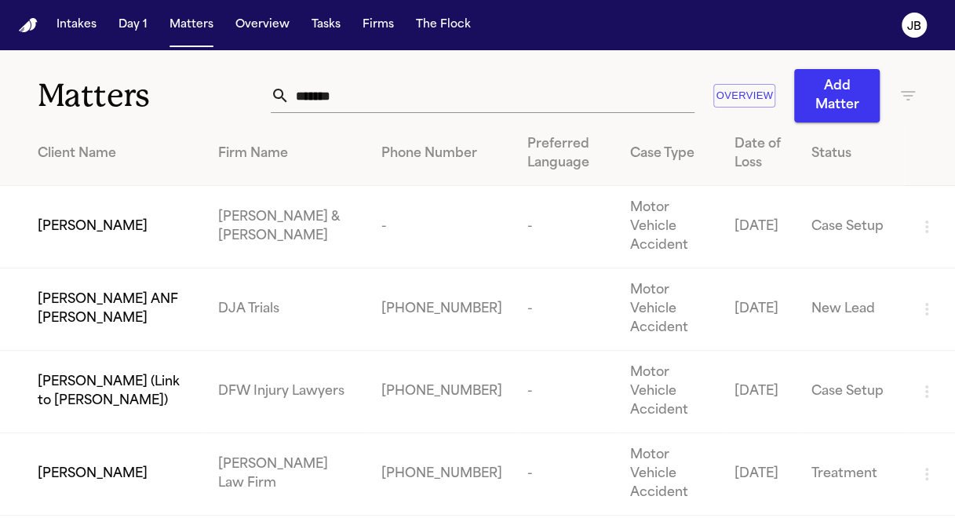
click at [104, 464] on span "[PERSON_NAME]" at bounding box center [93, 473] width 110 height 19
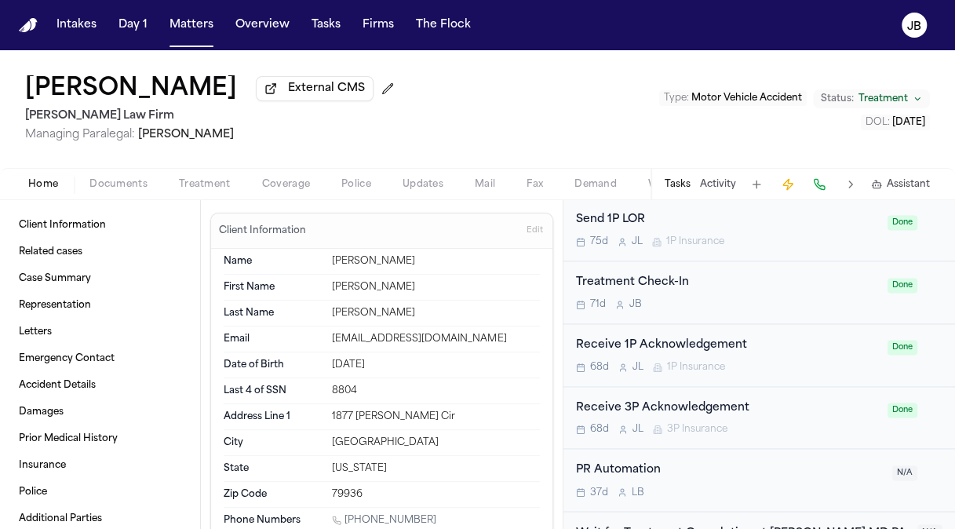
scroll to position [1160, 0]
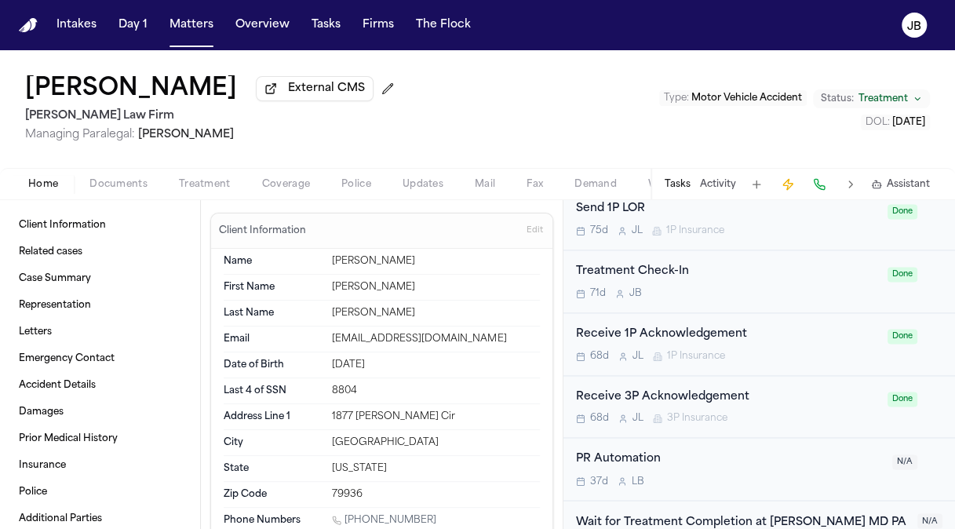
click at [773, 289] on div "71d J B" at bounding box center [727, 293] width 302 height 13
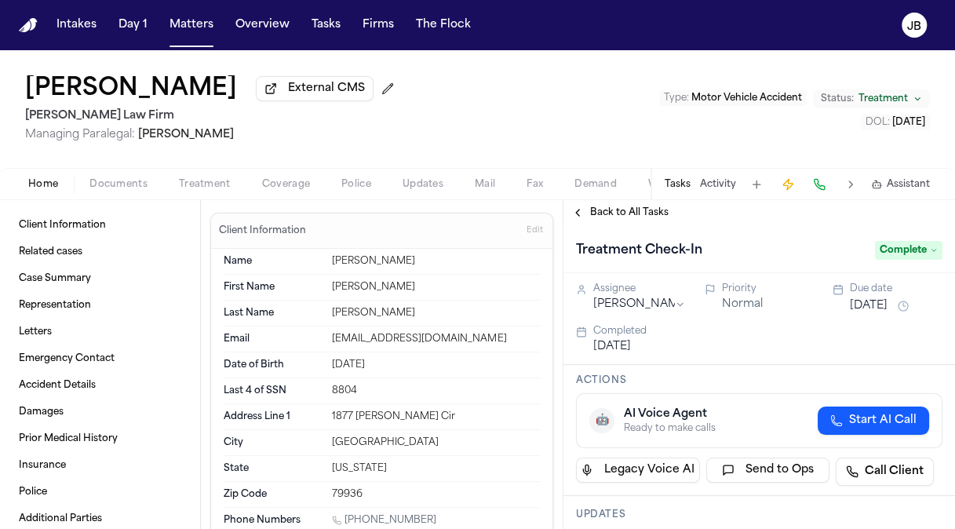
click at [899, 247] on span "Complete" at bounding box center [908, 250] width 67 height 19
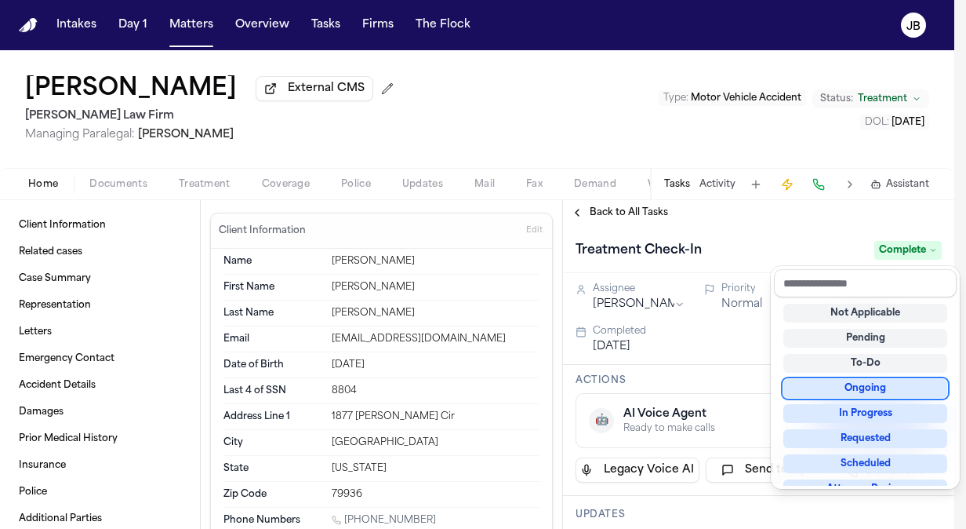
click at [866, 379] on div "Ongoing" at bounding box center [866, 388] width 164 height 19
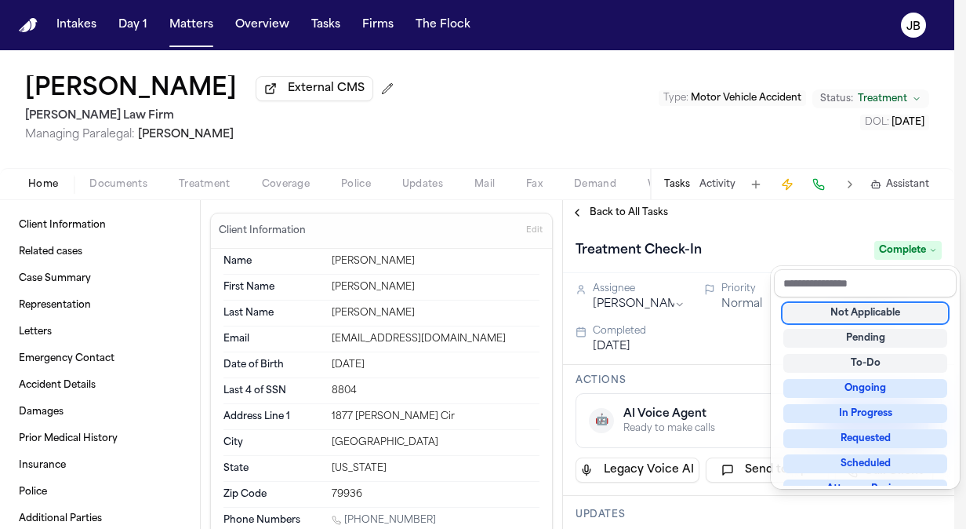
click at [809, 253] on div "Treatment Check-In Complete" at bounding box center [759, 250] width 366 height 25
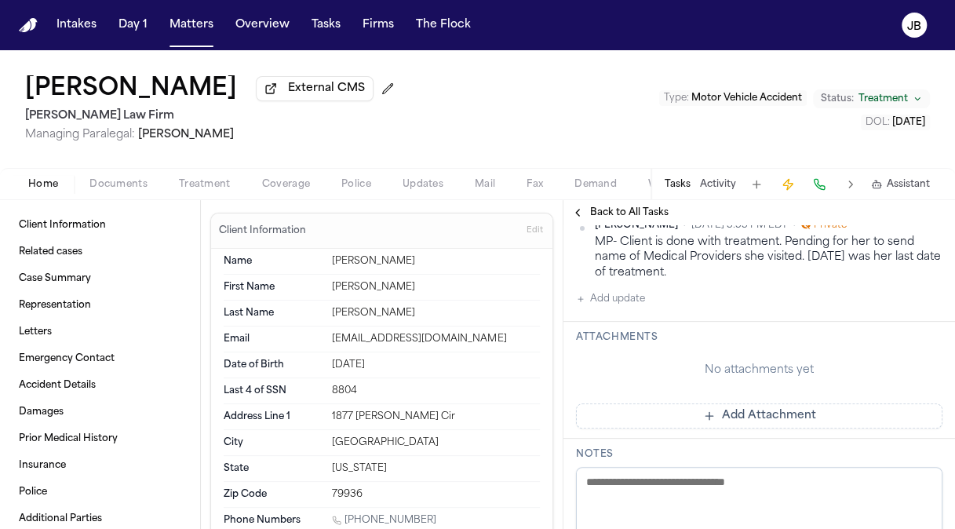
scroll to position [256, 0]
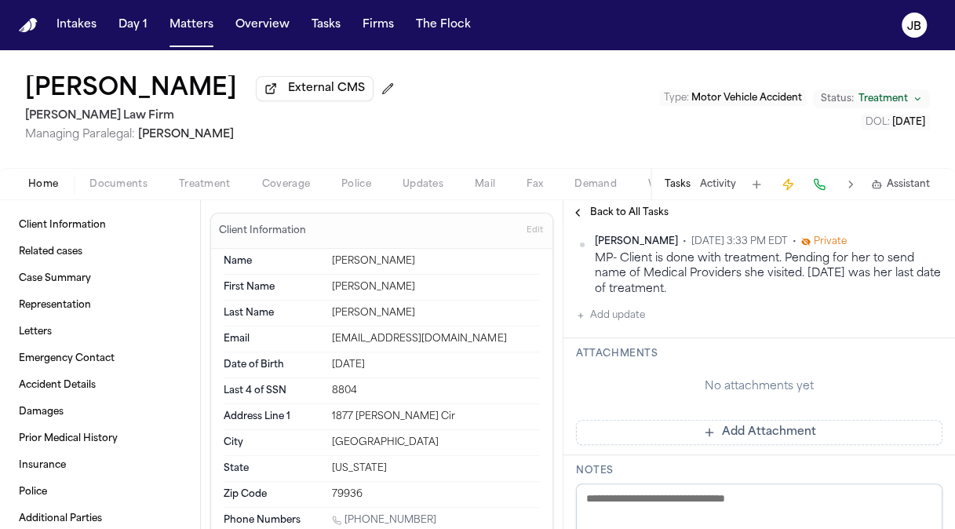
click at [645, 309] on div "Michelle Pimienta • Aug 1, 2025 3:33 PM EDT • Private MP- Client is done with t…" at bounding box center [759, 279] width 366 height 89
click at [621, 314] on button "Add update" at bounding box center [610, 315] width 69 height 19
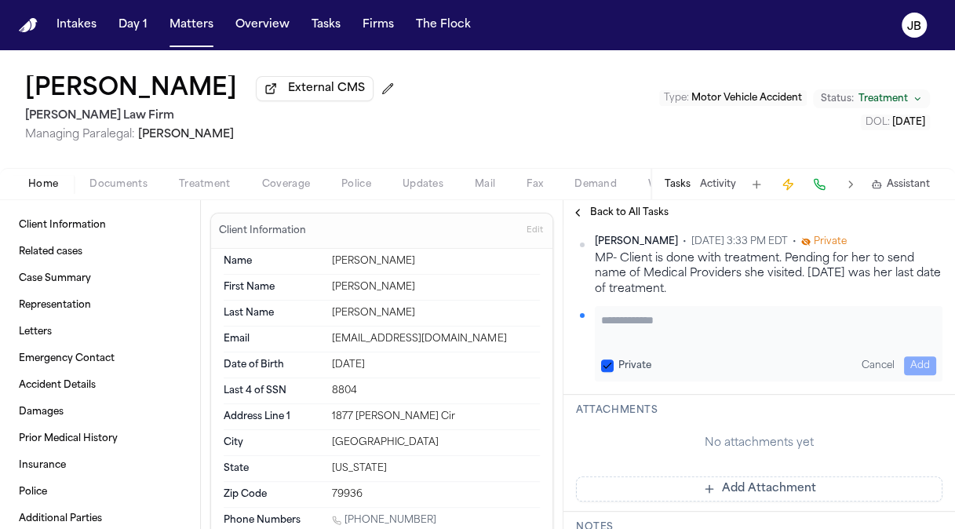
click at [621, 314] on textarea "Add your update" at bounding box center [768, 327] width 335 height 31
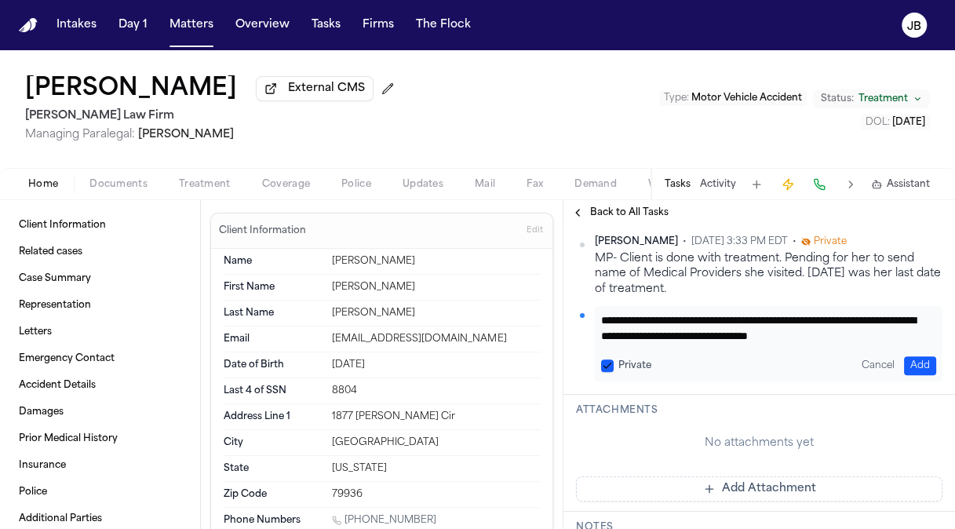
type textarea "**********"
click at [909, 363] on button "Add" at bounding box center [920, 365] width 32 height 19
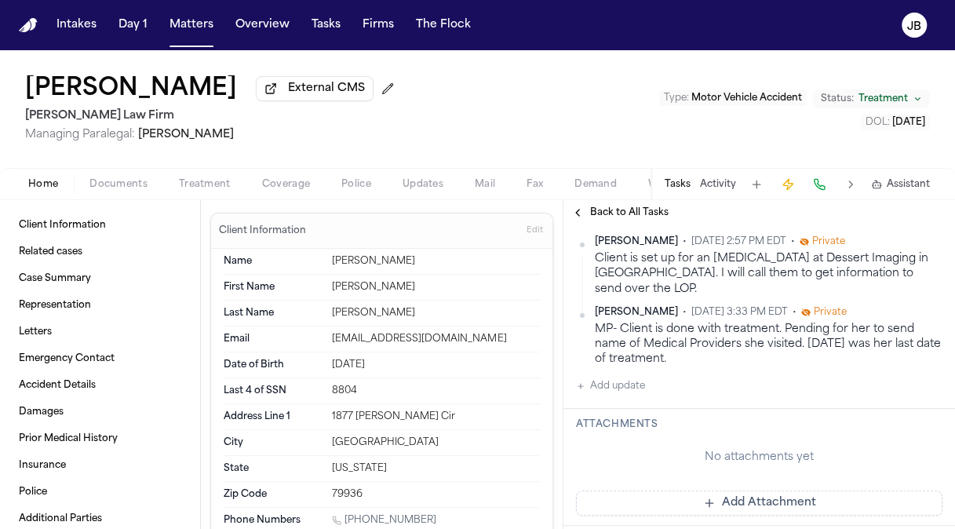
scroll to position [0, 0]
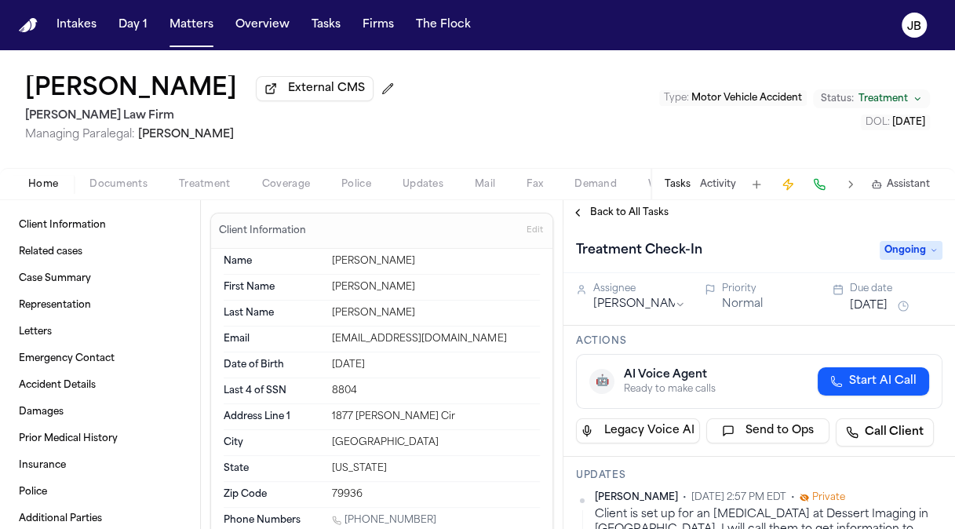
click at [886, 296] on div "[DATE]" at bounding box center [895, 305] width 93 height 19
click at [871, 302] on button "[DATE]" at bounding box center [868, 306] width 38 height 16
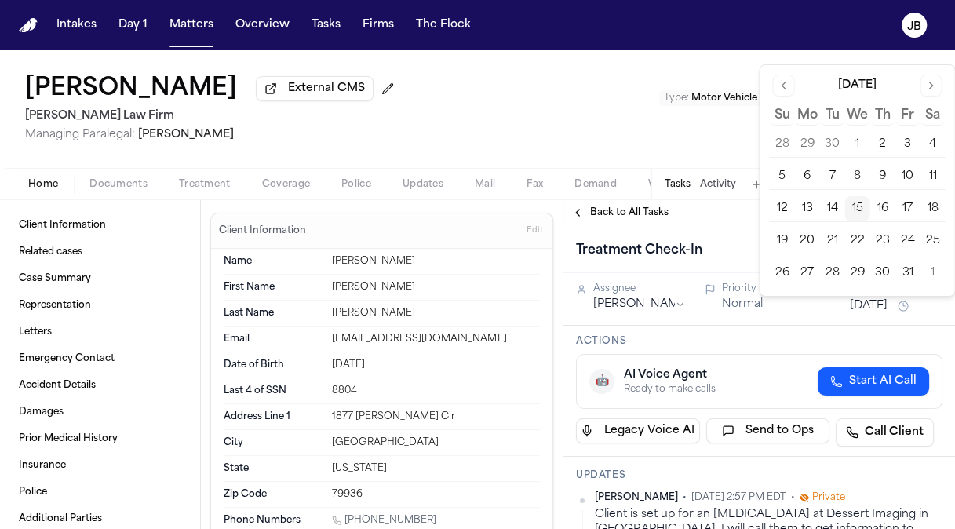
click at [859, 273] on button "29" at bounding box center [856, 272] width 25 height 25
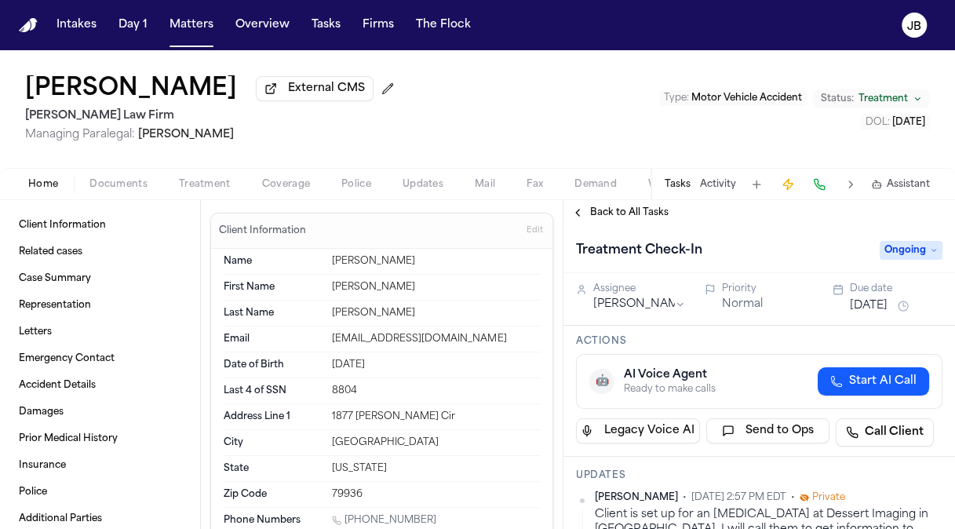
click at [412, 166] on div "Dennise Diaz External CMS Hecht Law Firm Managing Paralegal: Jessica Barrett Ty…" at bounding box center [477, 109] width 955 height 118
